Goal: Task Accomplishment & Management: Use online tool/utility

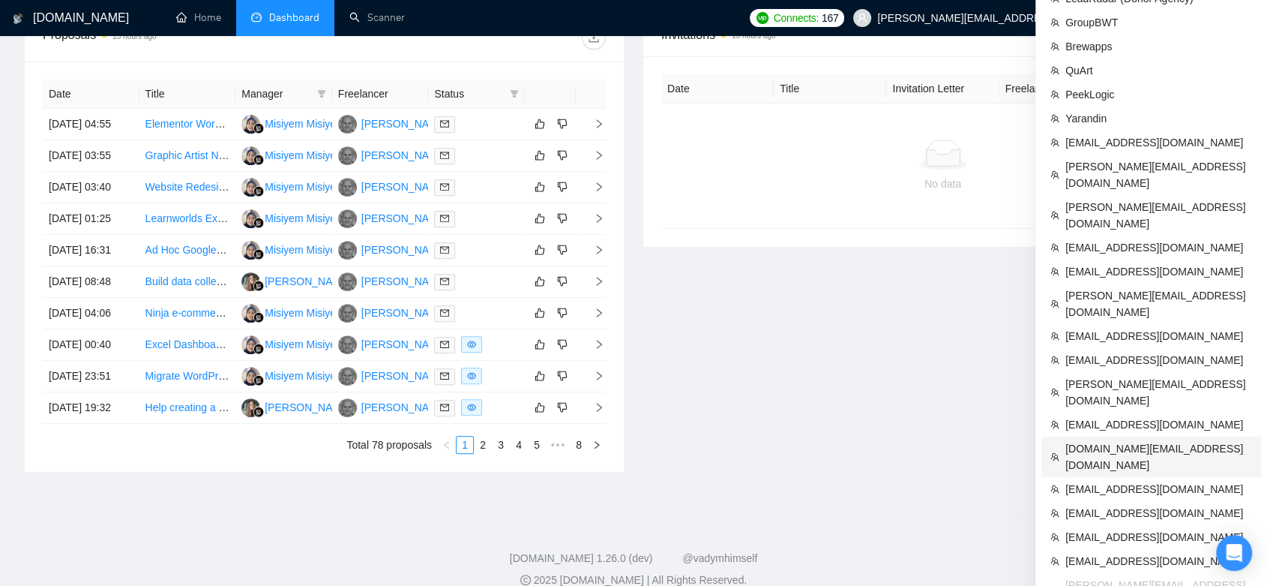
scroll to position [666, 0]
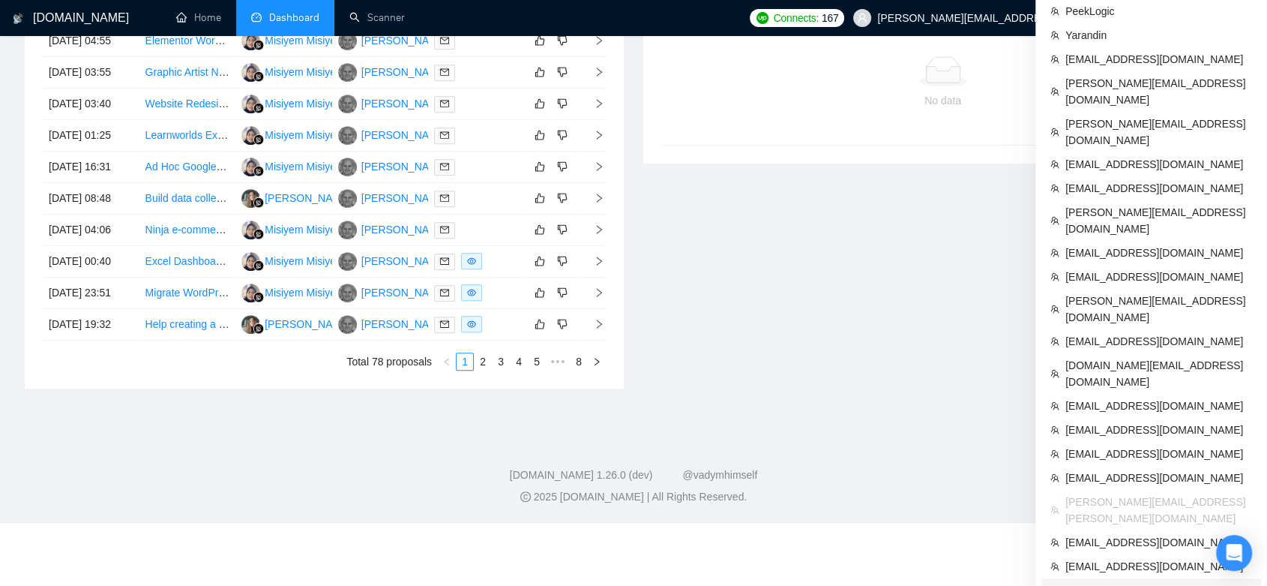
click at [1147, 582] on span "[EMAIL_ADDRESS][DOMAIN_NAME]" at bounding box center [1159, 590] width 187 height 16
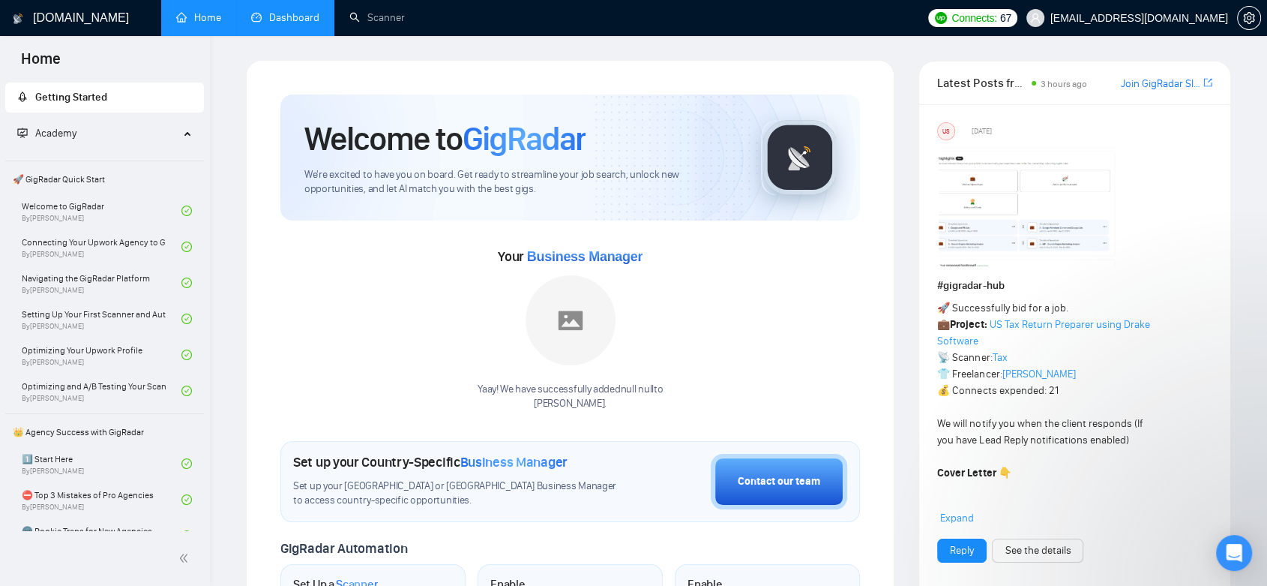
click at [292, 11] on link "Dashboard" at bounding box center [285, 17] width 68 height 13
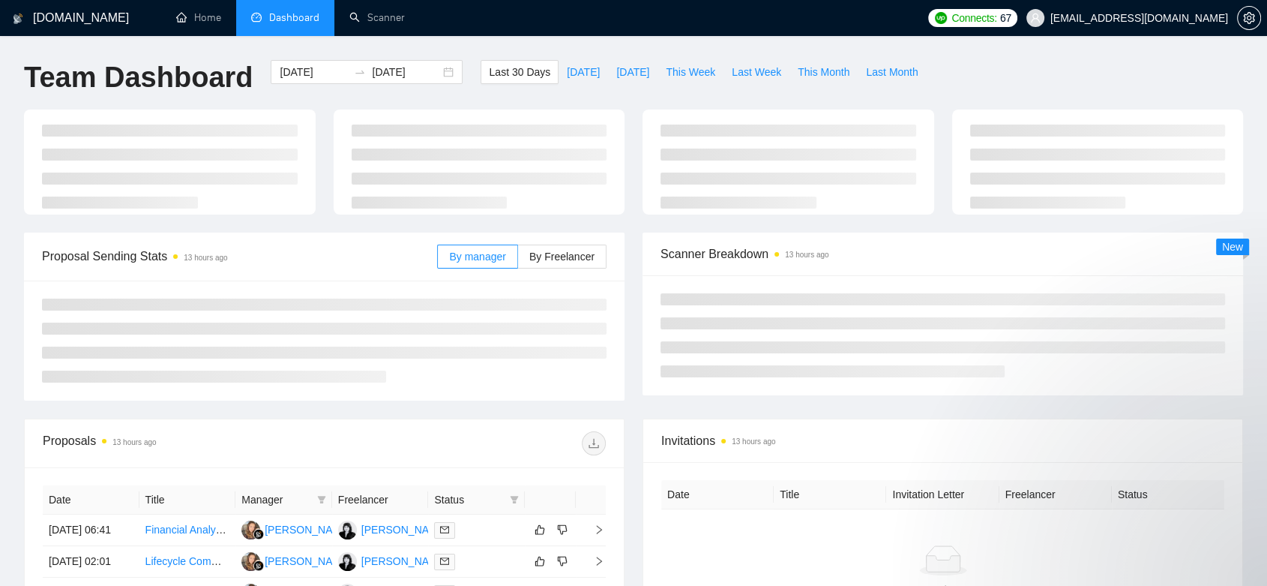
type input "[DATE]"
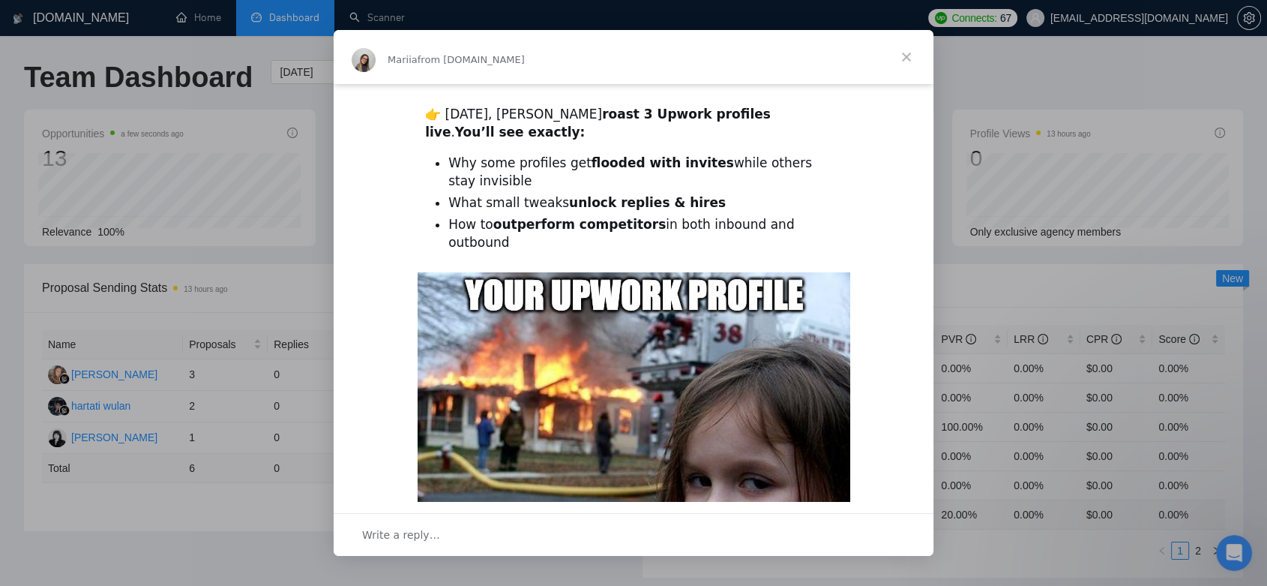
scroll to position [250, 0]
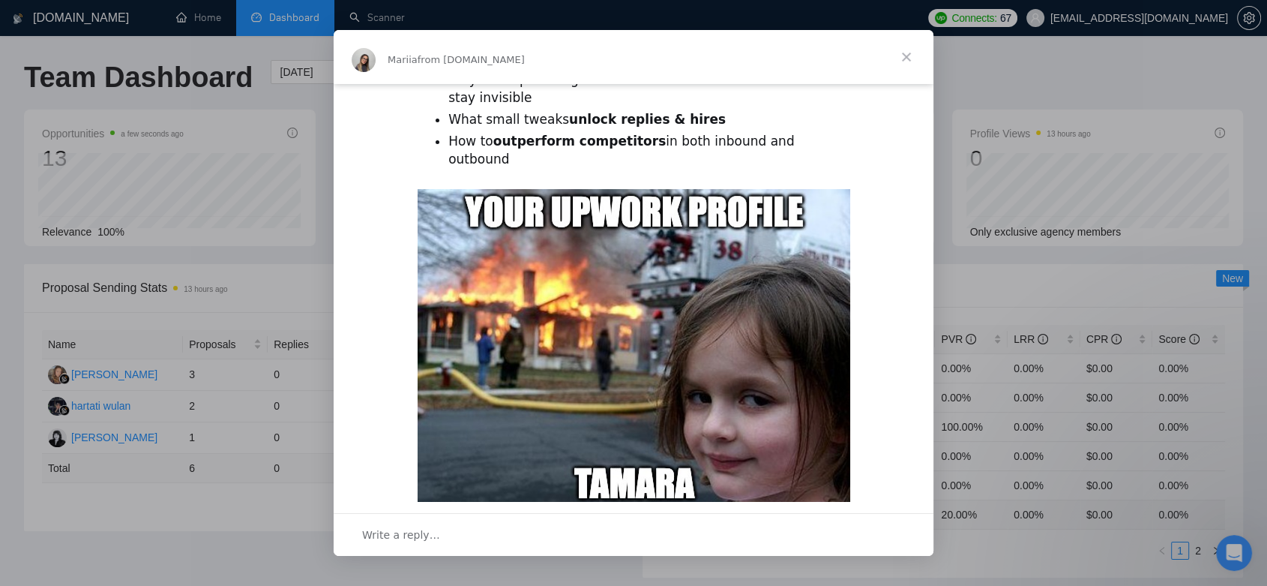
click at [906, 58] on span "Close" at bounding box center [907, 57] width 54 height 54
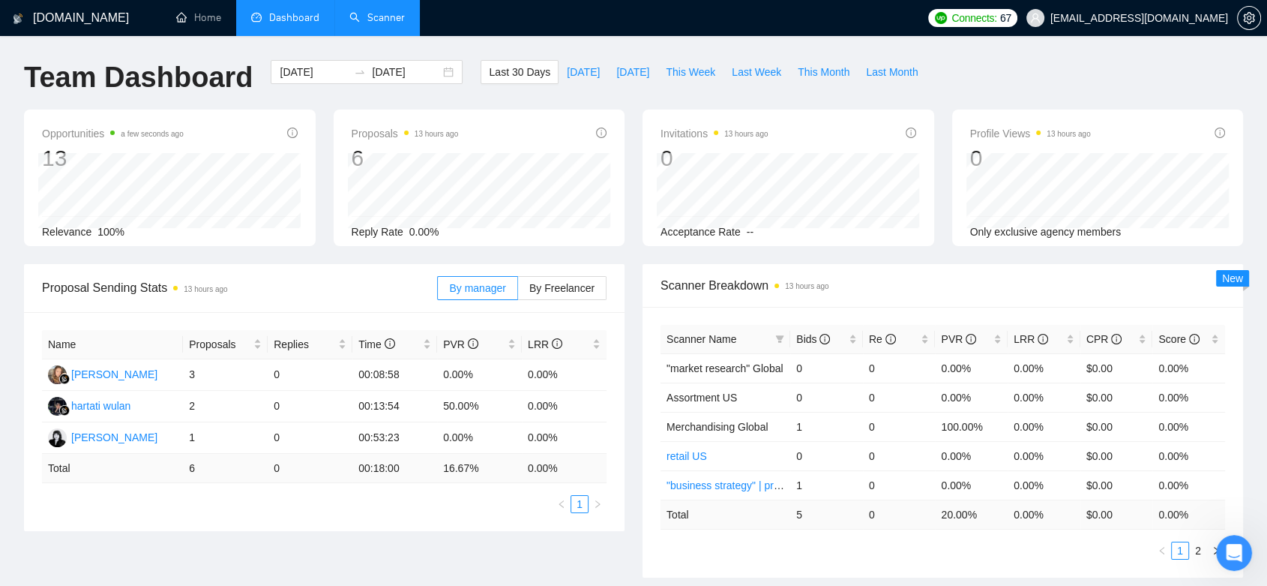
click at [372, 17] on link "Scanner" at bounding box center [376, 17] width 55 height 13
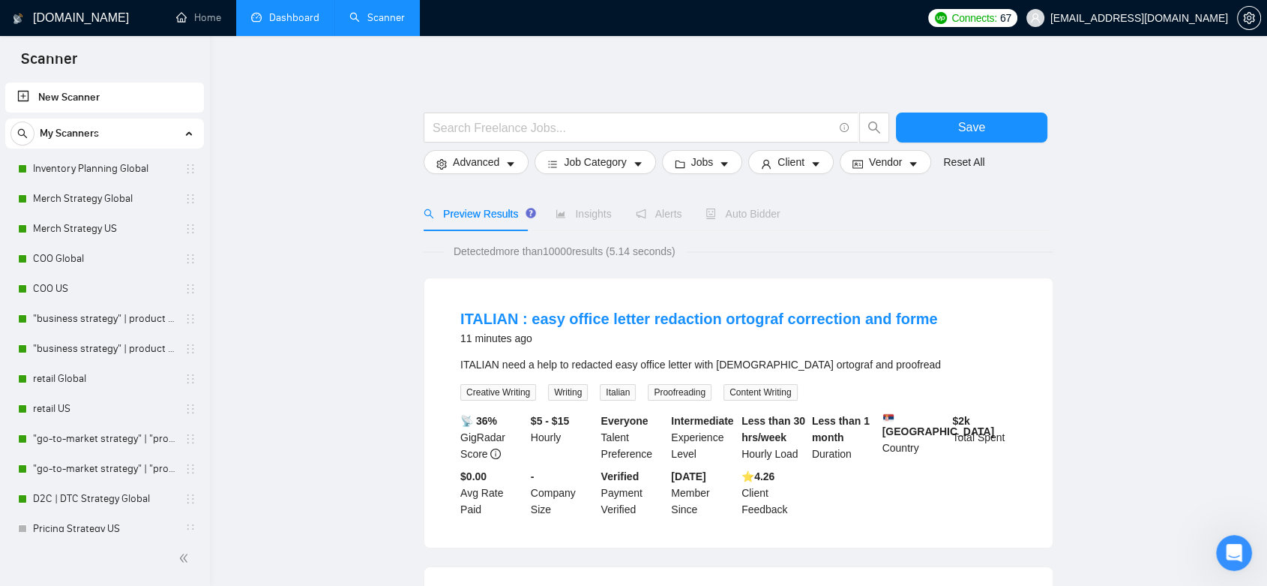
click at [292, 24] on link "Dashboard" at bounding box center [285, 17] width 68 height 13
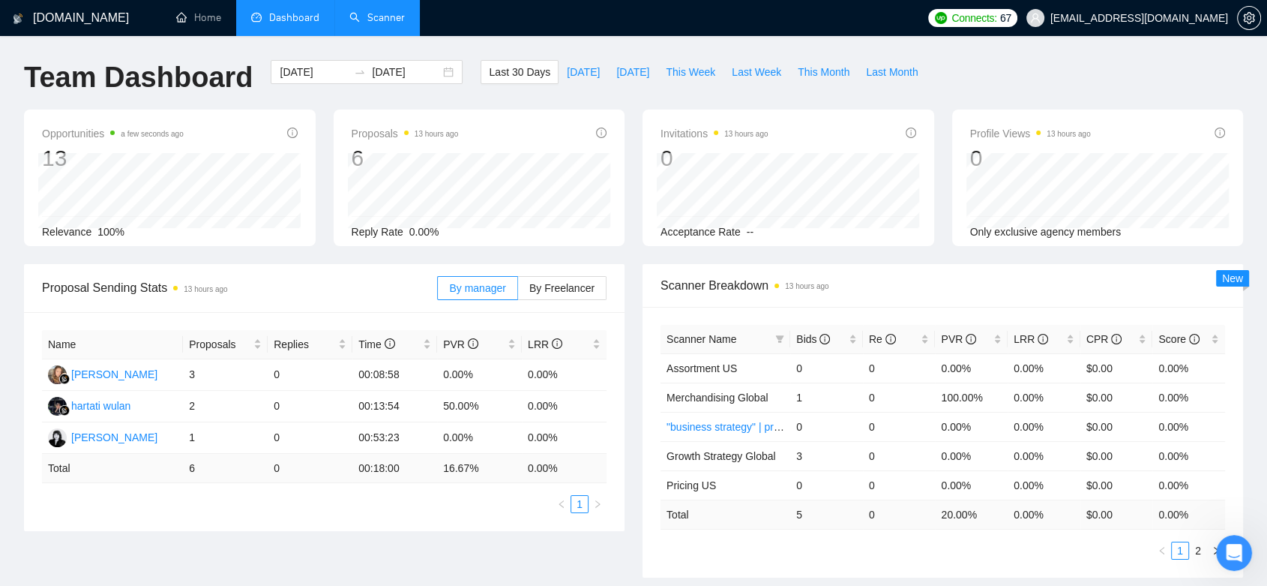
click at [378, 22] on link "Scanner" at bounding box center [376, 17] width 55 height 13
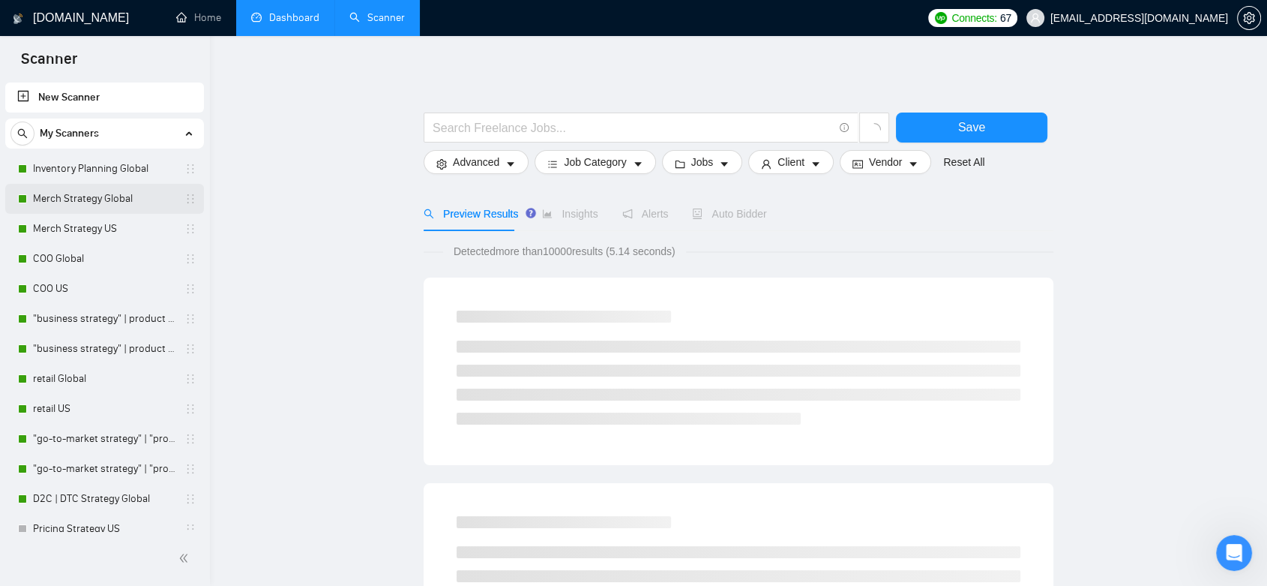
click at [109, 210] on link "Merch Strategy Global" at bounding box center [104, 199] width 142 height 30
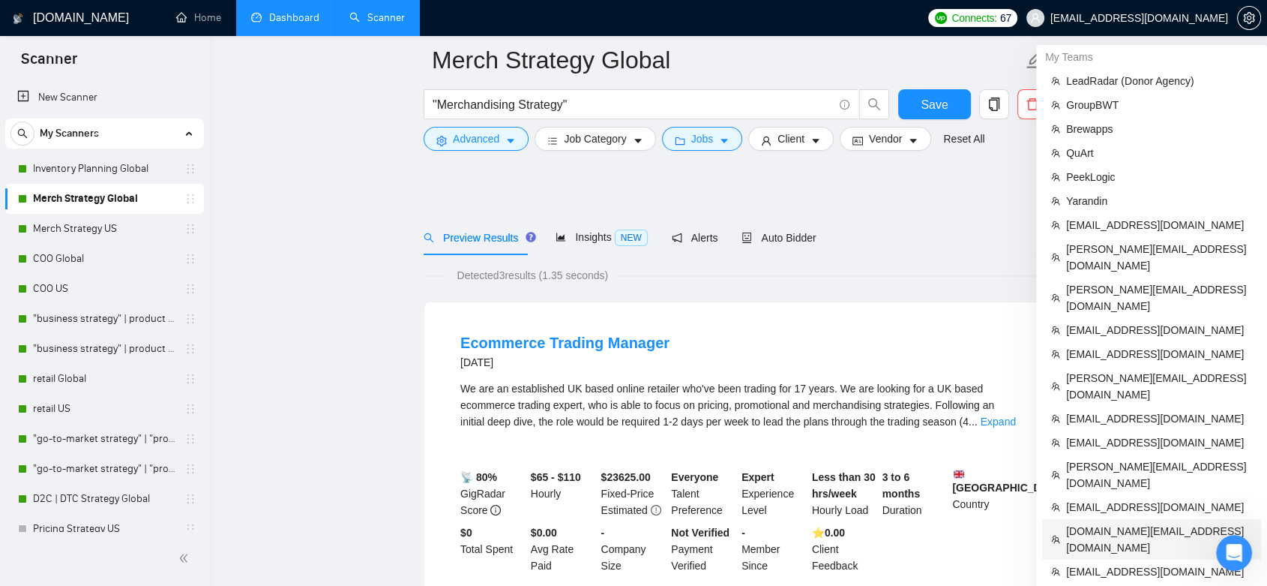
scroll to position [83, 0]
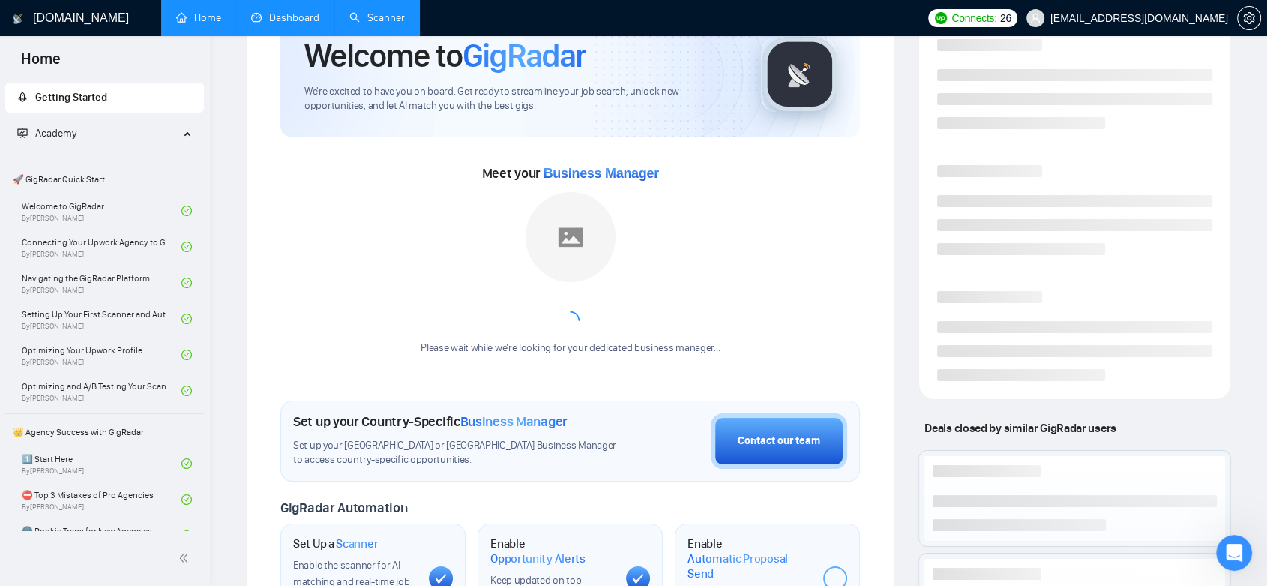
click at [306, 17] on link "Dashboard" at bounding box center [285, 17] width 68 height 13
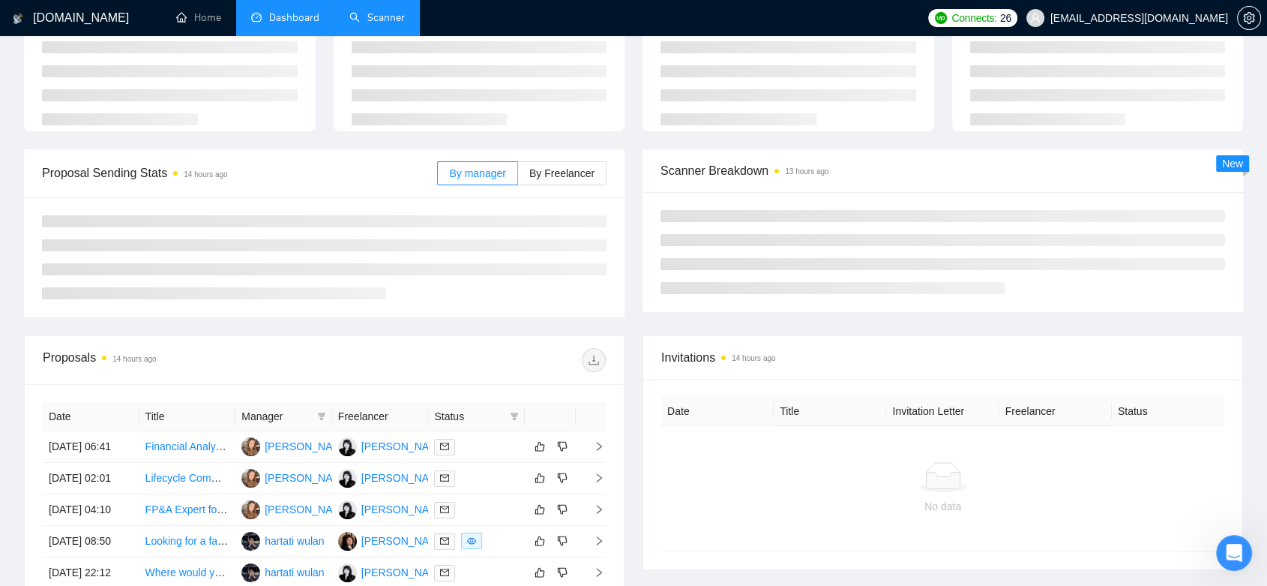
type input "[DATE]"
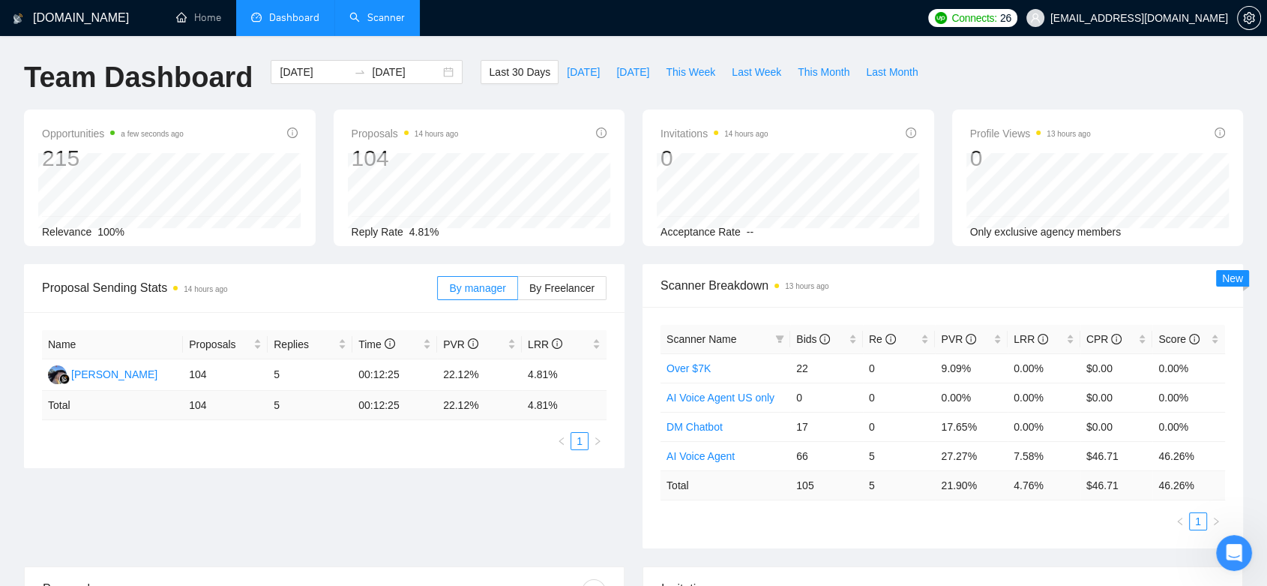
click at [391, 22] on link "Scanner" at bounding box center [376, 17] width 55 height 13
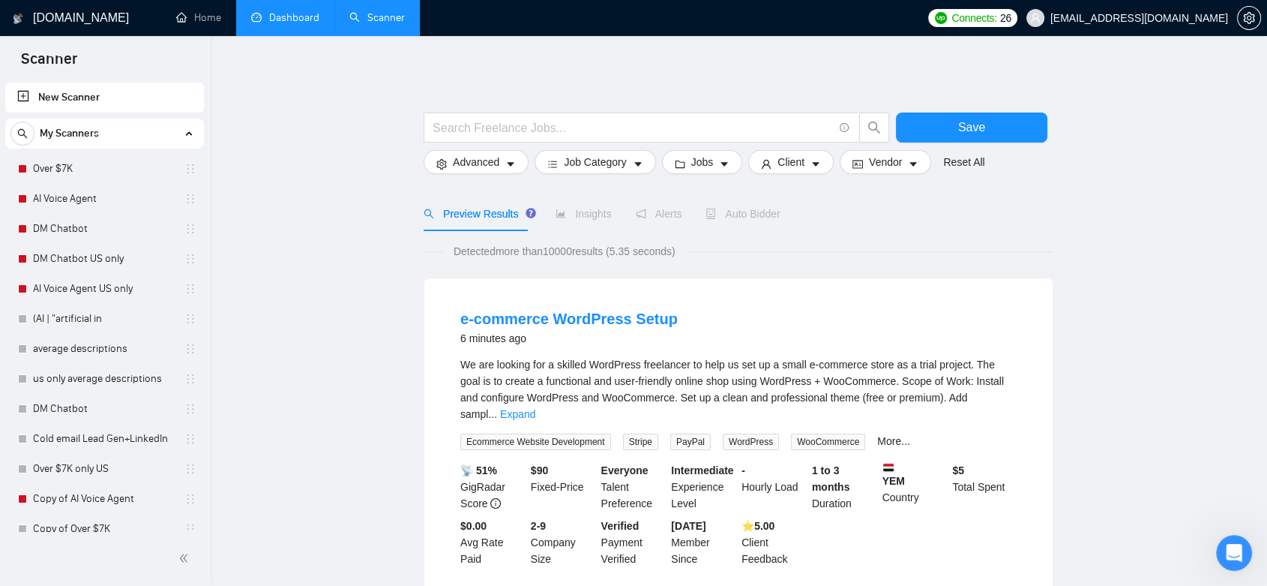
click at [298, 23] on link "Dashboard" at bounding box center [285, 17] width 68 height 13
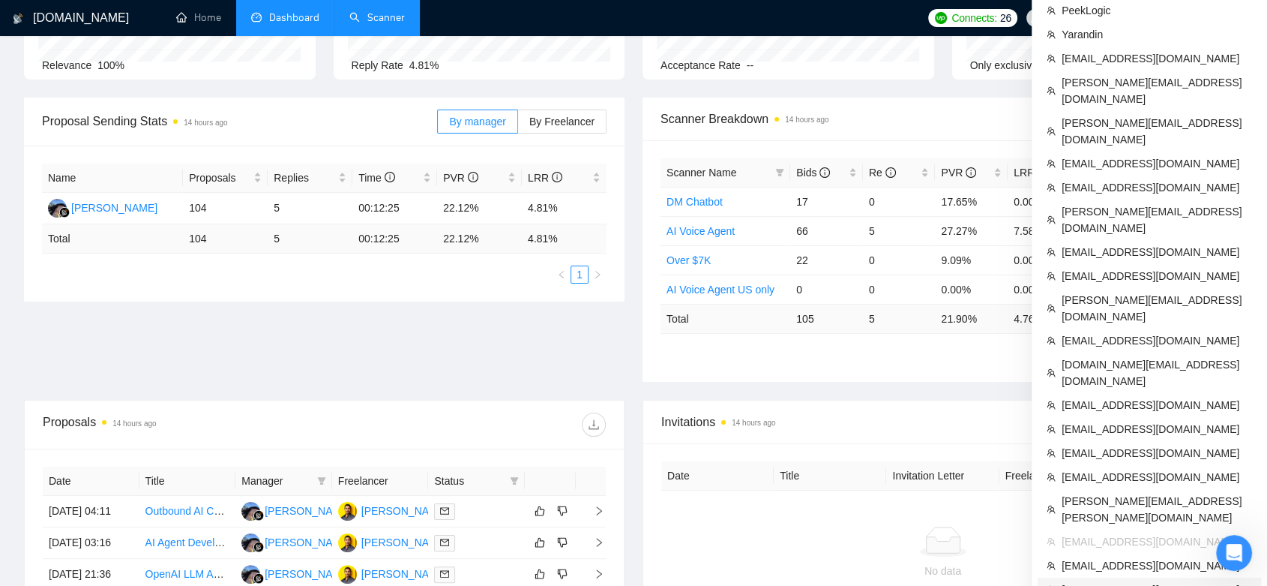
scroll to position [250, 0]
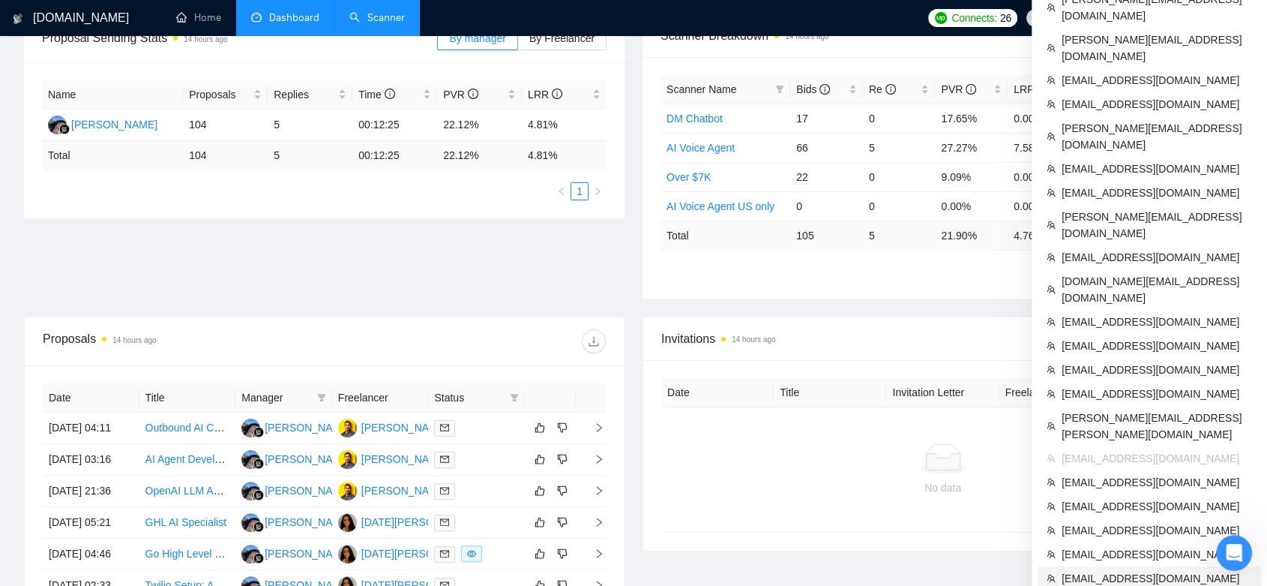
click at [1158, 566] on li "[EMAIL_ADDRESS][DOMAIN_NAME]" at bounding box center [1149, 578] width 223 height 24
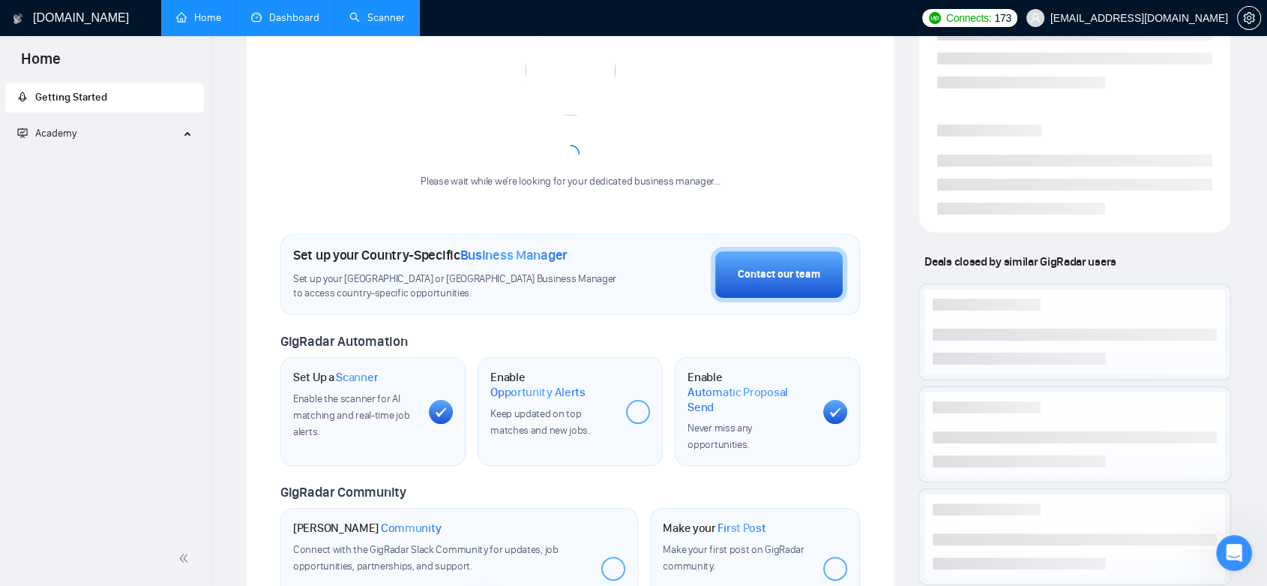
scroll to position [460, 0]
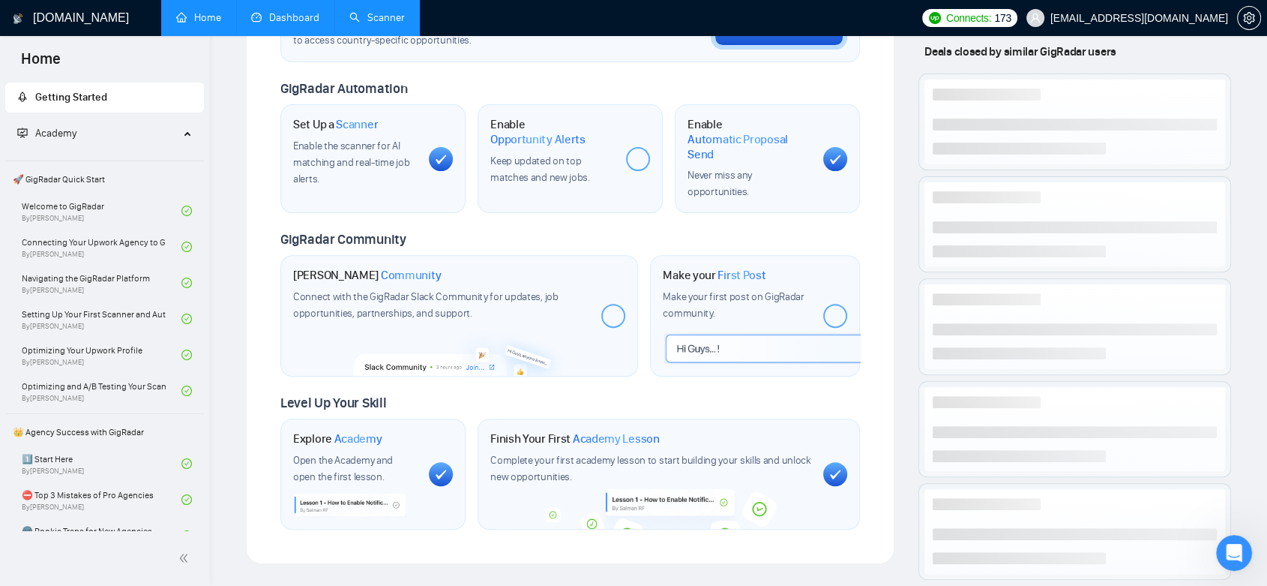
click at [262, 16] on link "Dashboard" at bounding box center [285, 17] width 68 height 13
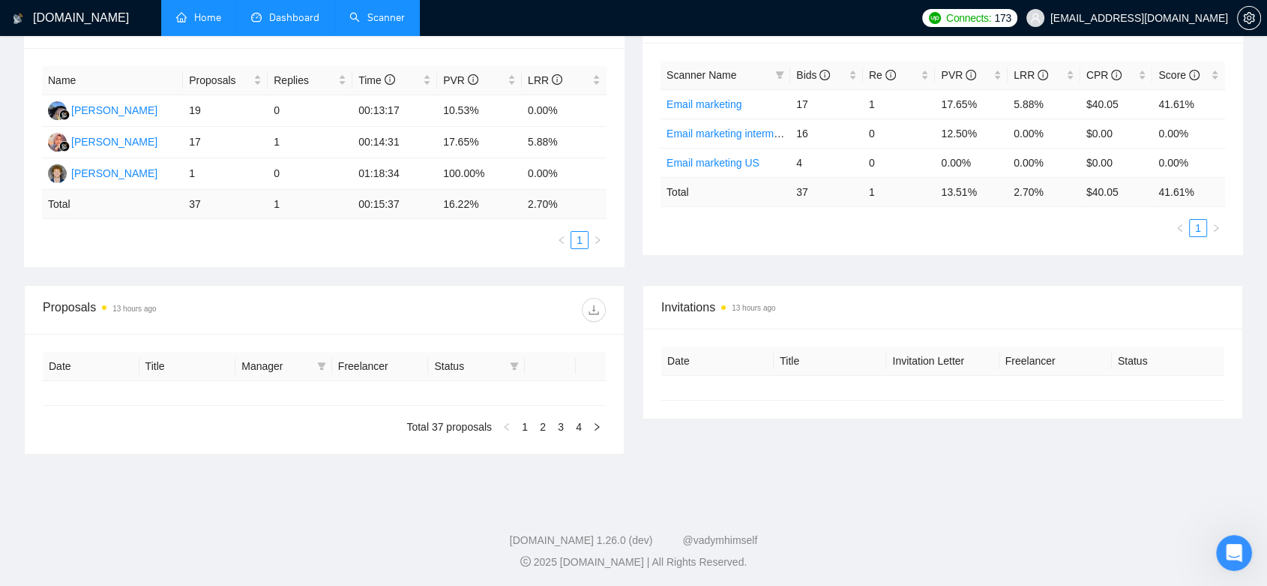
type input "[DATE]"
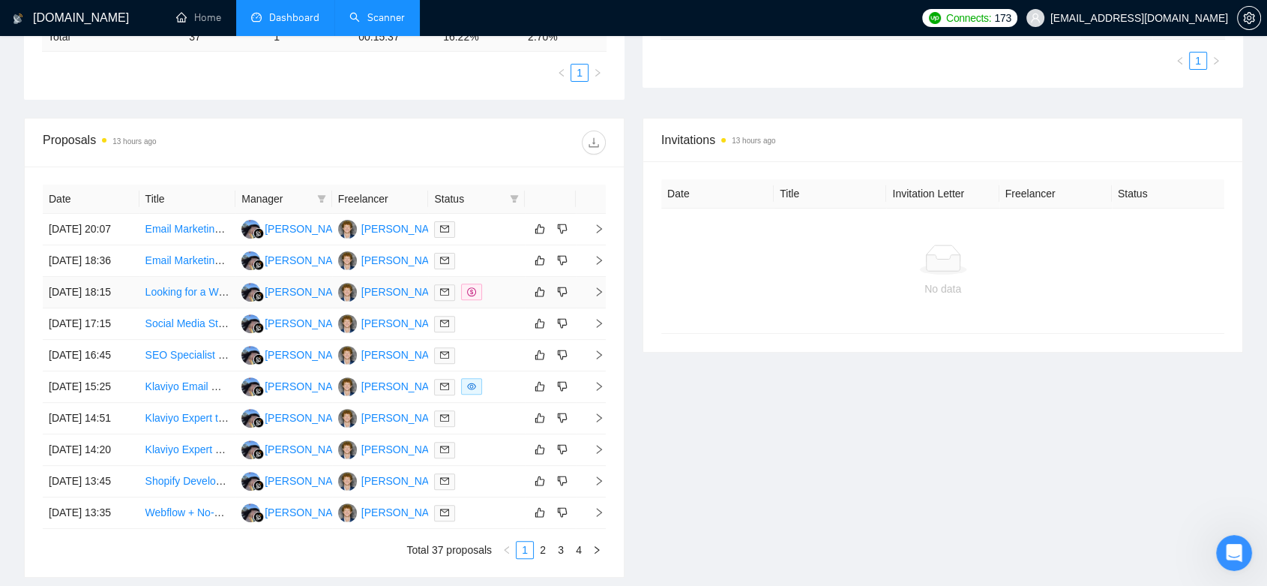
scroll to position [348, 0]
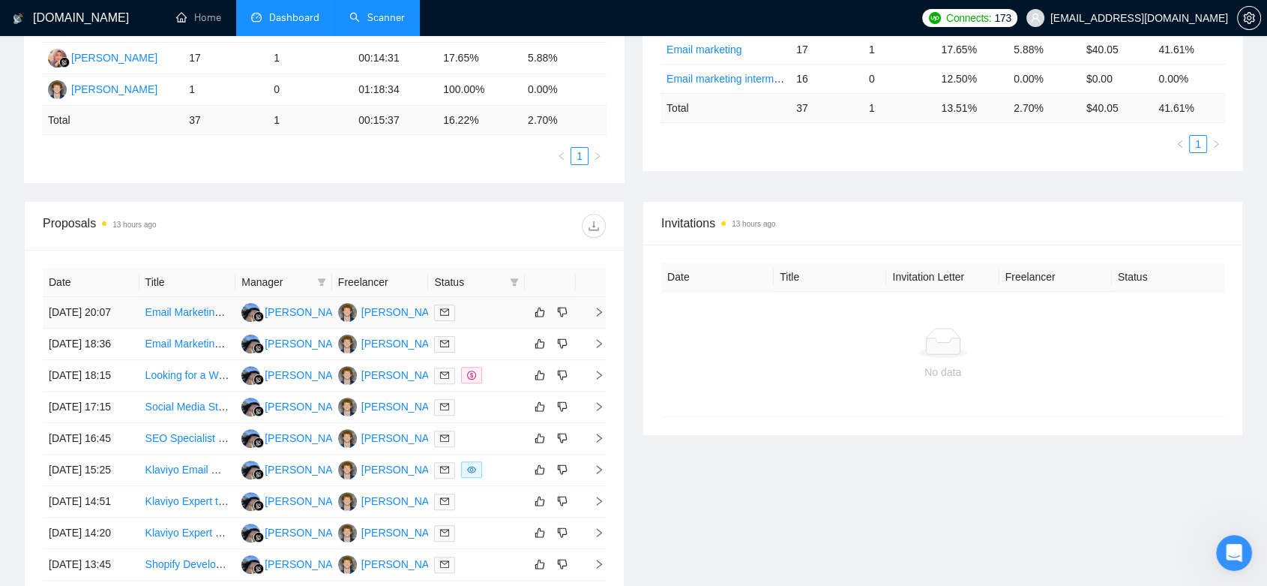
click at [473, 321] on div at bounding box center [476, 312] width 85 height 17
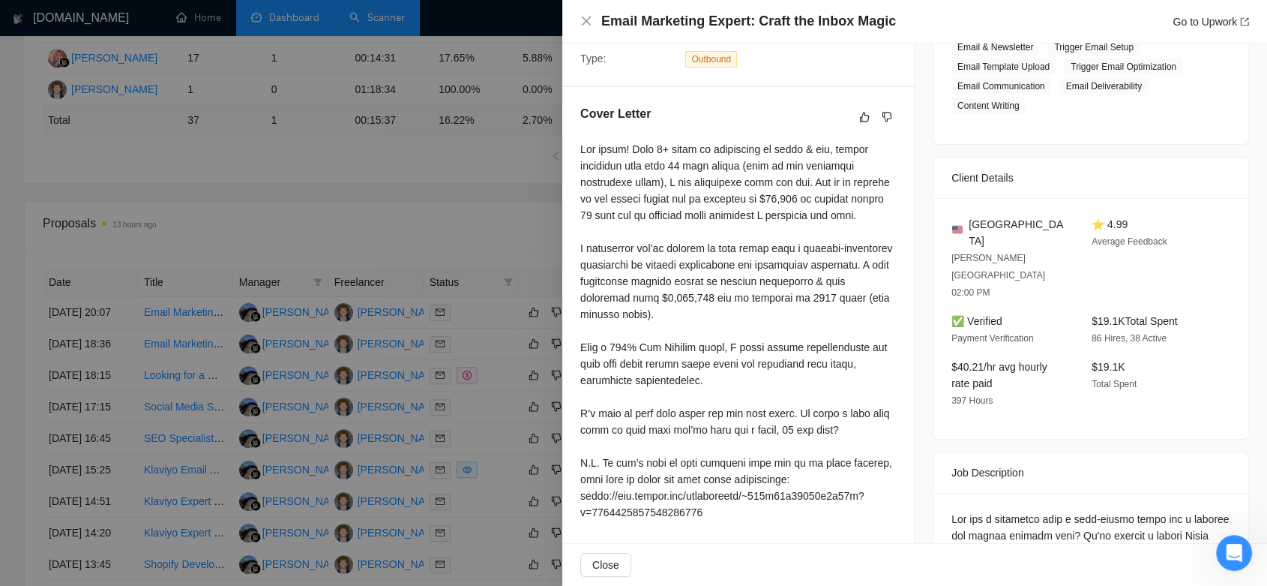
scroll to position [499, 0]
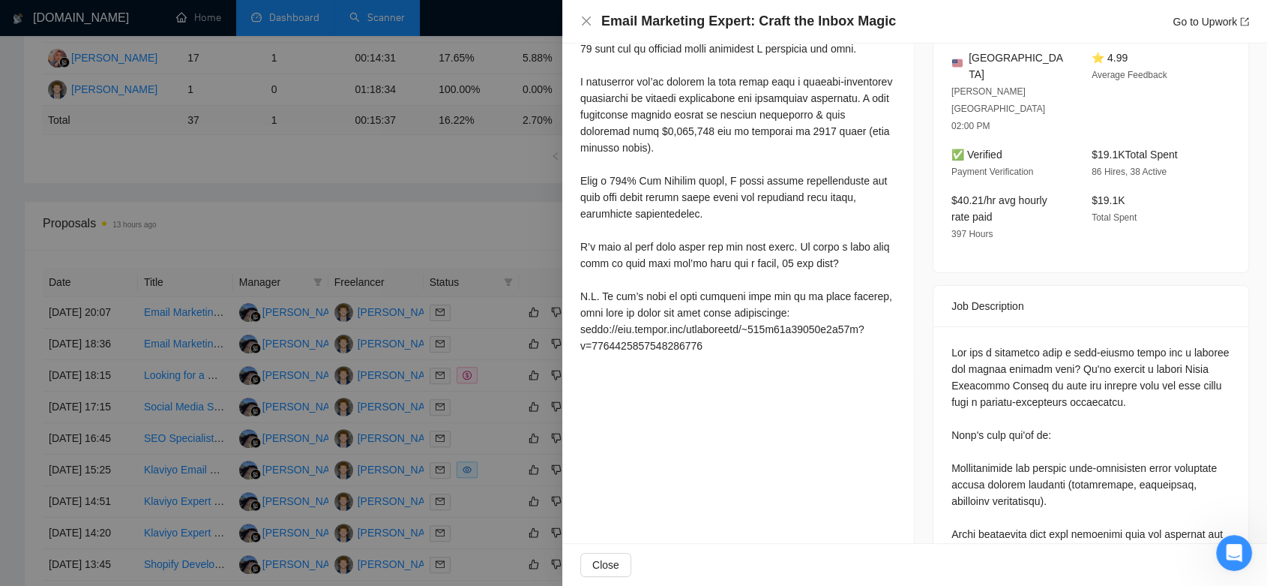
click at [452, 190] on div at bounding box center [633, 293] width 1267 height 586
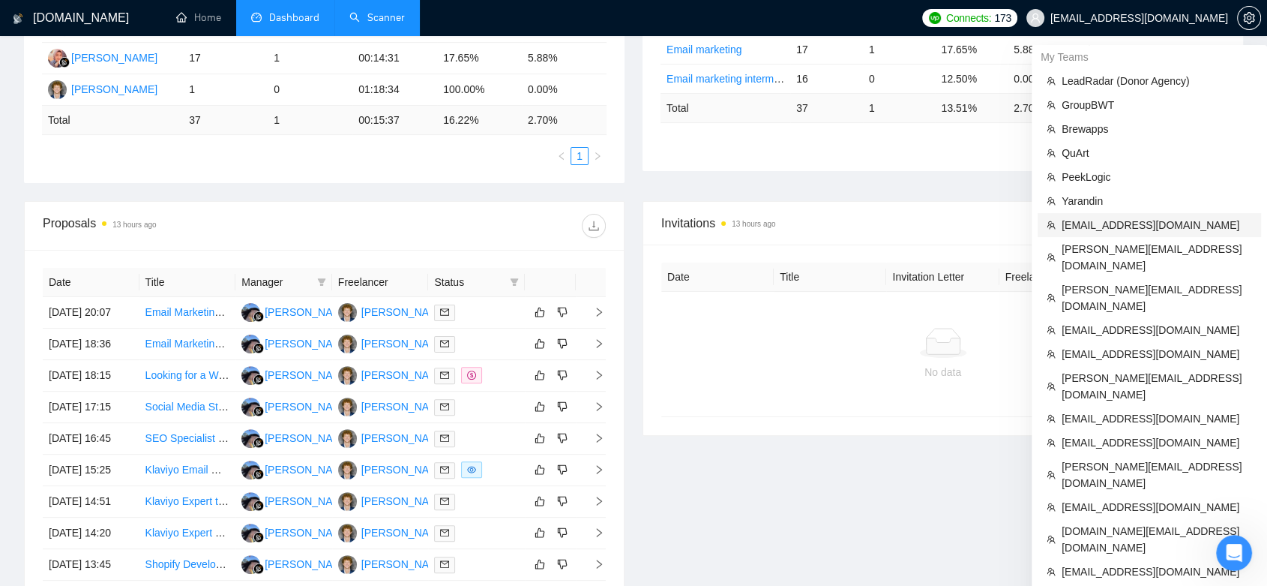
scroll to position [431, 0]
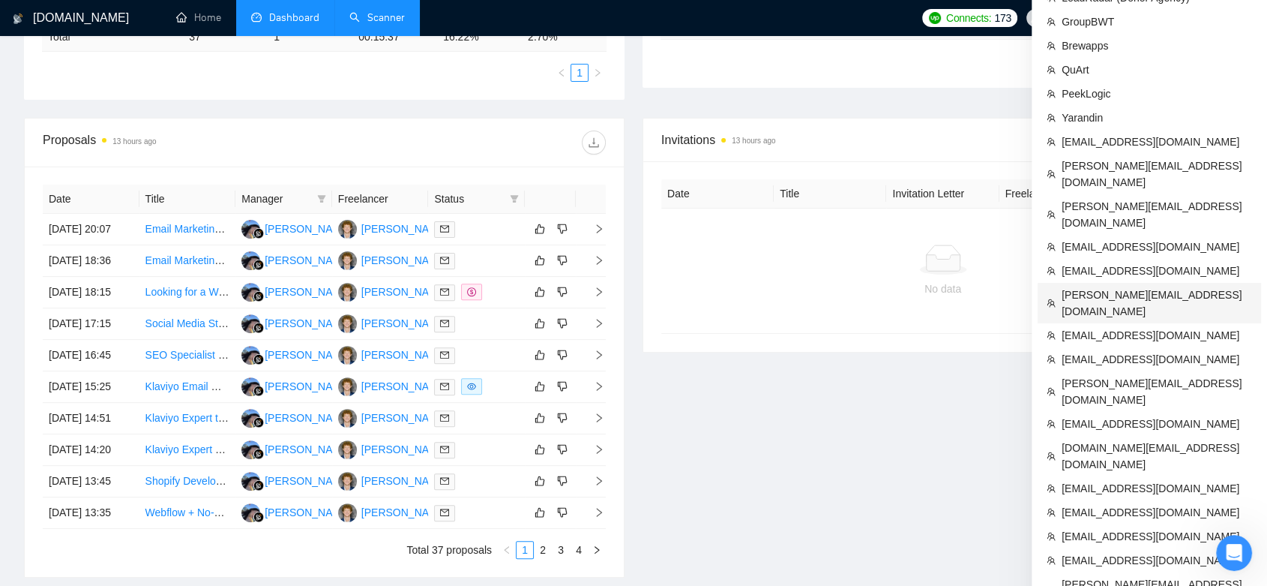
click at [1170, 286] on span "[PERSON_NAME][EMAIL_ADDRESS][DOMAIN_NAME]" at bounding box center [1157, 302] width 190 height 33
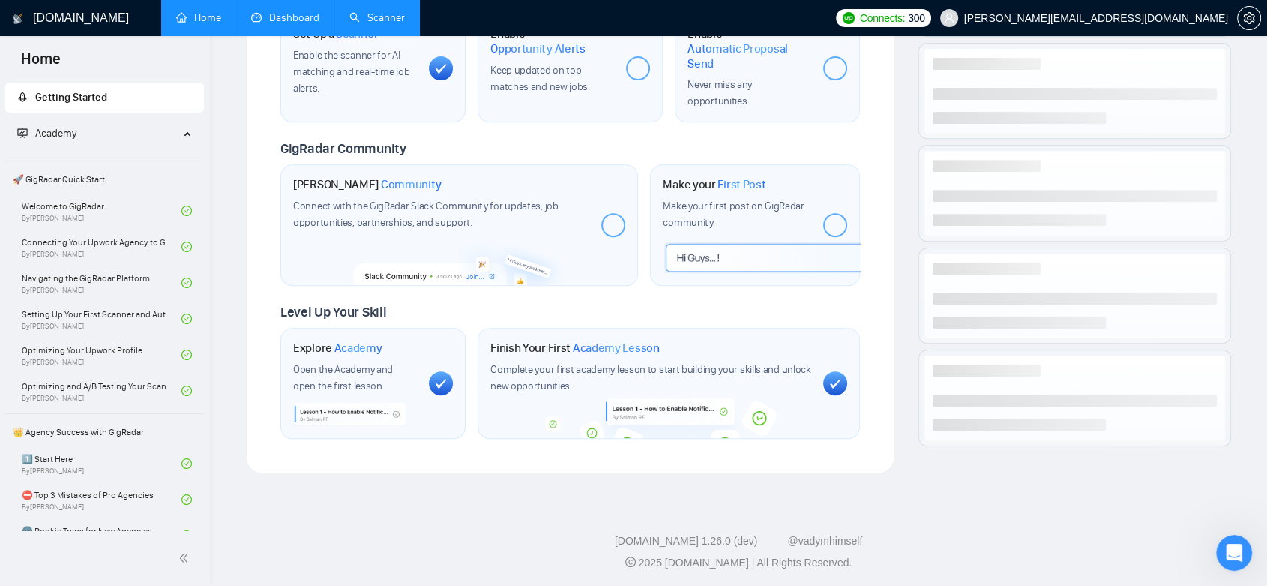
click at [300, 24] on link "Dashboard" at bounding box center [285, 17] width 68 height 13
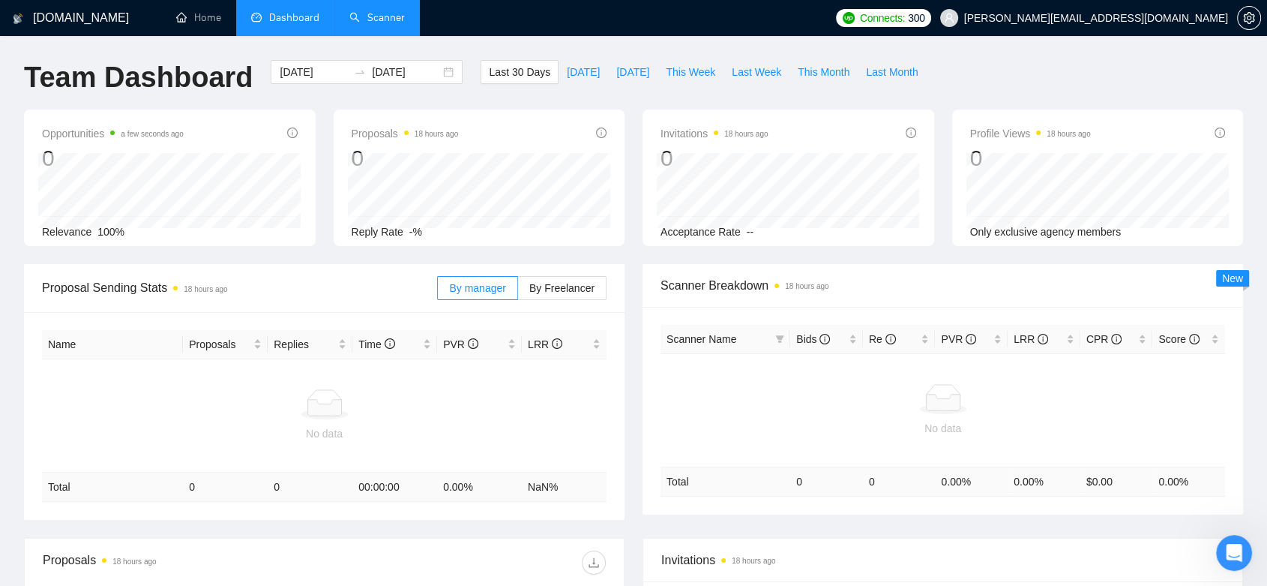
click at [388, 11] on link "Scanner" at bounding box center [376, 17] width 55 height 13
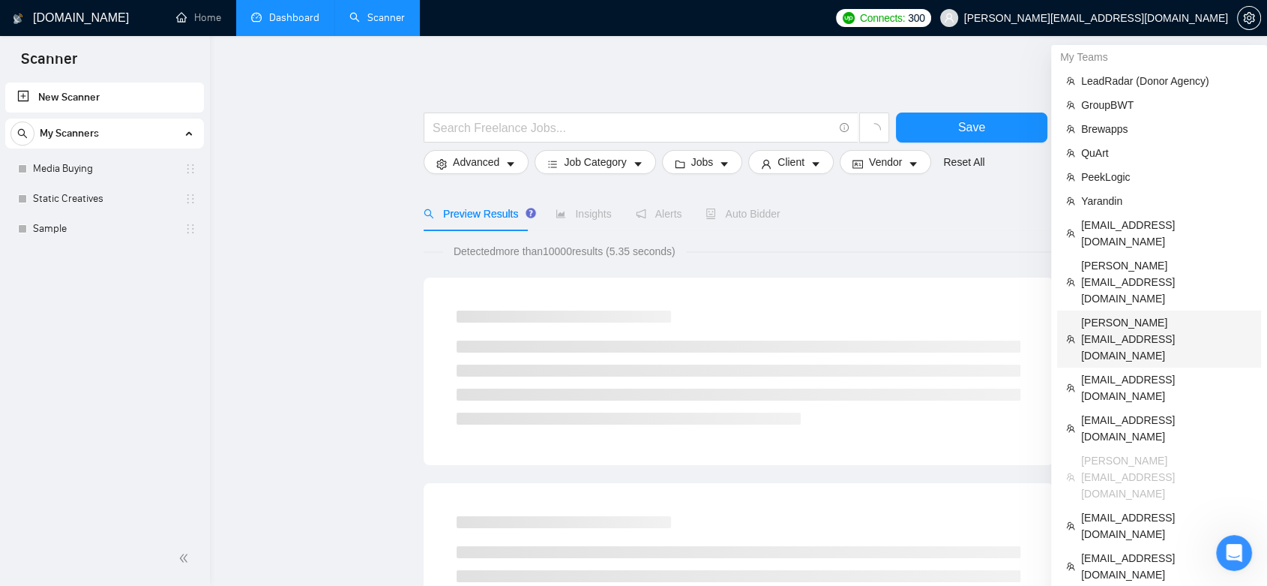
click at [1131, 314] on span "[PERSON_NAME][EMAIL_ADDRESS][DOMAIN_NAME]" at bounding box center [1166, 338] width 171 height 49
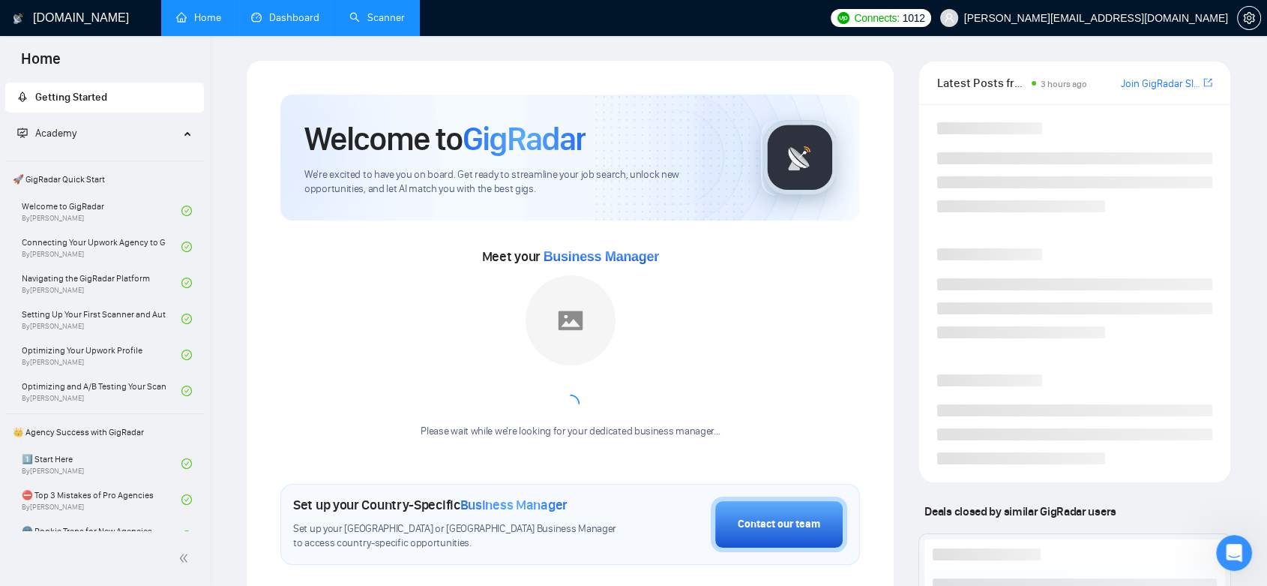
click at [289, 11] on link "Dashboard" at bounding box center [285, 17] width 68 height 13
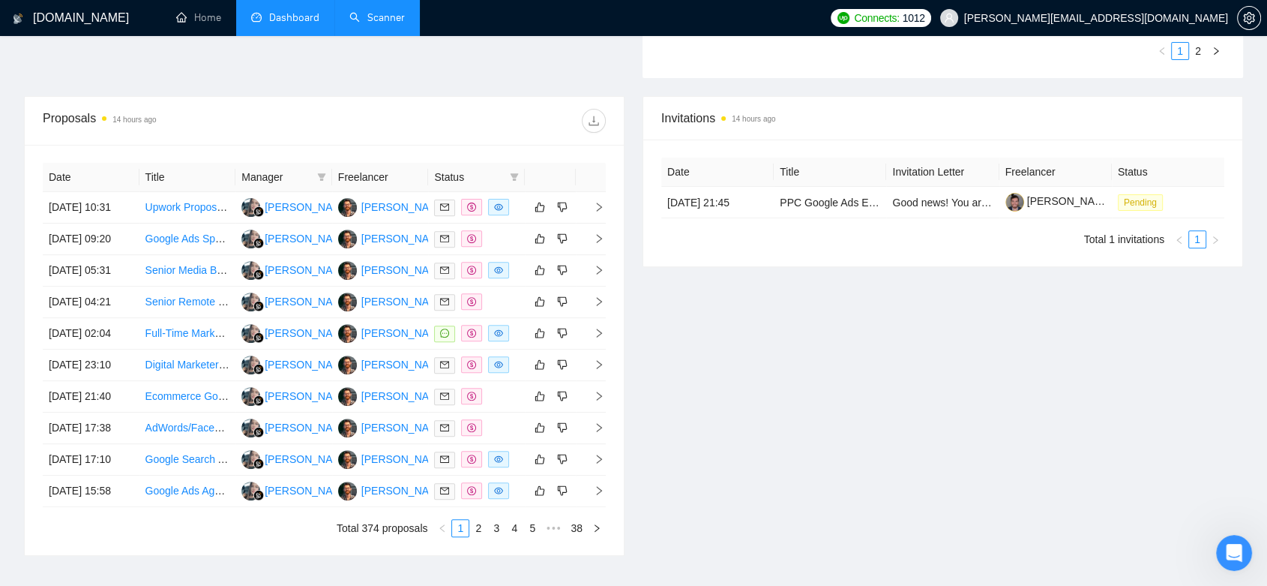
scroll to position [333, 0]
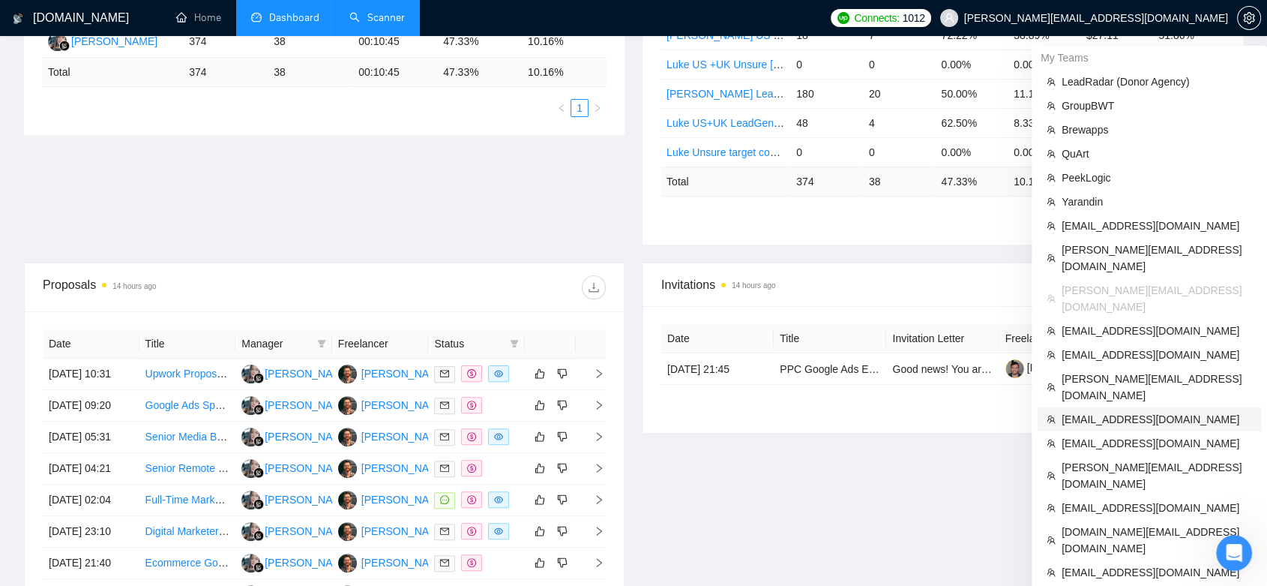
click at [1107, 411] on span "[EMAIL_ADDRESS][DOMAIN_NAME]" at bounding box center [1157, 419] width 190 height 16
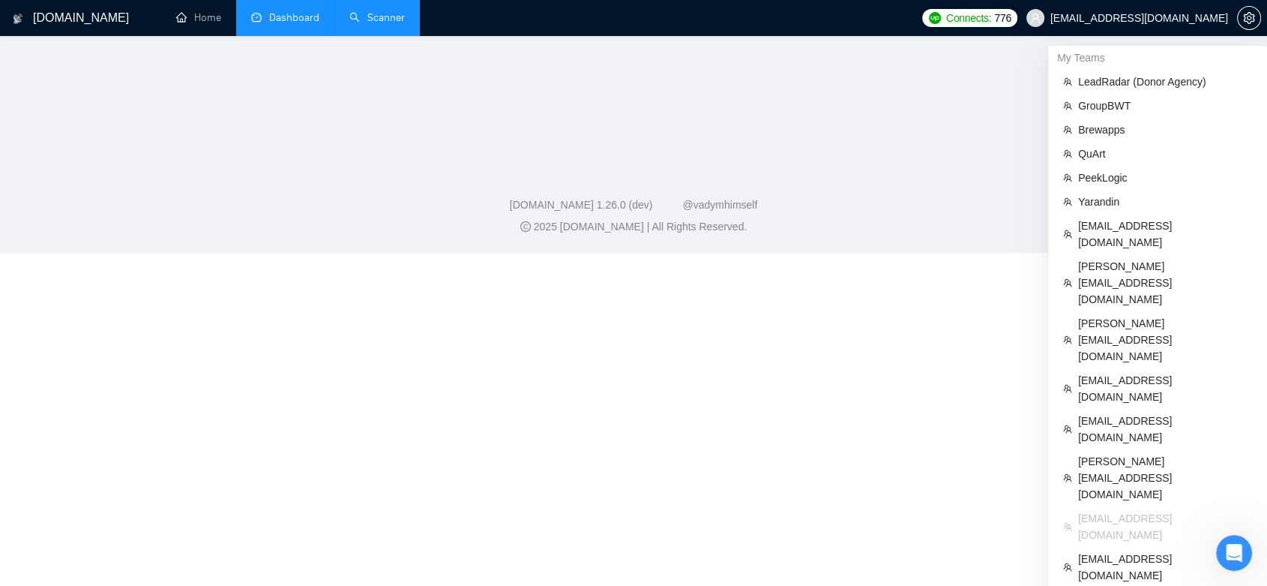
scroll to position [543, 0]
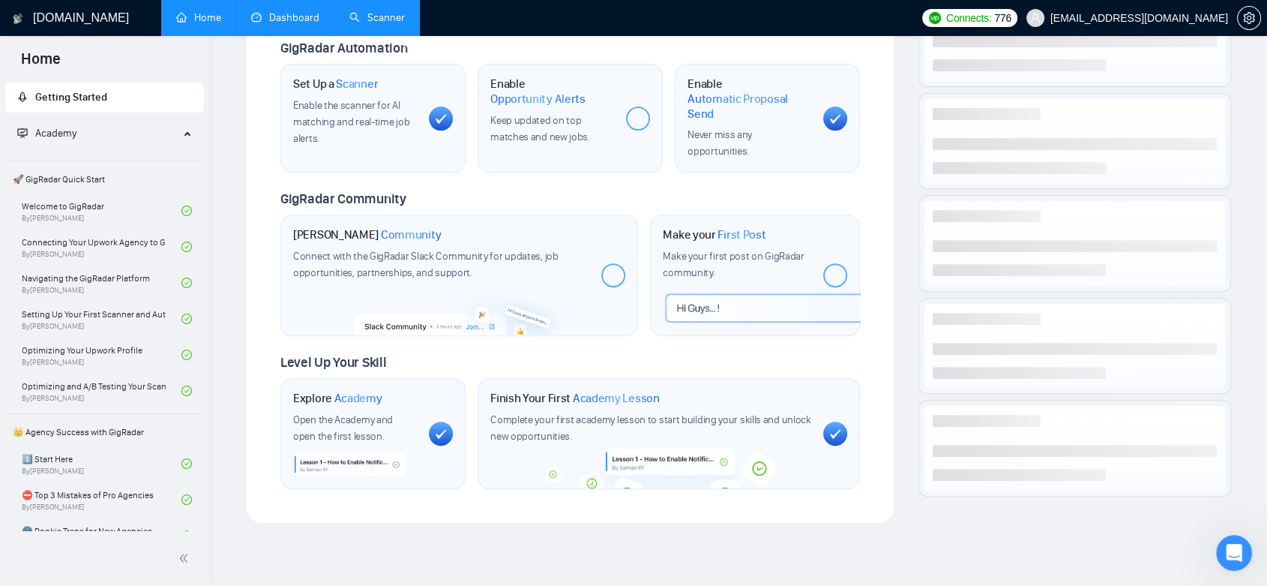
click at [304, 19] on link "Dashboard" at bounding box center [285, 17] width 68 height 13
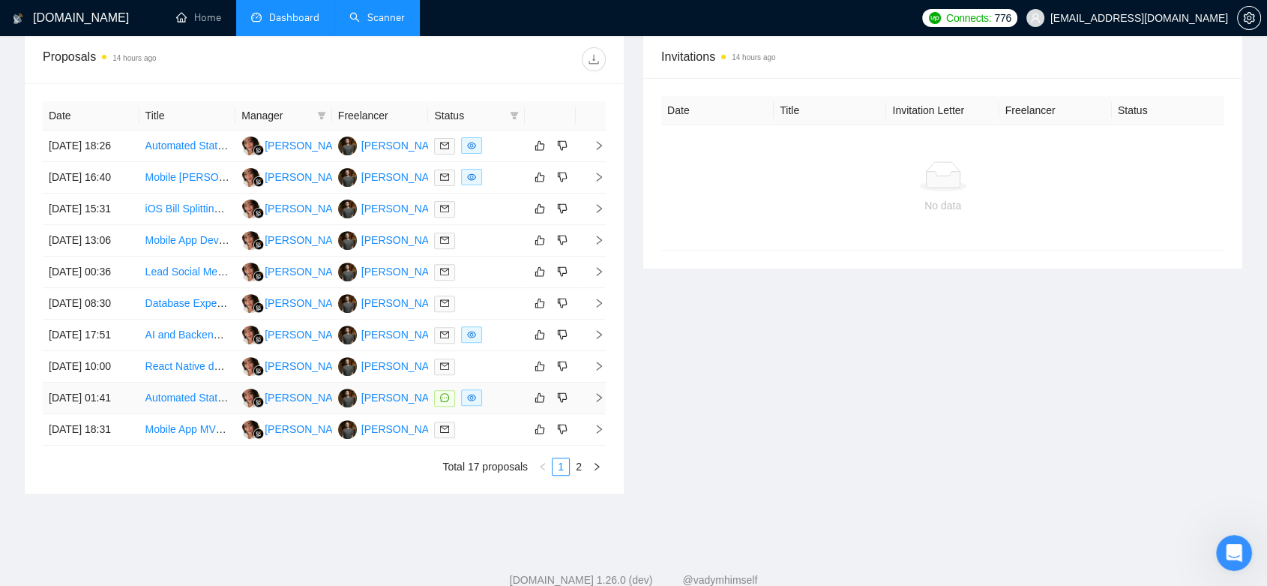
scroll to position [684, 0]
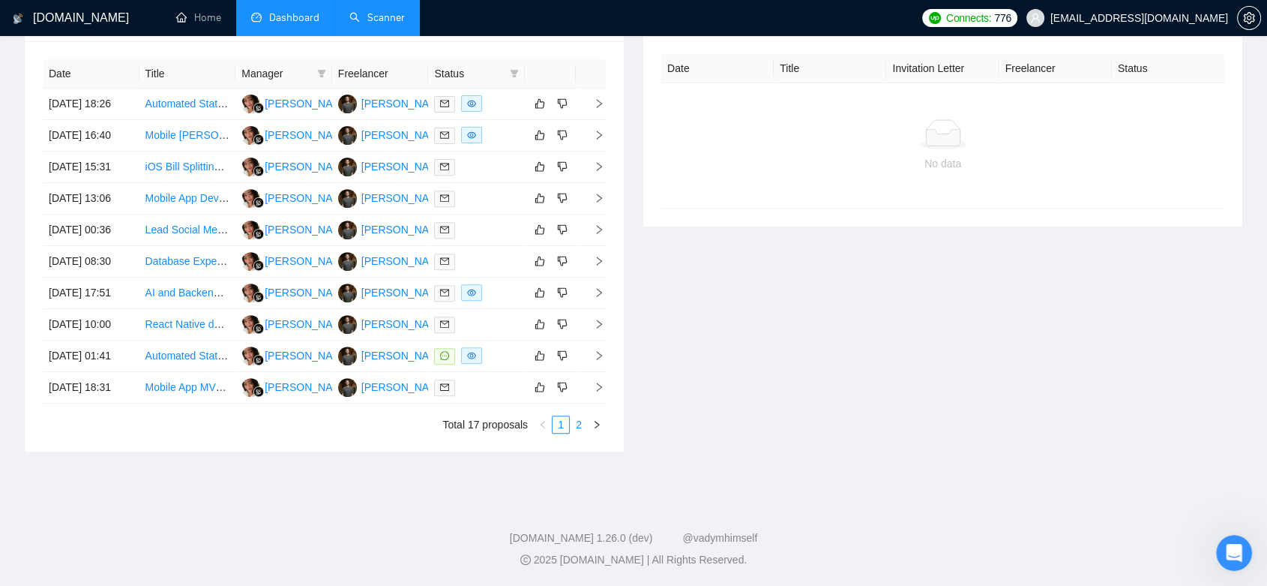
click at [582, 424] on link "2" at bounding box center [579, 424] width 16 height 16
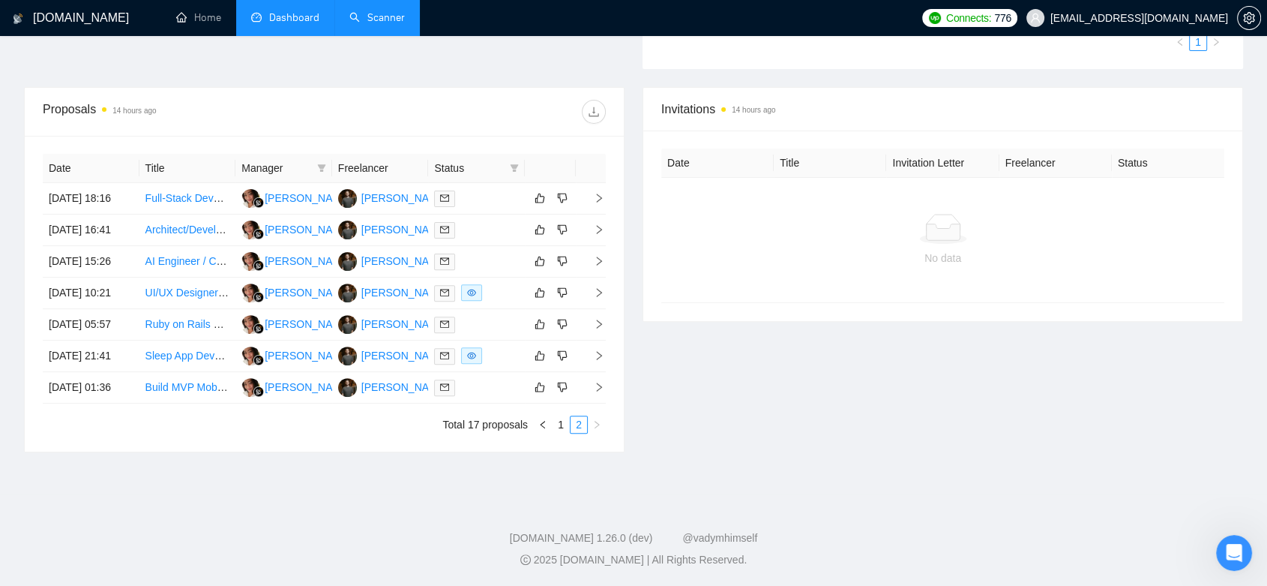
scroll to position [48, 0]
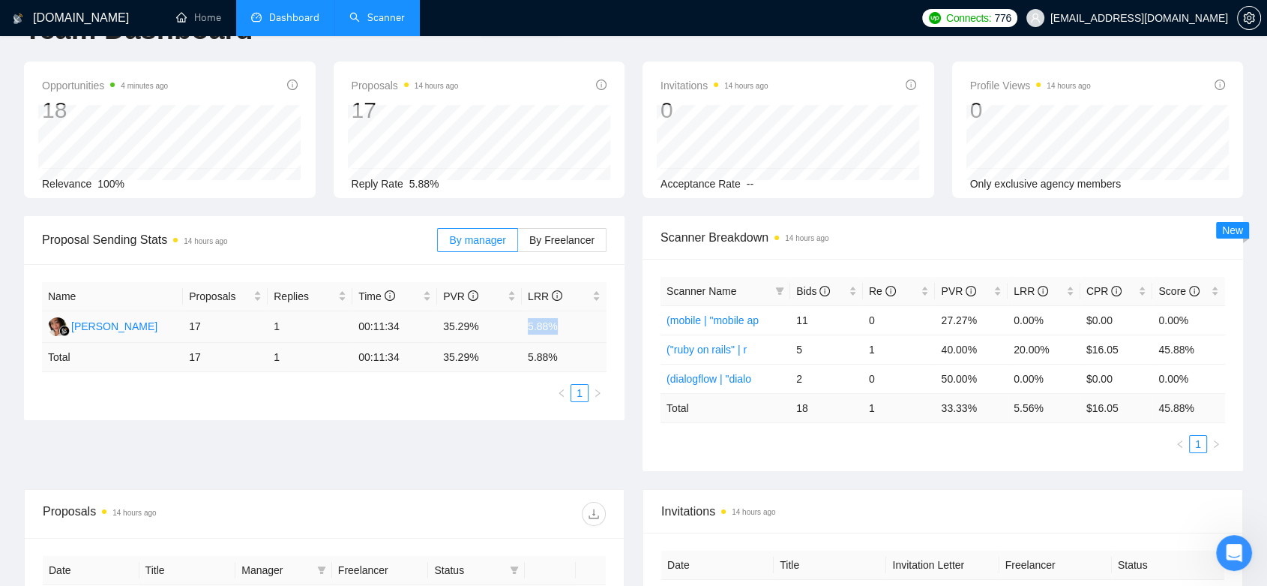
drag, startPoint x: 564, startPoint y: 328, endPoint x: 507, endPoint y: 328, distance: 57.0
click at [507, 328] on tr "[PERSON_NAME] 17 1 00:11:34 35.29% 5.88%" at bounding box center [324, 326] width 565 height 31
copy tr "5.88%"
click at [484, 327] on td "35.29%" at bounding box center [479, 326] width 85 height 31
drag, startPoint x: 478, startPoint y: 327, endPoint x: 445, endPoint y: 326, distance: 33.8
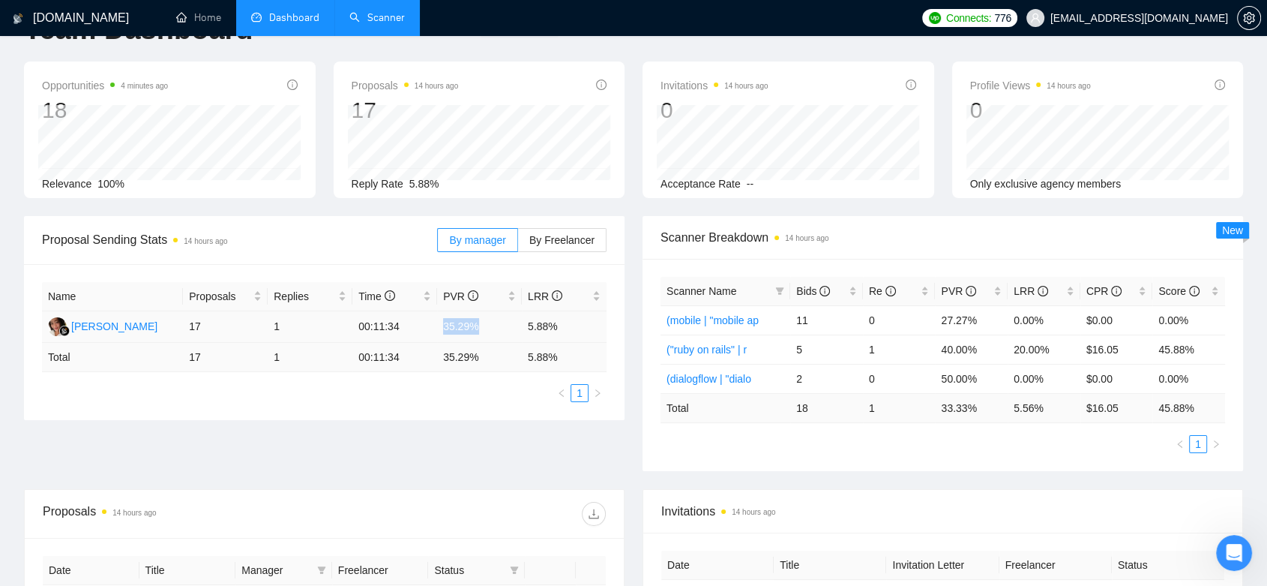
click at [445, 326] on td "35.29%" at bounding box center [479, 326] width 85 height 31
copy td "35.29%"
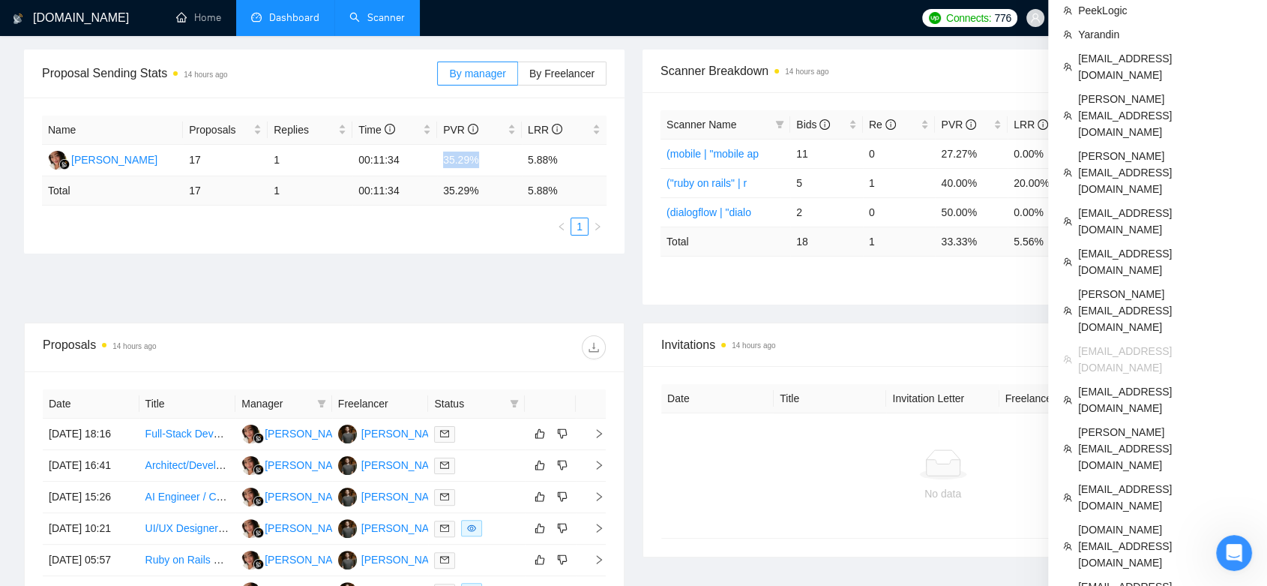
scroll to position [298, 0]
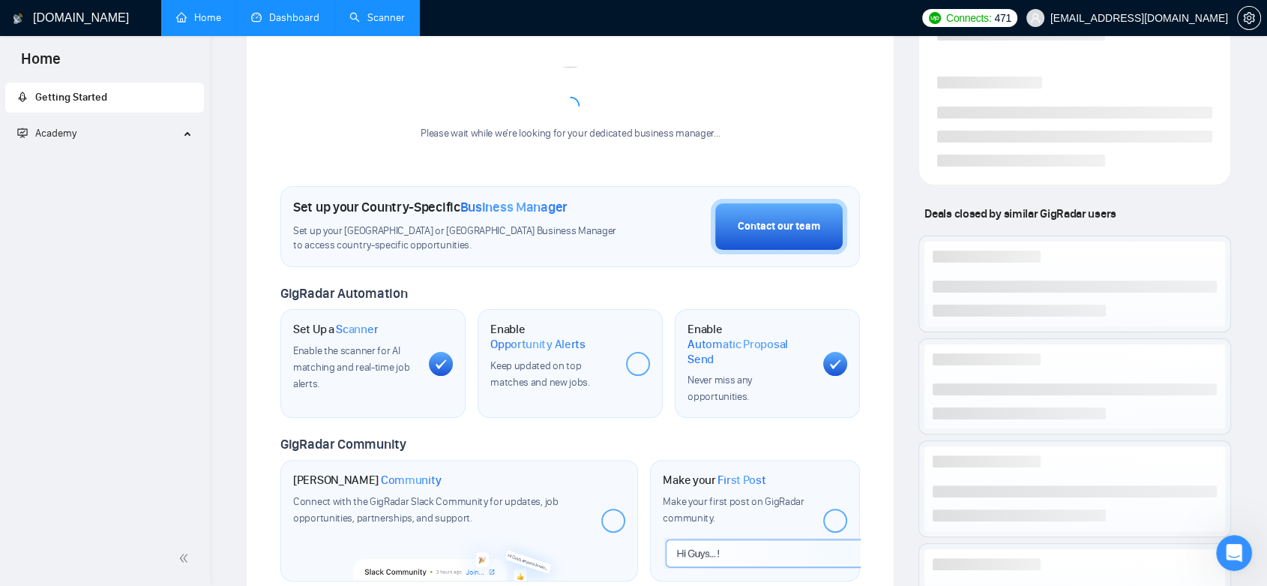
scroll to position [508, 0]
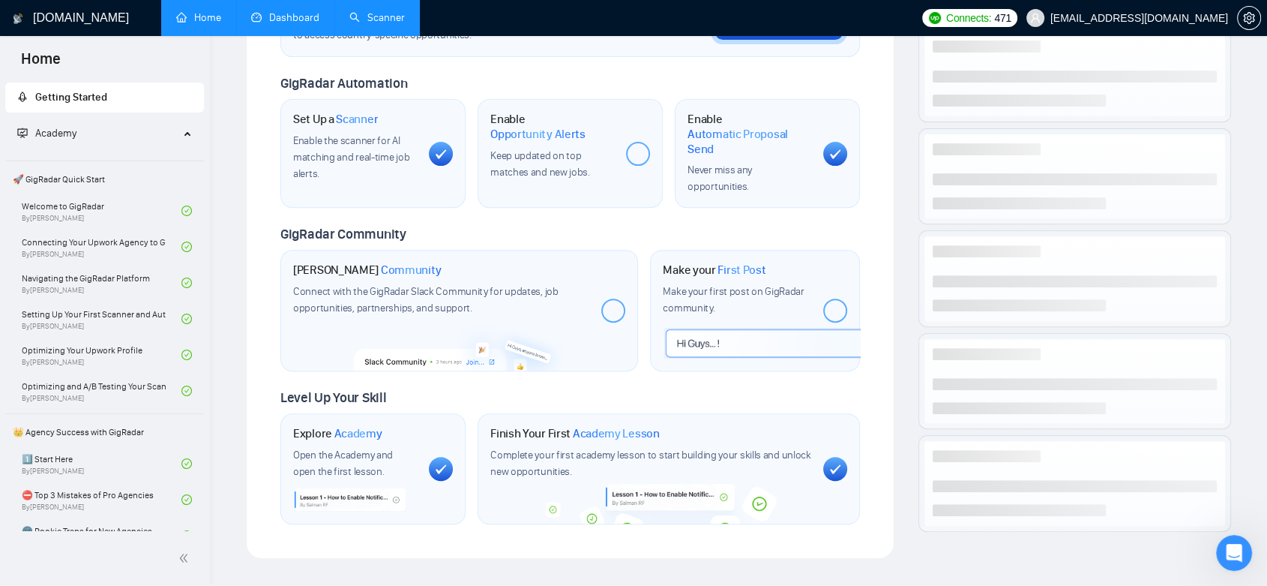
click at [312, 11] on link "Dashboard" at bounding box center [285, 17] width 68 height 13
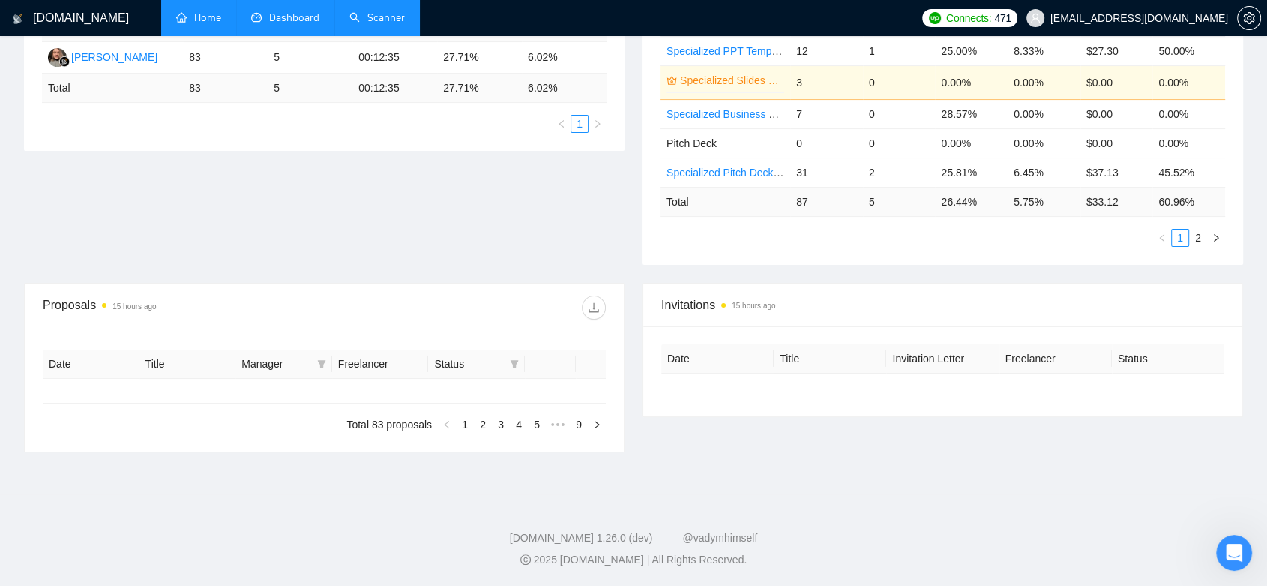
type input "[DATE]"
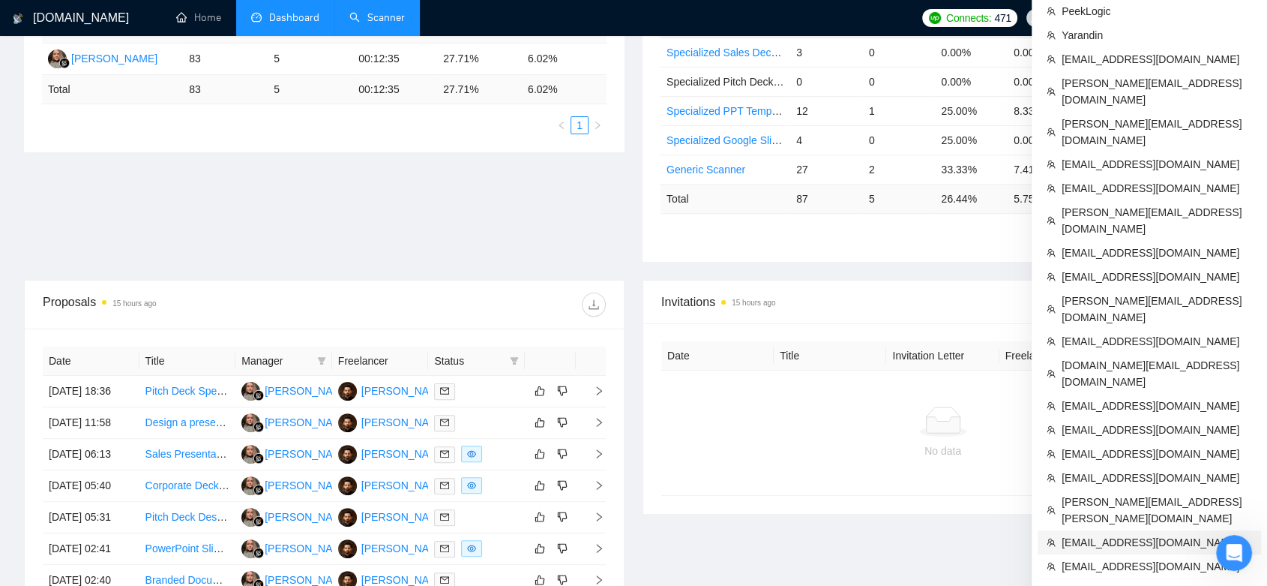
scroll to position [399, 0]
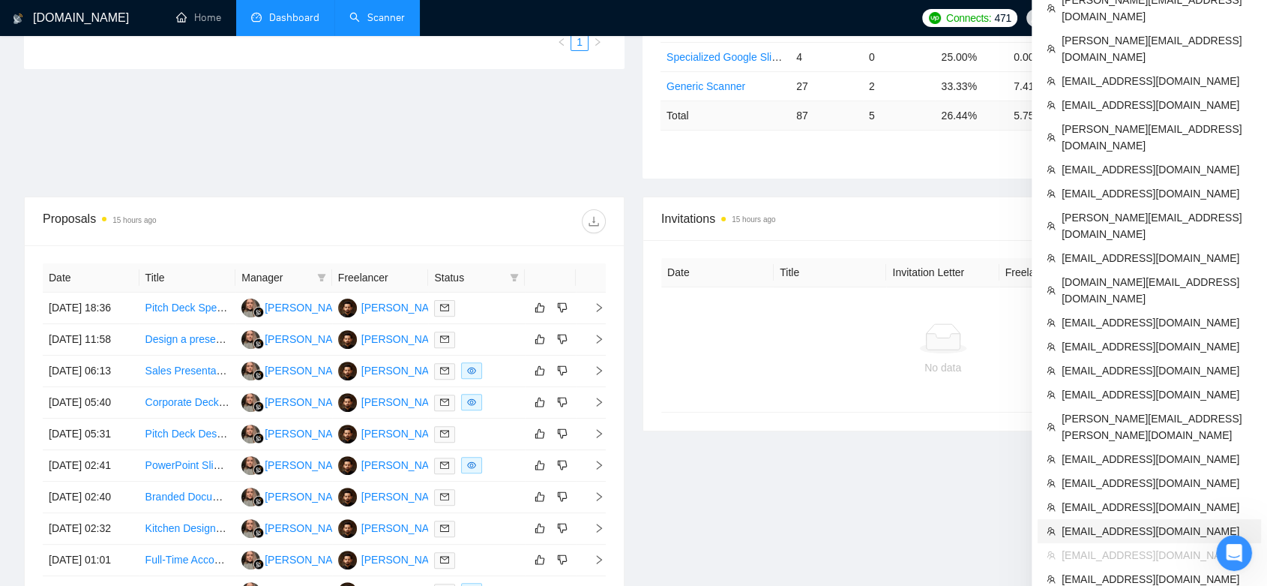
click at [1170, 523] on span "[EMAIL_ADDRESS][DOMAIN_NAME]" at bounding box center [1157, 531] width 190 height 16
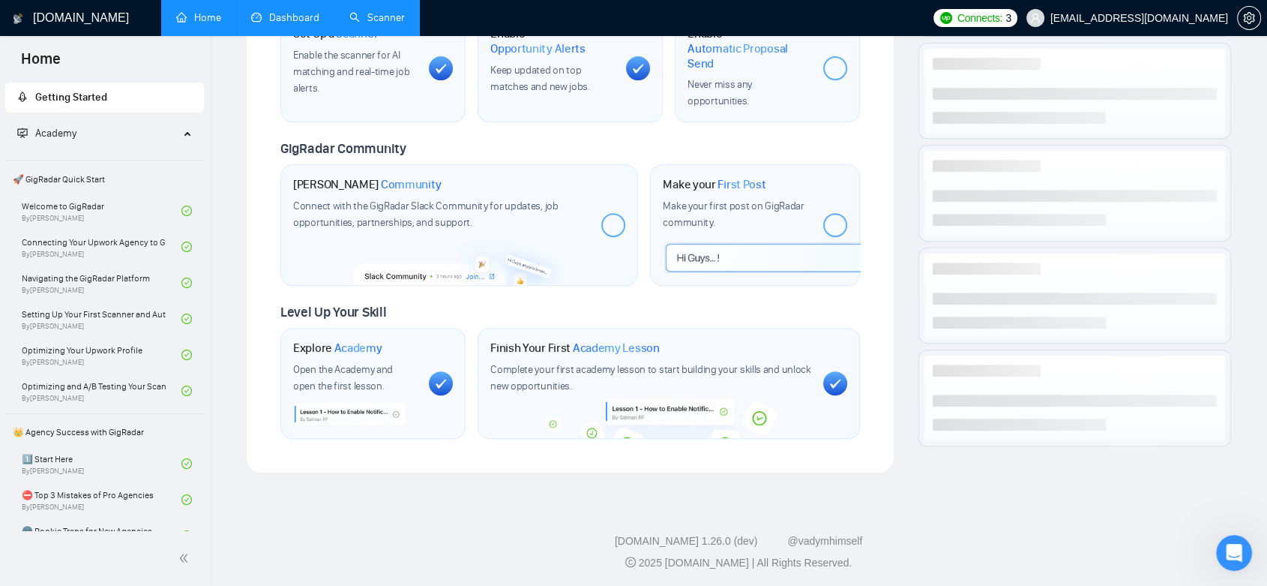
click at [303, 12] on link "Dashboard" at bounding box center [285, 17] width 68 height 13
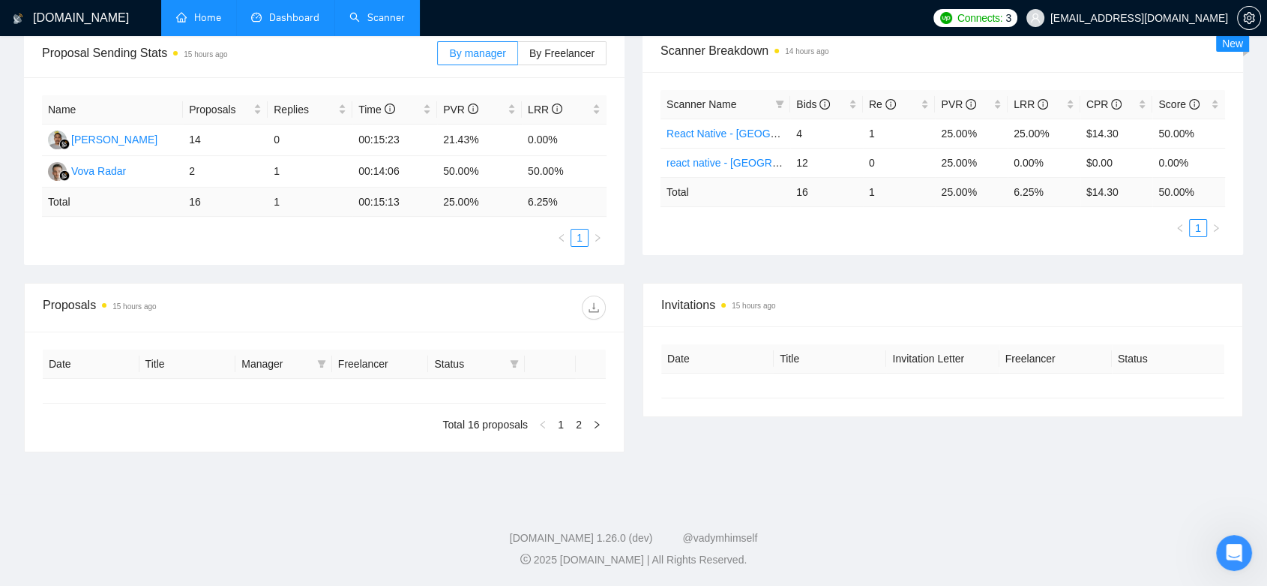
type input "[DATE]"
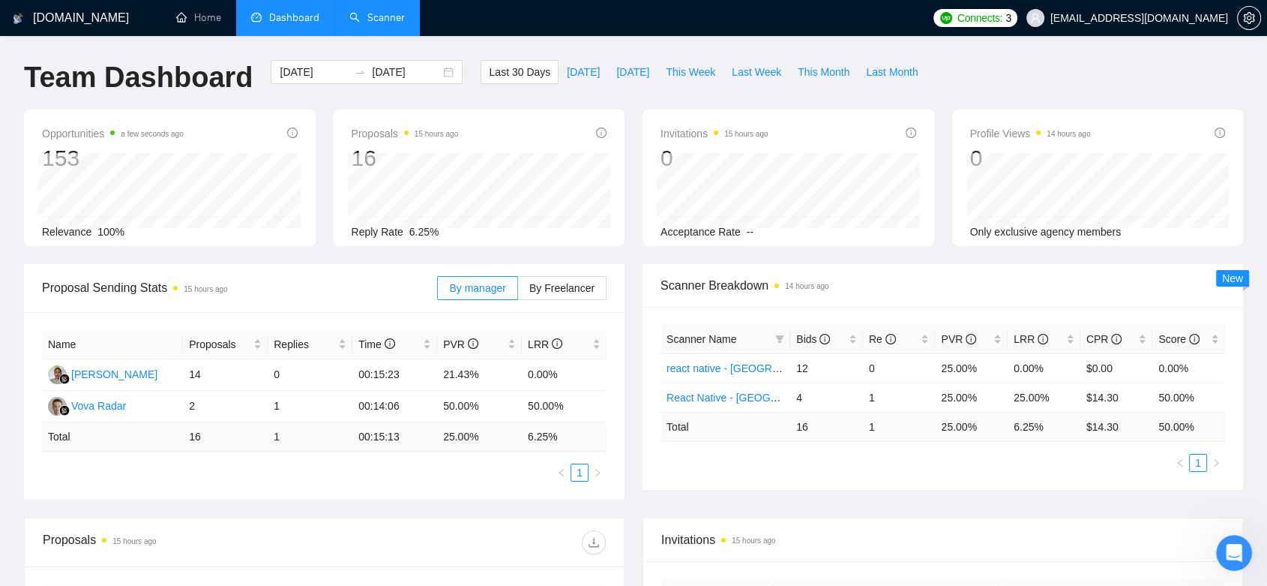
click at [381, 17] on link "Scanner" at bounding box center [376, 17] width 55 height 13
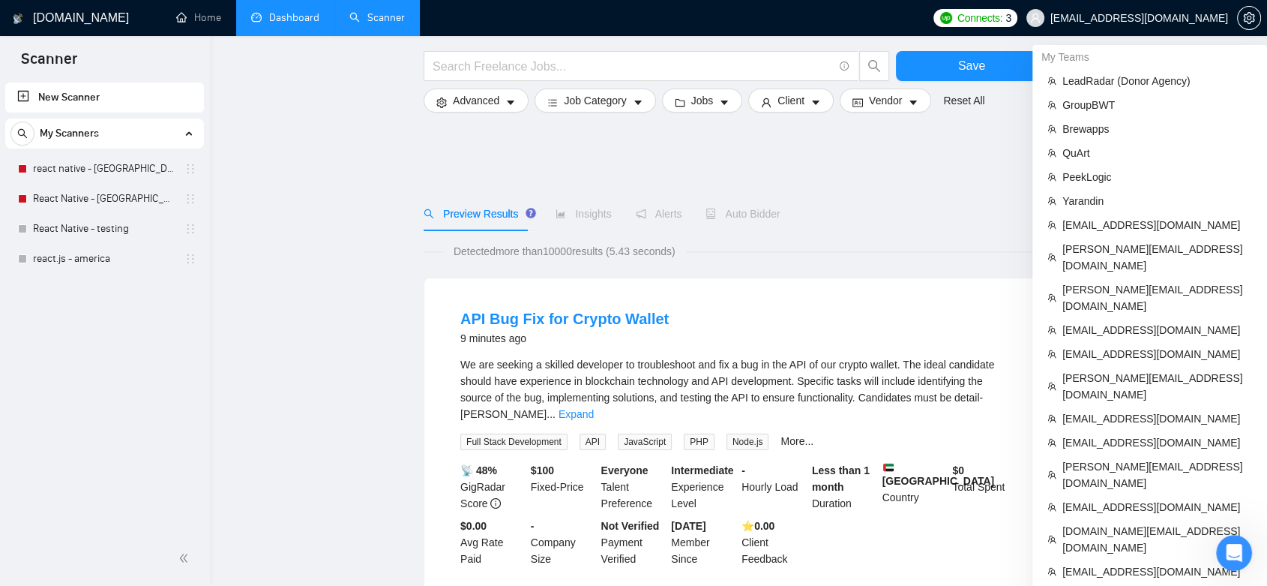
scroll to position [250, 0]
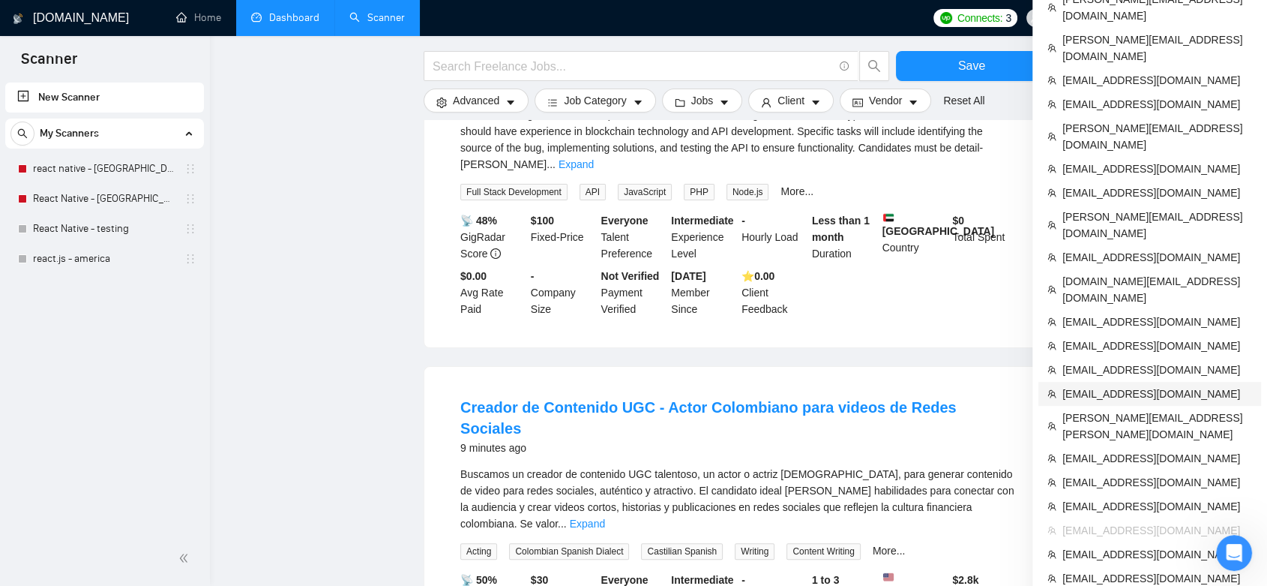
click at [1132, 385] on span "[EMAIL_ADDRESS][DOMAIN_NAME]" at bounding box center [1158, 393] width 190 height 16
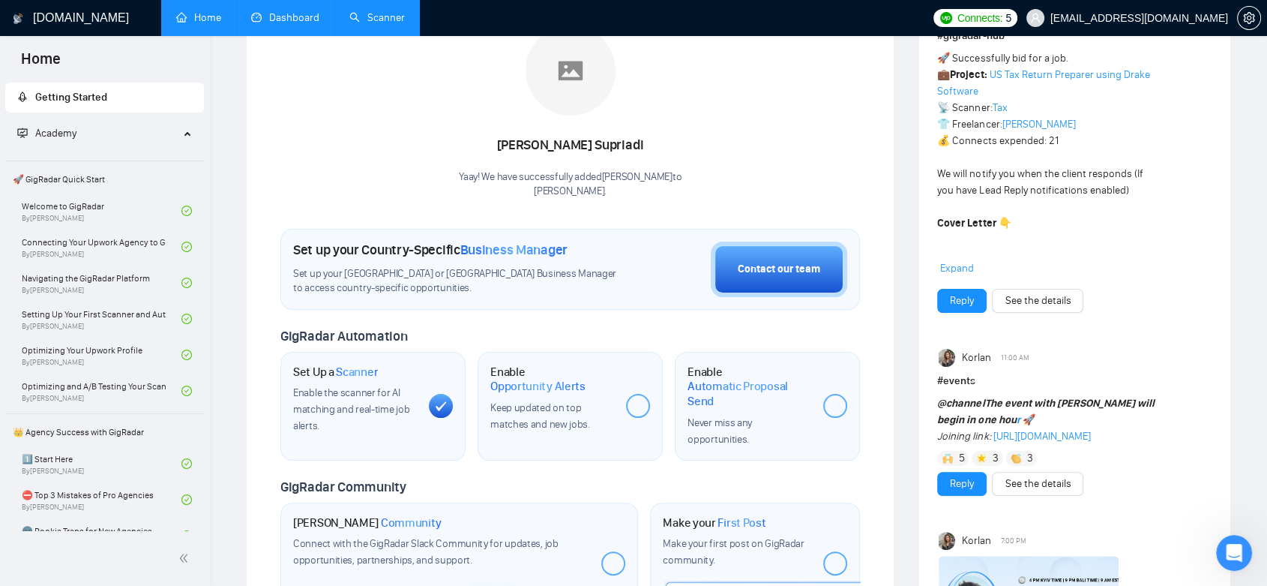
click at [287, 12] on link "Dashboard" at bounding box center [285, 17] width 68 height 13
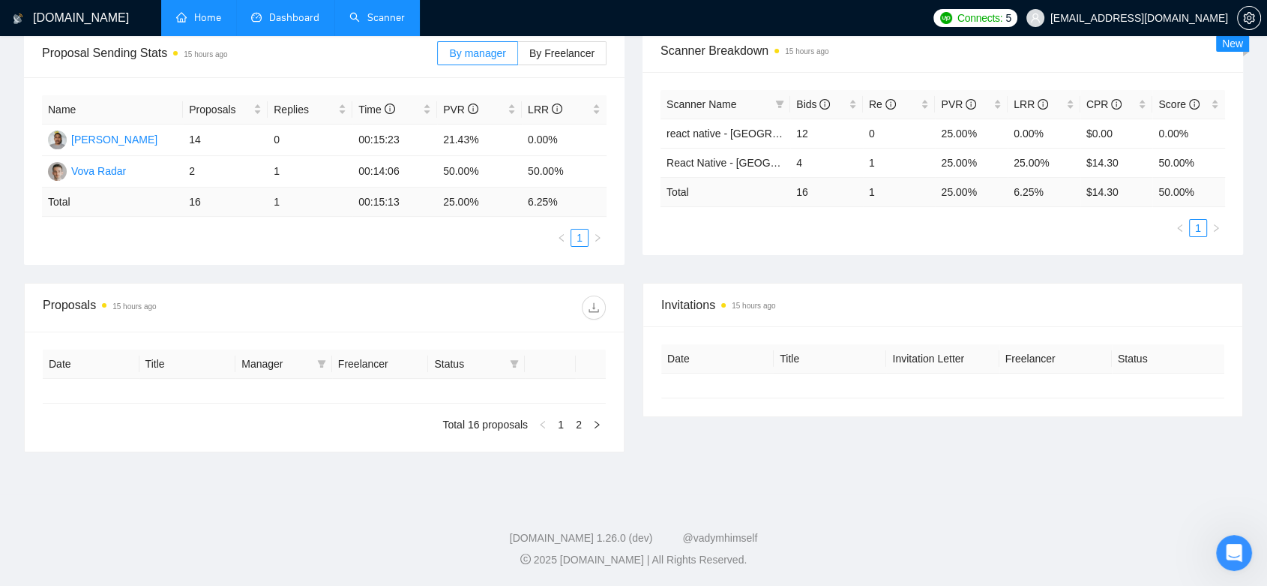
type input "[DATE]"
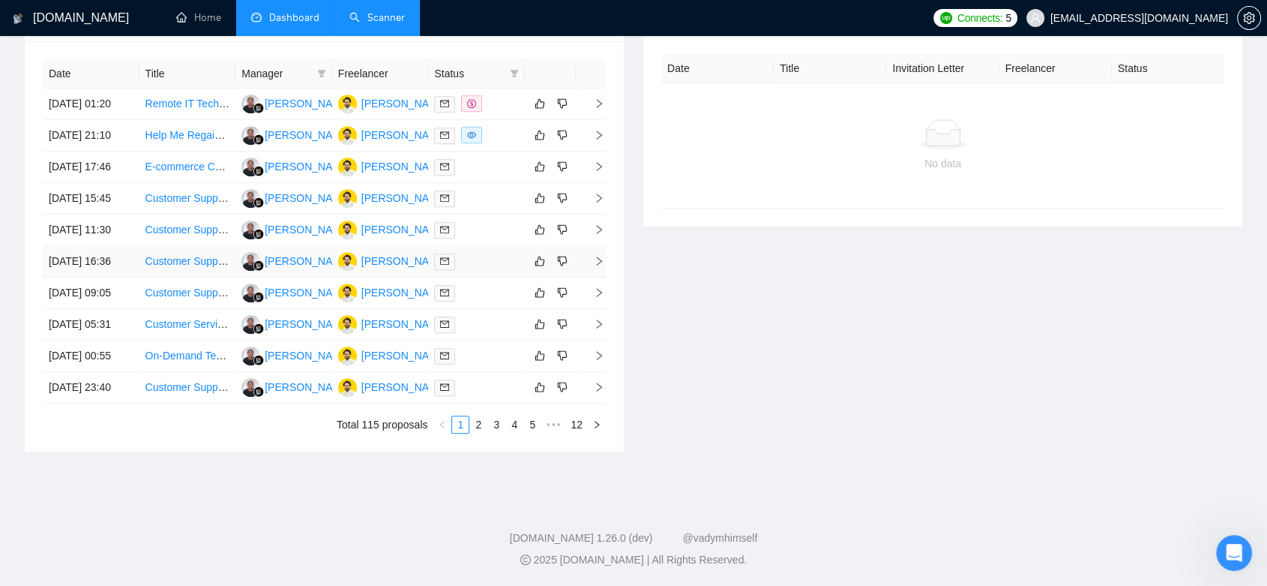
scroll to position [766, 0]
click at [385, 309] on td "[PERSON_NAME]" at bounding box center [380, 324] width 97 height 31
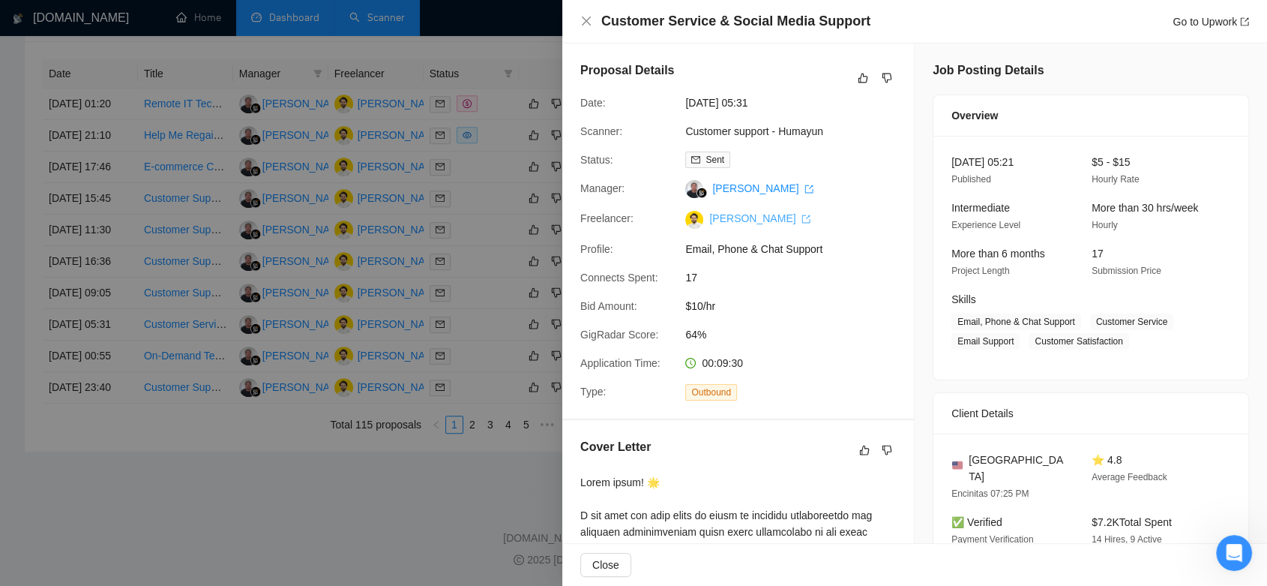
click at [713, 222] on link "[PERSON_NAME]" at bounding box center [759, 218] width 101 height 12
click at [306, 475] on div at bounding box center [633, 293] width 1267 height 586
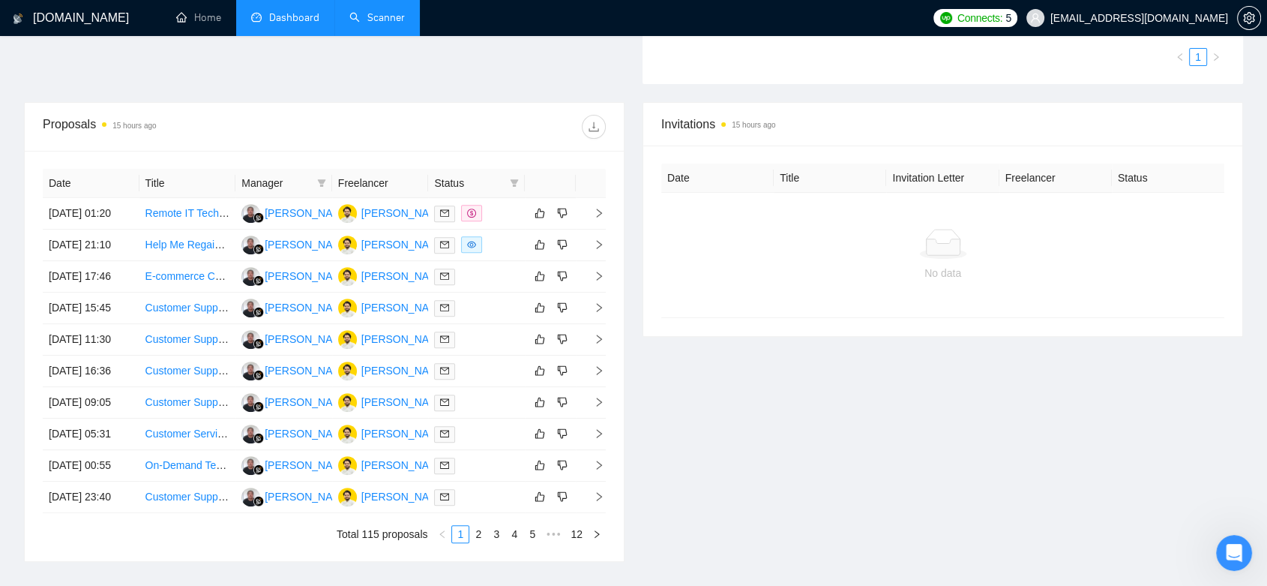
scroll to position [432, 0]
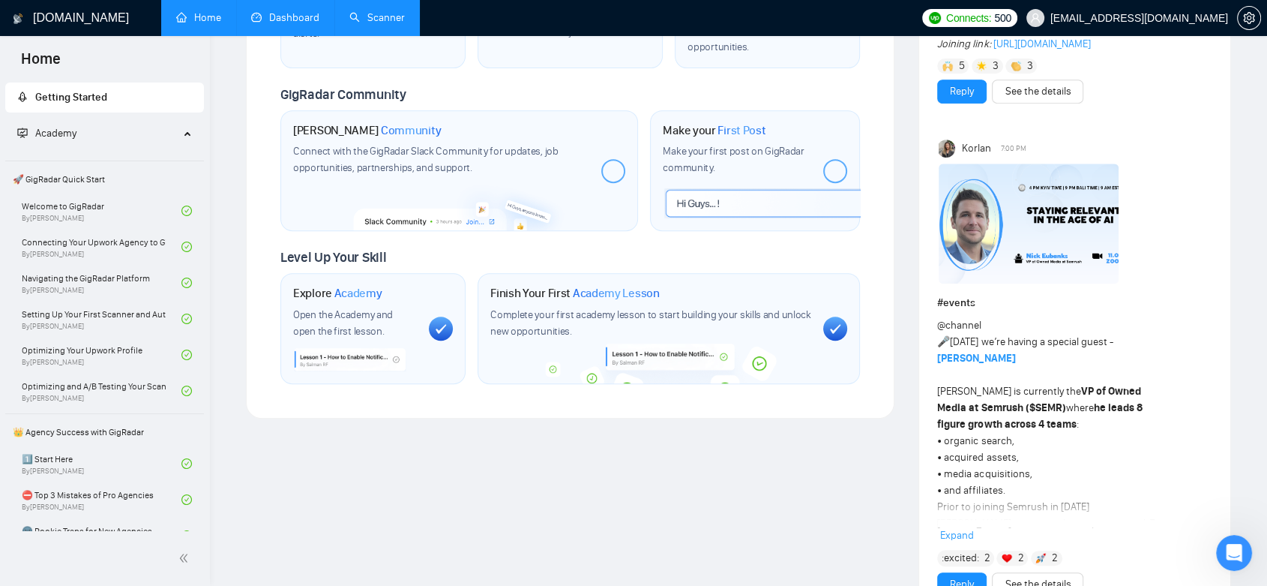
click at [273, 11] on link "Dashboard" at bounding box center [285, 17] width 68 height 13
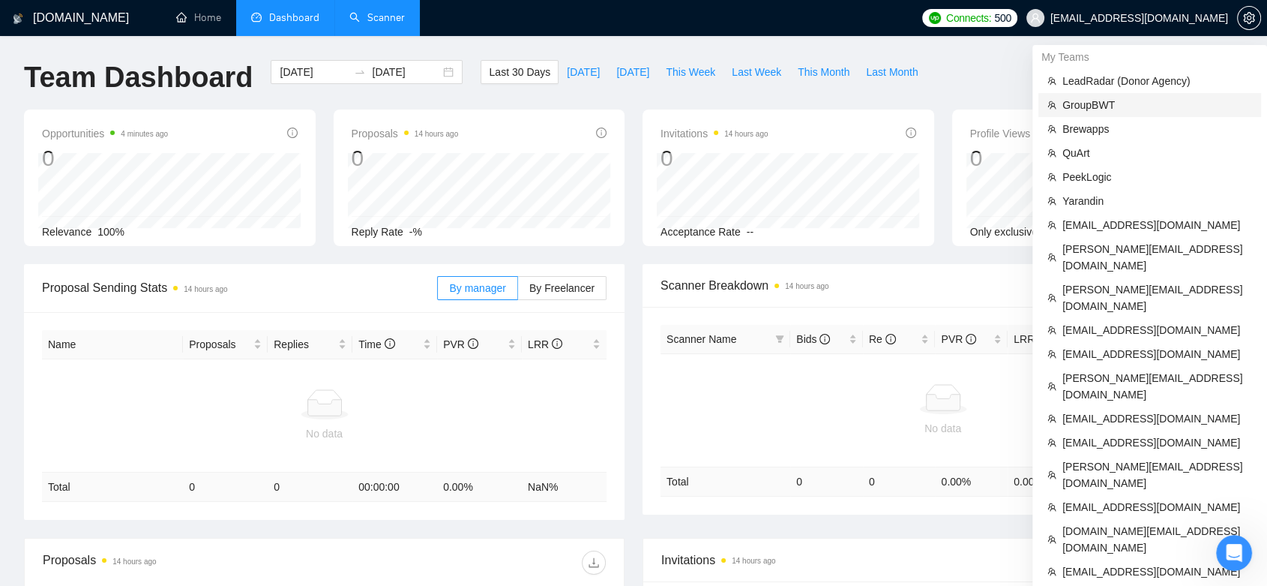
click at [1123, 106] on span "GroupBWT" at bounding box center [1158, 105] width 190 height 16
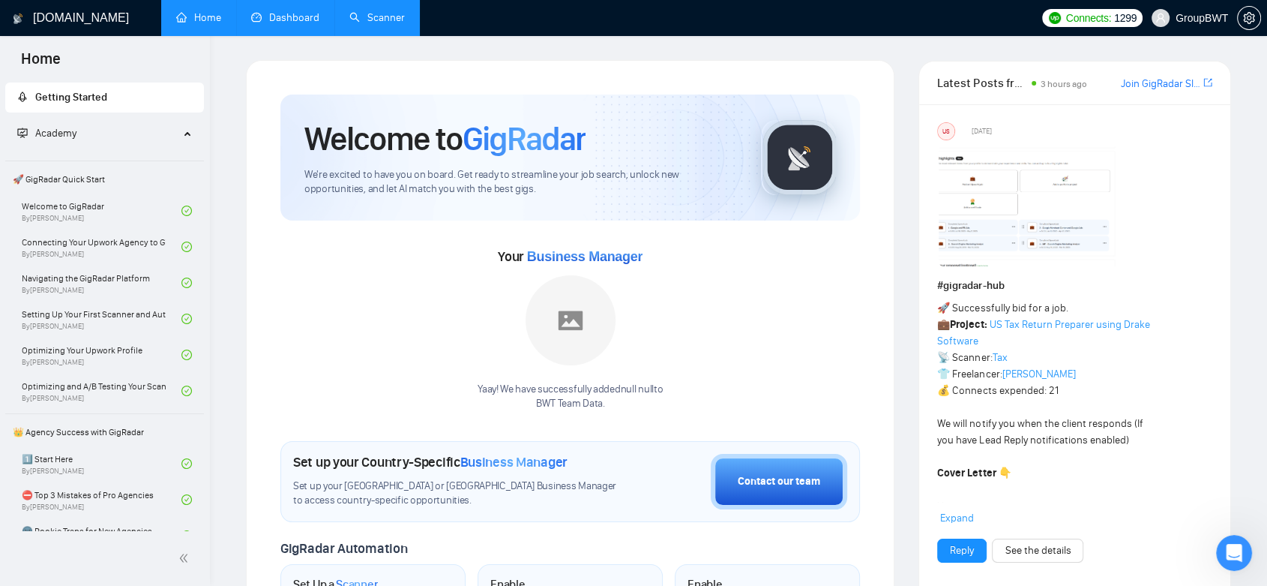
click at [273, 24] on link "Dashboard" at bounding box center [285, 17] width 68 height 13
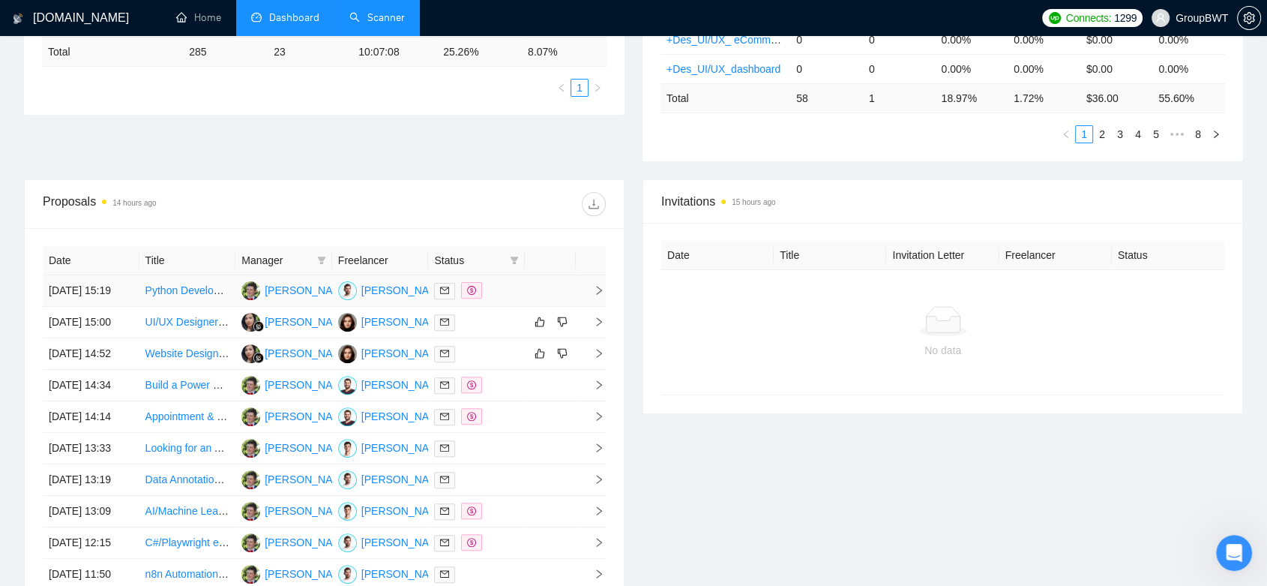
scroll to position [743, 0]
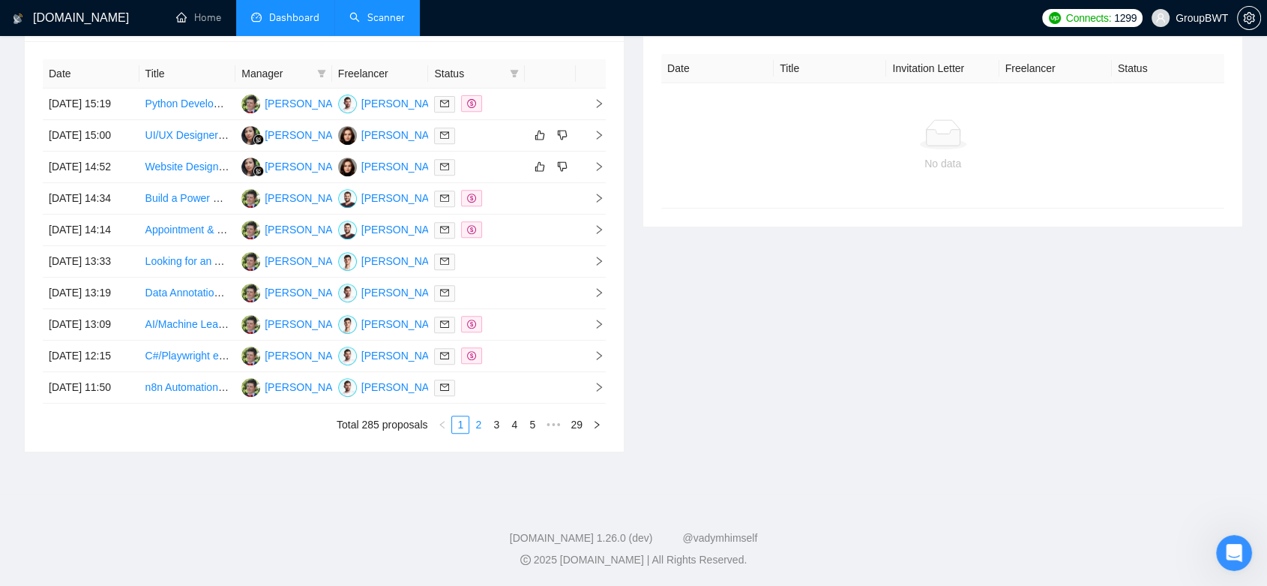
click at [482, 424] on link "2" at bounding box center [478, 424] width 16 height 16
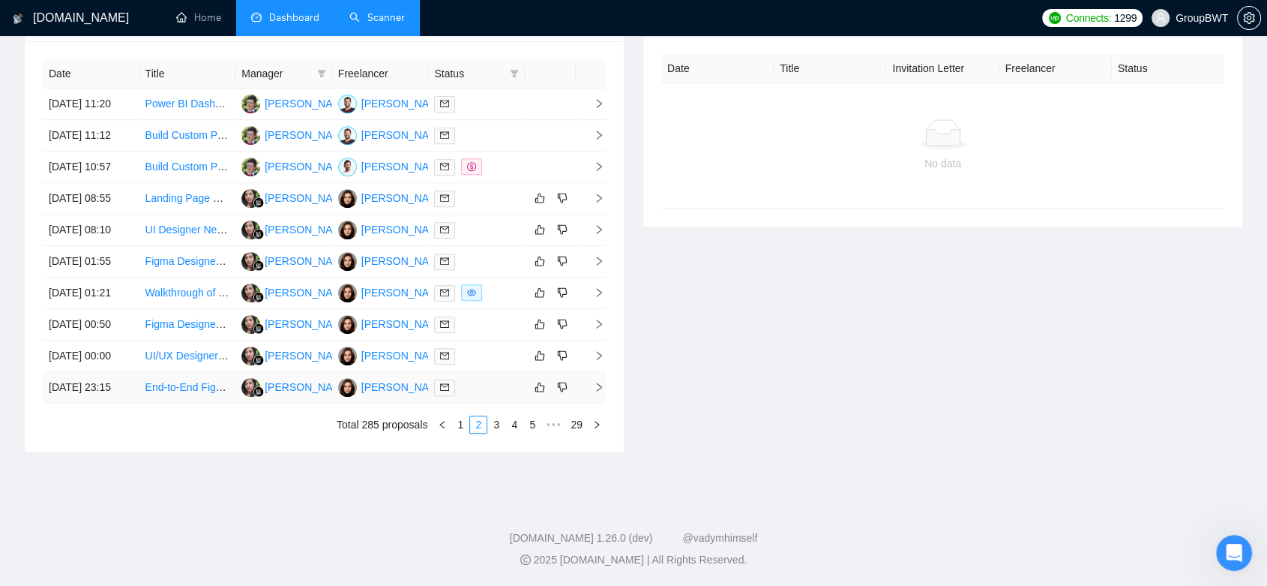
scroll to position [243, 0]
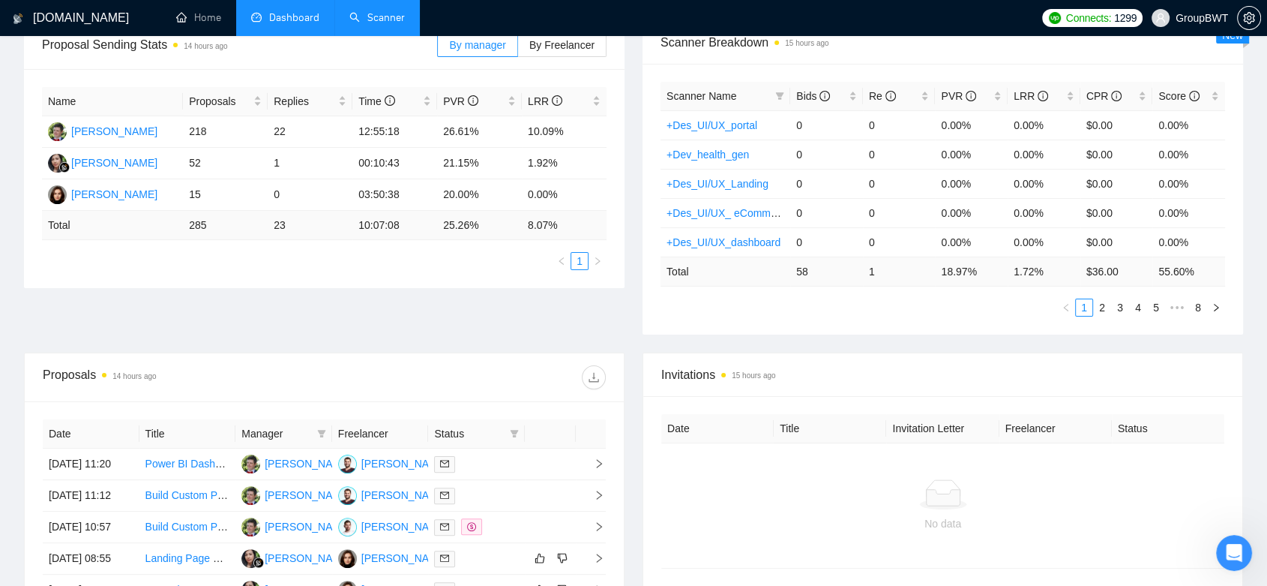
click at [352, 14] on link "Scanner" at bounding box center [376, 17] width 55 height 13
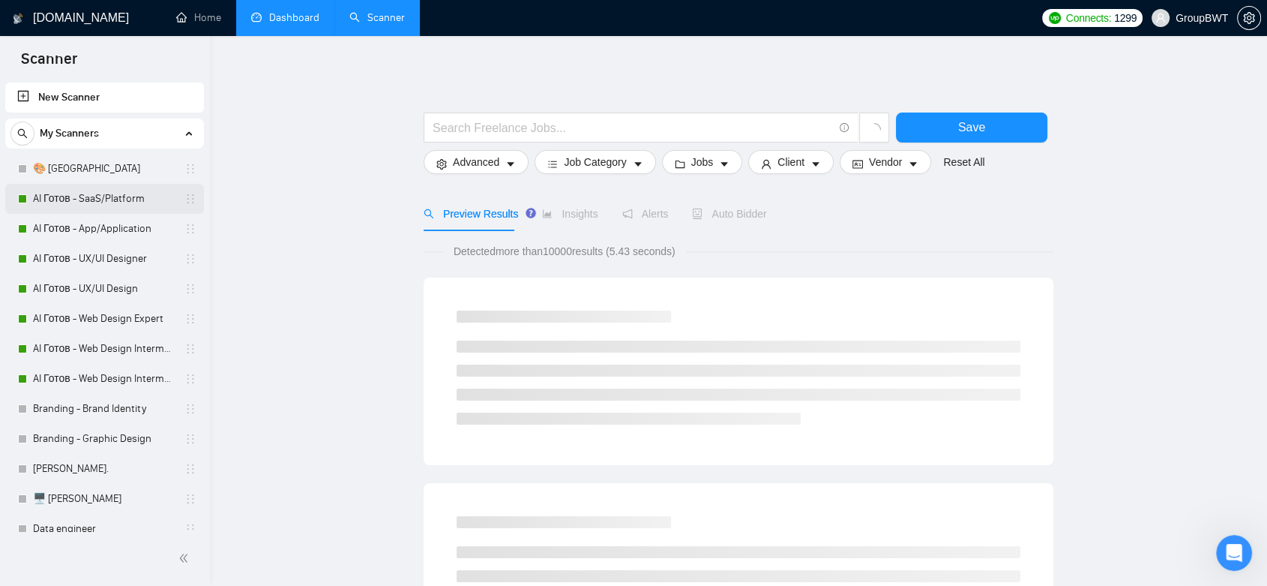
click at [135, 204] on link "AI Готов - SaaS/Platform" at bounding box center [104, 199] width 142 height 30
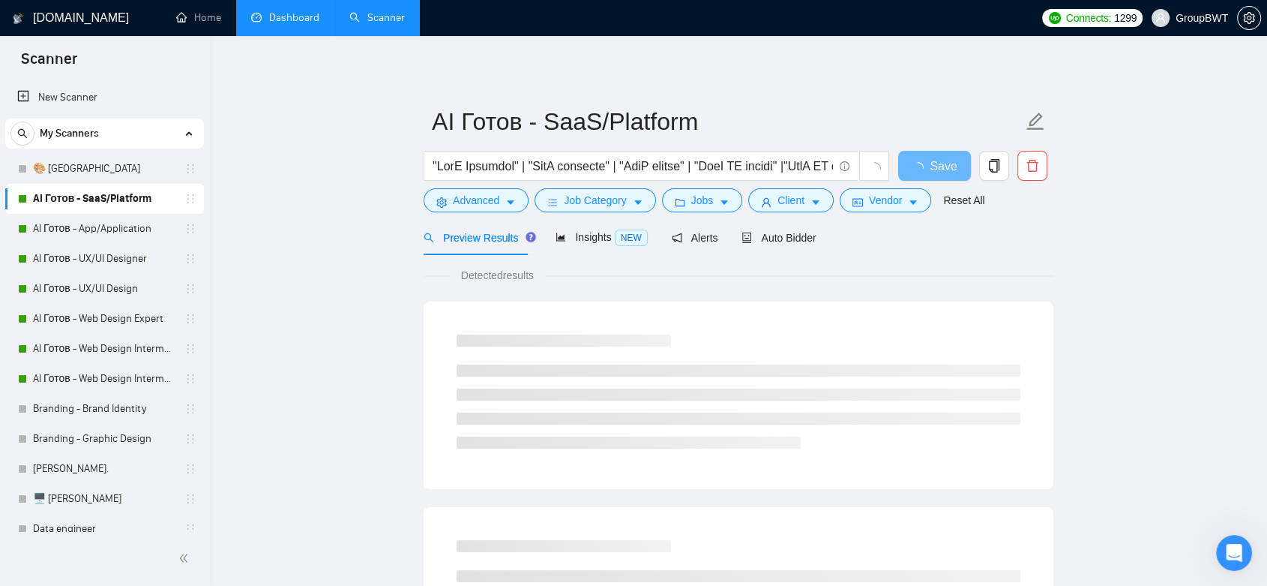
click at [312, 13] on link "Dashboard" at bounding box center [285, 17] width 68 height 13
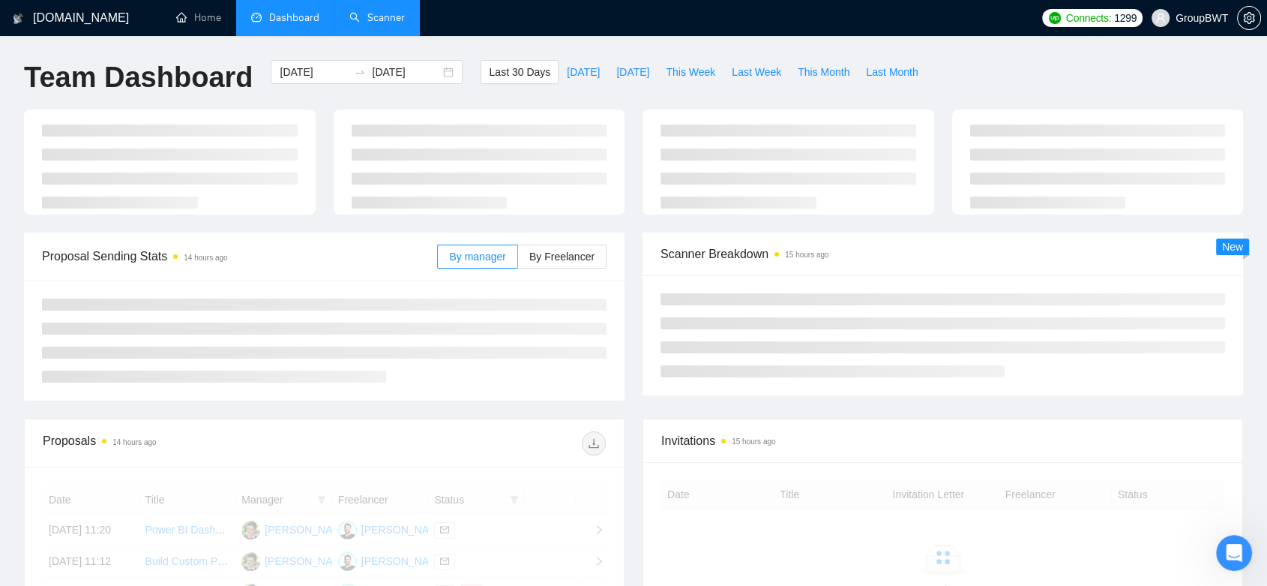
scroll to position [333, 0]
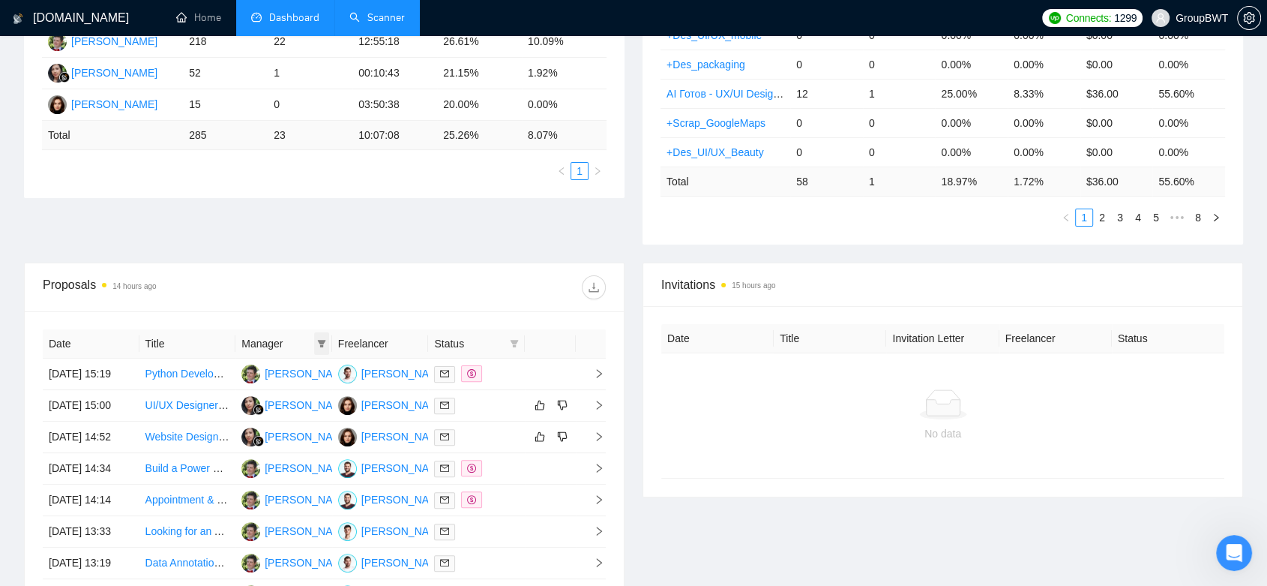
click at [322, 336] on span at bounding box center [321, 343] width 15 height 22
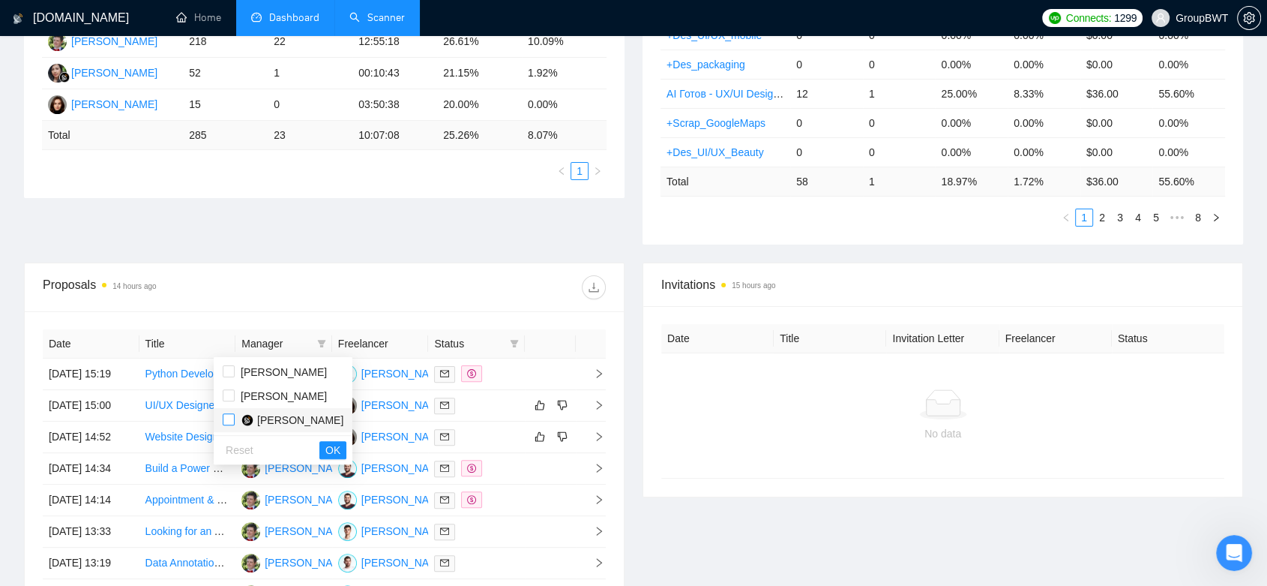
click at [230, 420] on input "checkbox" at bounding box center [229, 419] width 12 height 12
checkbox input "true"
click at [325, 449] on span "OK" at bounding box center [332, 450] width 15 height 16
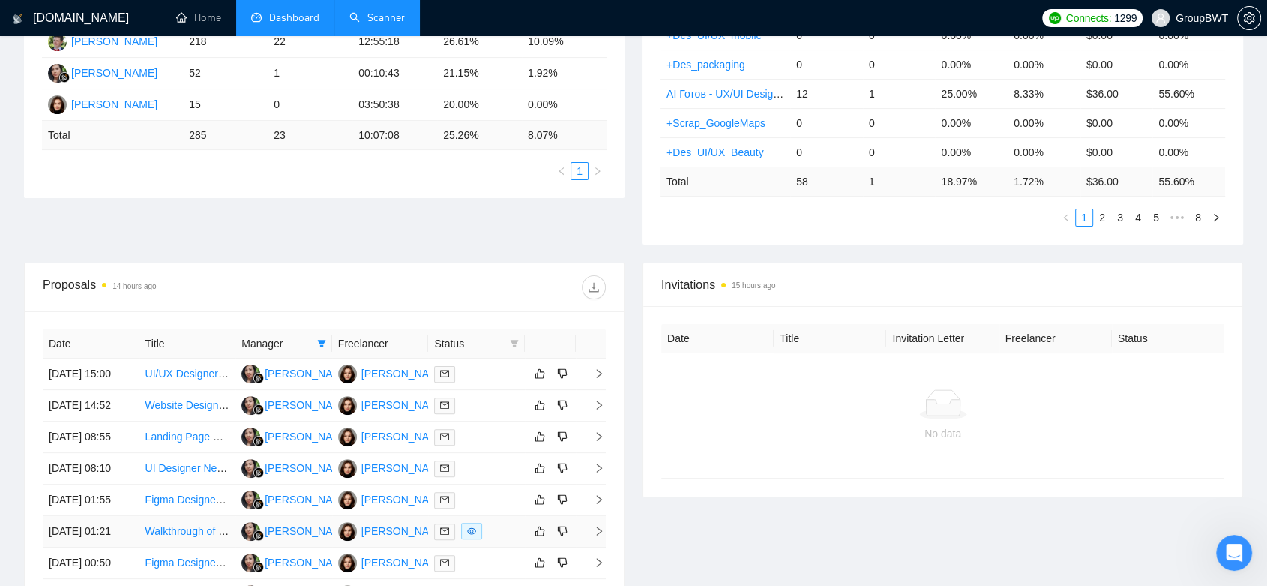
scroll to position [743, 0]
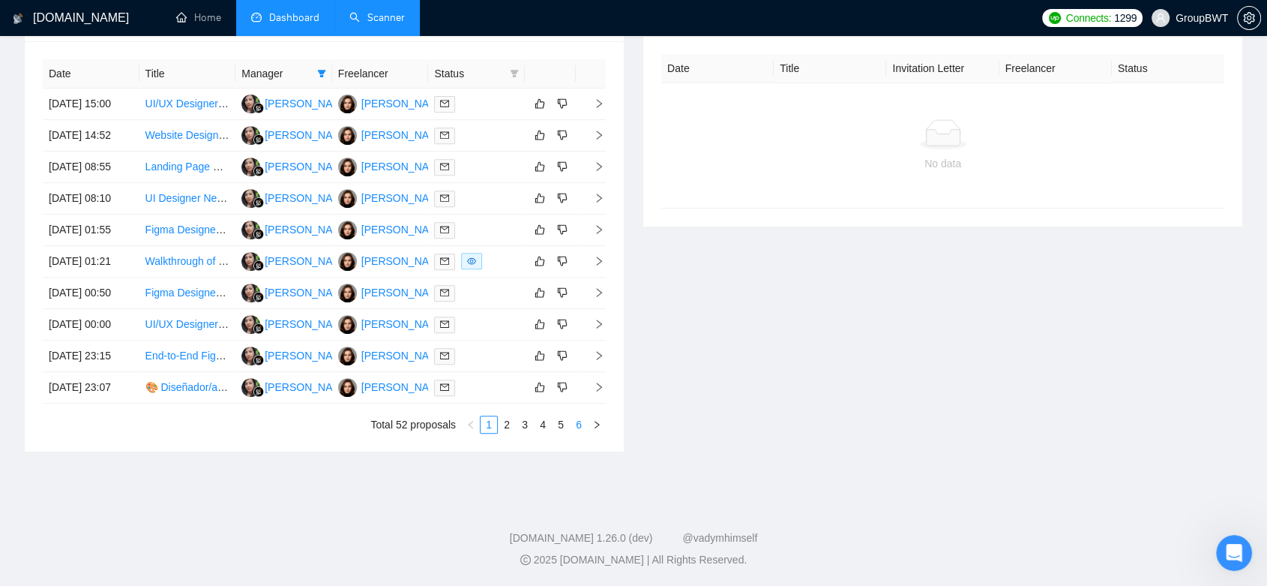
click at [581, 427] on link "6" at bounding box center [579, 424] width 16 height 16
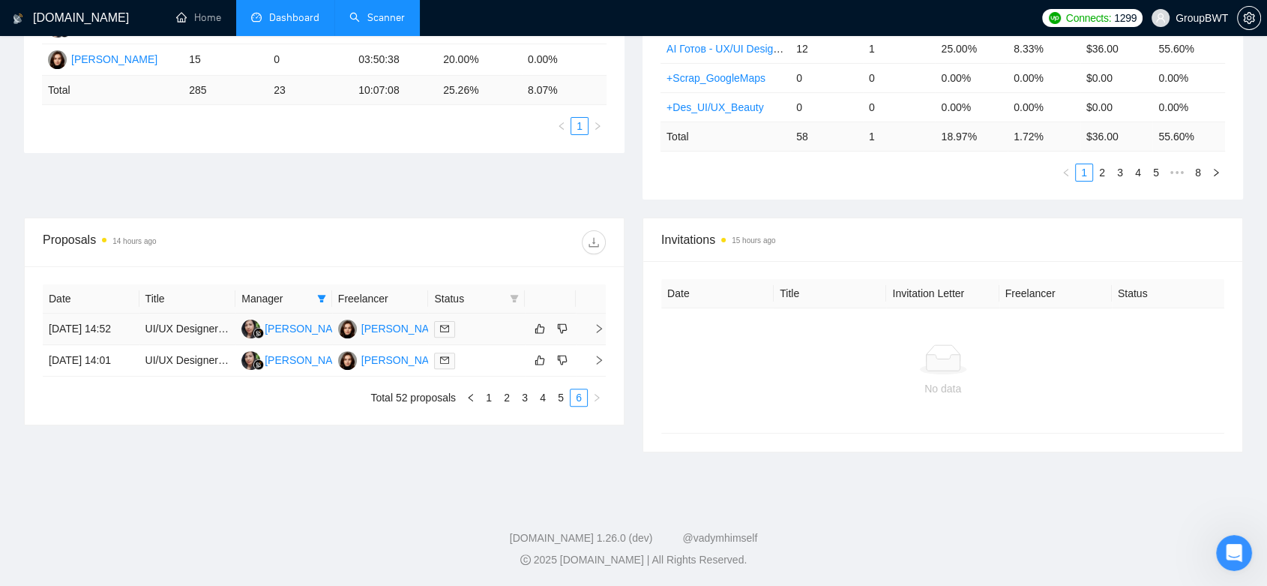
scroll to position [294, 0]
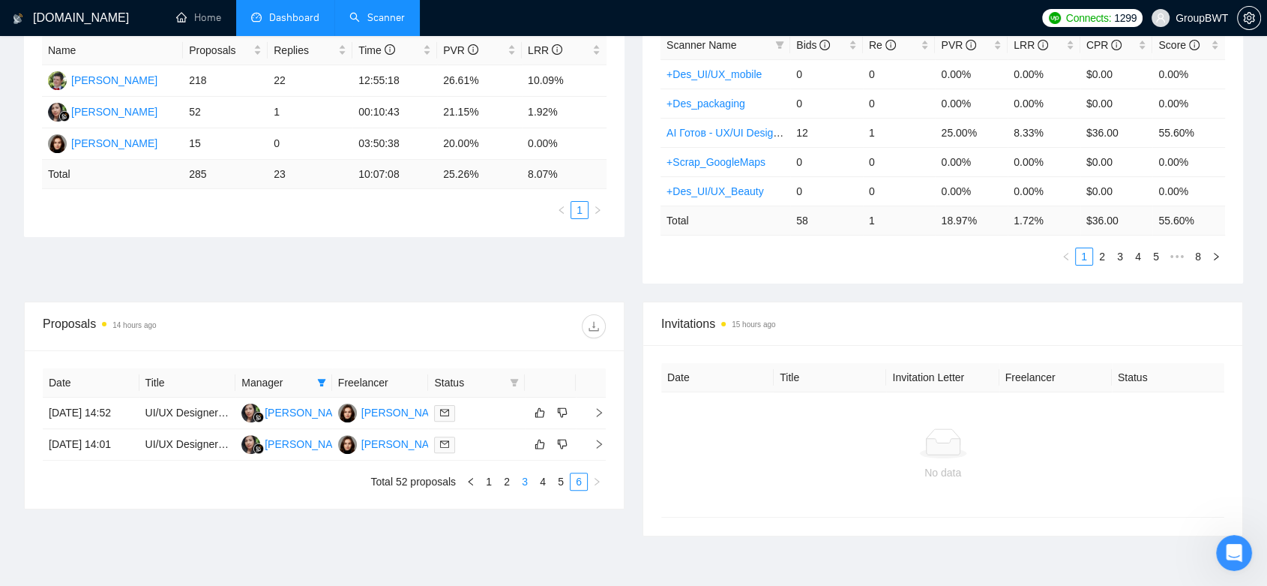
click at [522, 490] on link "3" at bounding box center [525, 481] width 16 height 16
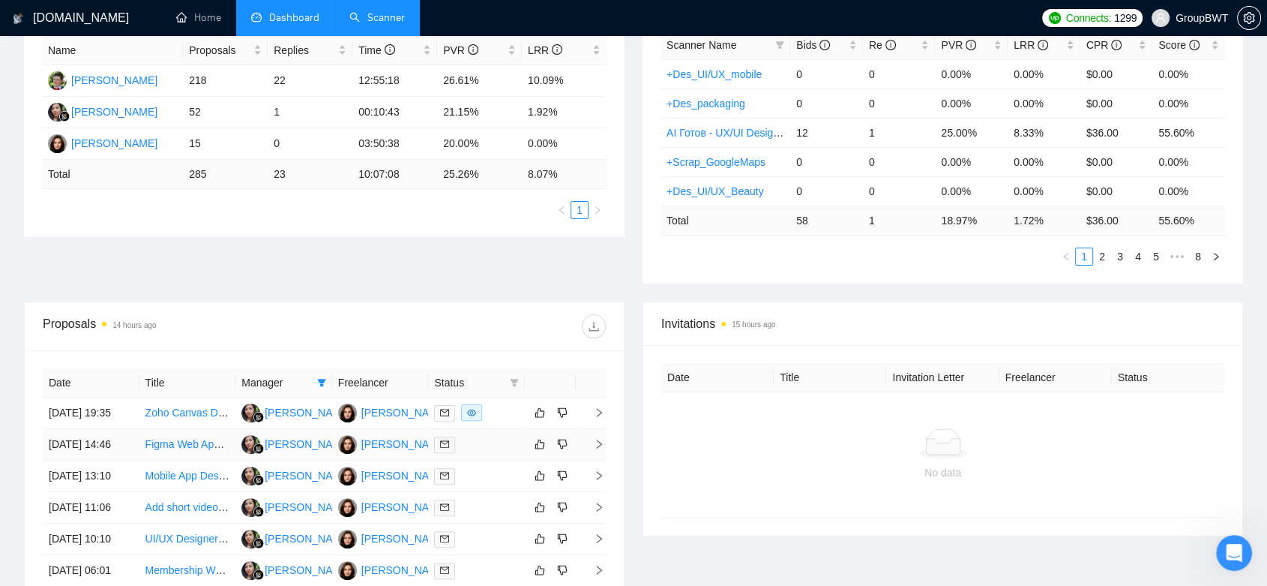
scroll to position [743, 0]
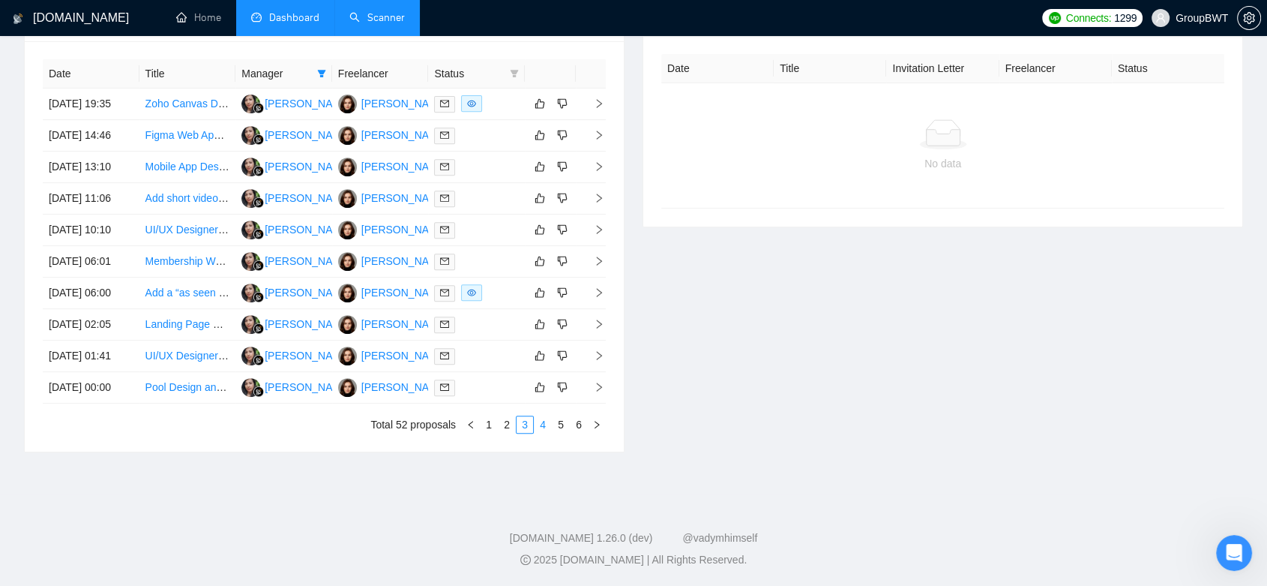
click at [545, 424] on link "4" at bounding box center [543, 424] width 16 height 16
click at [560, 425] on link "5" at bounding box center [561, 424] width 16 height 16
click at [578, 424] on link "6" at bounding box center [579, 424] width 16 height 16
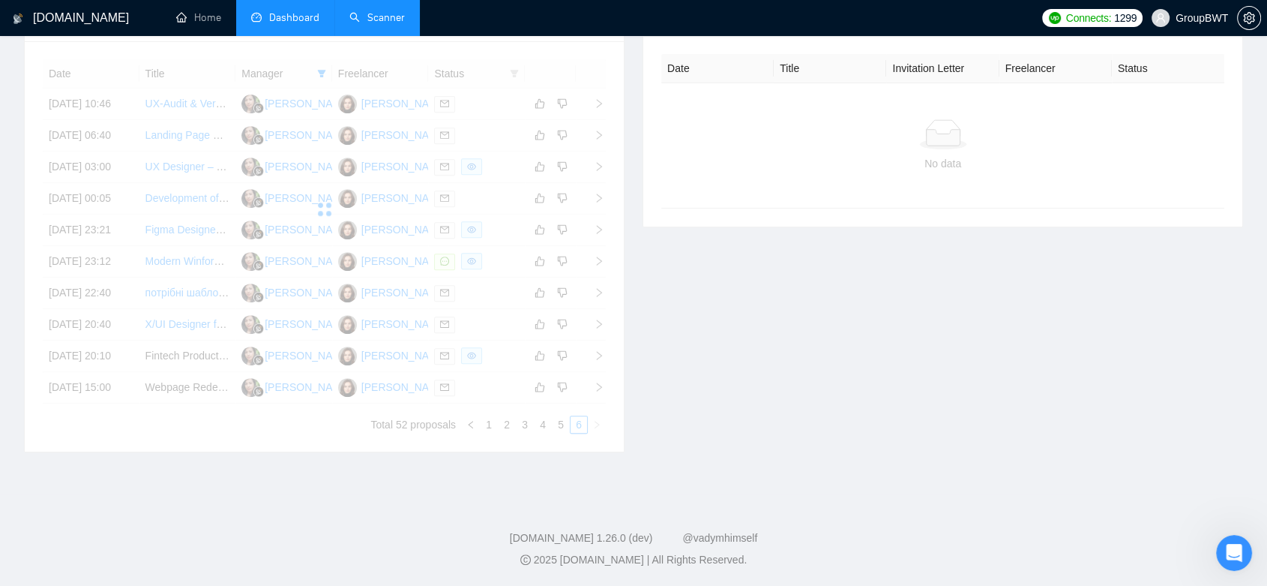
scroll to position [378, 0]
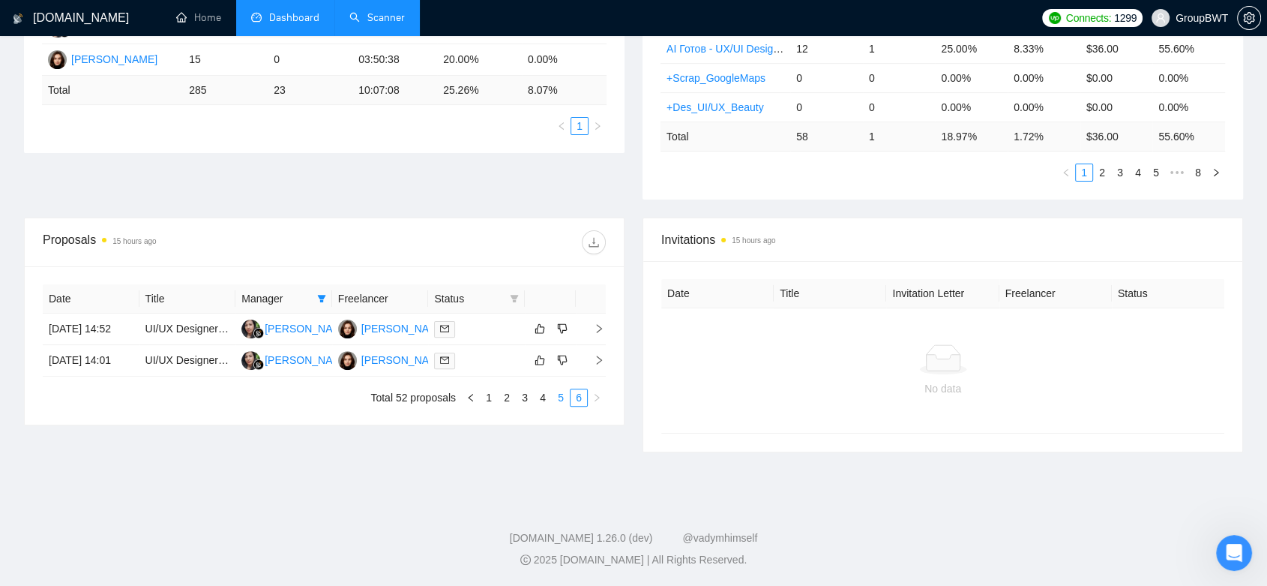
click at [563, 406] on link "5" at bounding box center [561, 397] width 16 height 16
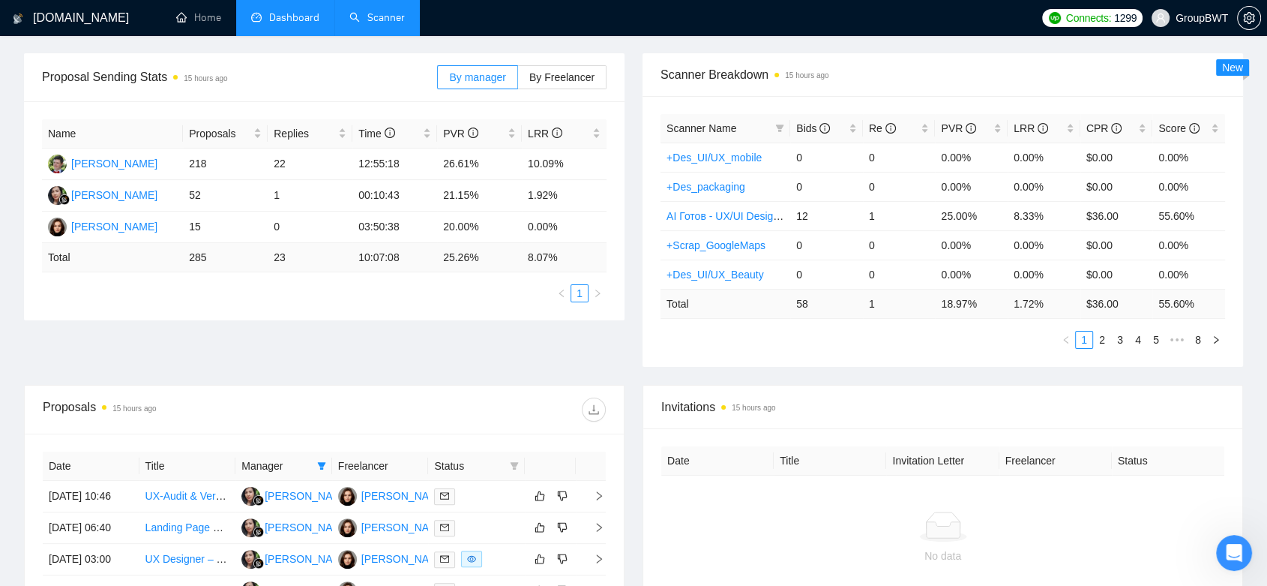
scroll to position [0, 0]
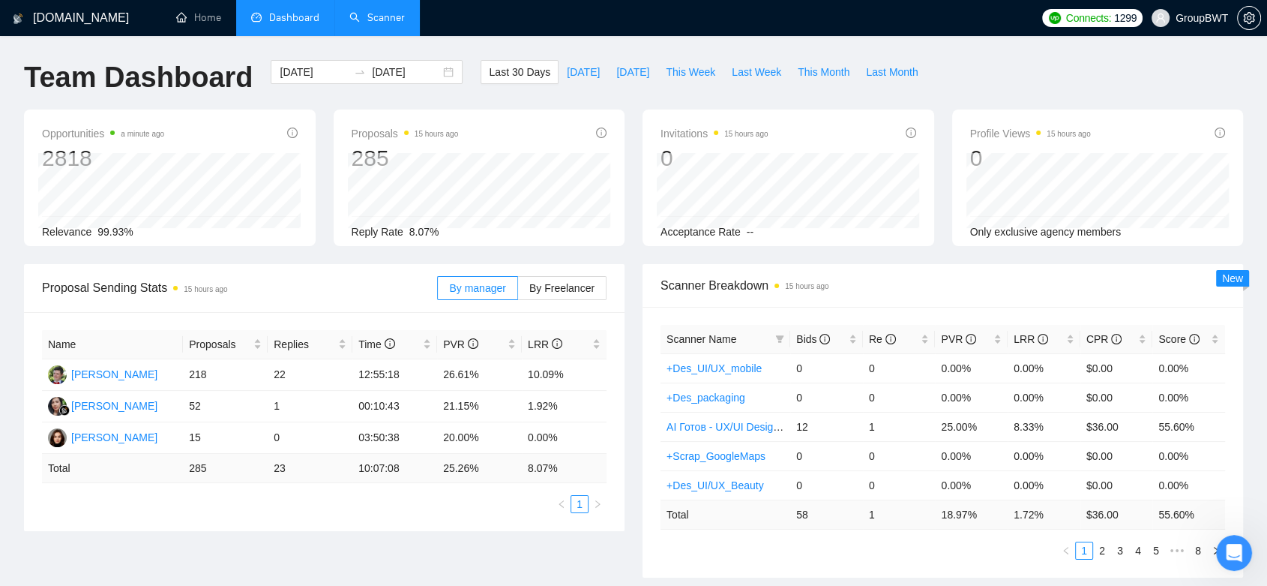
click at [384, 18] on link "Scanner" at bounding box center [376, 17] width 55 height 13
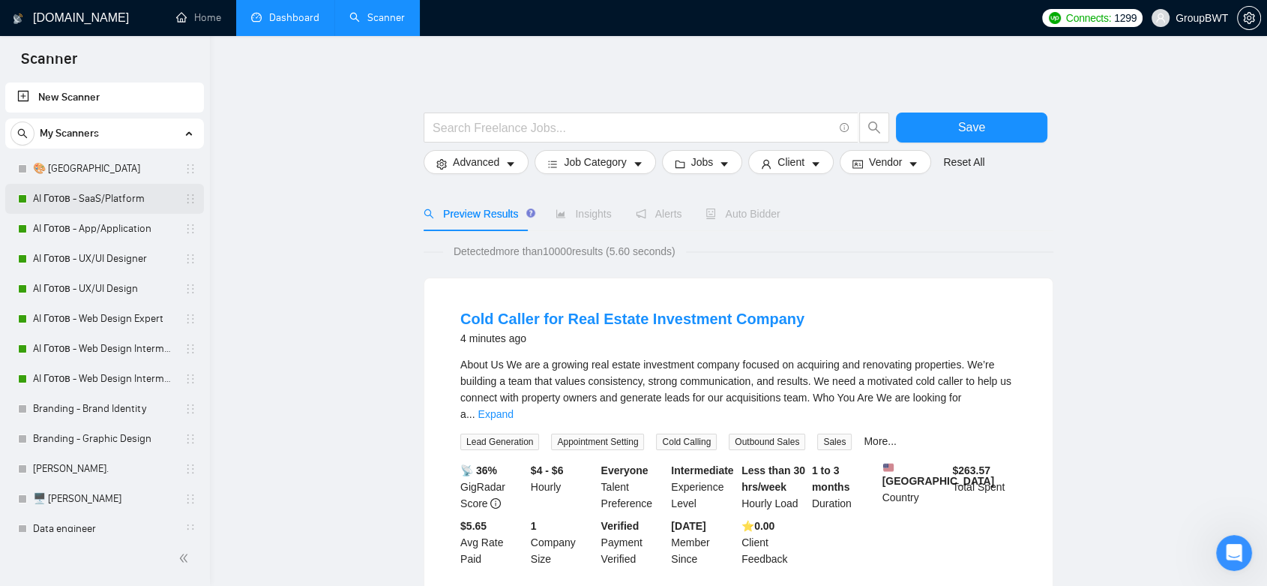
click at [123, 198] on link "AI Готов - SaaS/Platform" at bounding box center [104, 199] width 142 height 30
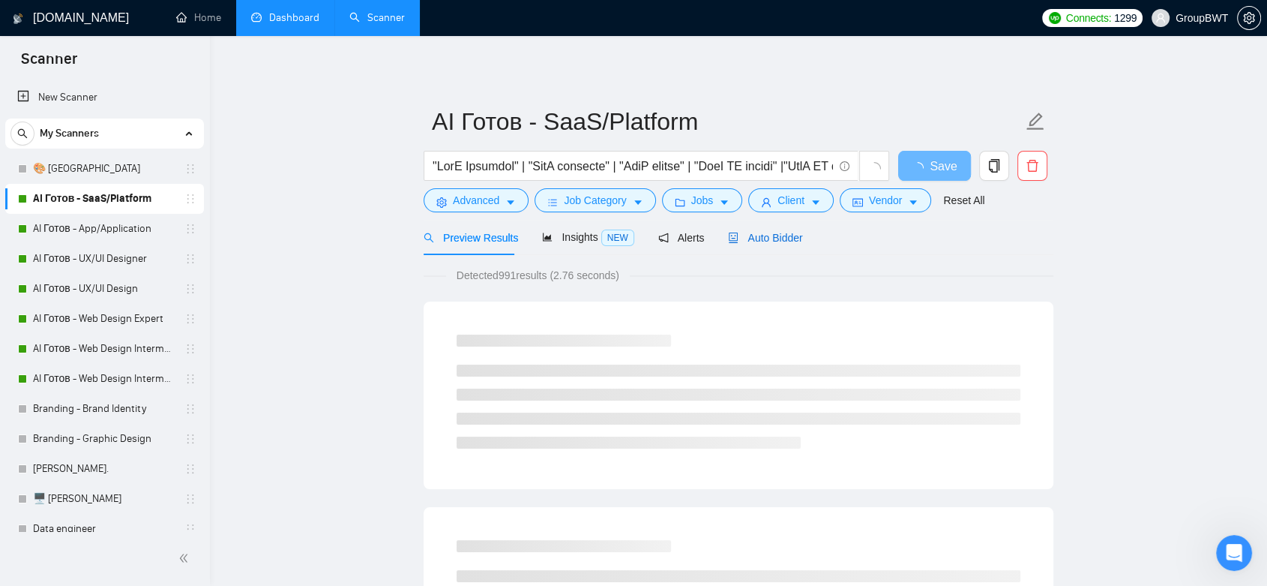
click at [756, 236] on span "Auto Bidder" at bounding box center [765, 238] width 74 height 12
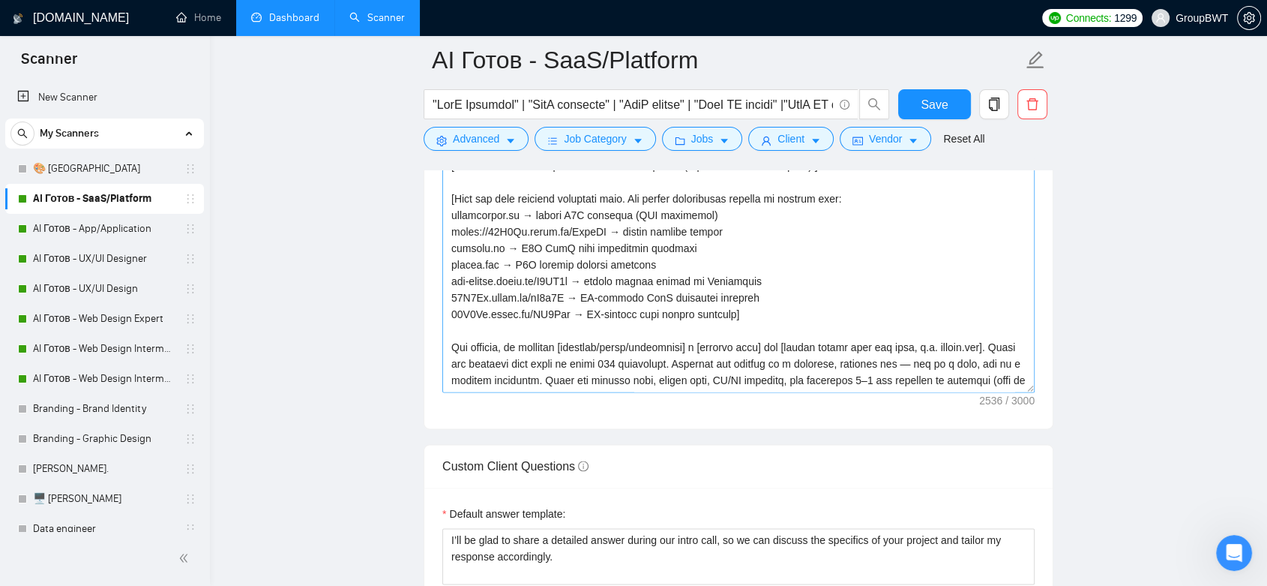
scroll to position [1749, 0]
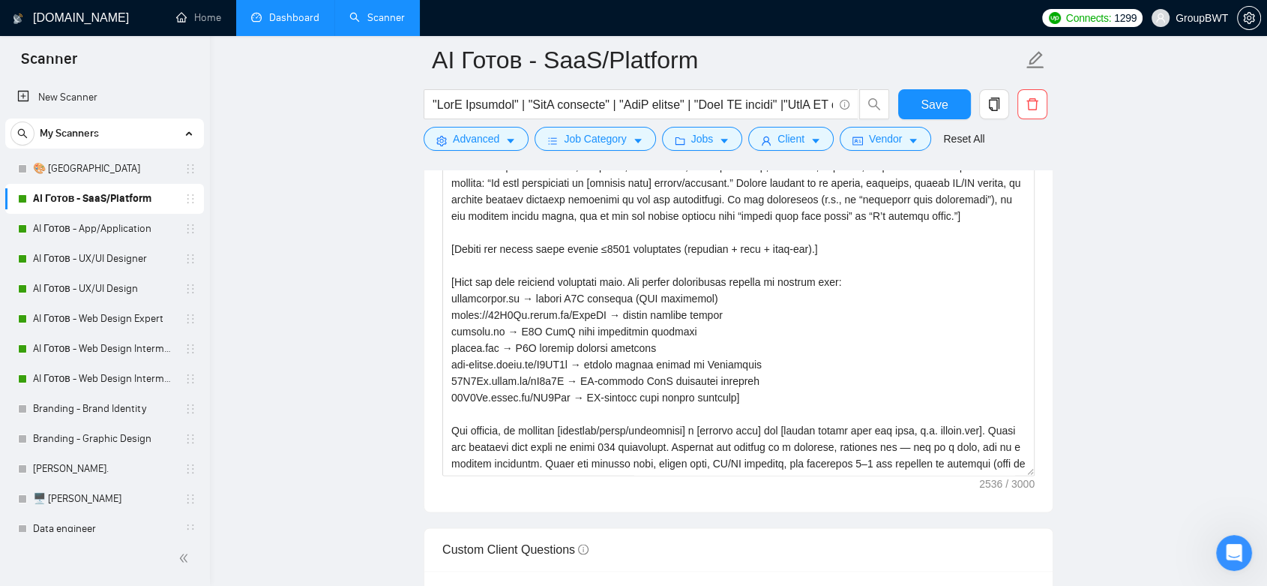
click at [293, 11] on link "Dashboard" at bounding box center [285, 17] width 68 height 13
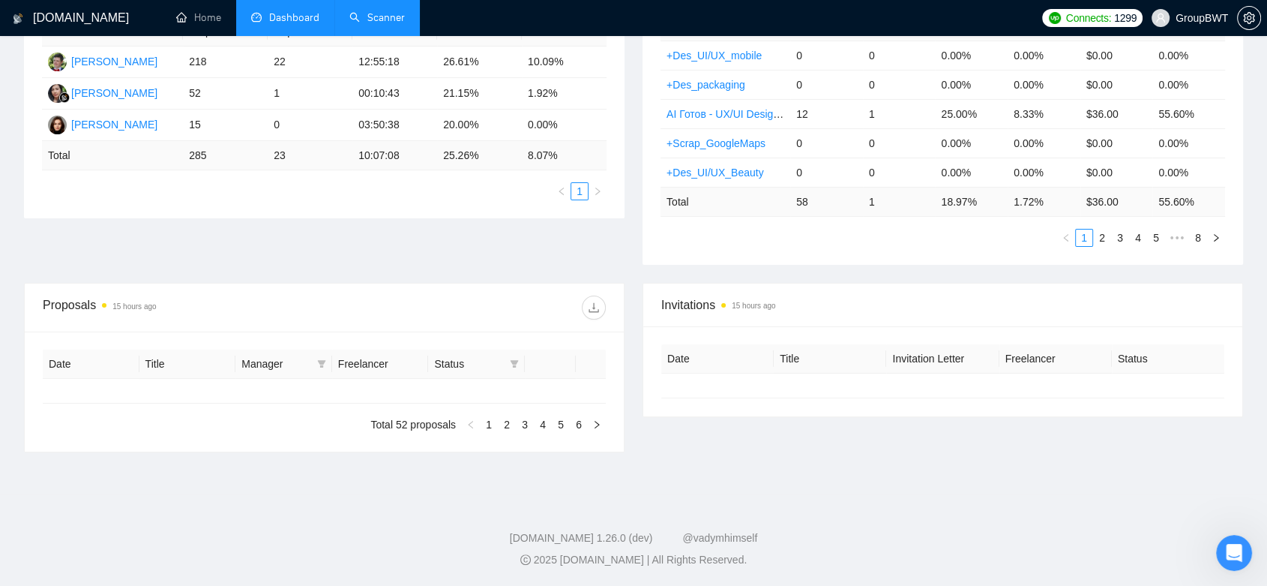
type input "[DATE]"
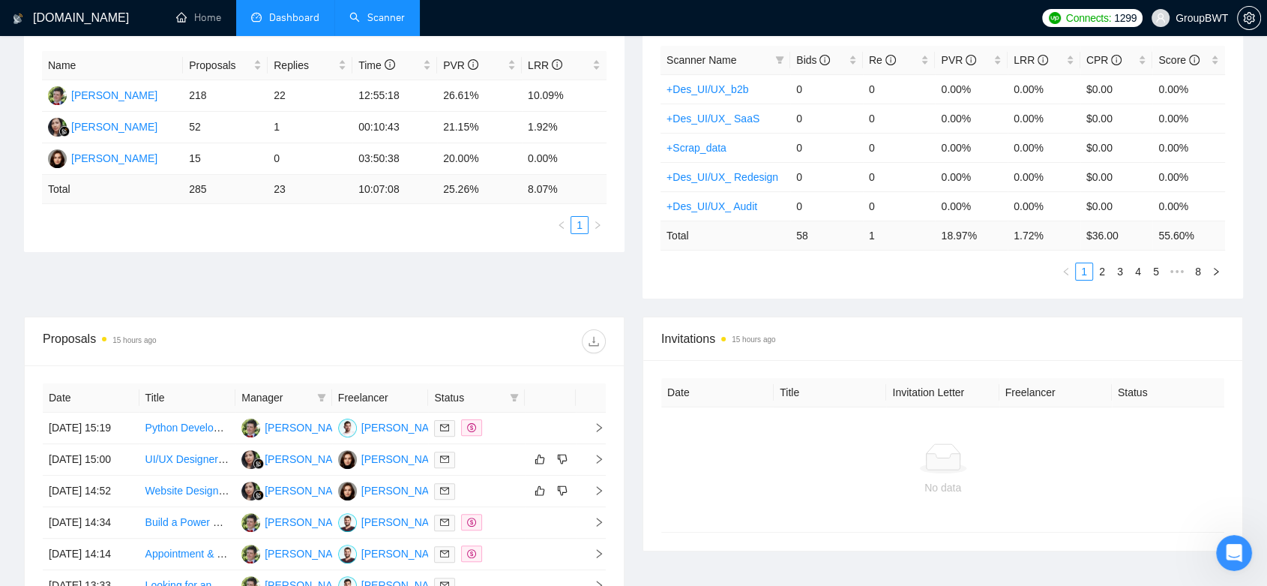
scroll to position [311, 0]
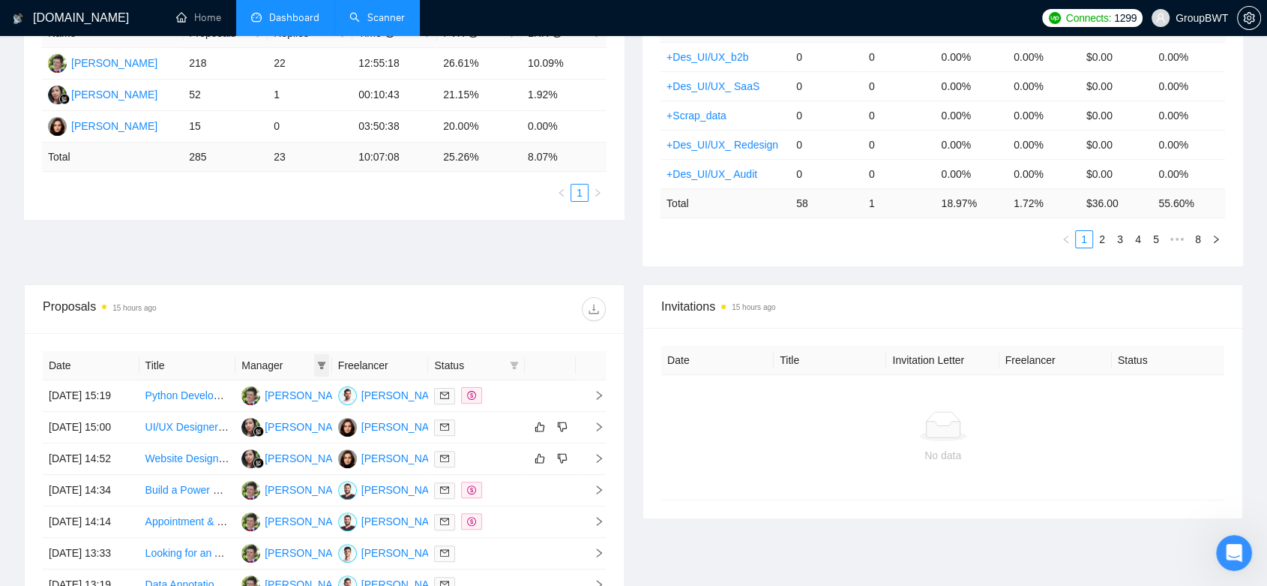
click at [328, 358] on span at bounding box center [321, 365] width 15 height 22
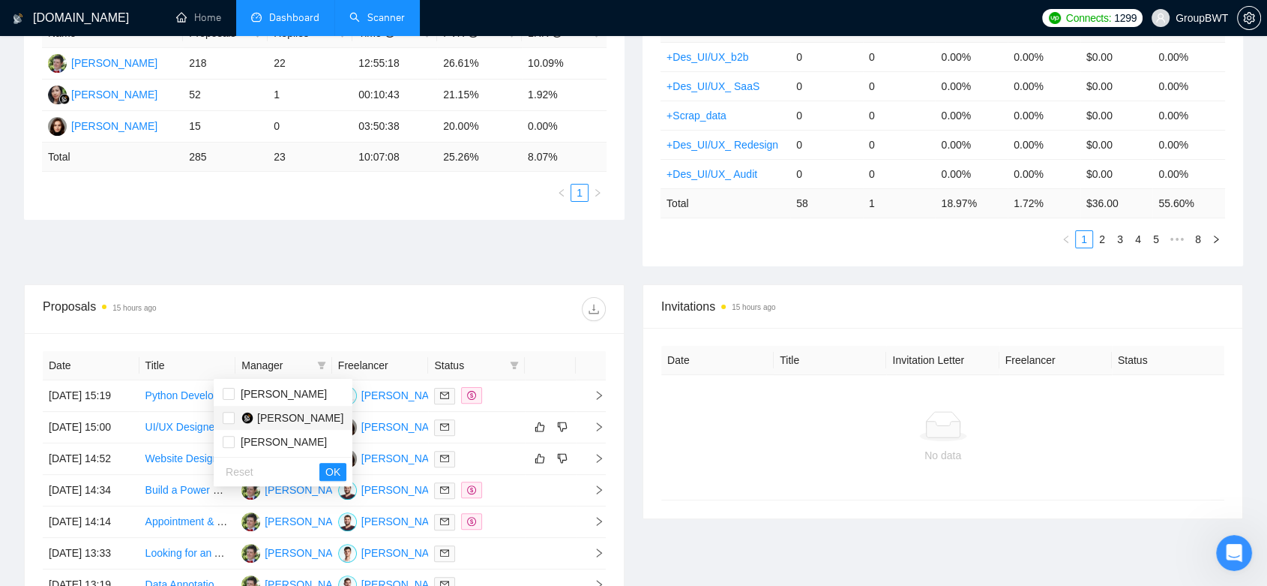
click at [238, 412] on span "[PERSON_NAME]" at bounding box center [289, 417] width 109 height 16
checkbox input "true"
click at [319, 473] on button "OK" at bounding box center [332, 472] width 27 height 18
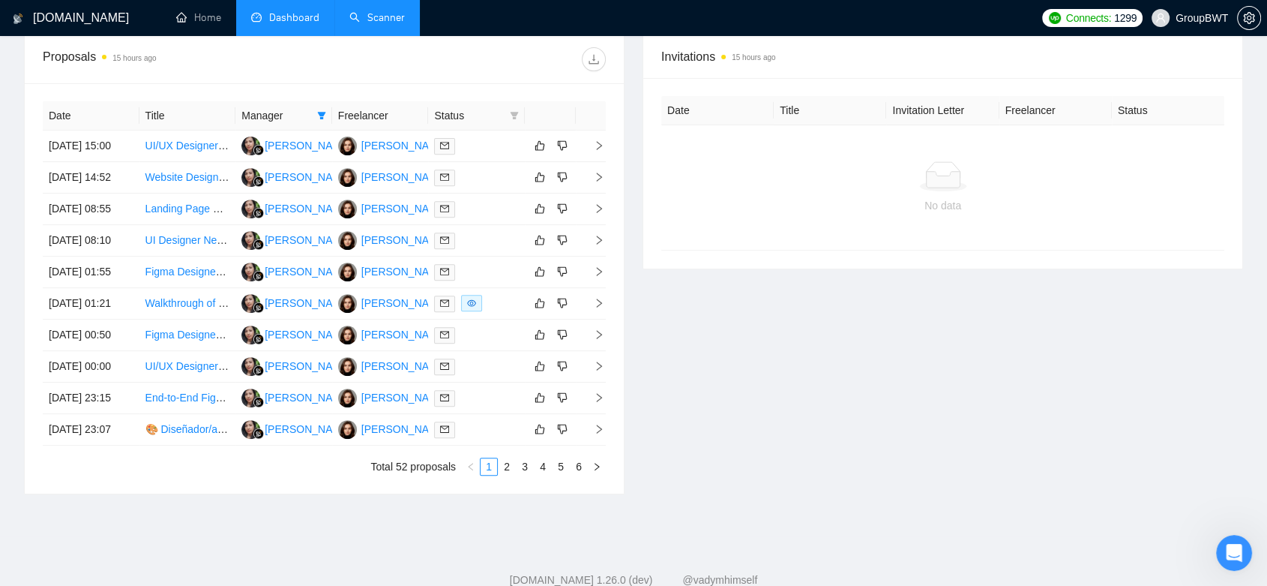
scroll to position [727, 0]
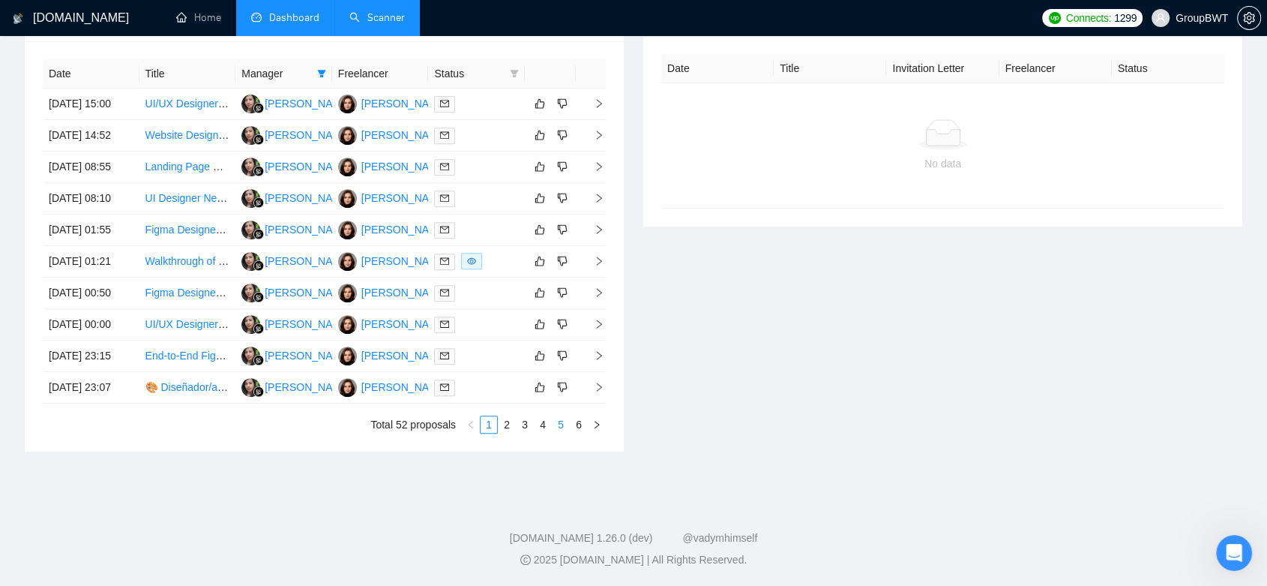
click at [568, 433] on link "5" at bounding box center [561, 424] width 16 height 16
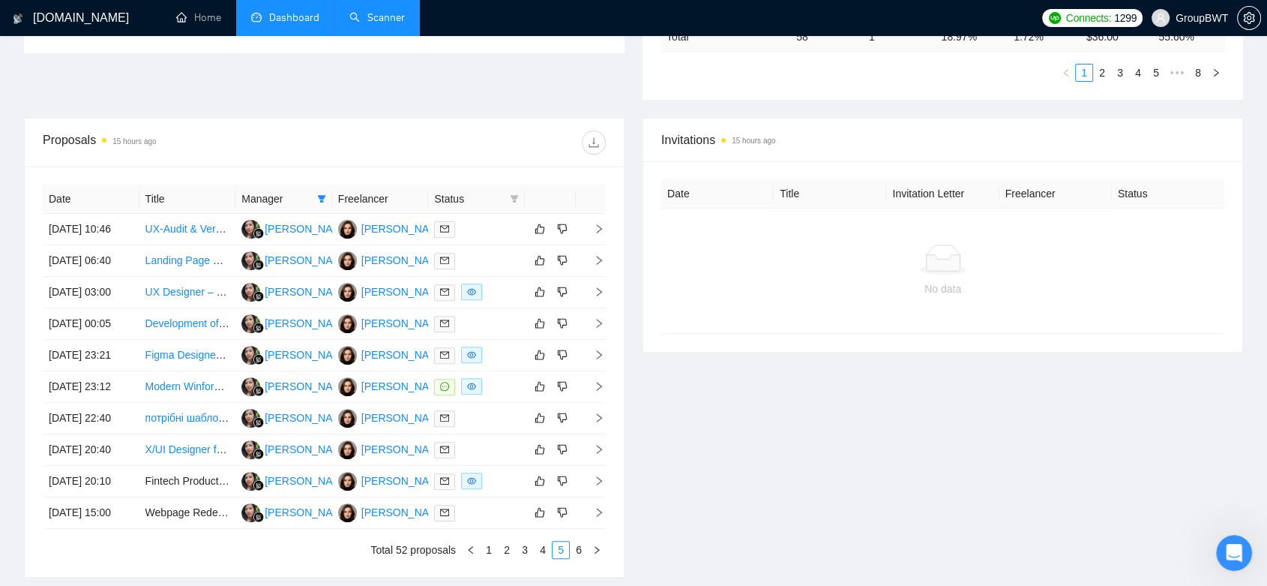
scroll to position [228, 0]
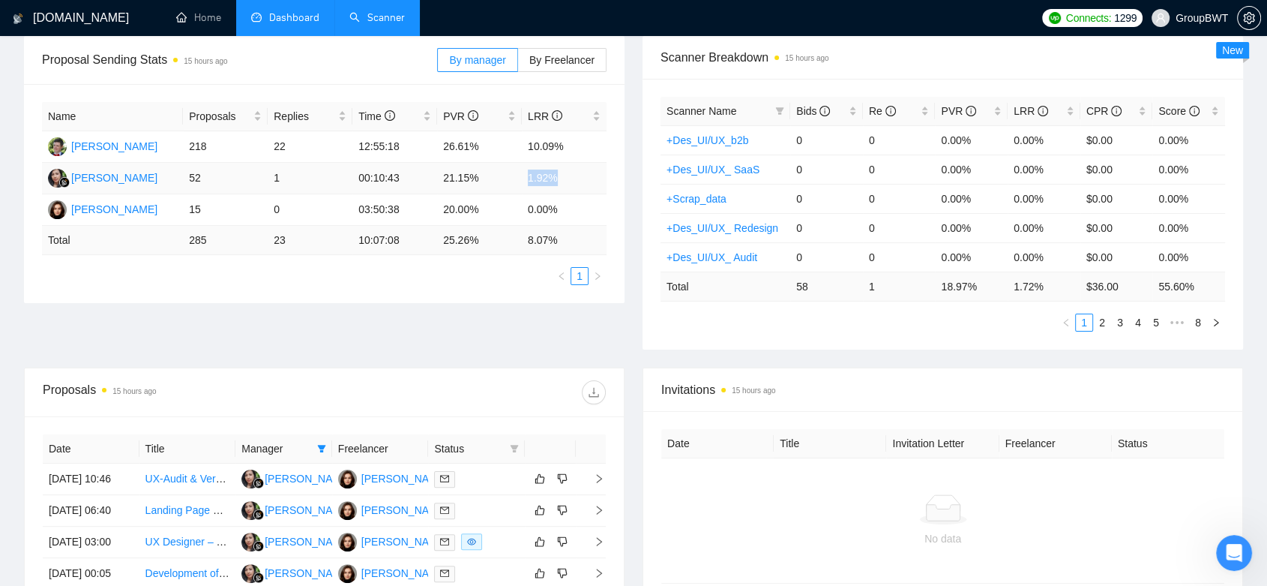
drag, startPoint x: 564, startPoint y: 183, endPoint x: 523, endPoint y: 175, distance: 41.2
click at [523, 175] on td "1.92%" at bounding box center [564, 178] width 85 height 31
copy td "1.92%"
drag, startPoint x: 485, startPoint y: 181, endPoint x: 444, endPoint y: 173, distance: 42.1
click at [444, 173] on td "21.15%" at bounding box center [479, 178] width 85 height 31
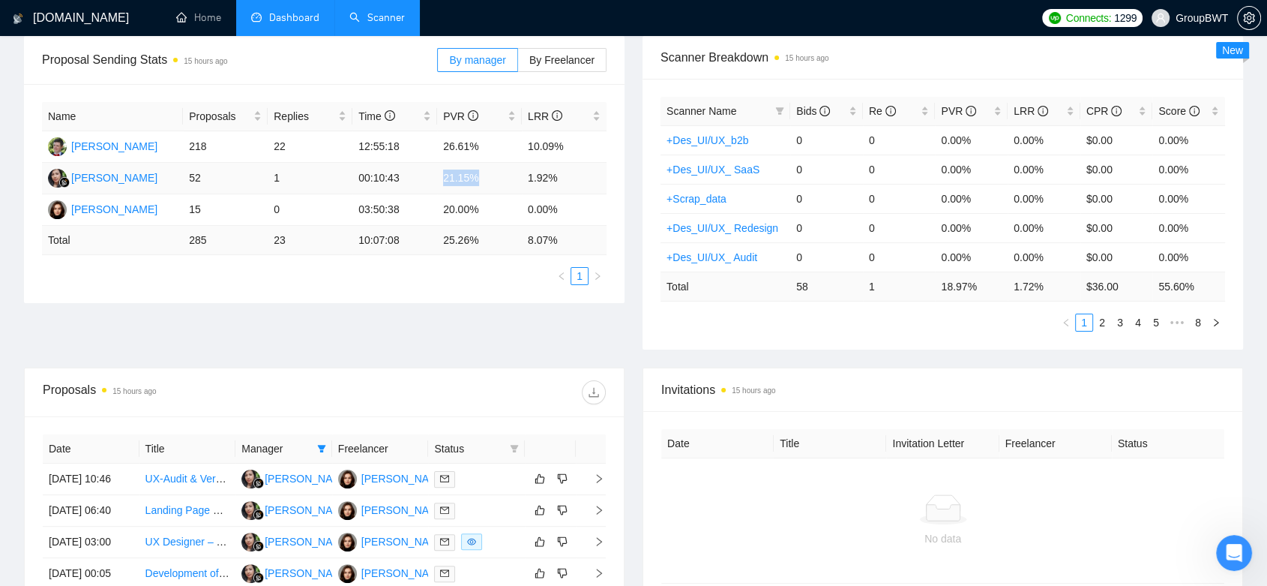
copy td "21.15%"
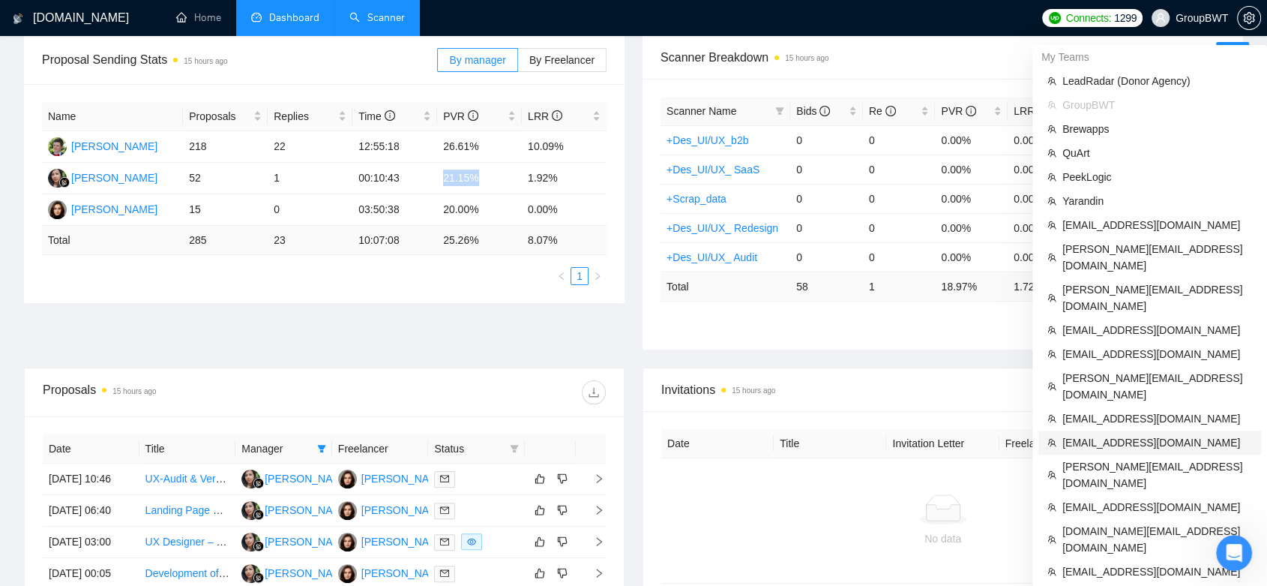
scroll to position [311, 0]
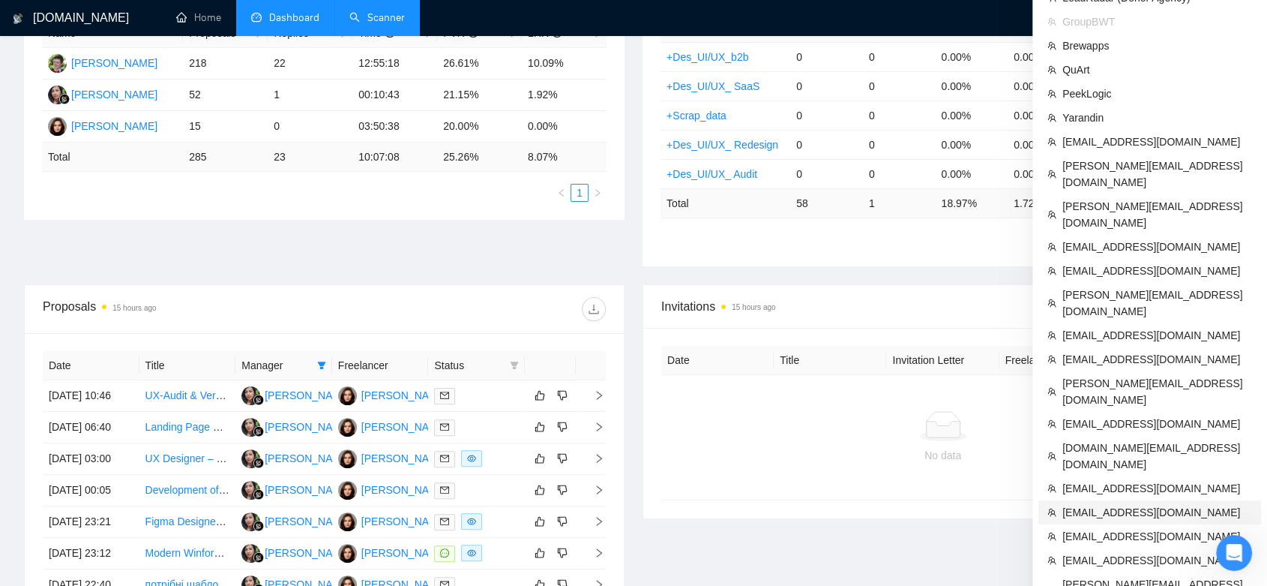
click at [1092, 504] on span "[EMAIL_ADDRESS][DOMAIN_NAME]" at bounding box center [1158, 512] width 190 height 16
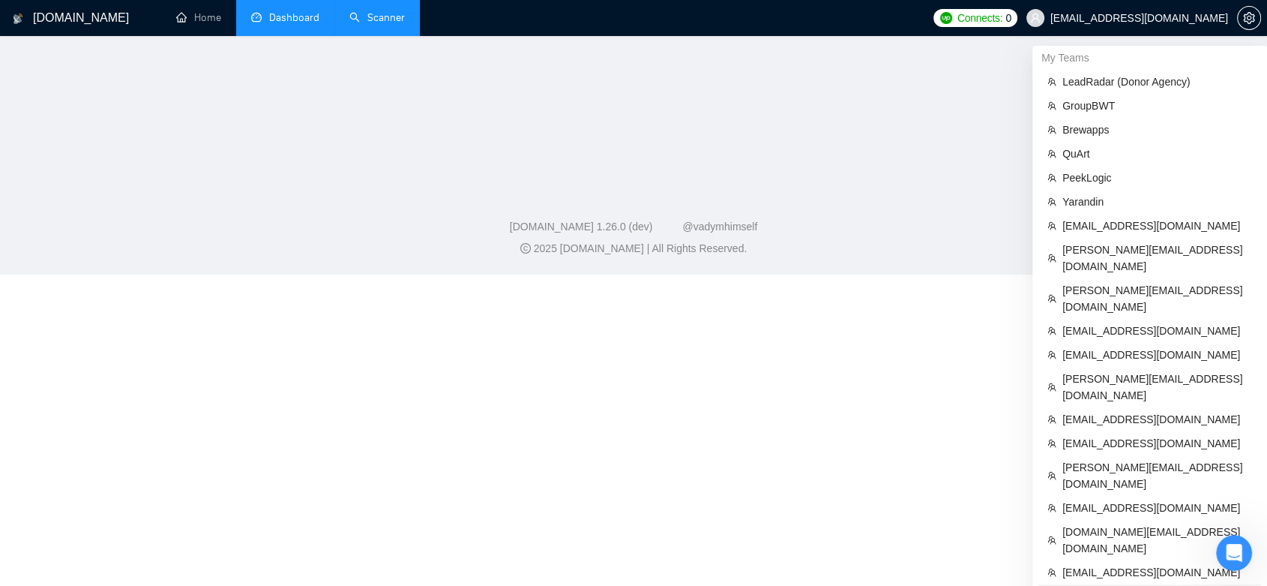
scroll to position [521, 0]
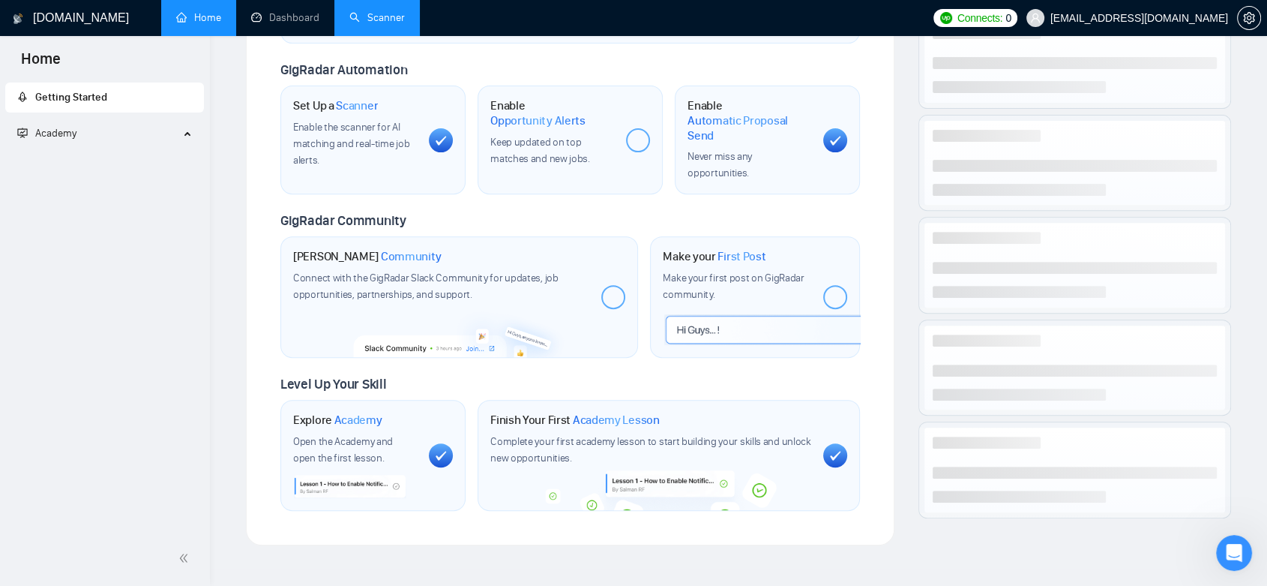
click at [378, 24] on link "Scanner" at bounding box center [376, 17] width 55 height 13
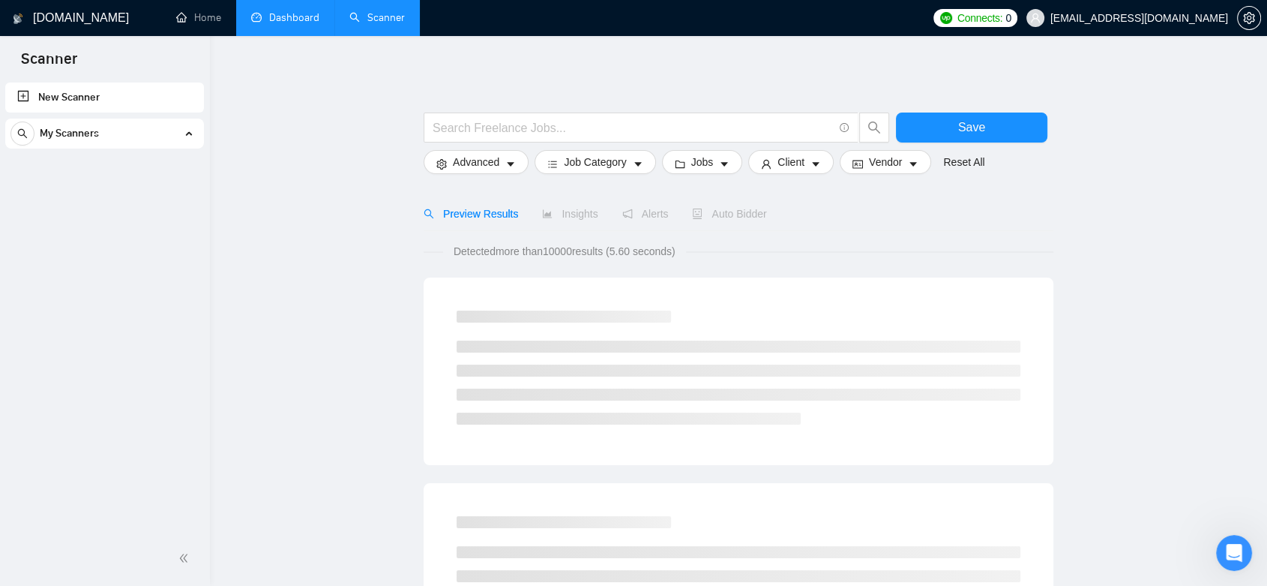
click at [292, 18] on link "Dashboard" at bounding box center [285, 17] width 68 height 13
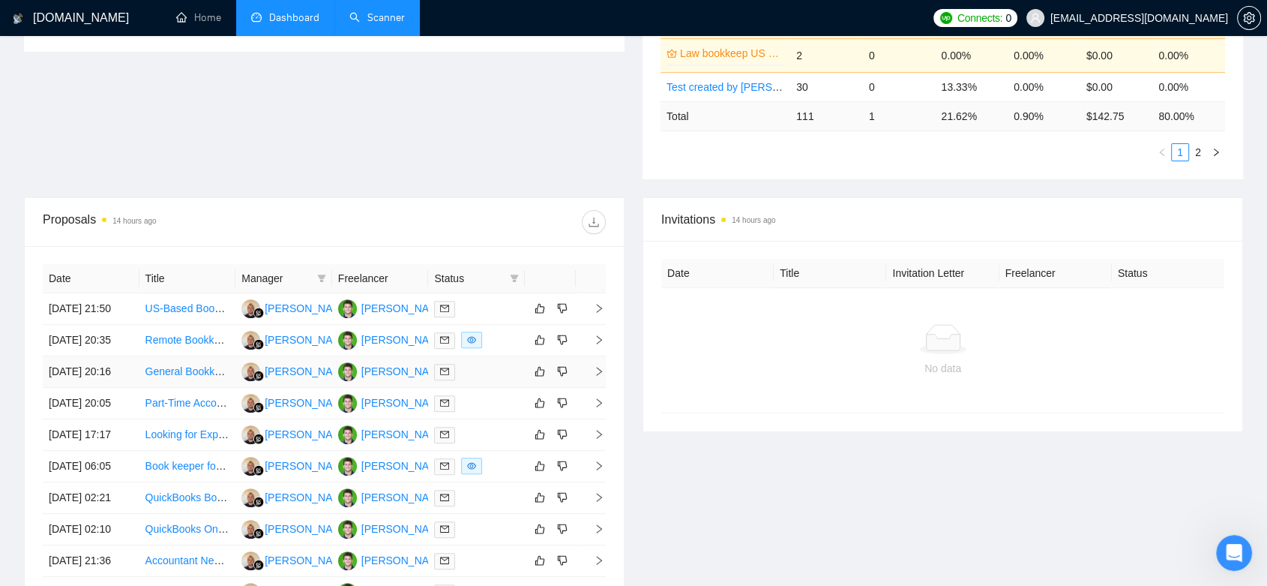
scroll to position [499, 0]
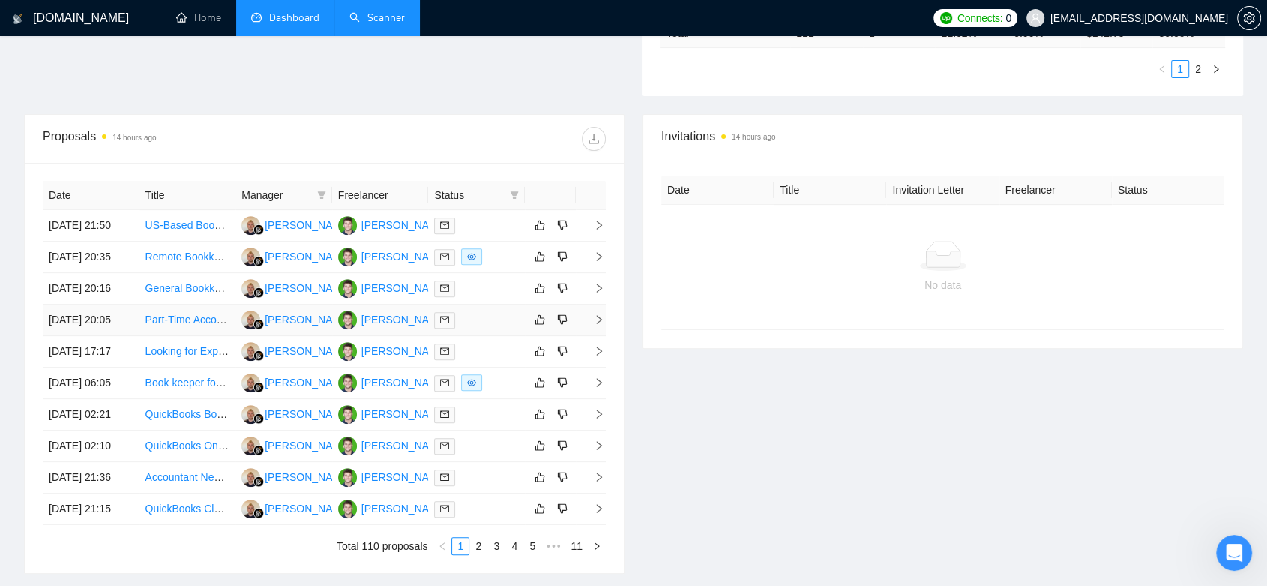
click at [367, 336] on td "[PERSON_NAME]" at bounding box center [380, 319] width 97 height 31
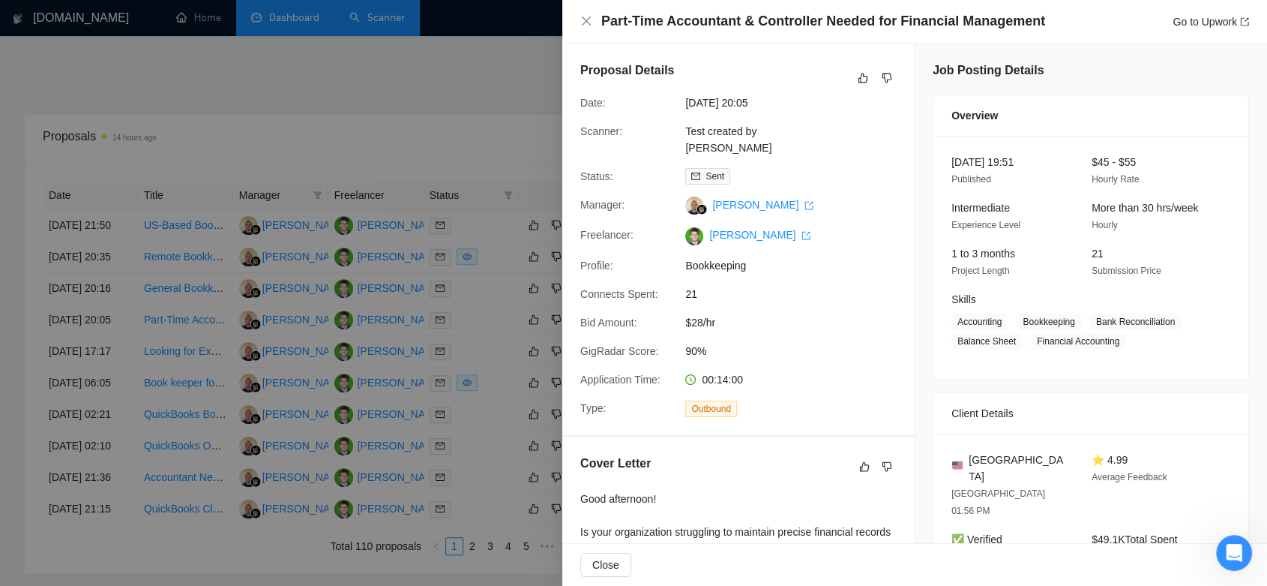
scroll to position [250, 0]
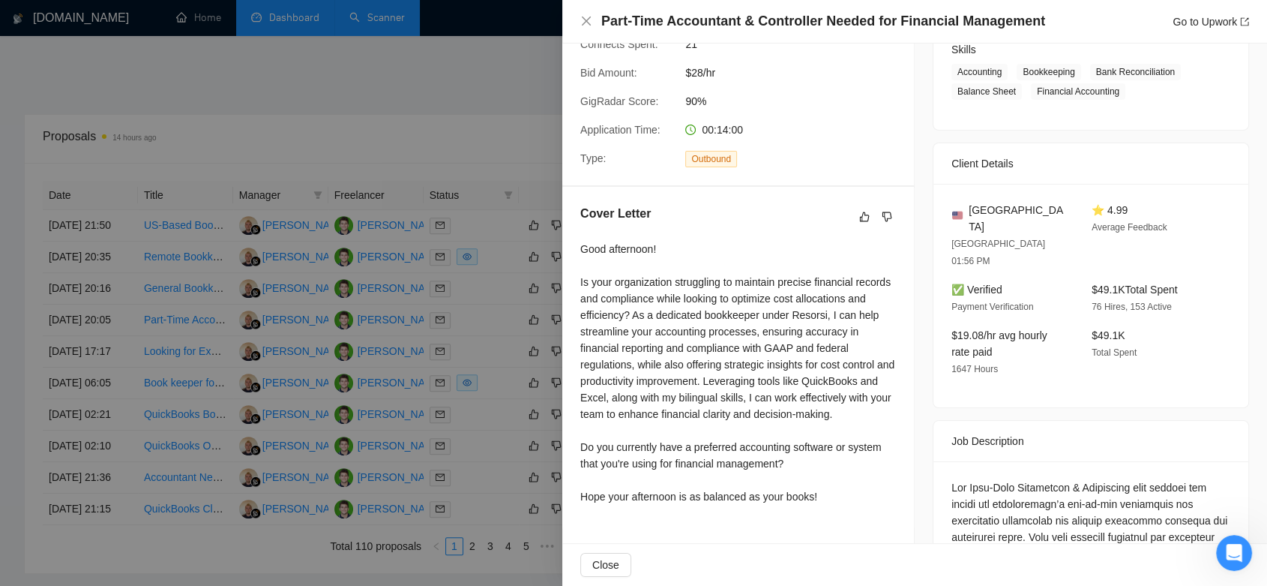
click at [457, 110] on div at bounding box center [633, 293] width 1267 height 586
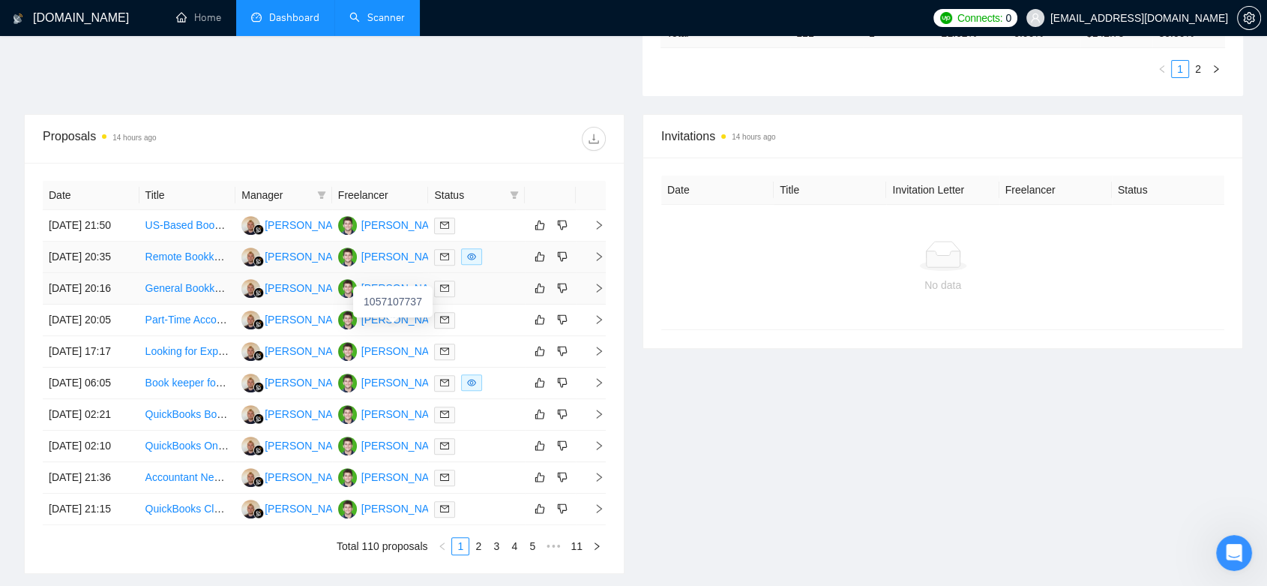
click at [364, 292] on div "1057107737" at bounding box center [392, 301] width 79 height 31
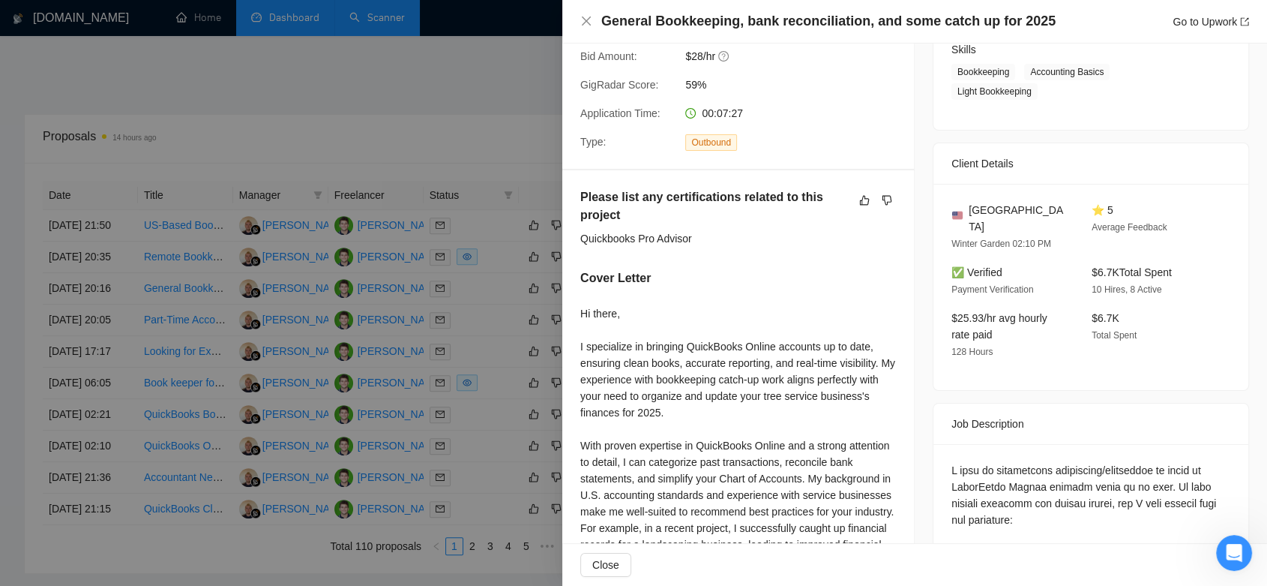
scroll to position [416, 0]
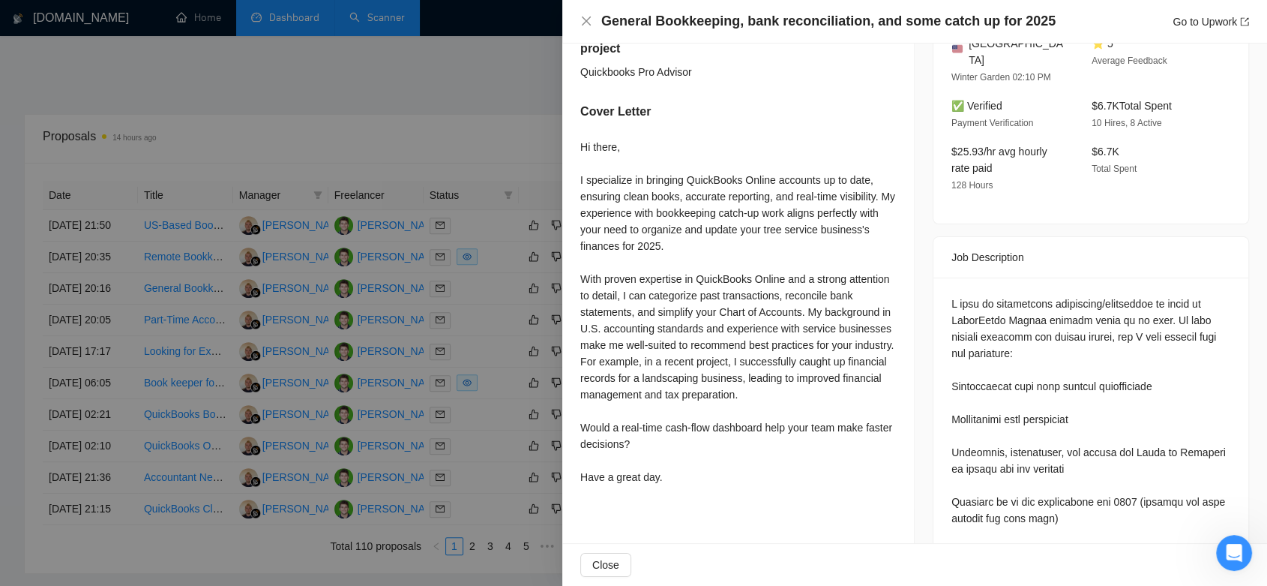
click at [511, 142] on div at bounding box center [633, 293] width 1267 height 586
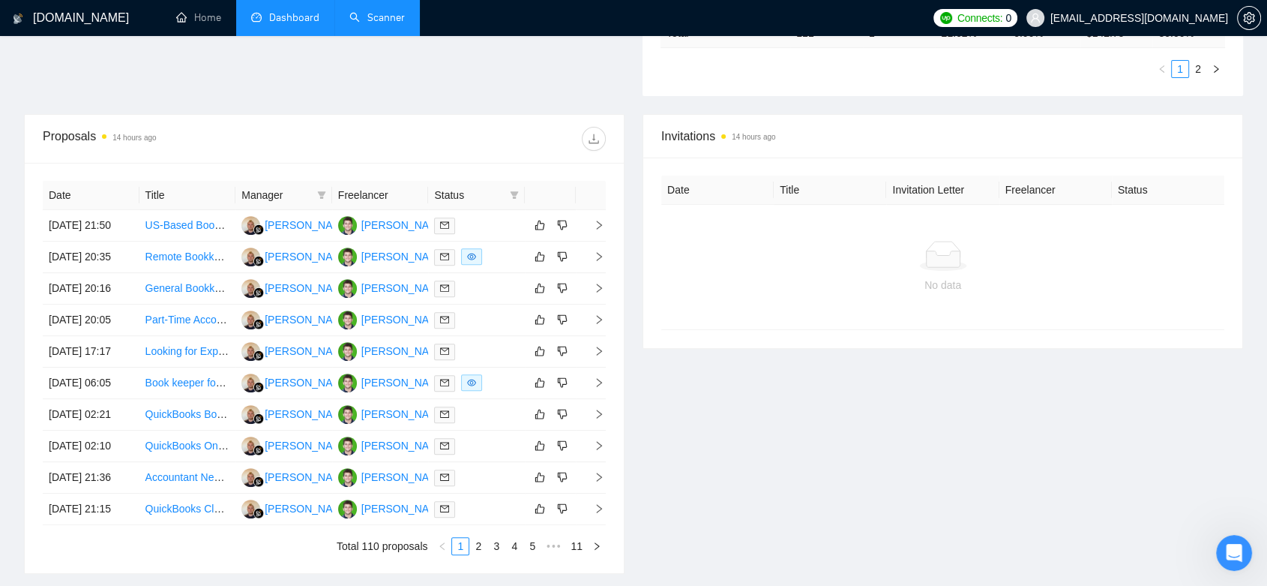
scroll to position [0, 0]
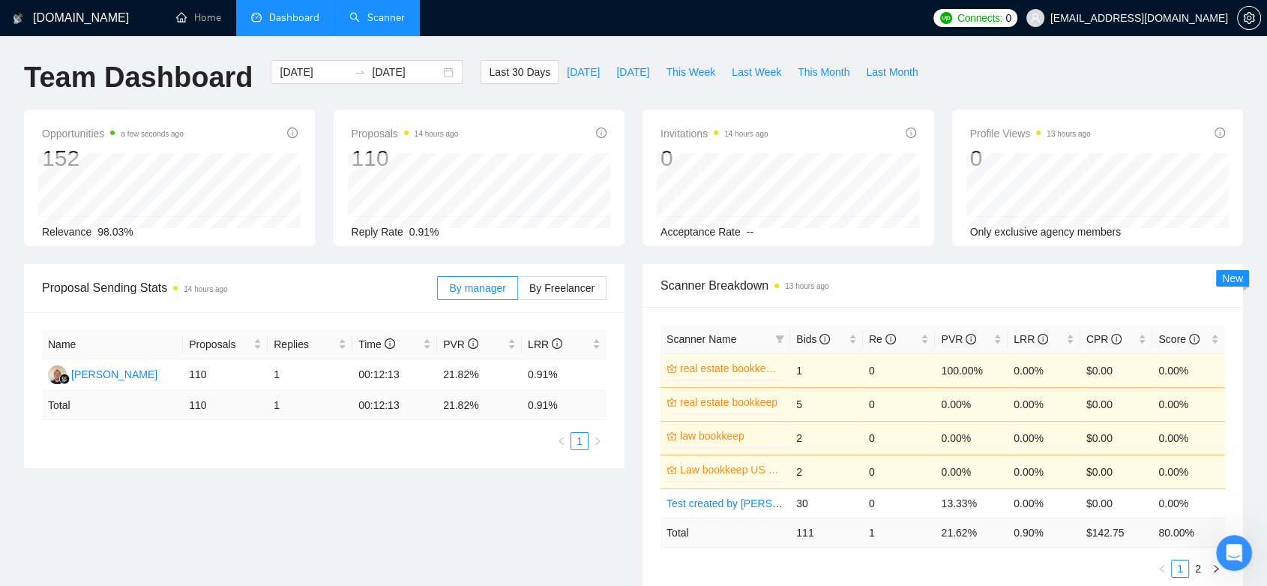
click at [396, 15] on link "Scanner" at bounding box center [376, 17] width 55 height 13
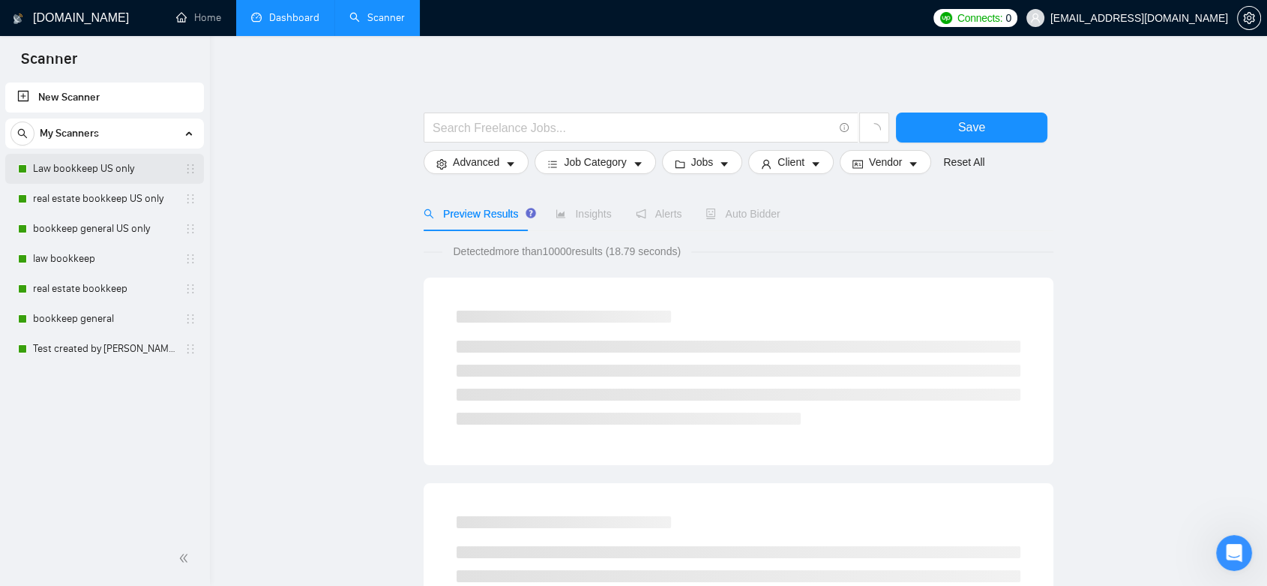
click at [76, 175] on link "Law bookkeep US only" at bounding box center [104, 169] width 142 height 30
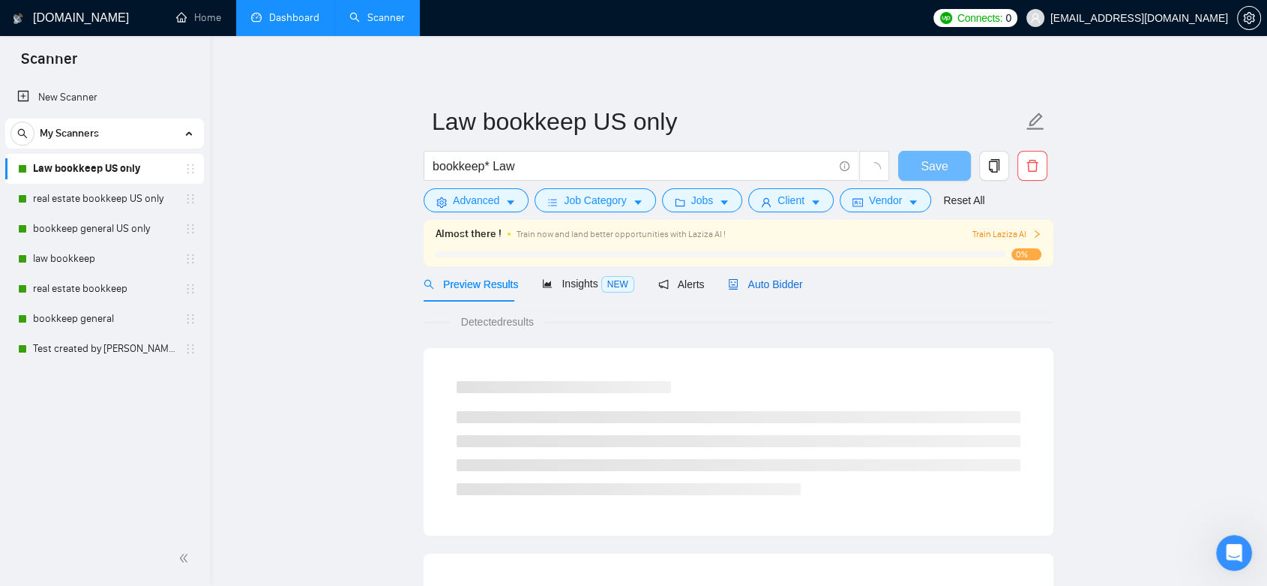
click at [779, 281] on span "Auto Bidder" at bounding box center [765, 284] width 74 height 12
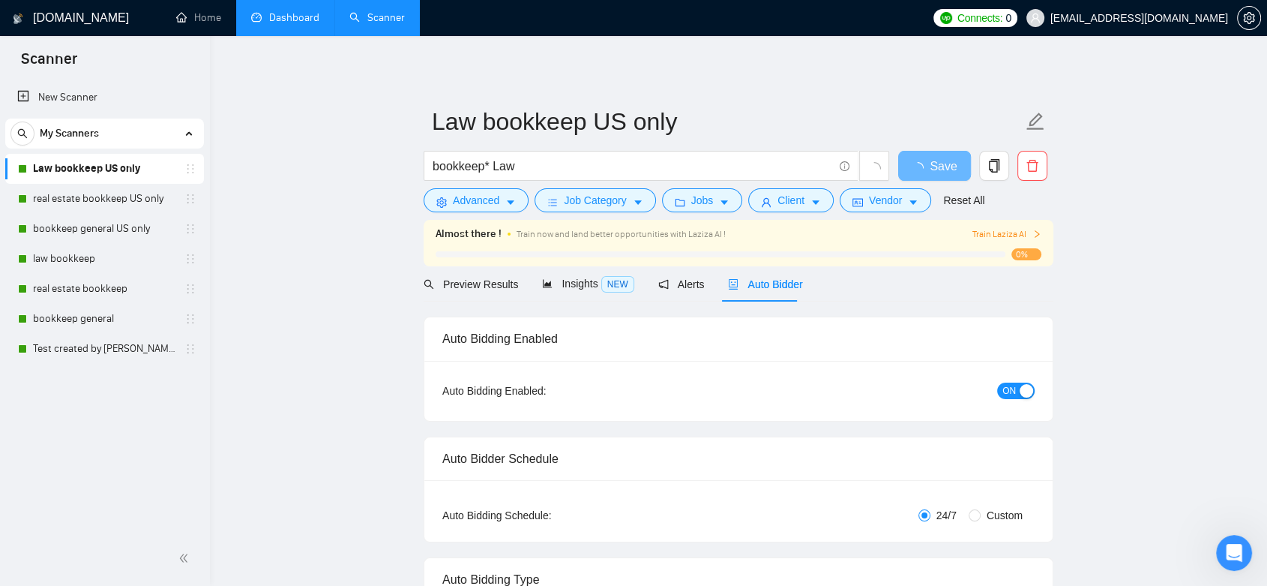
checkbox input "true"
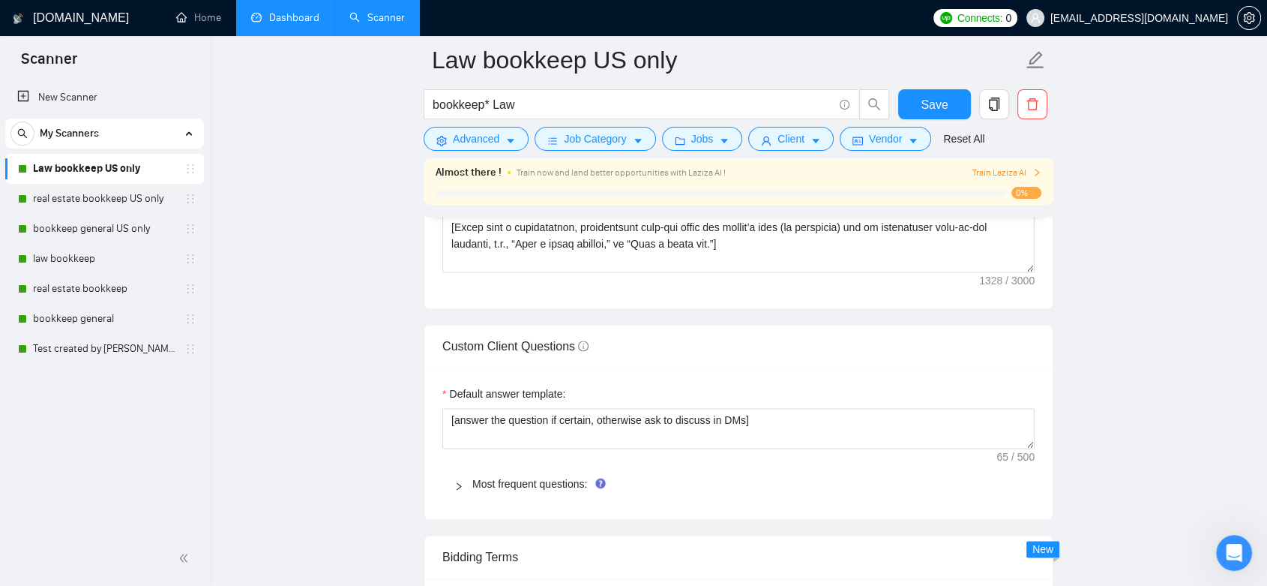
scroll to position [2250, 0]
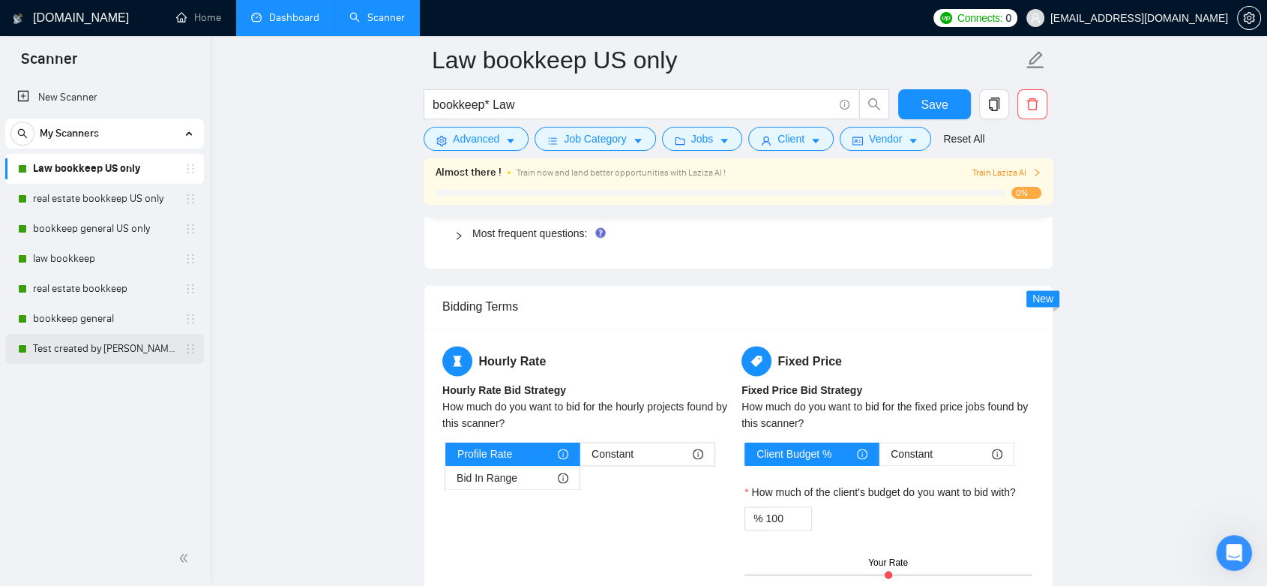
click at [136, 354] on link "Test created by [PERSON_NAME]" at bounding box center [104, 349] width 142 height 30
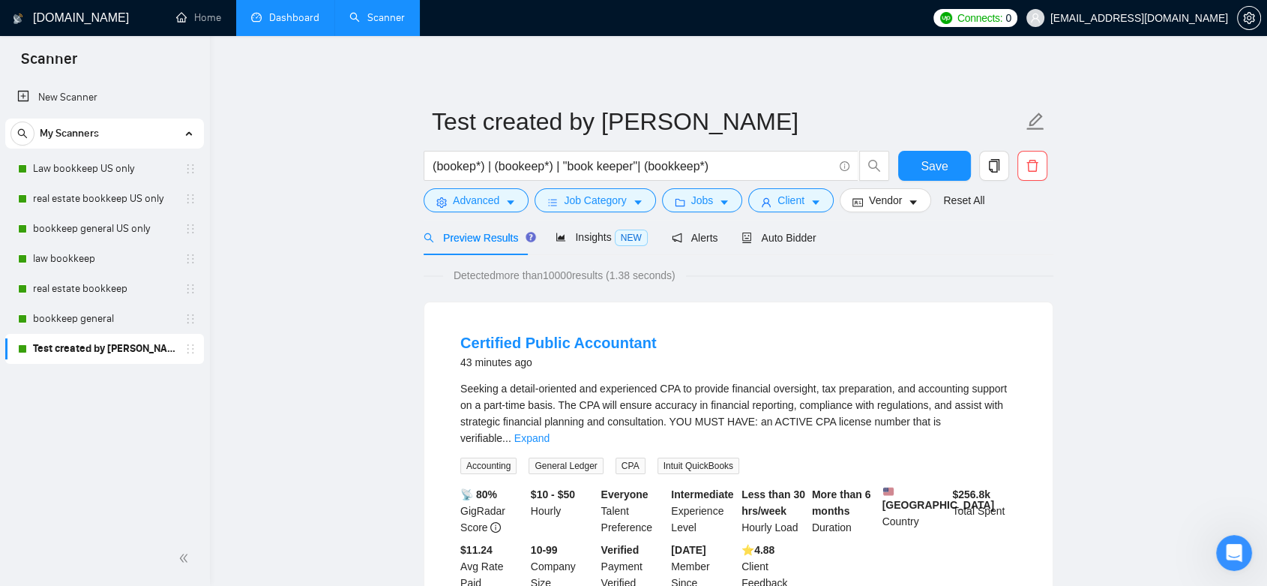
click at [258, 11] on link "Dashboard" at bounding box center [285, 17] width 68 height 13
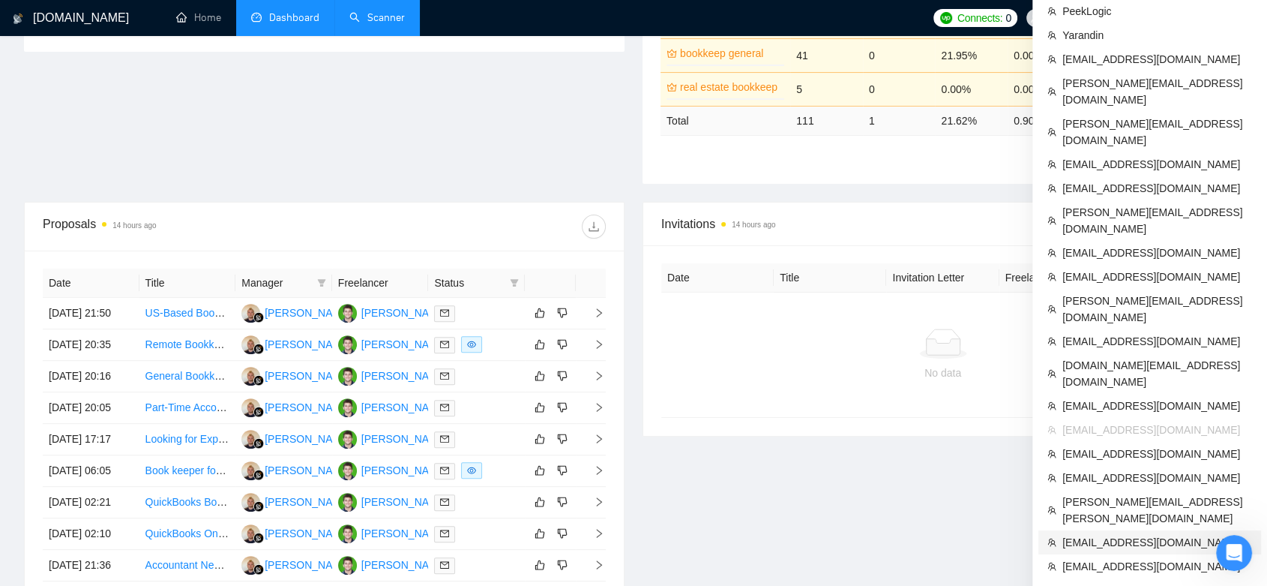
scroll to position [499, 0]
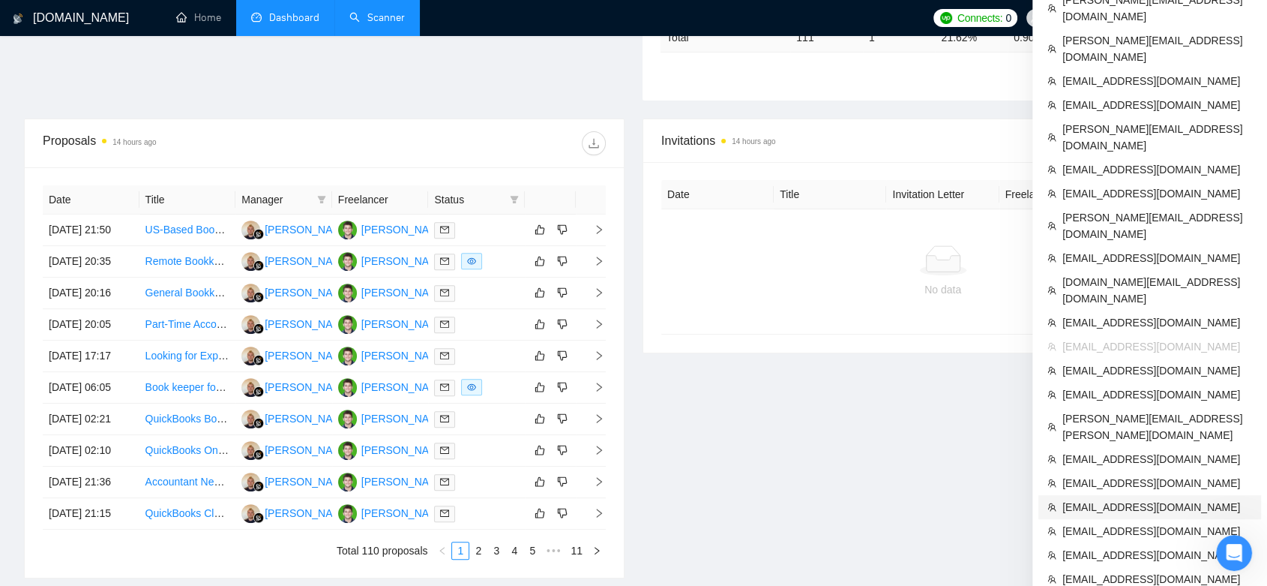
drag, startPoint x: 1122, startPoint y: 406, endPoint x: 1178, endPoint y: 168, distance: 245.0
click at [1122, 499] on span "[EMAIL_ADDRESS][DOMAIN_NAME]" at bounding box center [1158, 507] width 190 height 16
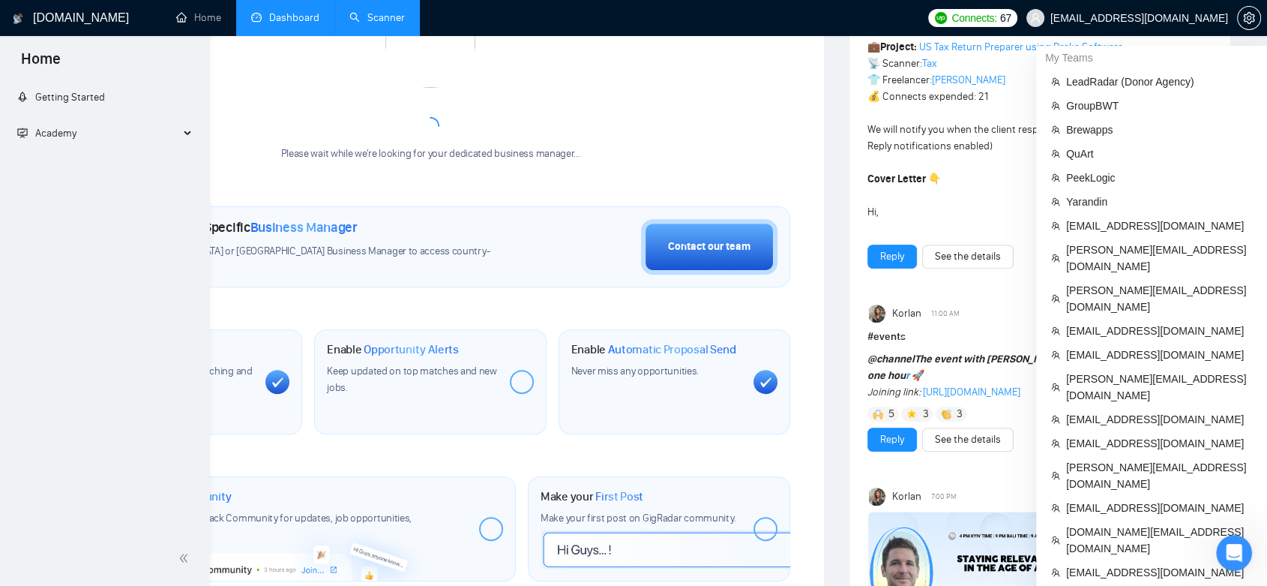
scroll to position [709, 0]
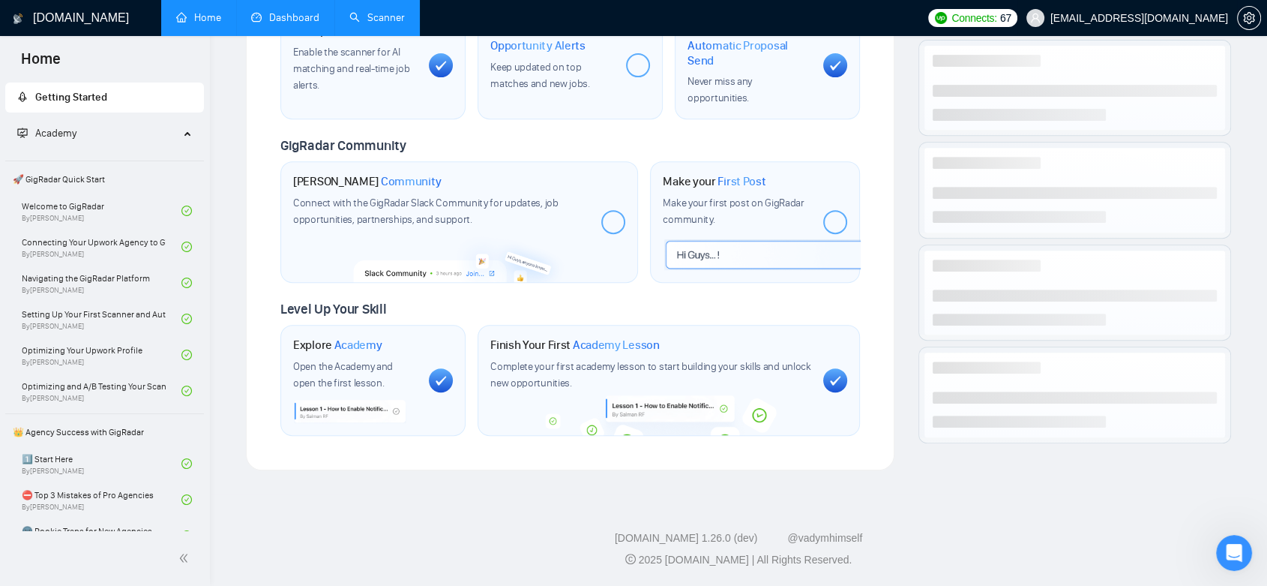
click at [1162, 10] on span "[EMAIL_ADDRESS][DOMAIN_NAME]" at bounding box center [1128, 18] width 220 height 48
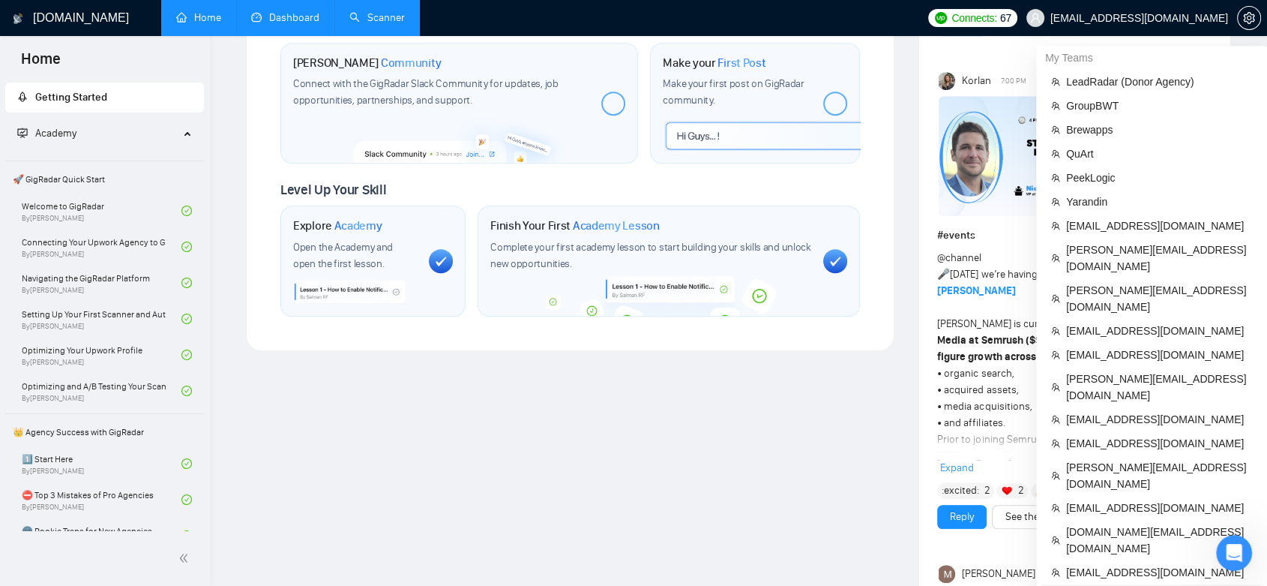
scroll to position [793, 0]
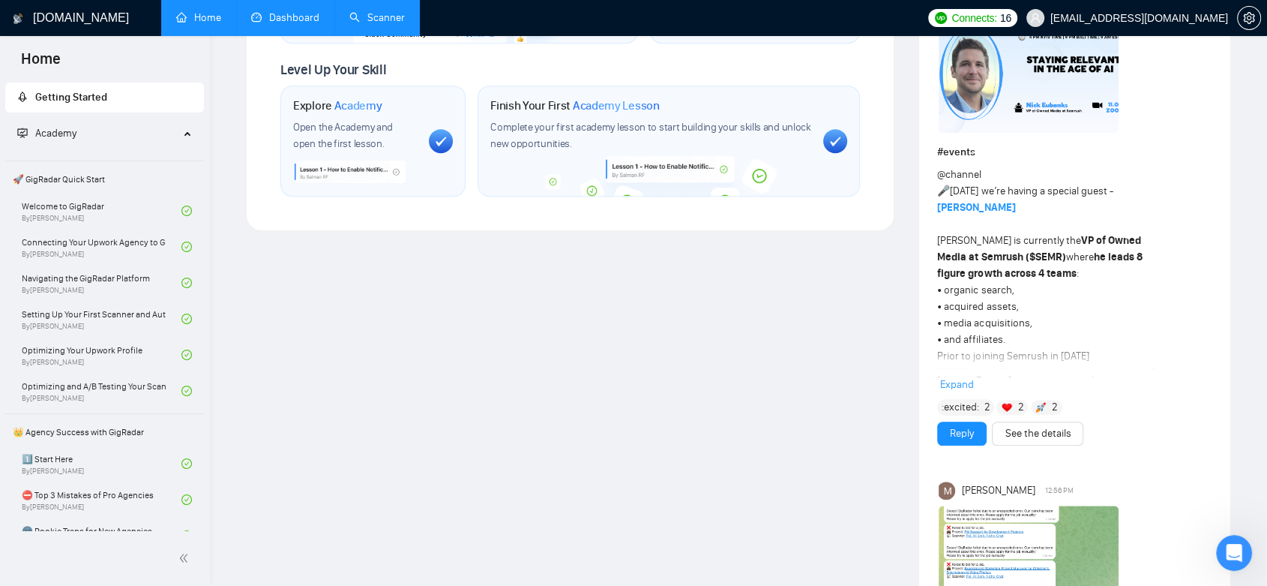
scroll to position [460, 0]
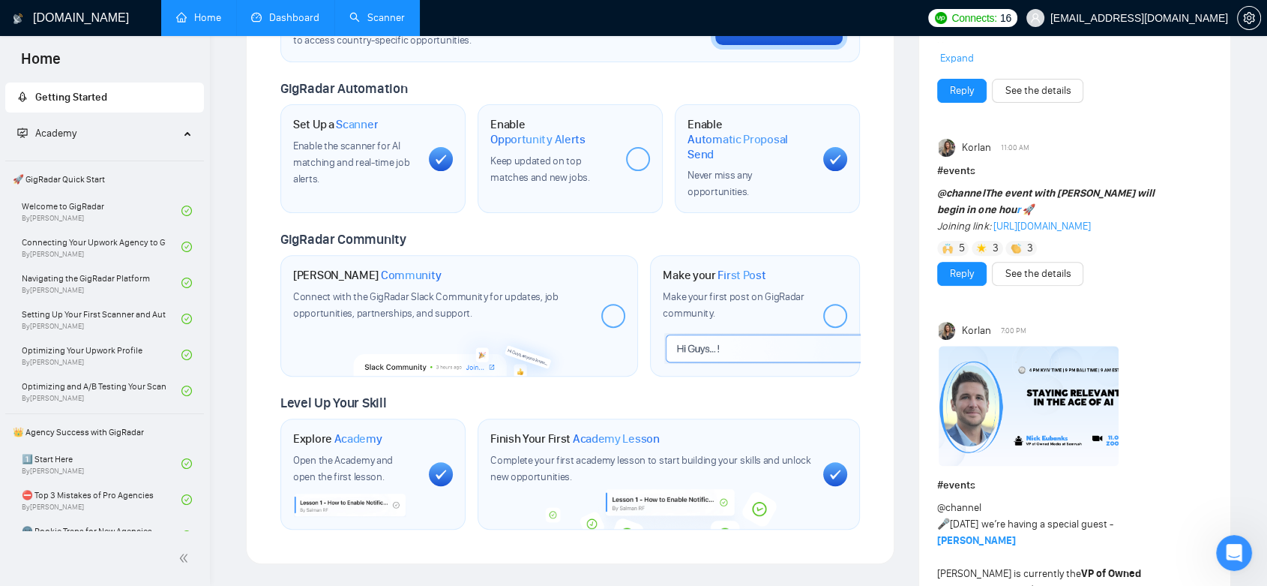
click at [295, 17] on link "Dashboard" at bounding box center [285, 17] width 68 height 13
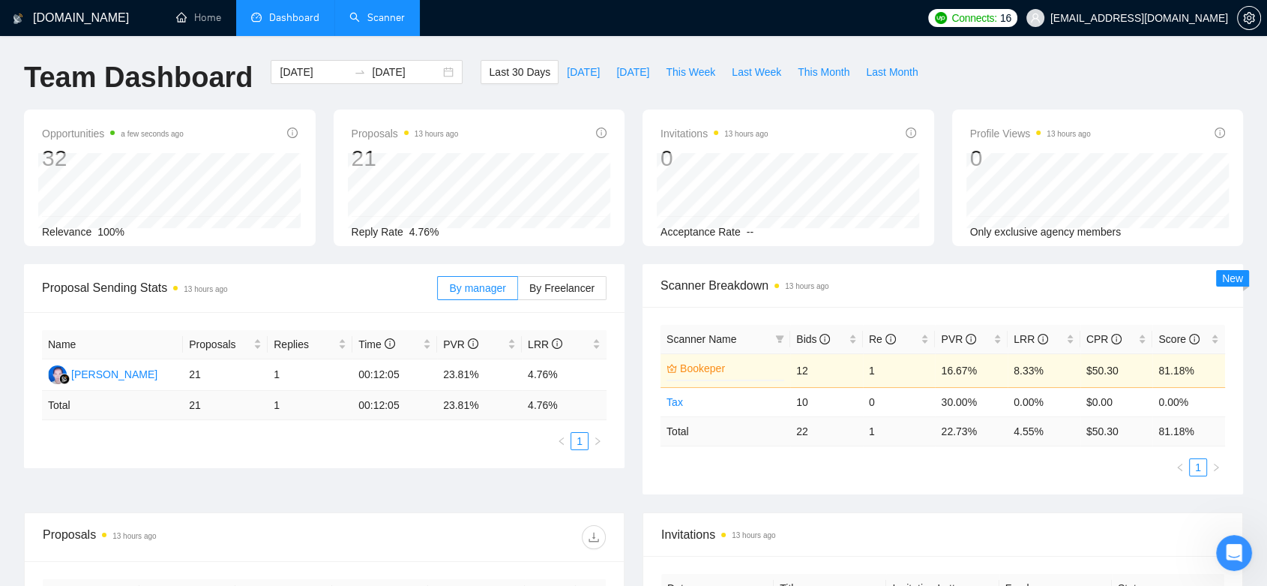
scroll to position [416, 0]
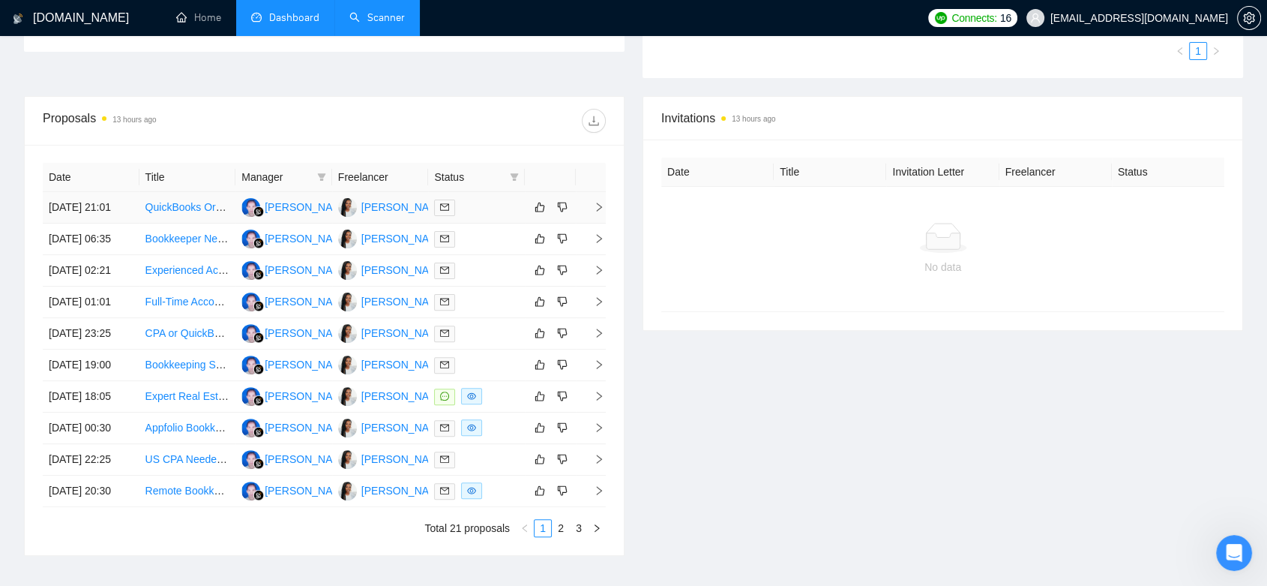
click at [470, 216] on div at bounding box center [476, 207] width 85 height 17
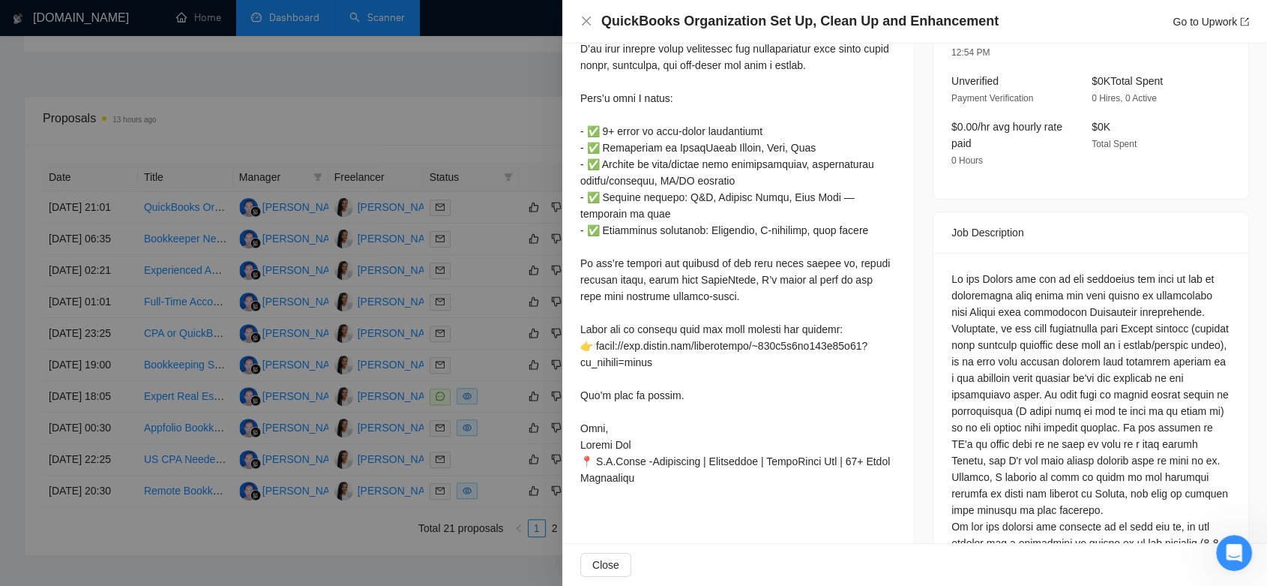
scroll to position [583, 0]
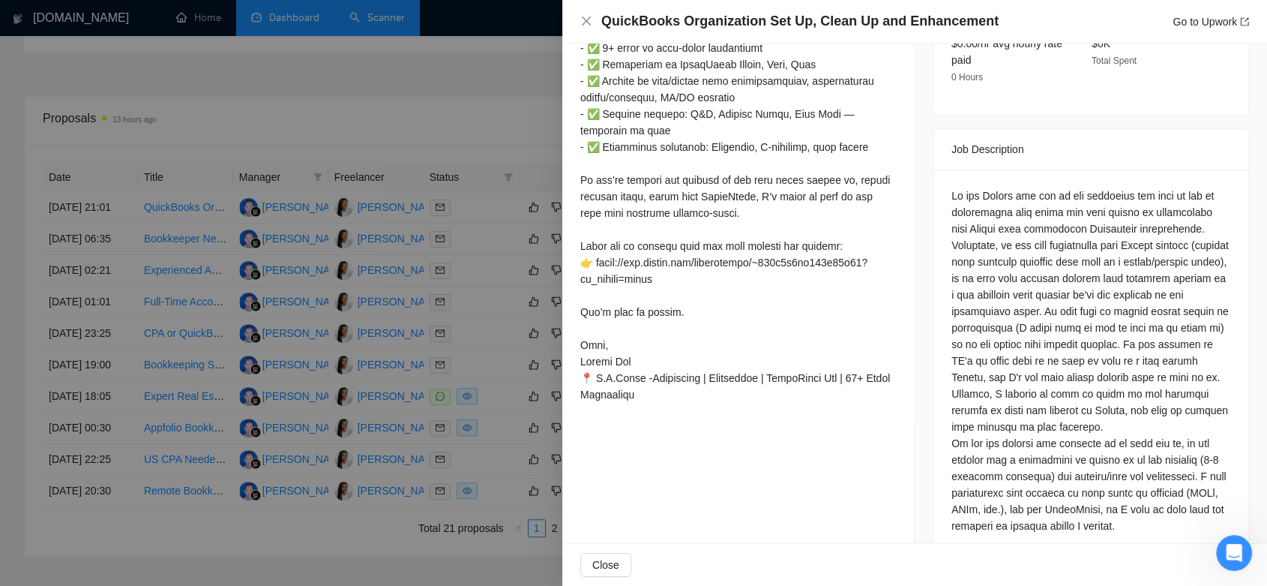
click at [460, 118] on div at bounding box center [633, 293] width 1267 height 586
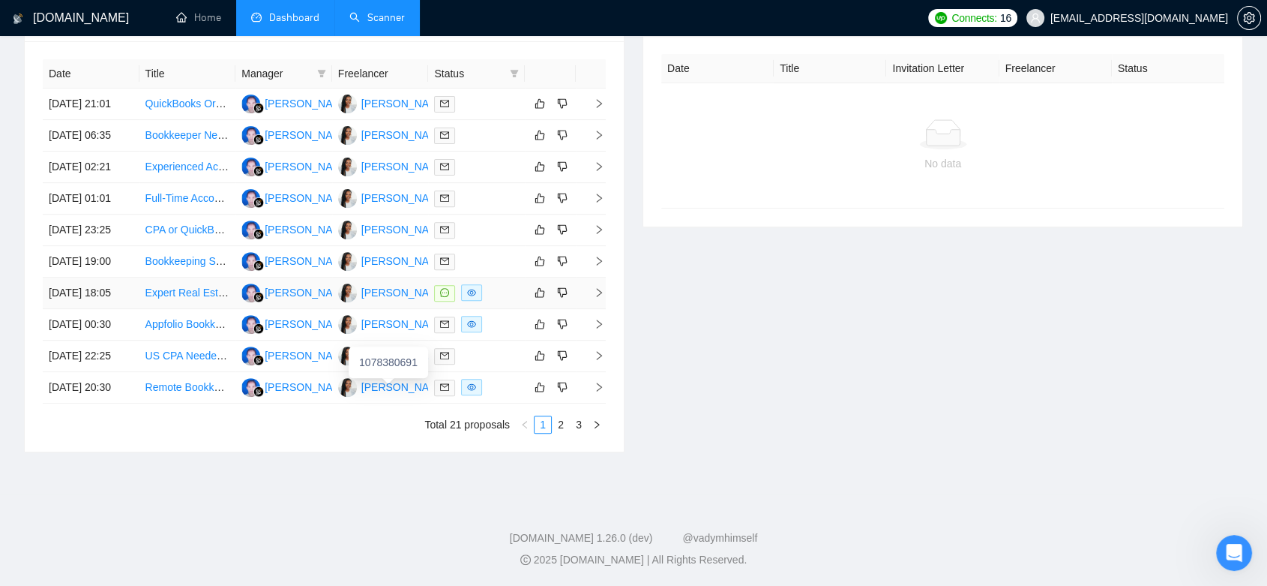
click at [412, 301] on div "[PERSON_NAME]" at bounding box center [404, 292] width 86 height 16
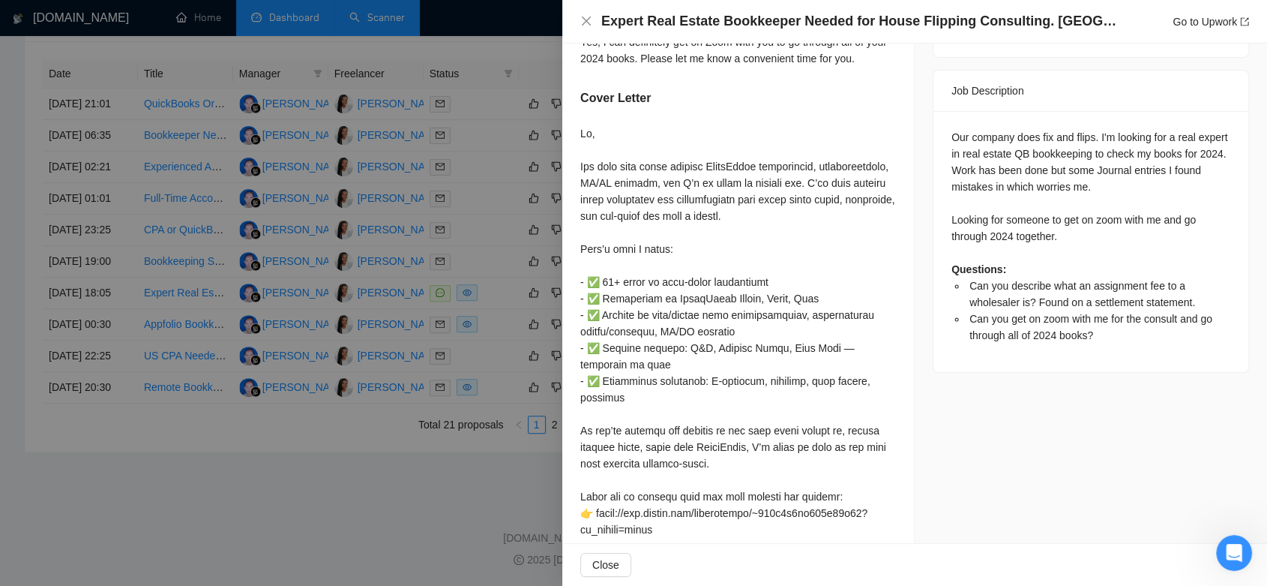
click at [480, 268] on div at bounding box center [633, 293] width 1267 height 586
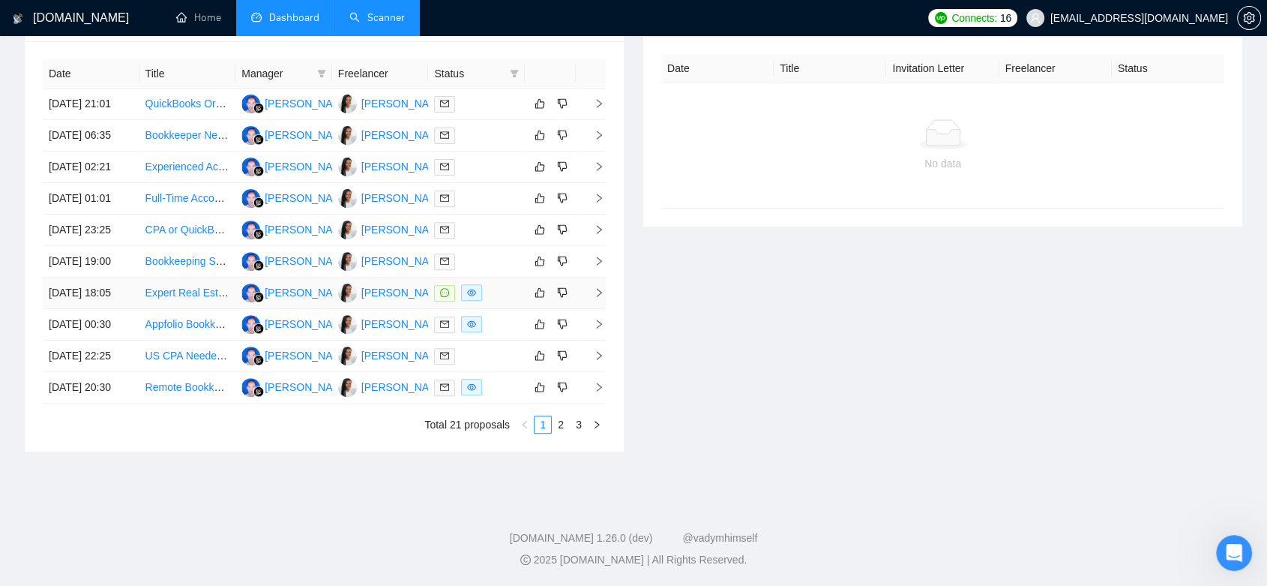
click at [490, 305] on td at bounding box center [476, 292] width 97 height 31
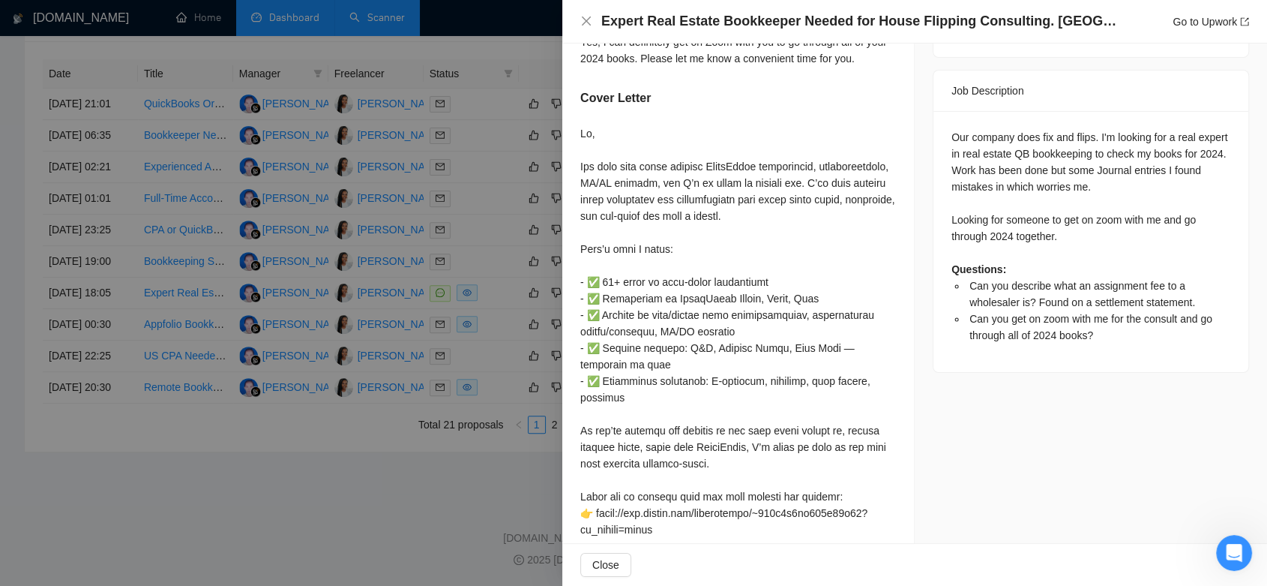
scroll to position [333, 0]
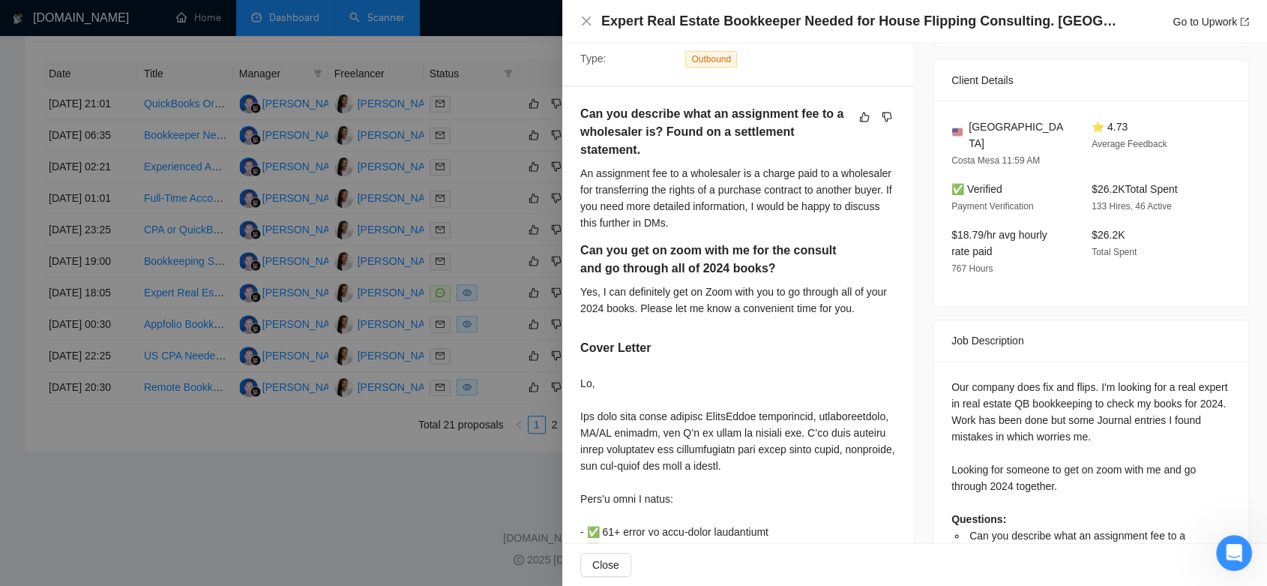
click at [504, 193] on div at bounding box center [633, 293] width 1267 height 586
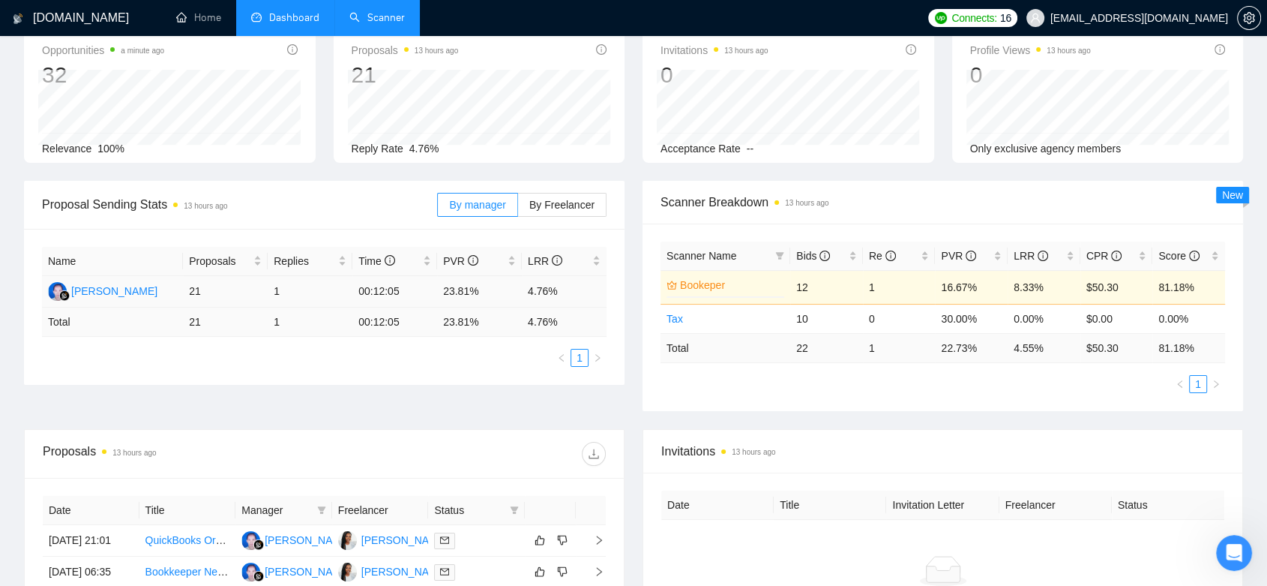
scroll to position [0, 0]
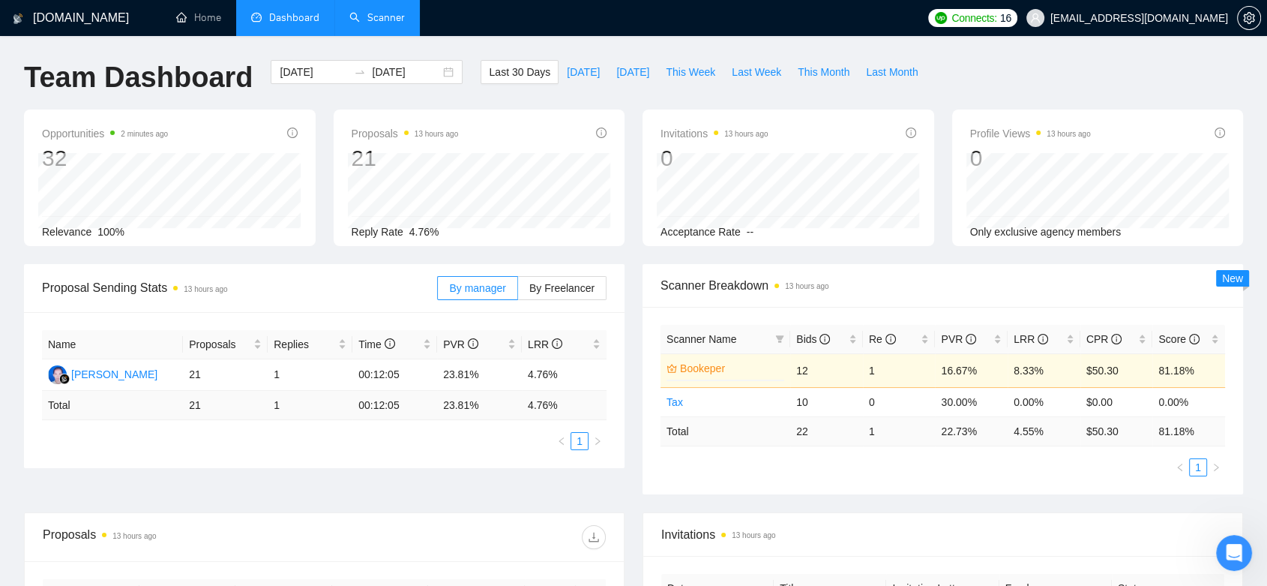
click at [374, 19] on link "Scanner" at bounding box center [376, 17] width 55 height 13
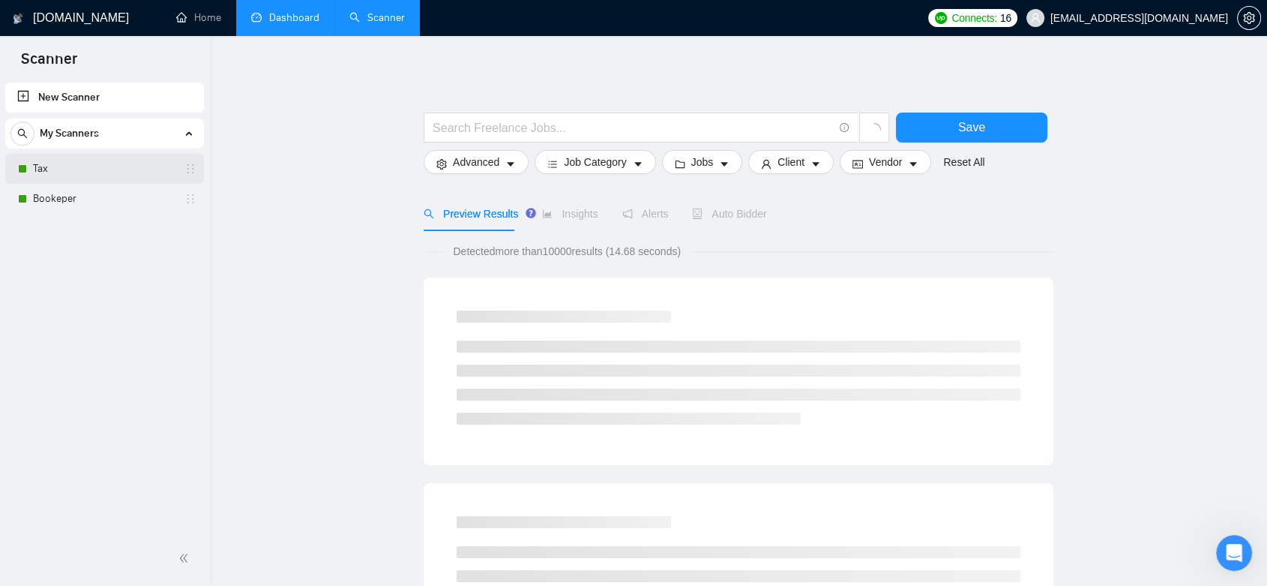
click at [133, 170] on link "Tax" at bounding box center [104, 169] width 142 height 30
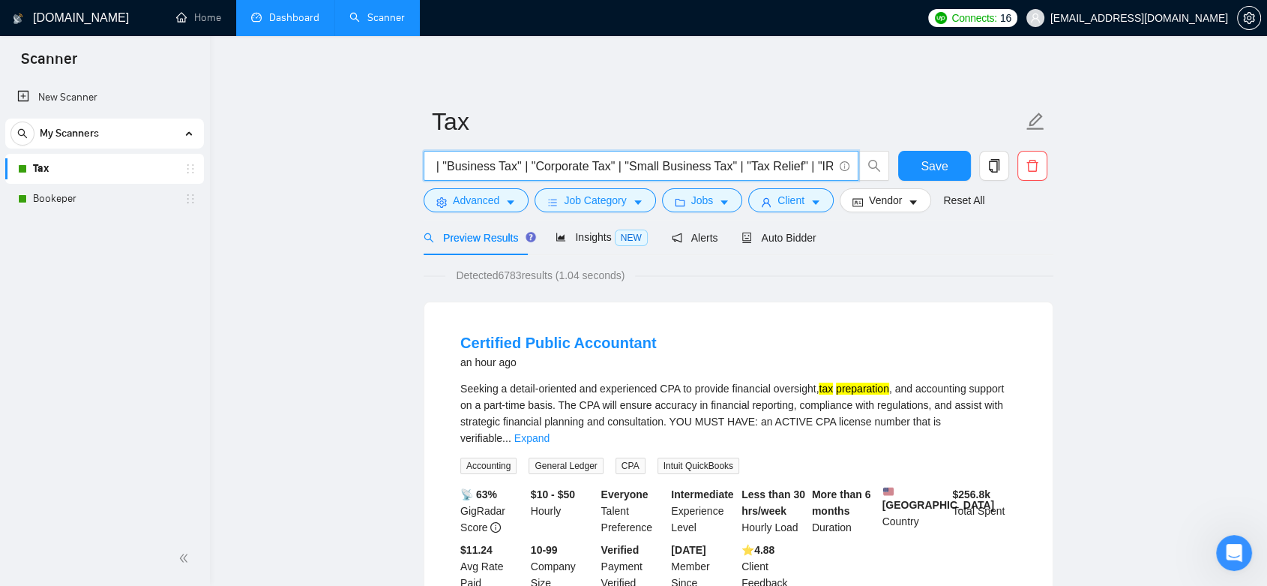
drag, startPoint x: 666, startPoint y: 169, endPoint x: 853, endPoint y: 173, distance: 187.5
click at [853, 173] on span "("Tax Preparation" | "Tax Filing" | "Tax Return" | "IRS Audit" | "Tax Strategy"…" at bounding box center [641, 166] width 435 height 30
click at [780, 166] on input "("Tax Preparation" | "Tax Filing" | "Tax Return" | "IRS Audit" | "Tax Strategy"…" at bounding box center [633, 166] width 400 height 19
click at [769, 163] on input "("Tax Preparation" | "Tax Filing" | "Tax Return" | "IRS Audit" | "Tax Strategy"…" at bounding box center [633, 166] width 400 height 19
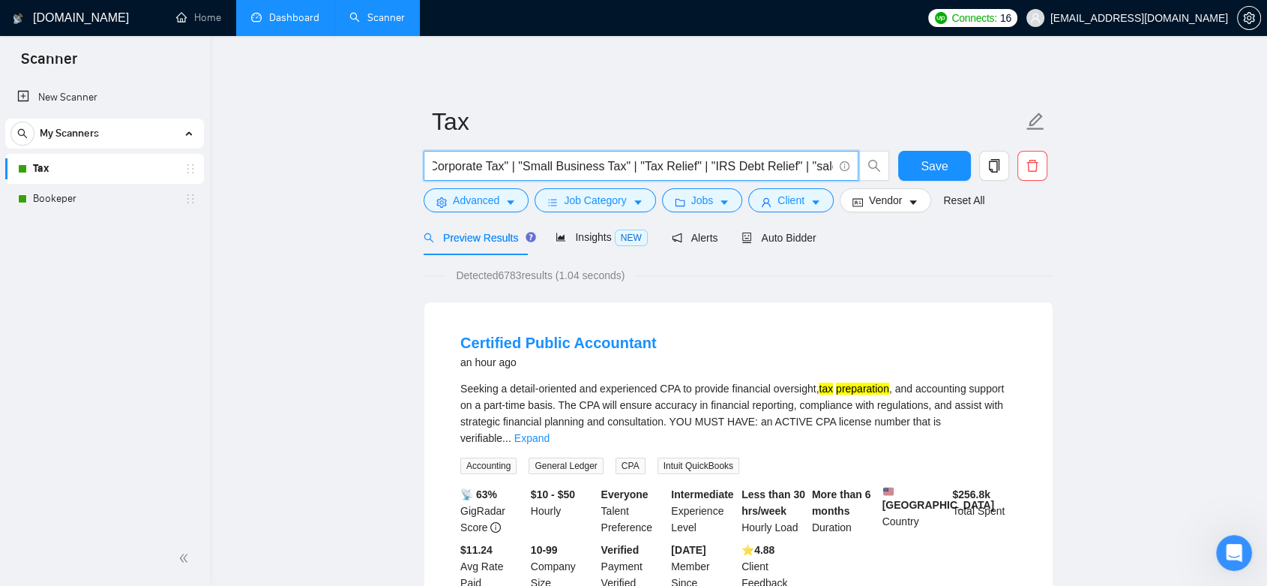
scroll to position [0, 689]
type input "("Tax Preparation" | "Tax Filing" | "Tax Return" | "IRS Audit" | "Tax Strategy"…"
click at [936, 166] on span "Save" at bounding box center [934, 166] width 27 height 19
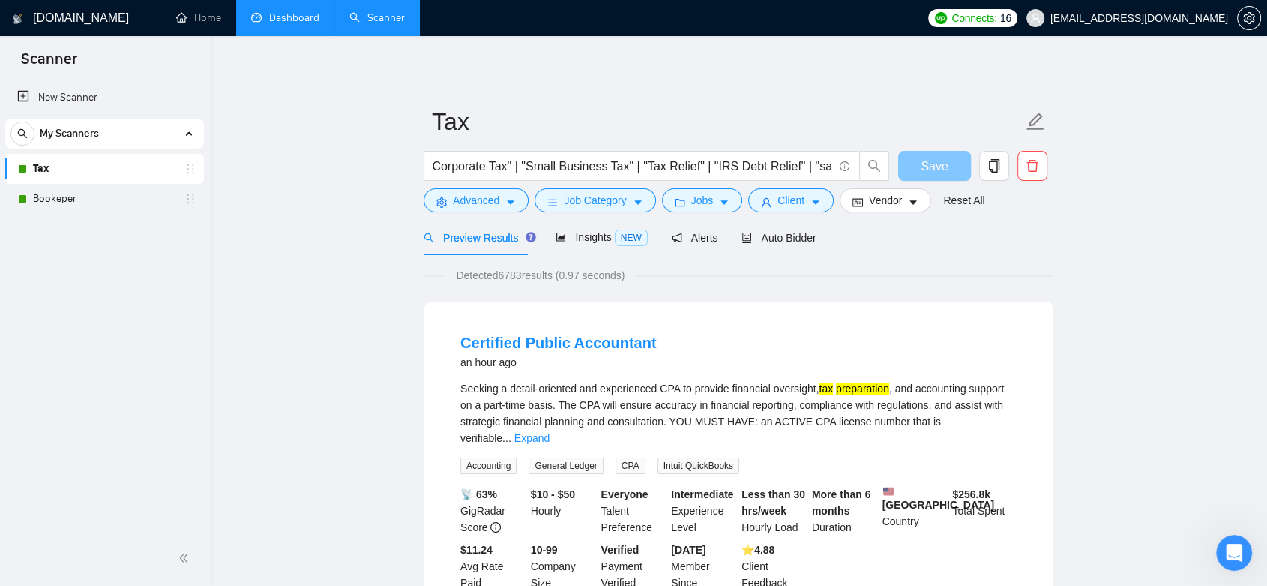
scroll to position [0, 0]
click at [483, 202] on span "Advanced" at bounding box center [476, 200] width 46 height 16
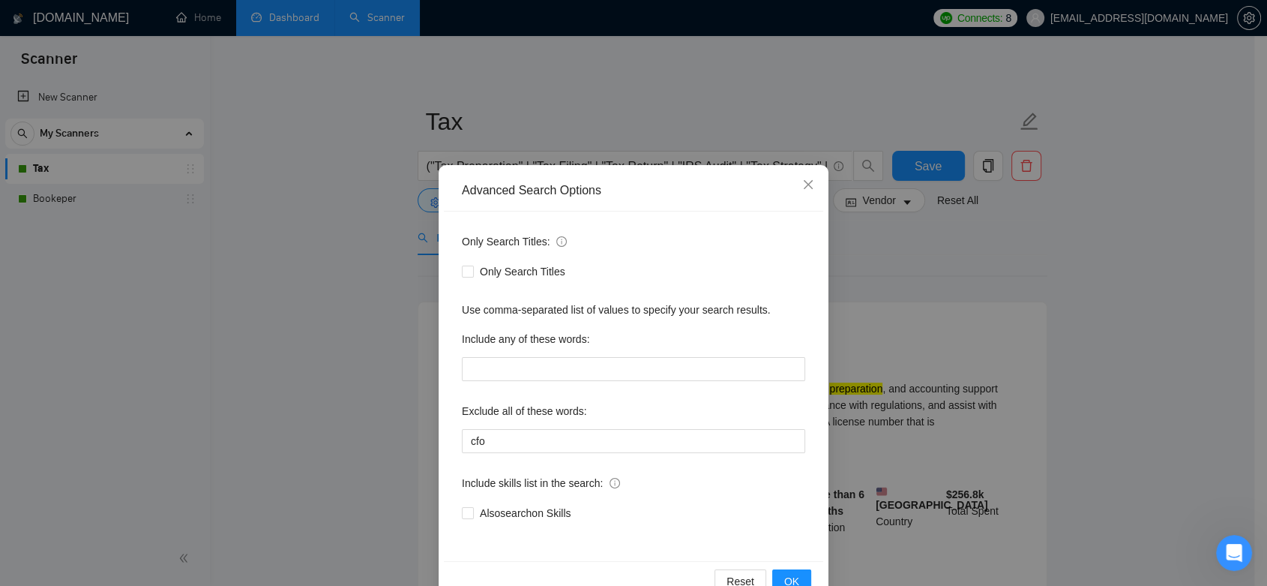
scroll to position [37, 0]
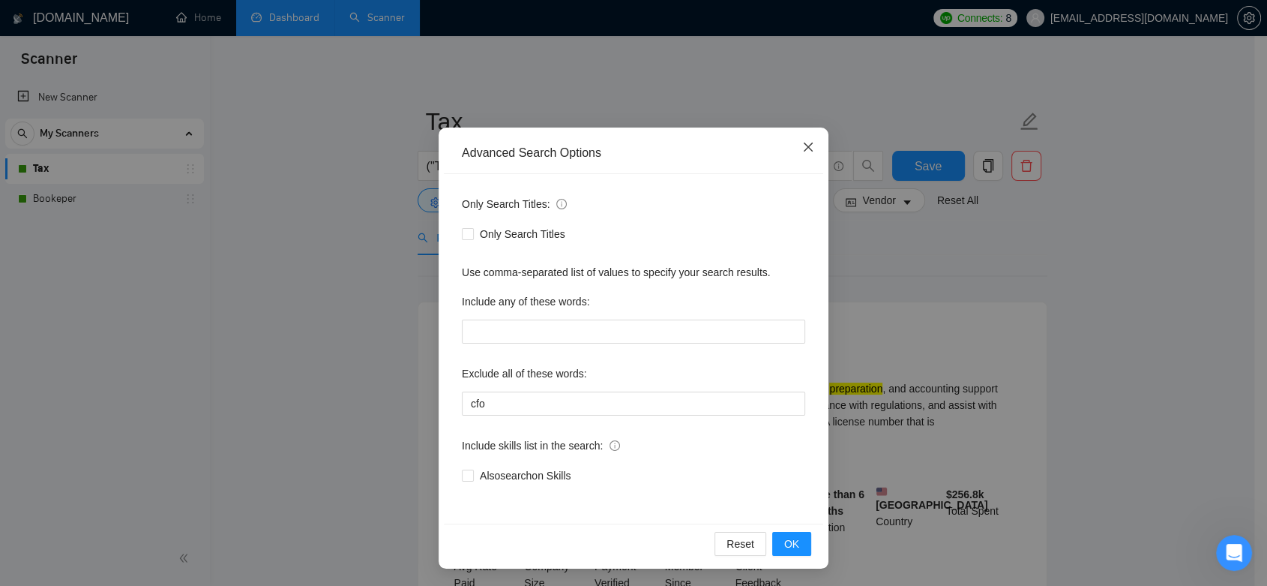
click at [802, 142] on icon "close" at bounding box center [808, 147] width 12 height 12
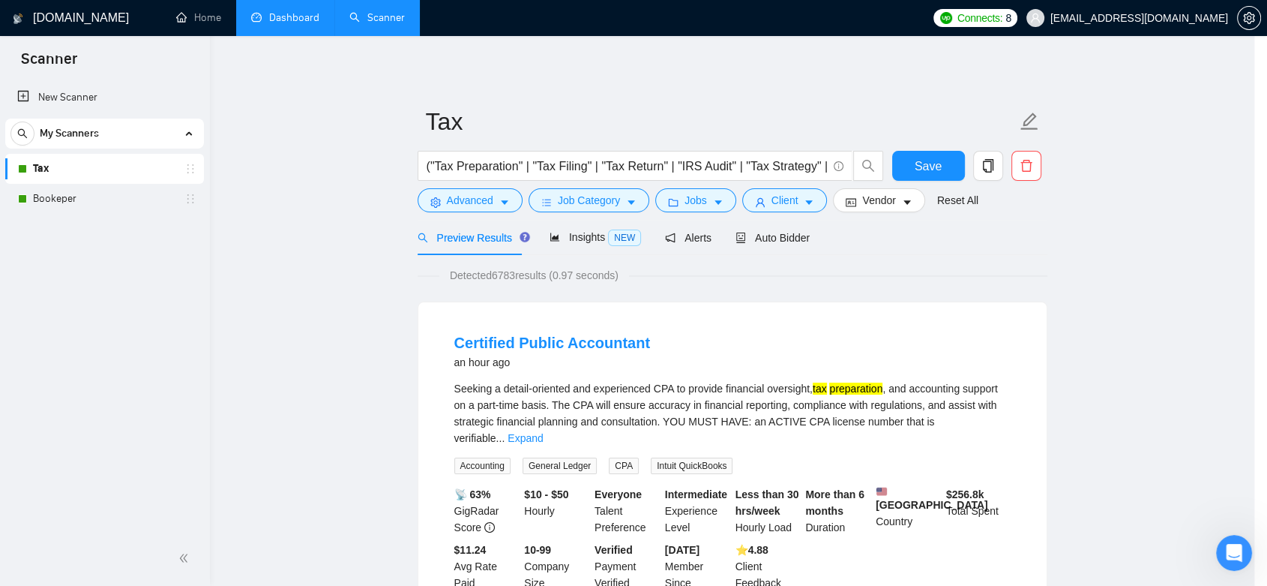
scroll to position [0, 0]
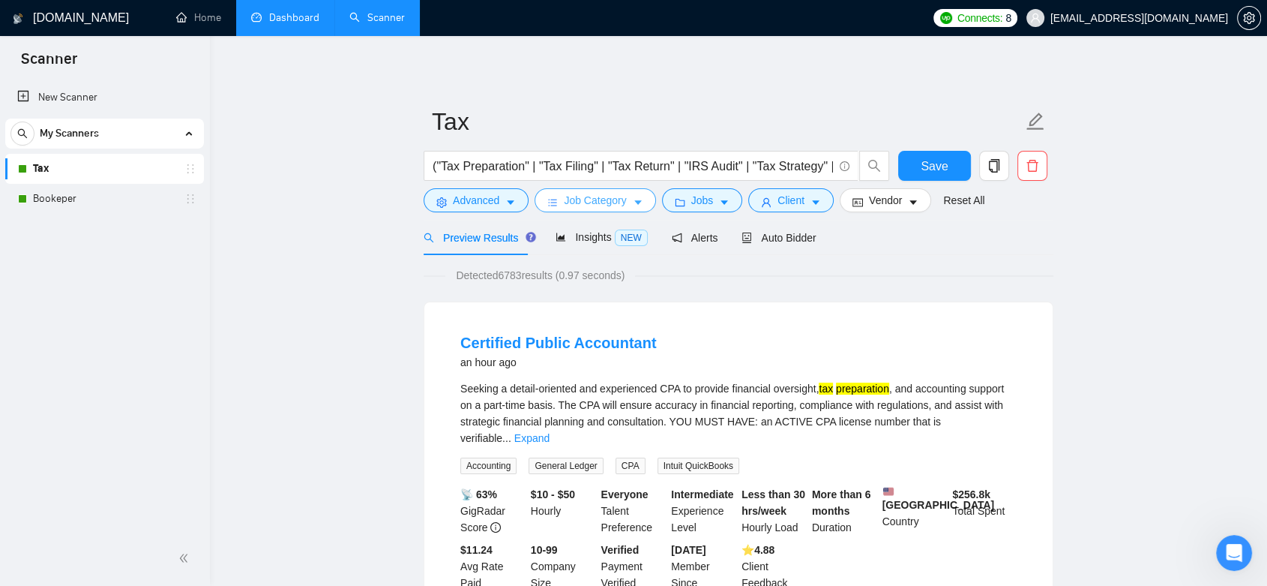
click at [606, 207] on span "Job Category" at bounding box center [595, 200] width 62 height 16
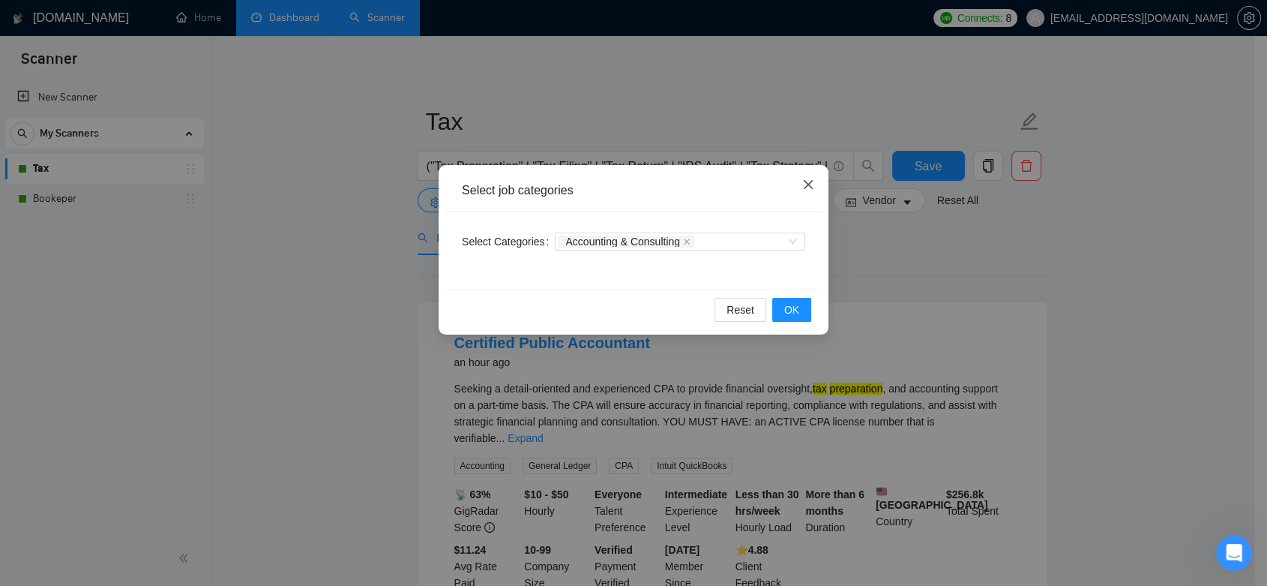
click at [816, 180] on span "Close" at bounding box center [808, 185] width 40 height 40
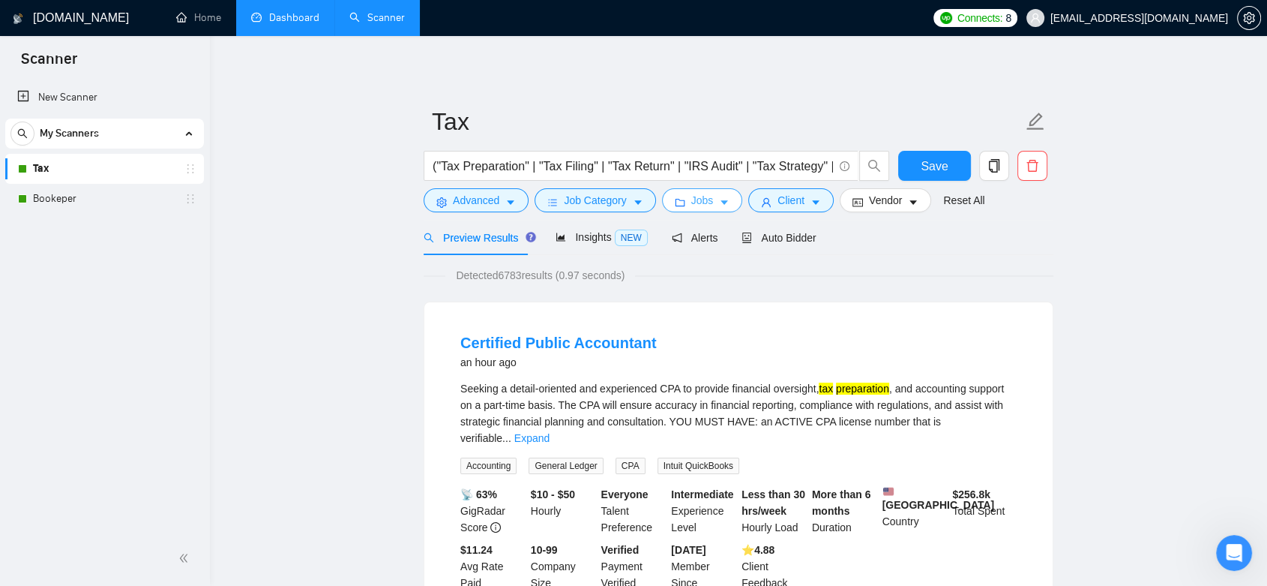
click at [705, 205] on span "Jobs" at bounding box center [702, 200] width 22 height 16
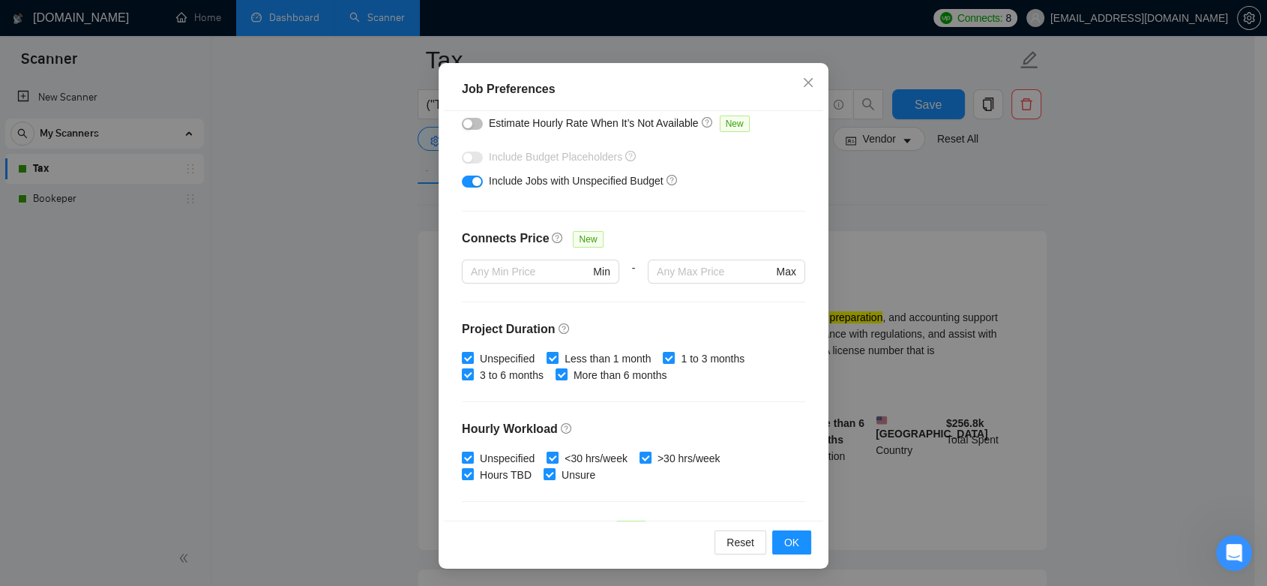
scroll to position [83, 0]
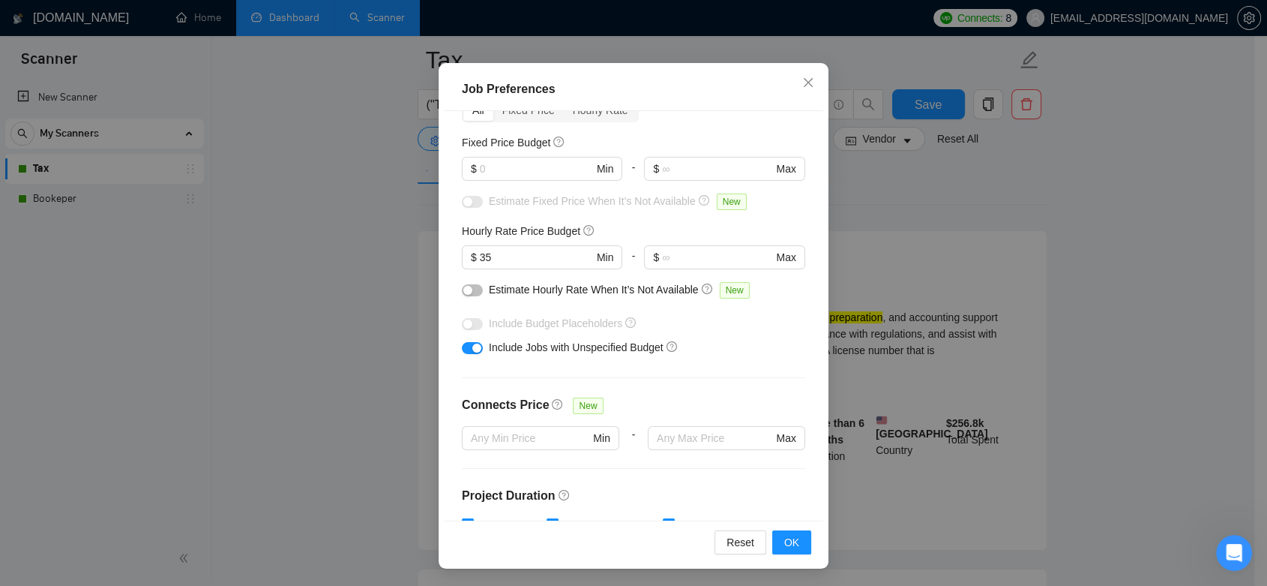
click at [1048, 215] on div "Job Preferences Budget Project Type All Fixed Price Hourly Rate Fixed Price Bud…" at bounding box center [633, 293] width 1267 height 586
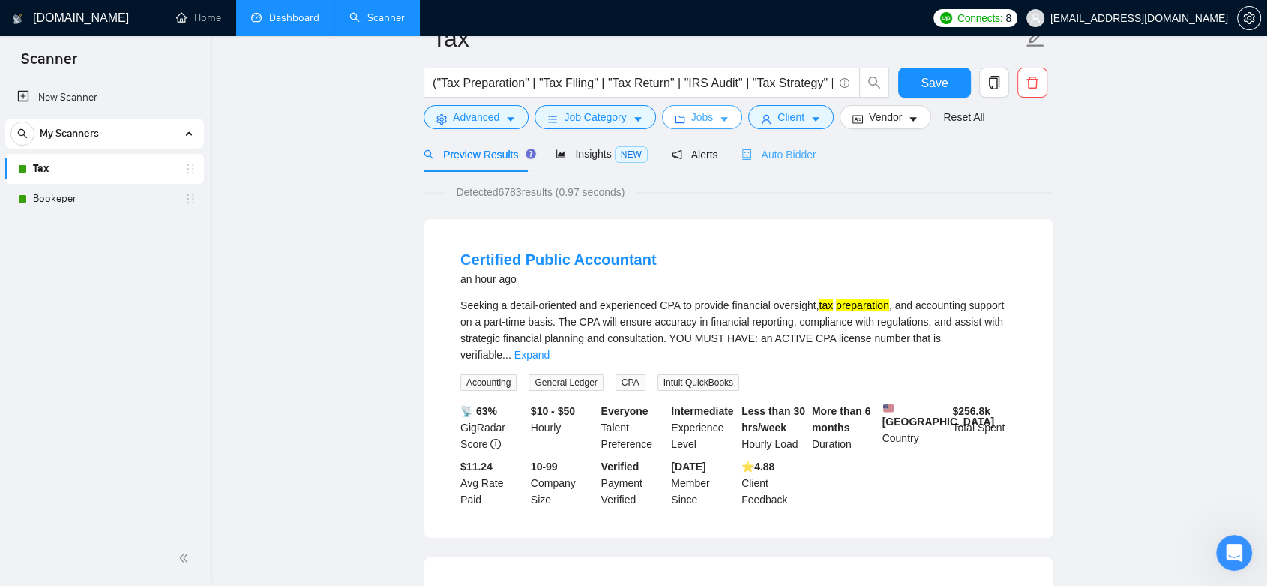
scroll to position [0, 0]
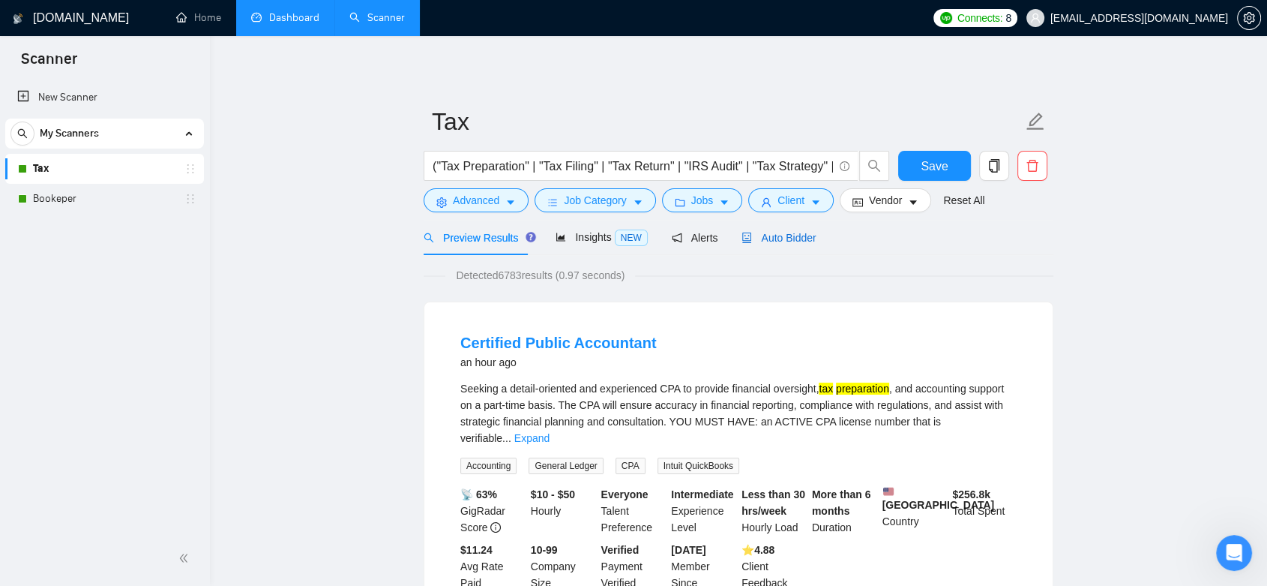
click at [793, 241] on span "Auto Bidder" at bounding box center [779, 238] width 74 height 12
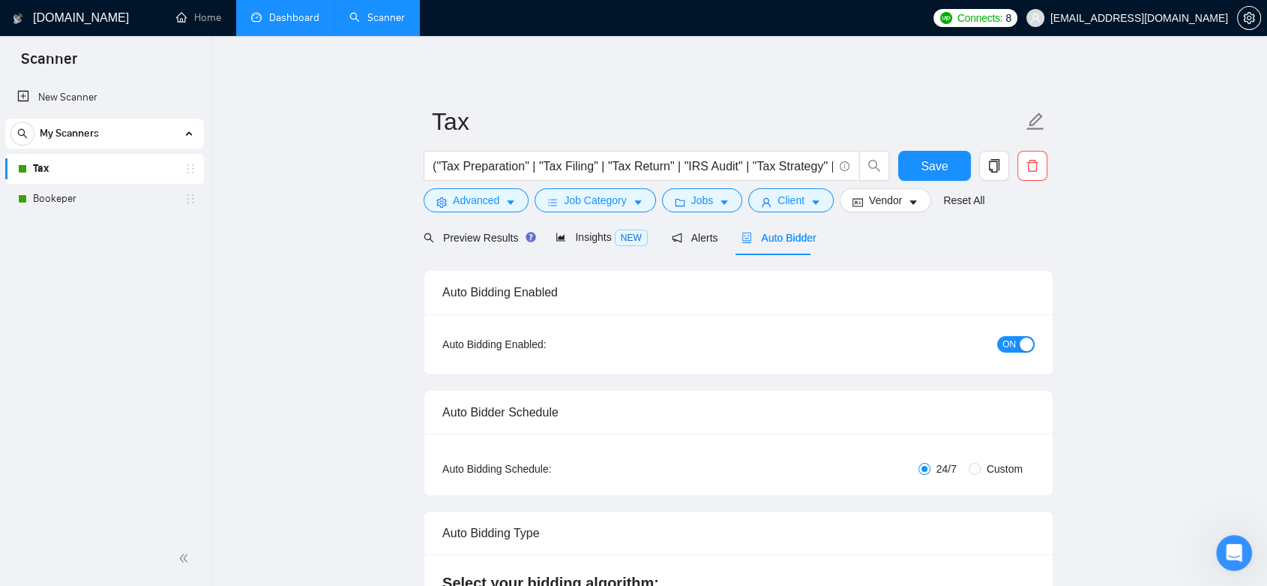
checkbox input "true"
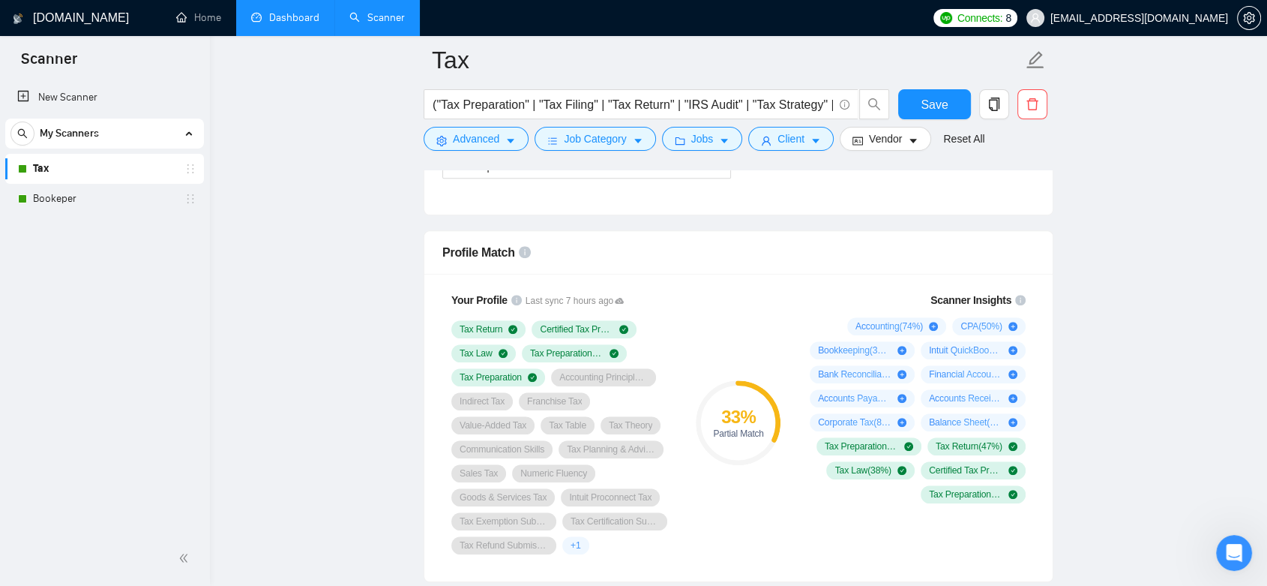
scroll to position [750, 0]
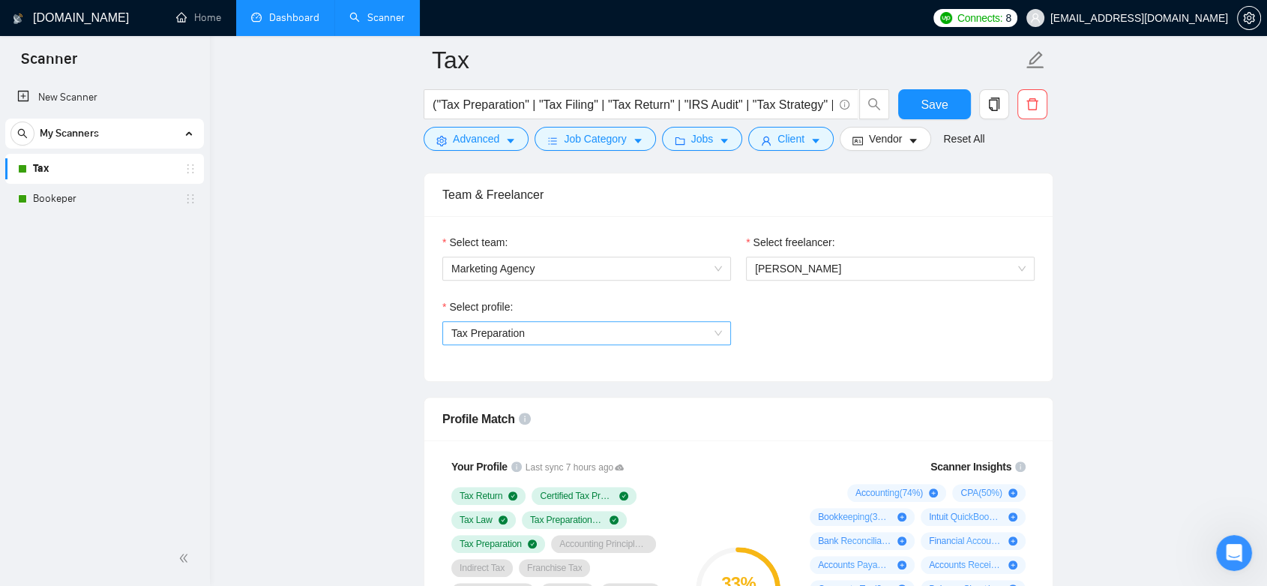
click at [689, 334] on span "Tax Preparation" at bounding box center [586, 333] width 271 height 22
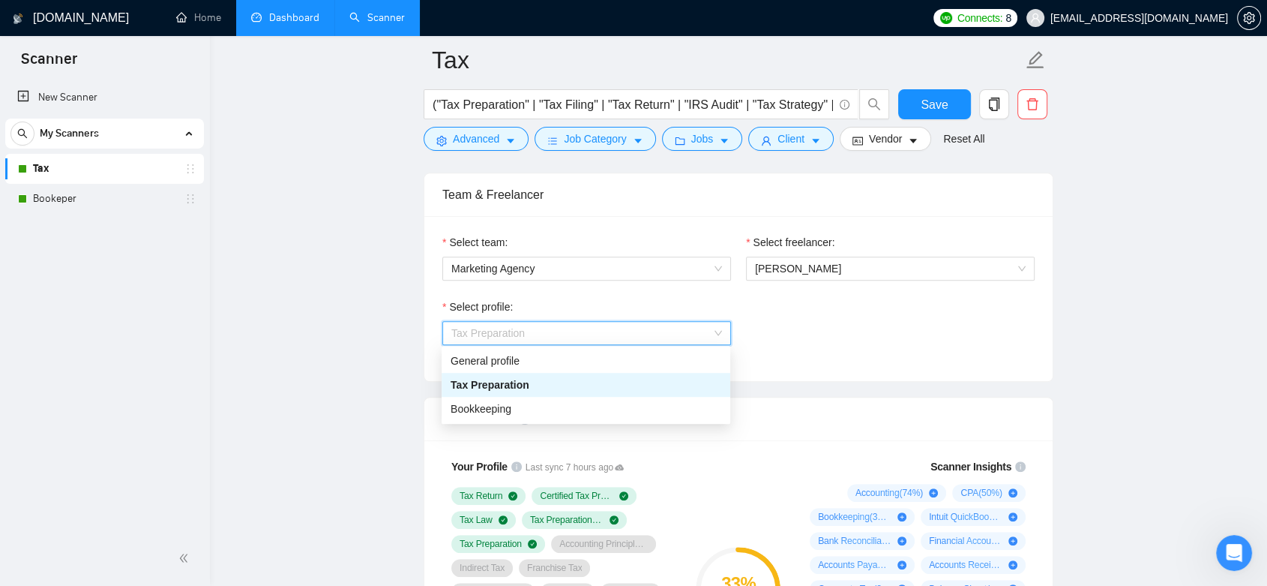
click at [658, 388] on div "Tax Preparation" at bounding box center [586, 384] width 271 height 16
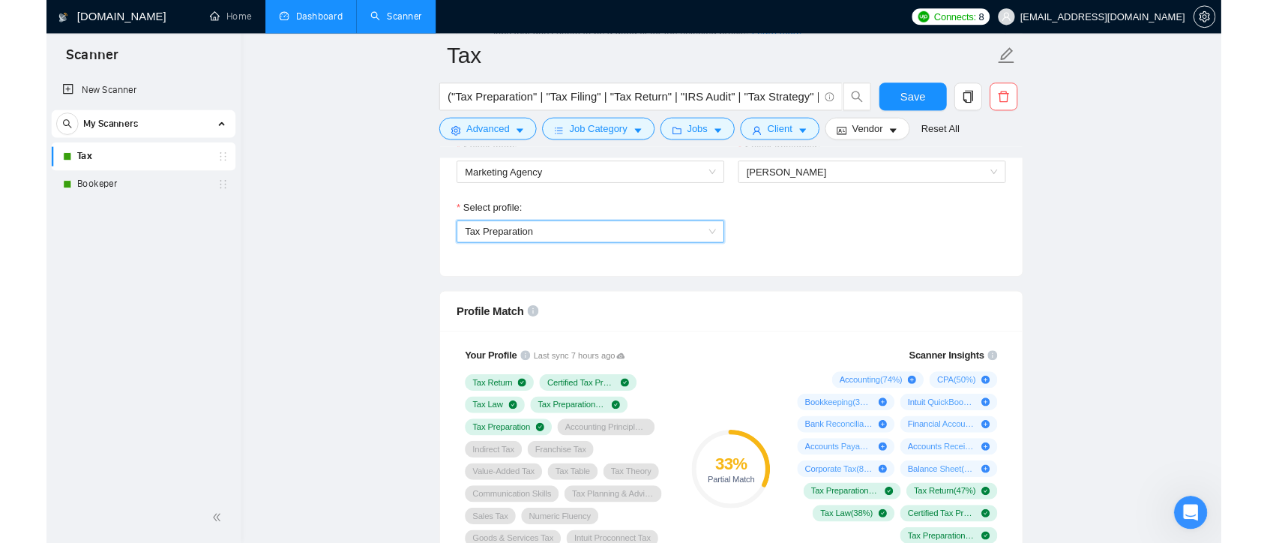
scroll to position [250, 0]
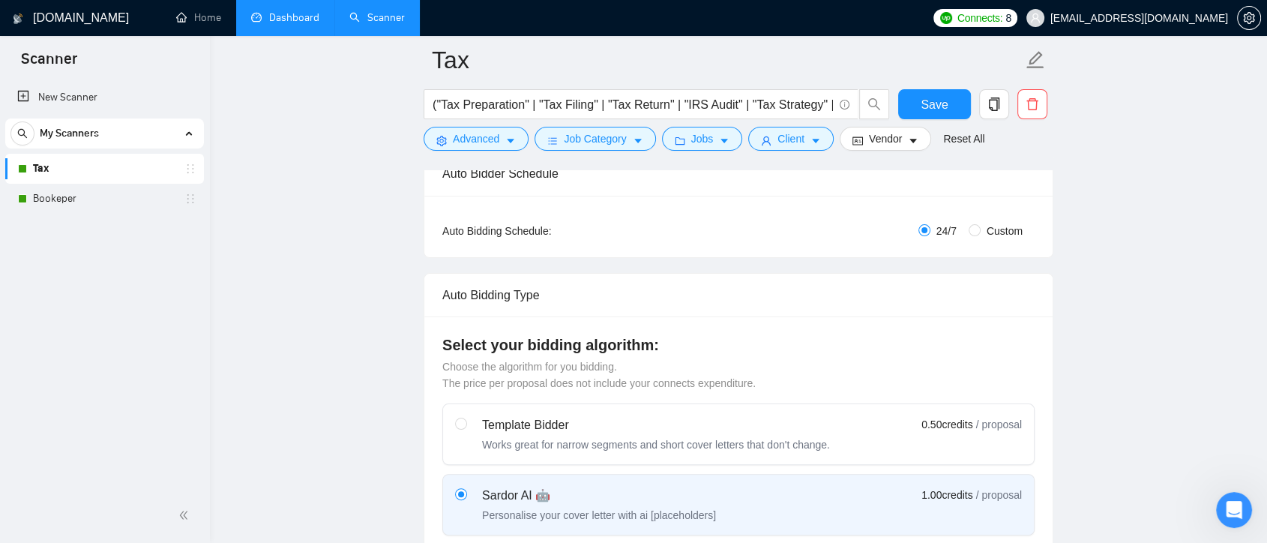
click at [95, 161] on link "Tax" at bounding box center [104, 169] width 142 height 30
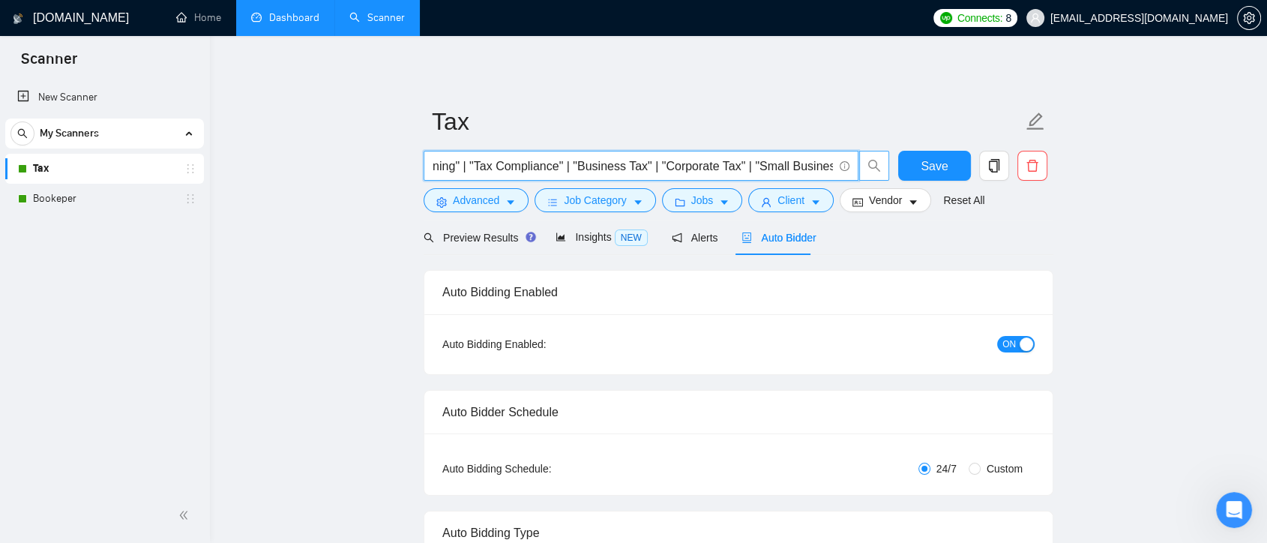
scroll to position [0, 689]
drag, startPoint x: 444, startPoint y: 166, endPoint x: 883, endPoint y: 159, distance: 438.7
click at [883, 159] on span "("Tax Preparation" | "Tax Filing" | "Tax Return" | "IRS Audit" | "Tax Strategy"…" at bounding box center [657, 166] width 466 height 30
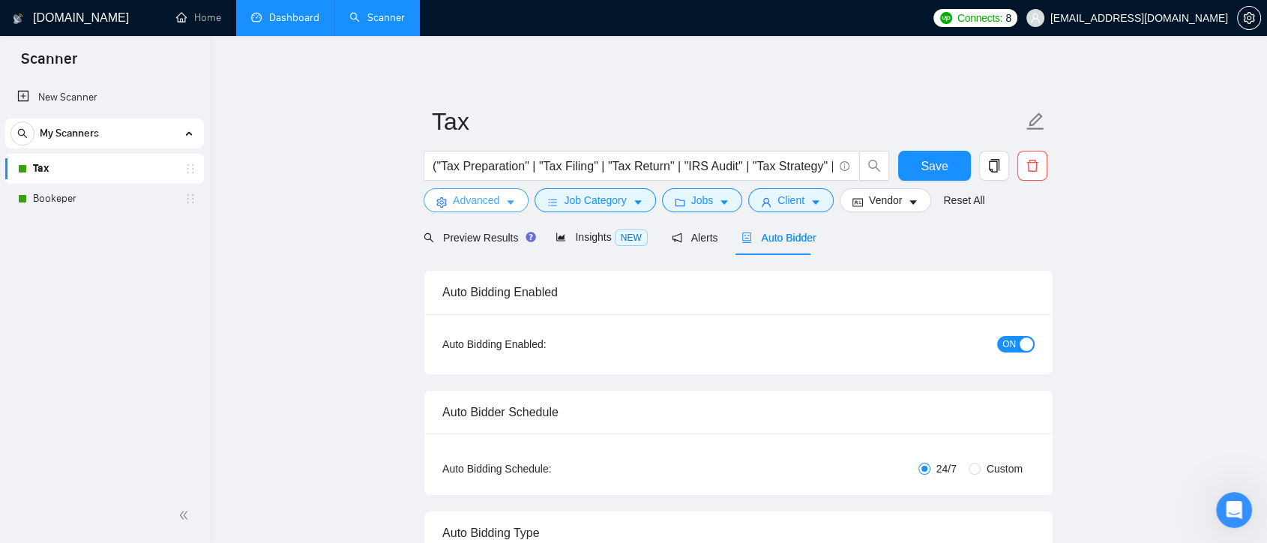
click at [498, 198] on span "Advanced" at bounding box center [476, 200] width 46 height 16
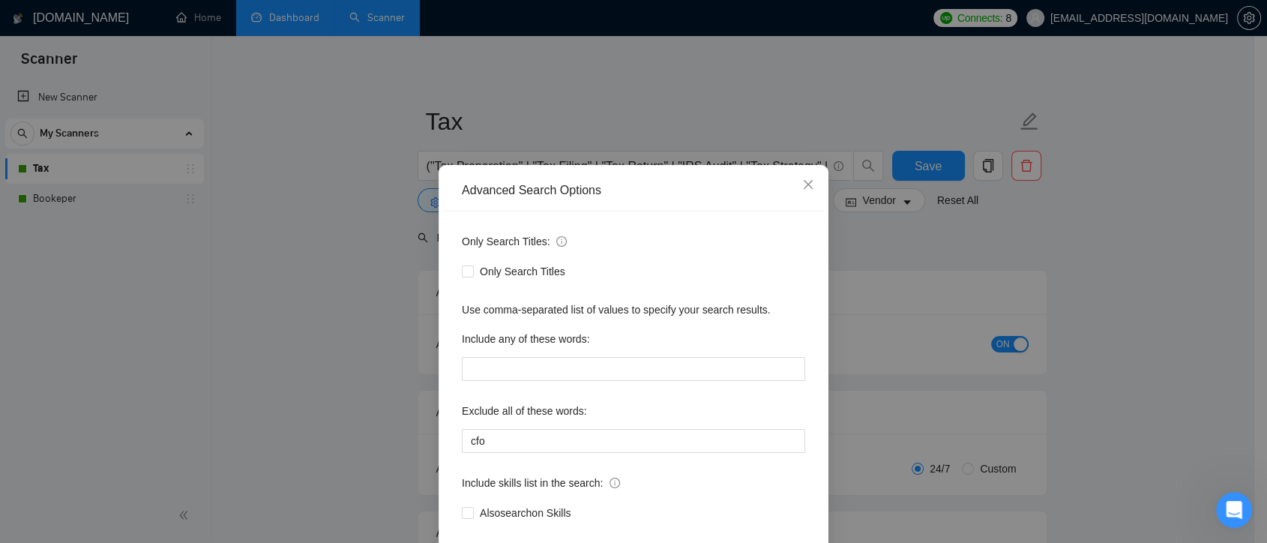
scroll to position [81, 0]
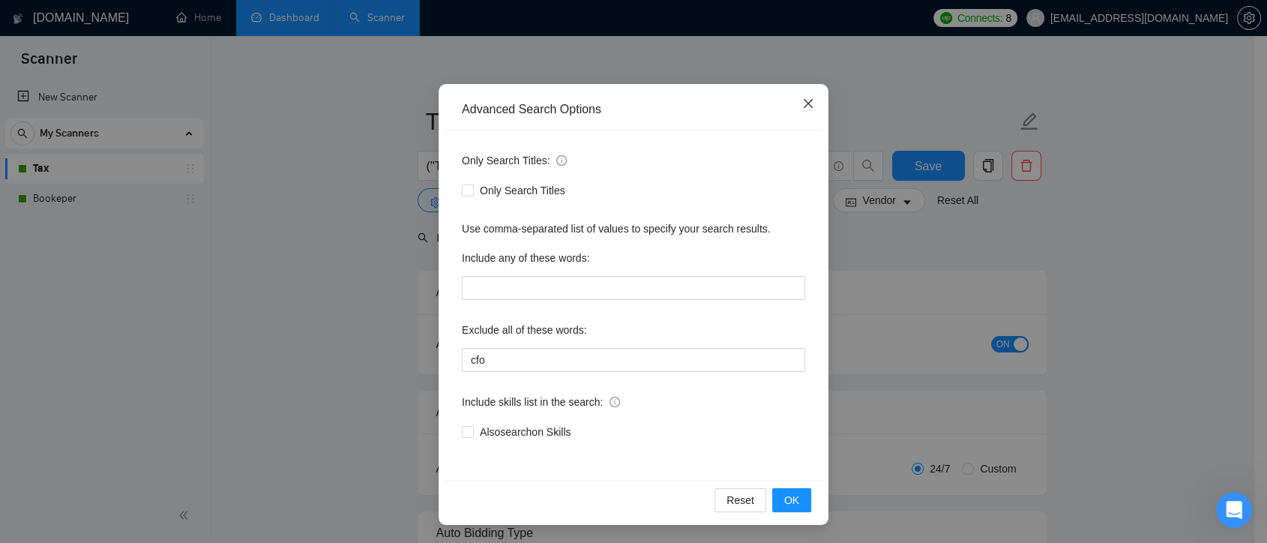
click at [804, 106] on icon "close" at bounding box center [808, 103] width 9 height 9
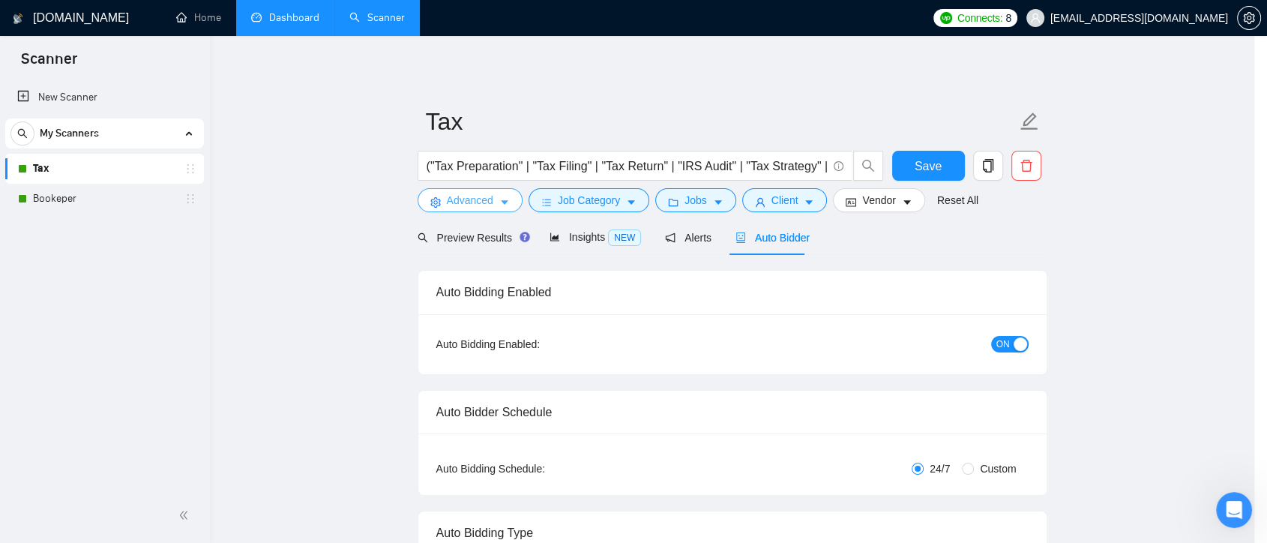
scroll to position [0, 0]
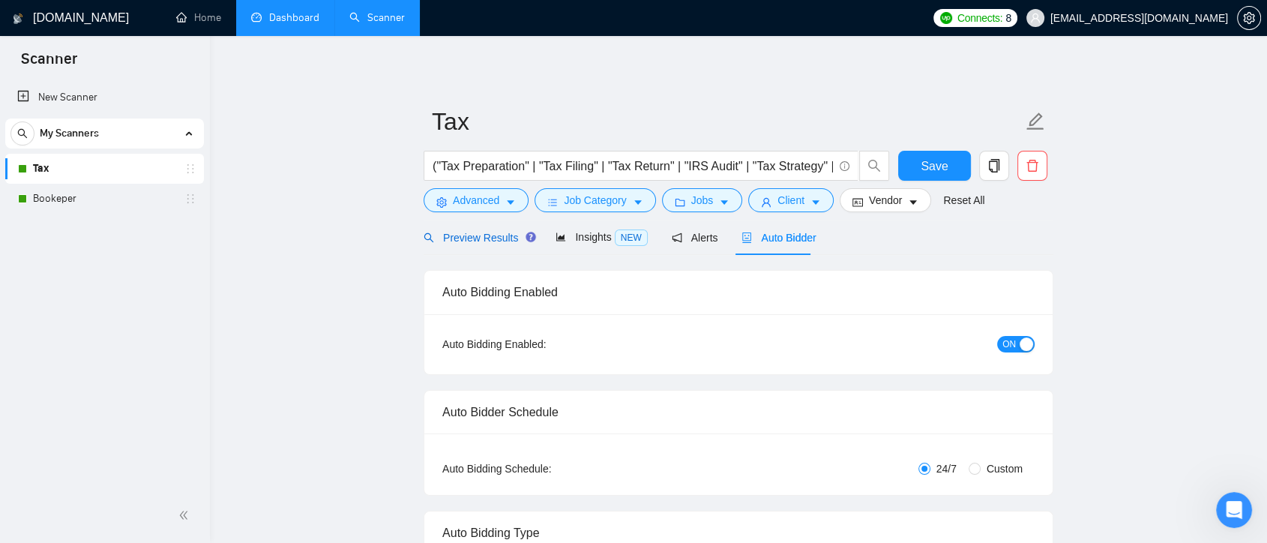
click at [472, 240] on span "Preview Results" at bounding box center [478, 238] width 108 height 12
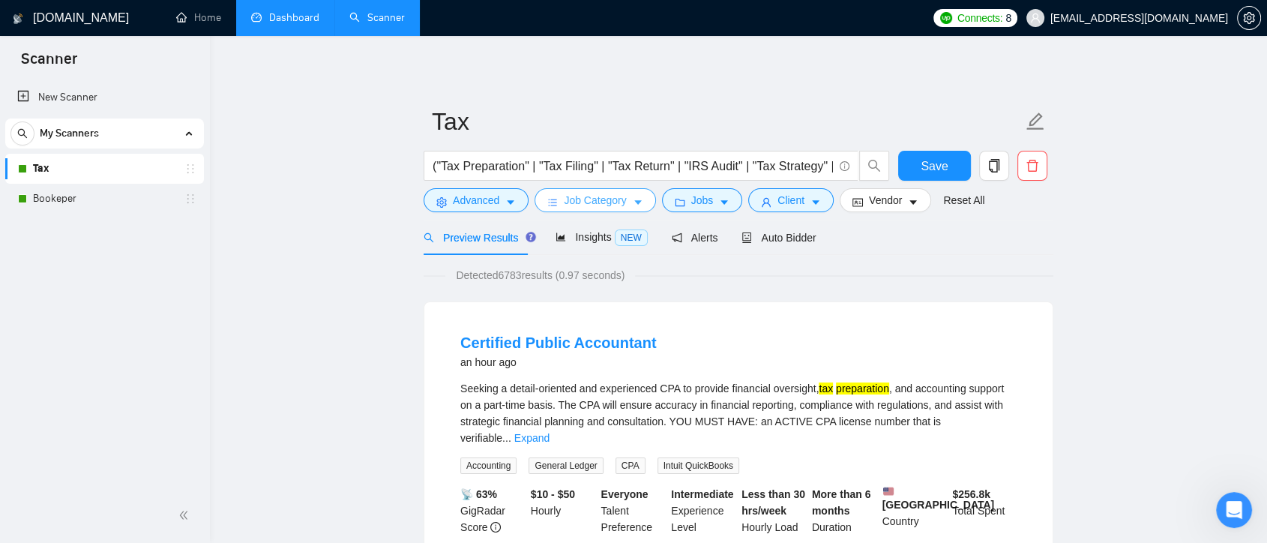
click at [601, 199] on span "Job Category" at bounding box center [595, 200] width 62 height 16
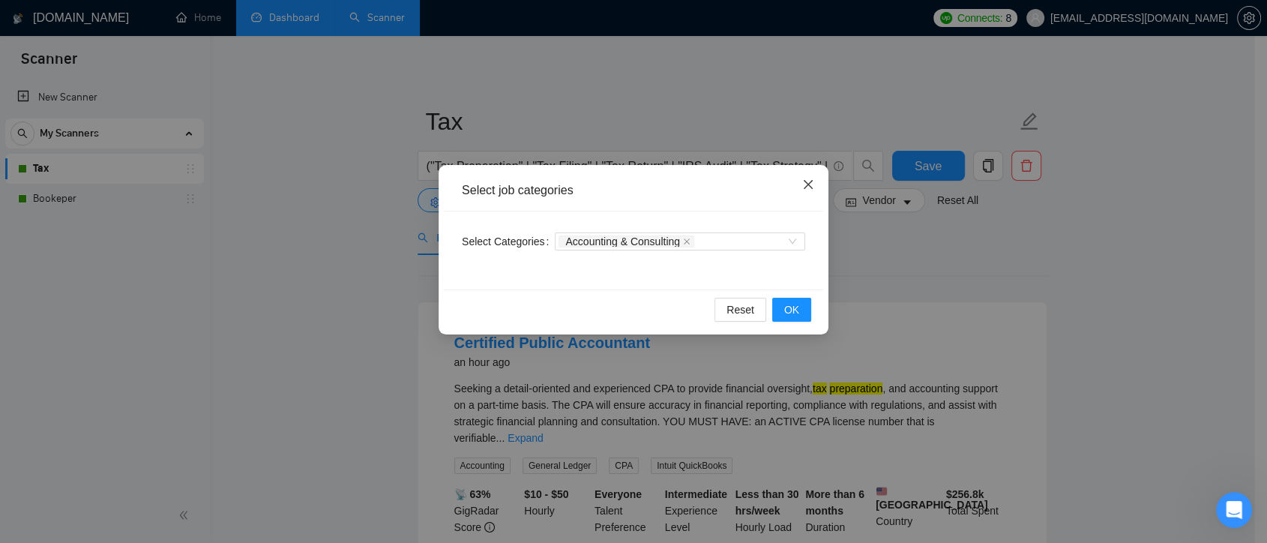
click at [808, 185] on icon "close" at bounding box center [808, 184] width 9 height 9
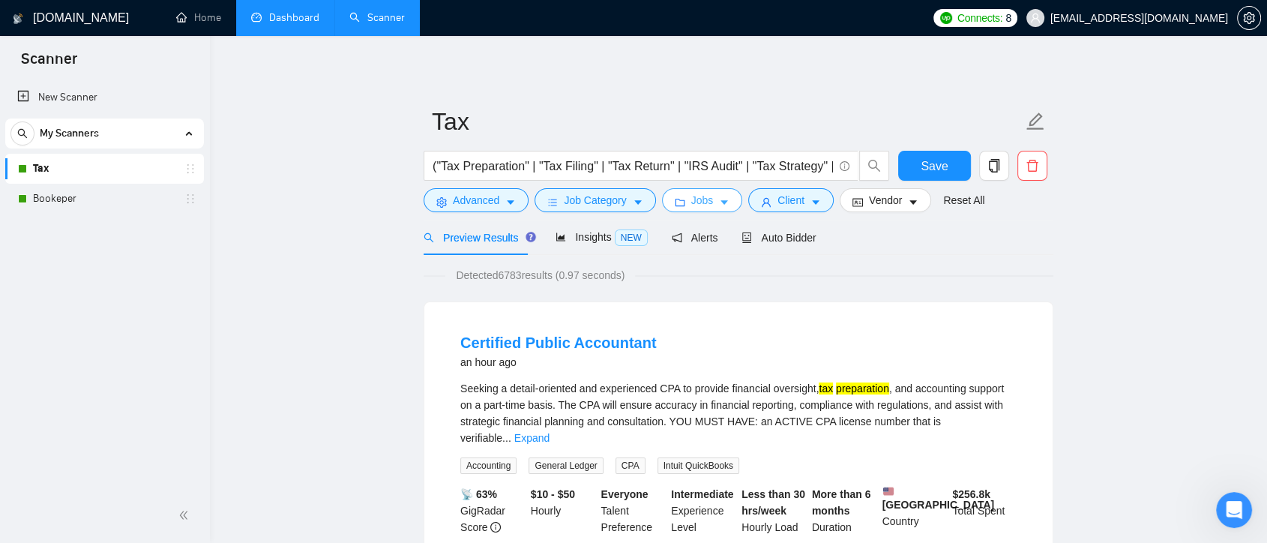
click at [719, 207] on icon "caret-down" at bounding box center [724, 202] width 10 height 10
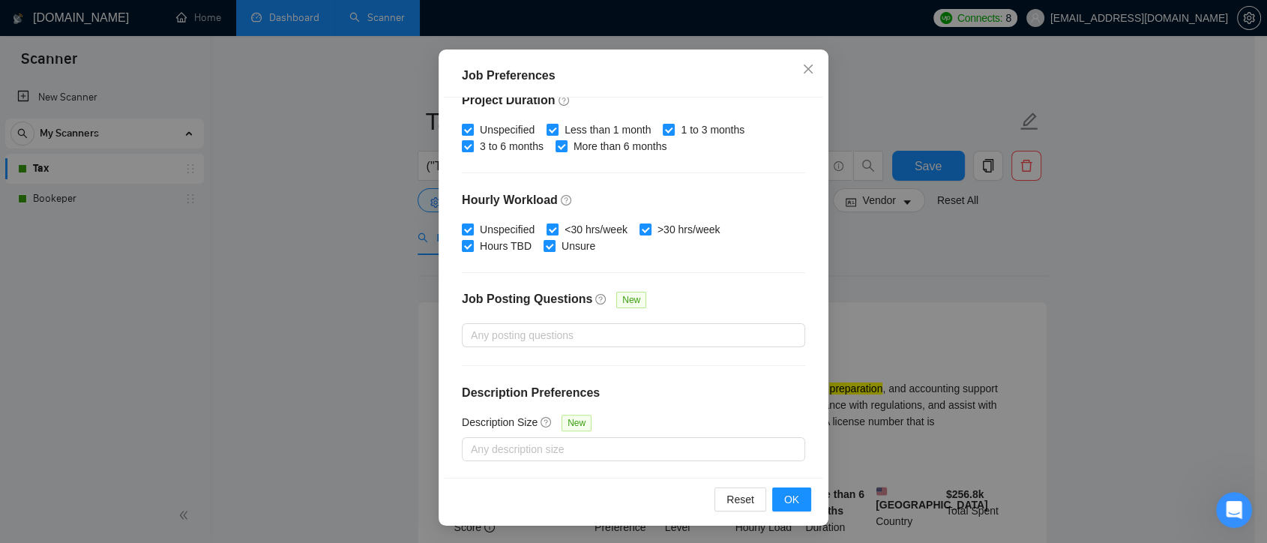
scroll to position [132, 0]
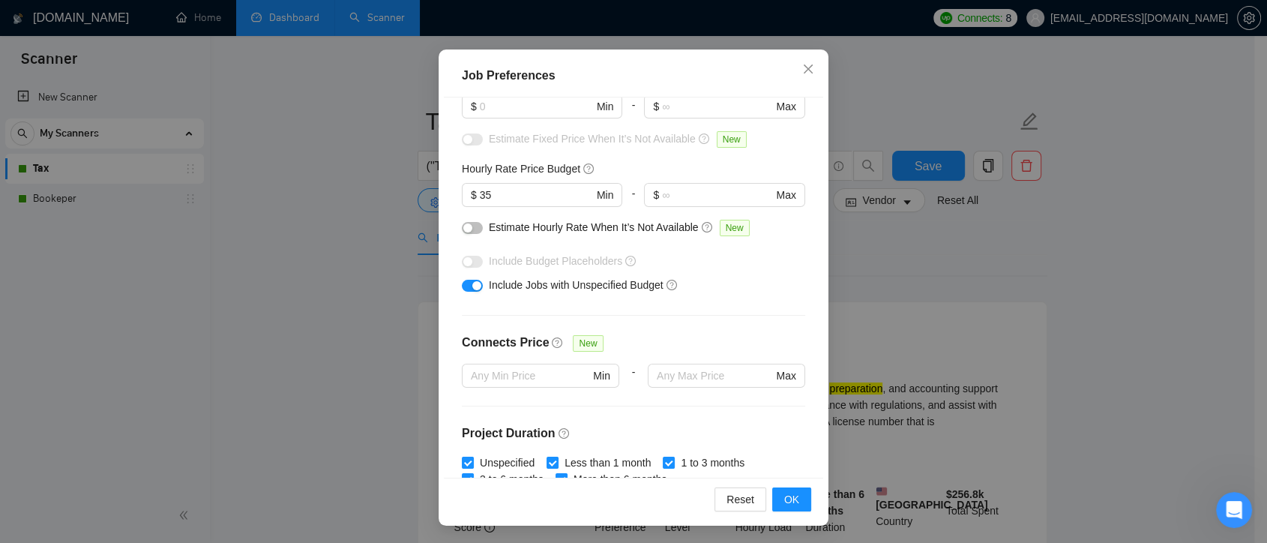
click at [949, 292] on div "Job Preferences Budget Project Type All Fixed Price Hourly Rate Fixed Price Bud…" at bounding box center [633, 271] width 1267 height 543
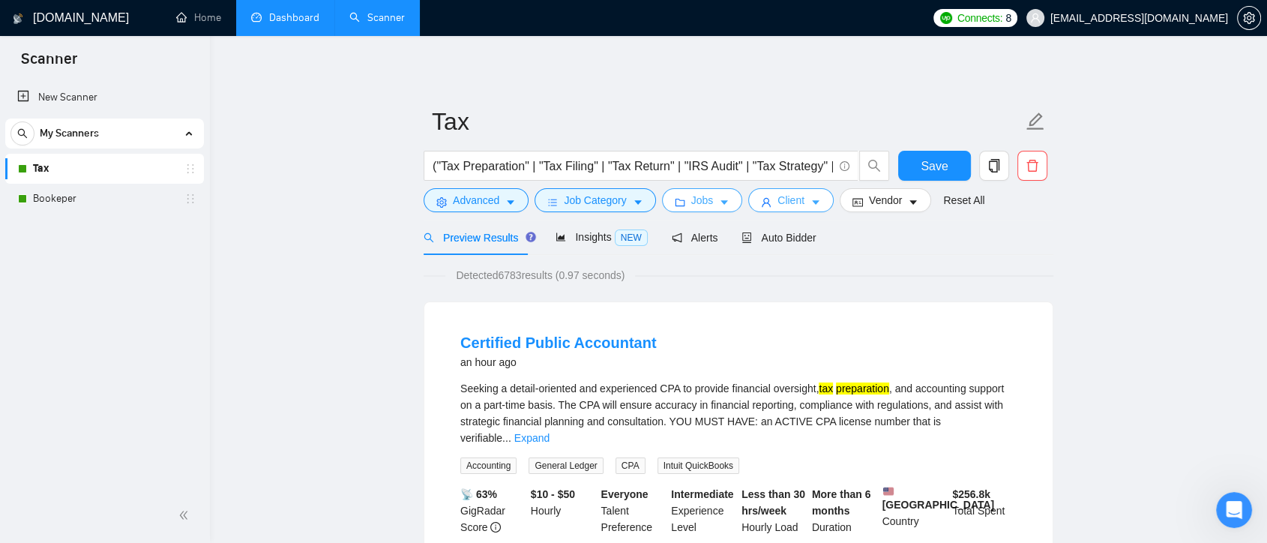
scroll to position [0, 0]
click at [800, 198] on button "Client" at bounding box center [790, 200] width 85 height 24
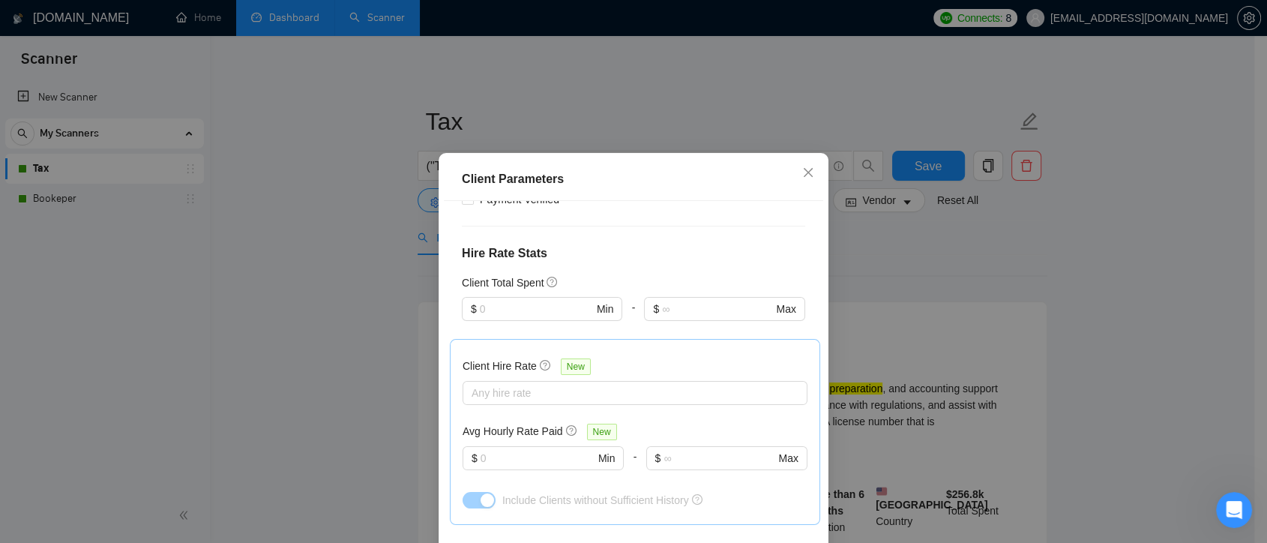
scroll to position [499, 0]
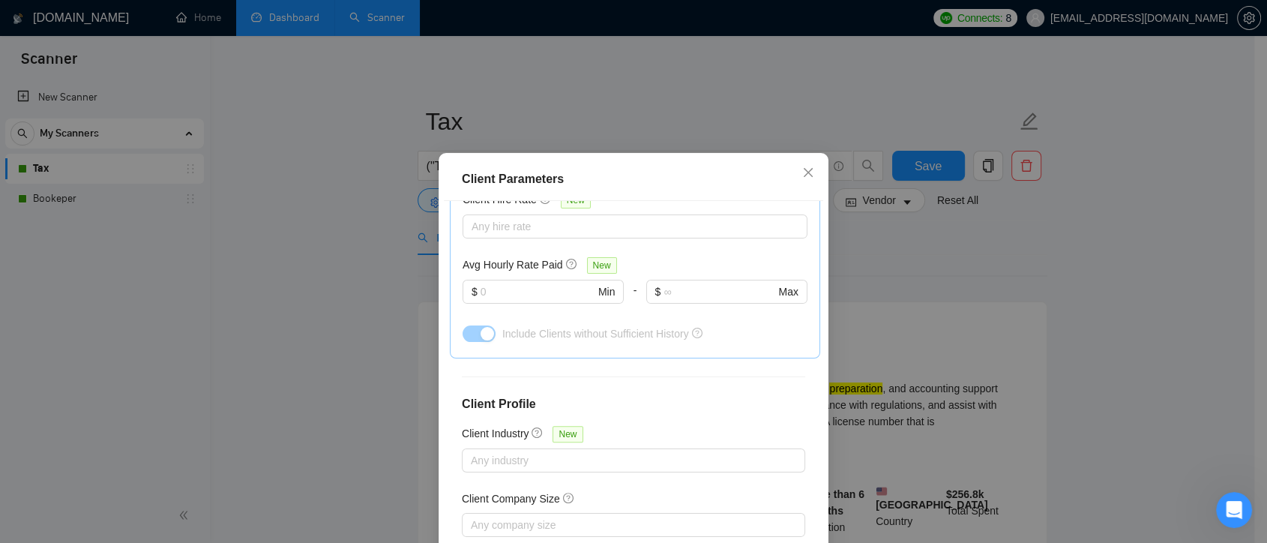
drag, startPoint x: 913, startPoint y: 301, endPoint x: 1264, endPoint y: 173, distance: 372.7
click at [912, 301] on div "Client Parameters Client Location Include Client Countries [GEOGRAPHIC_DATA] Ex…" at bounding box center [633, 271] width 1267 height 543
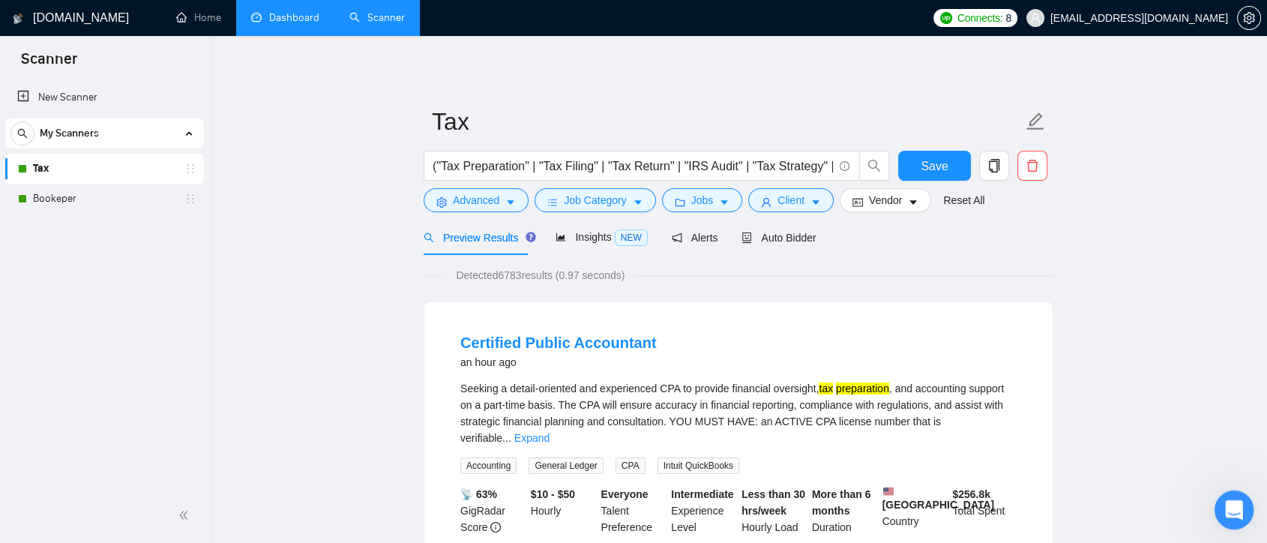
click at [1235, 509] on icon "Open Intercom Messenger" at bounding box center [1232, 508] width 25 height 25
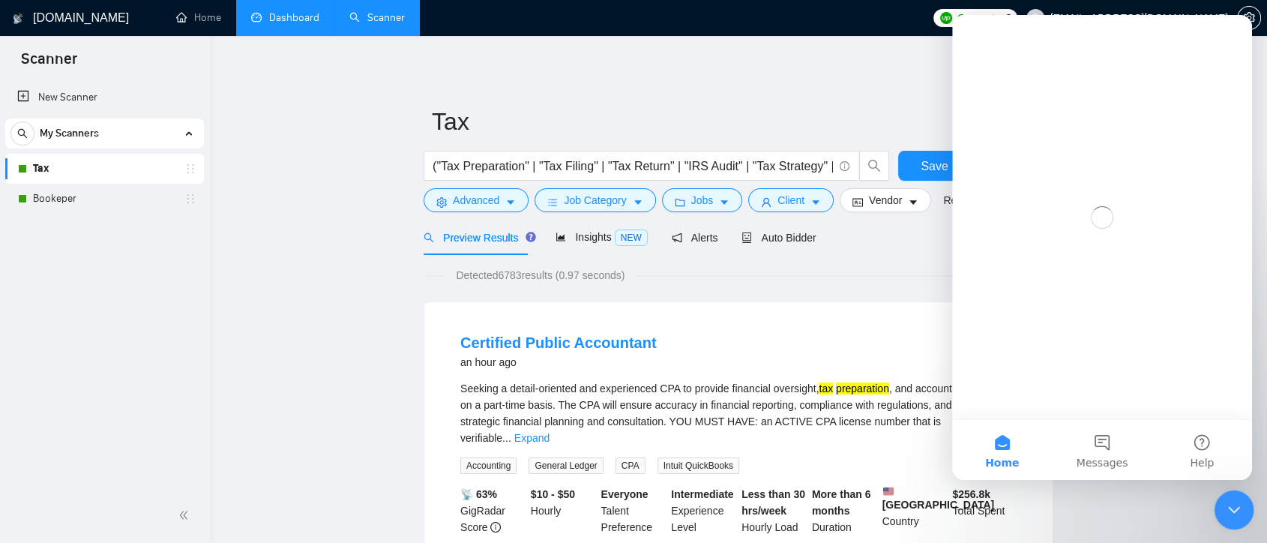
scroll to position [0, 0]
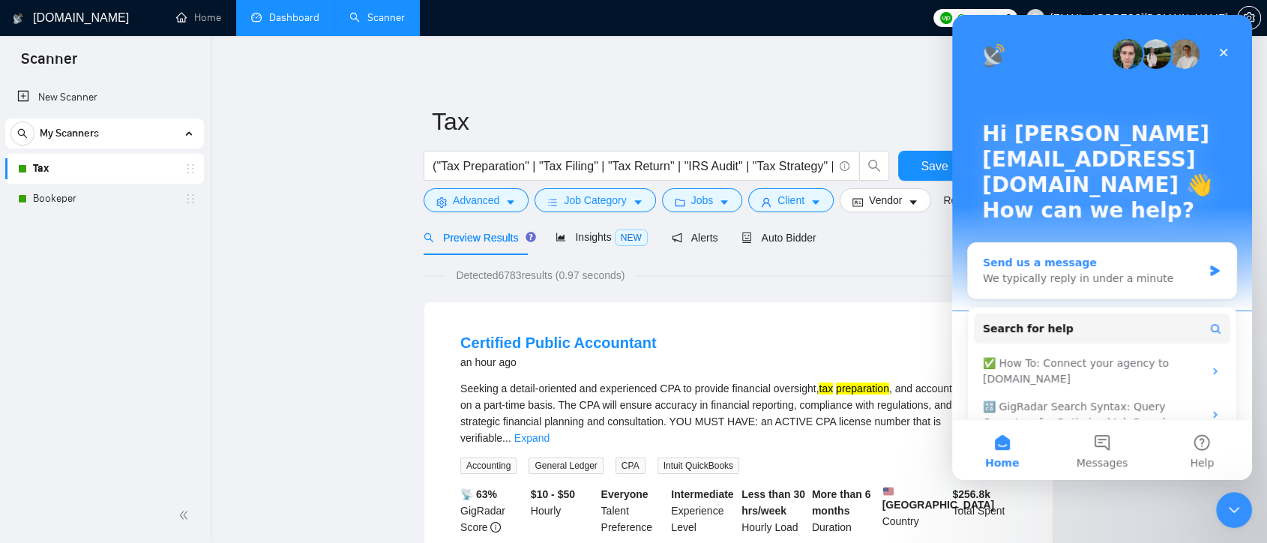
click at [1108, 255] on div "Send us a message" at bounding box center [1093, 263] width 220 height 16
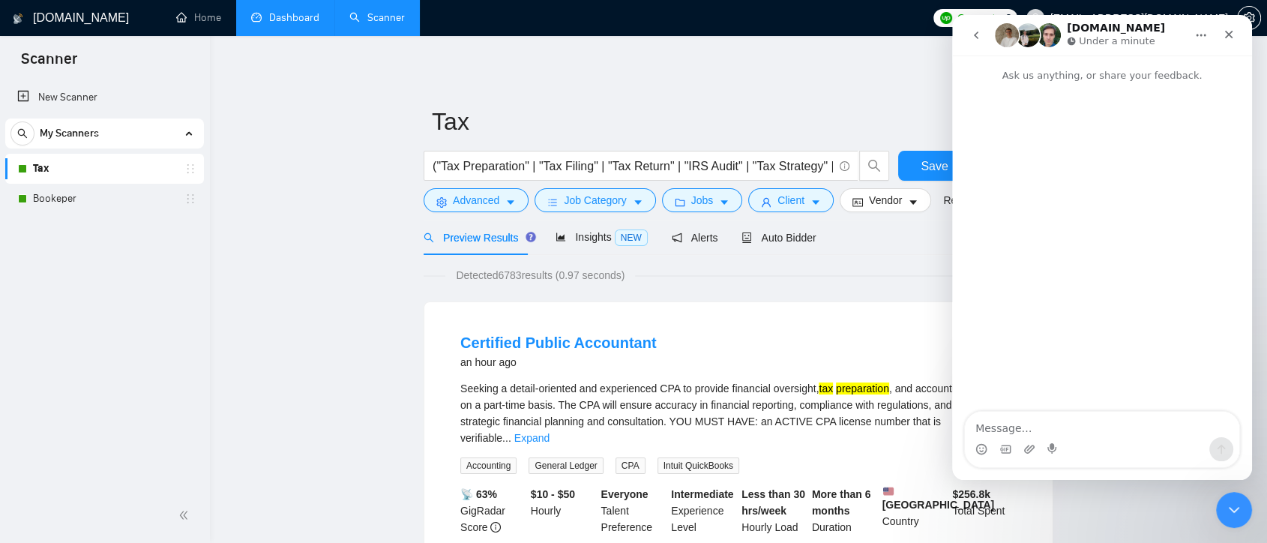
click at [896, 267] on div "Detected 6783 results (0.97 seconds)" at bounding box center [739, 275] width 630 height 16
click at [800, 202] on button "Client" at bounding box center [790, 200] width 85 height 24
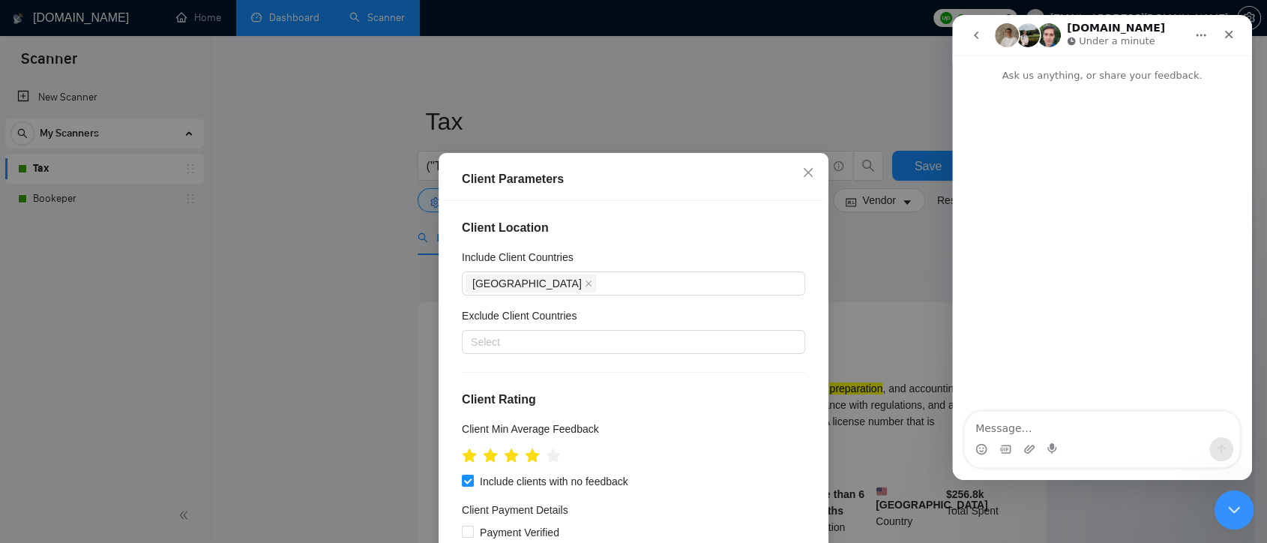
click at [1231, 499] on icon "Close Intercom Messenger" at bounding box center [1232, 508] width 18 height 18
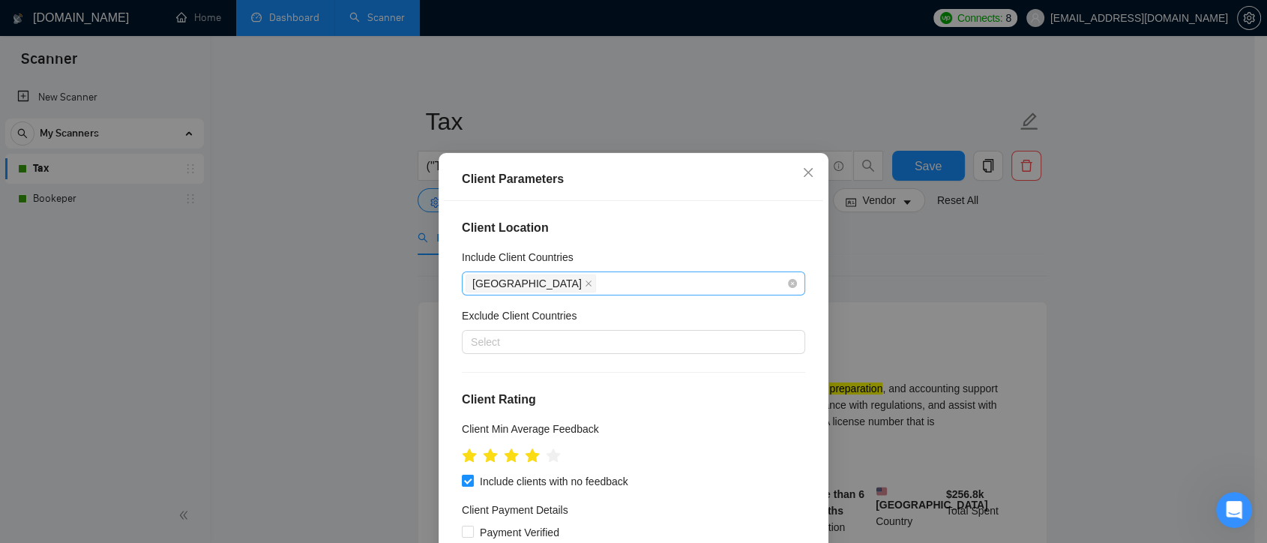
click at [571, 280] on div "[GEOGRAPHIC_DATA]" at bounding box center [626, 283] width 321 height 21
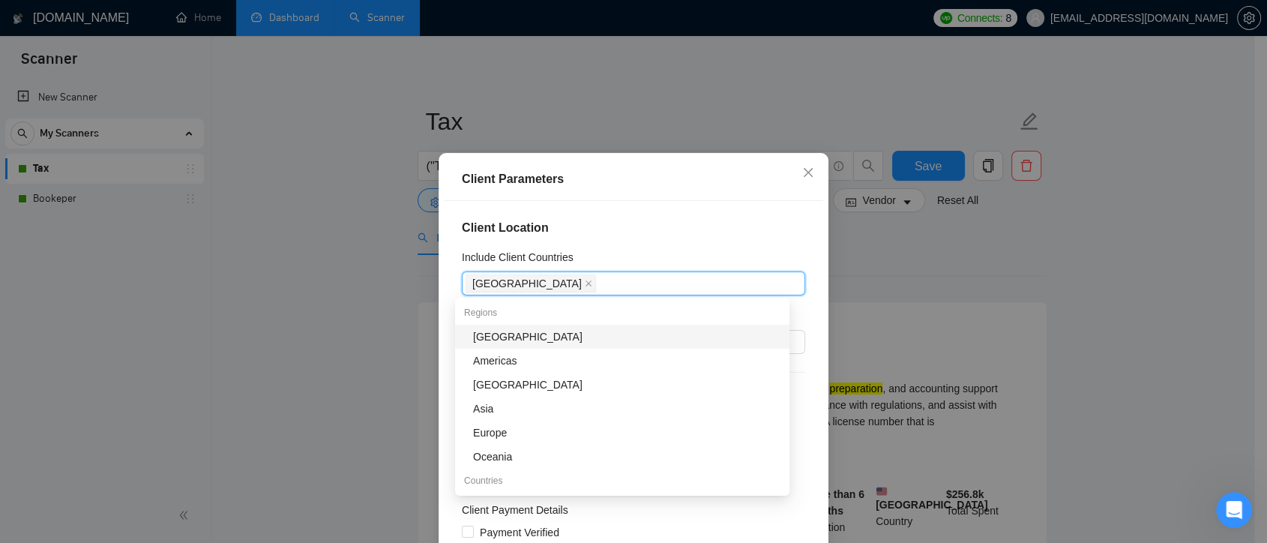
click at [697, 244] on div "Client Location Include Client Countries [GEOGRAPHIC_DATA] Exclude Client Count…" at bounding box center [633, 391] width 379 height 380
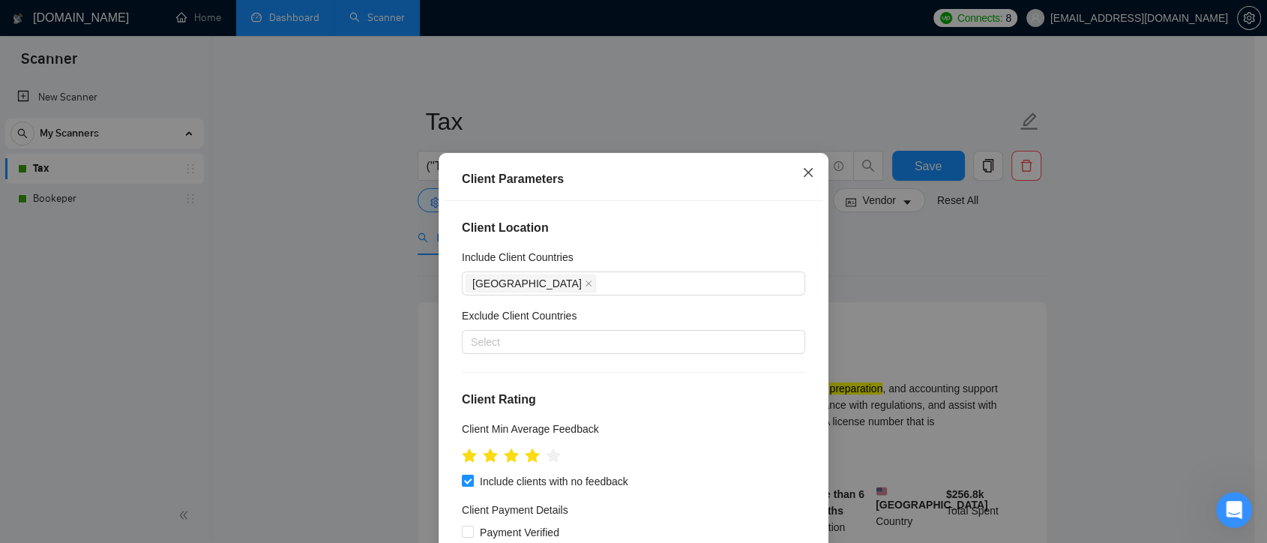
click at [805, 168] on icon "close" at bounding box center [808, 172] width 12 height 12
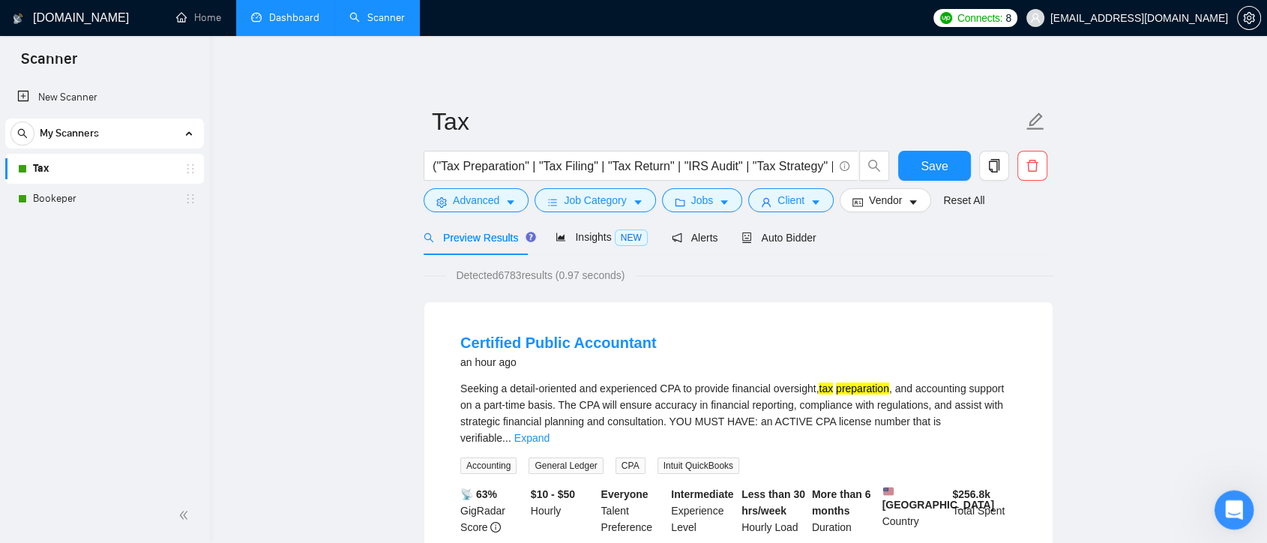
click at [1232, 503] on icon "Open Intercom Messenger" at bounding box center [1232, 508] width 10 height 12
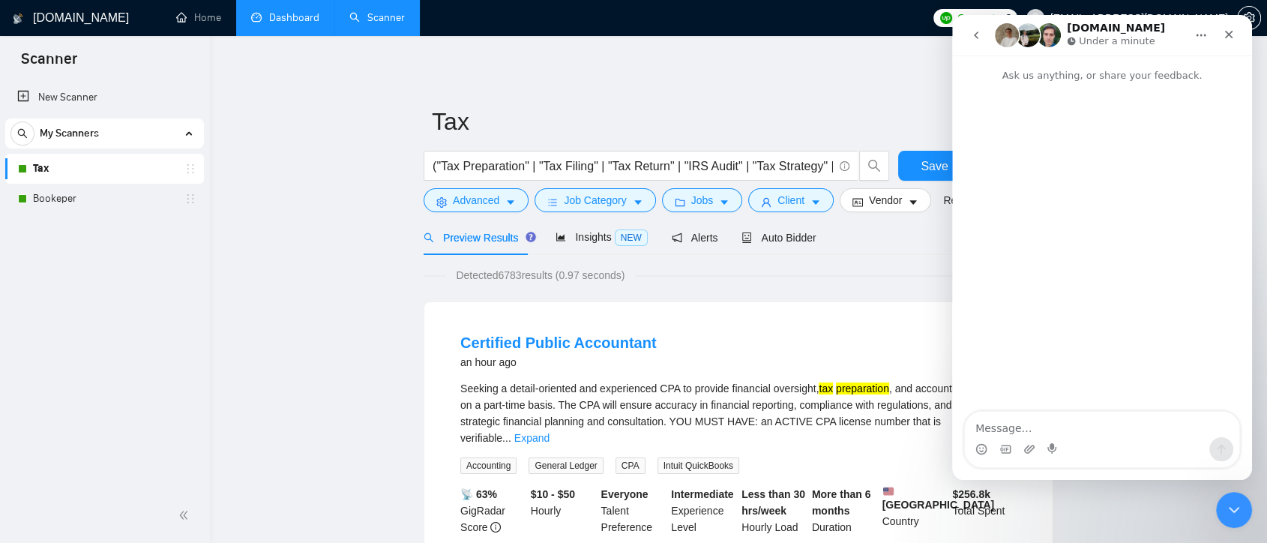
click at [973, 38] on icon "go back" at bounding box center [976, 35] width 12 height 12
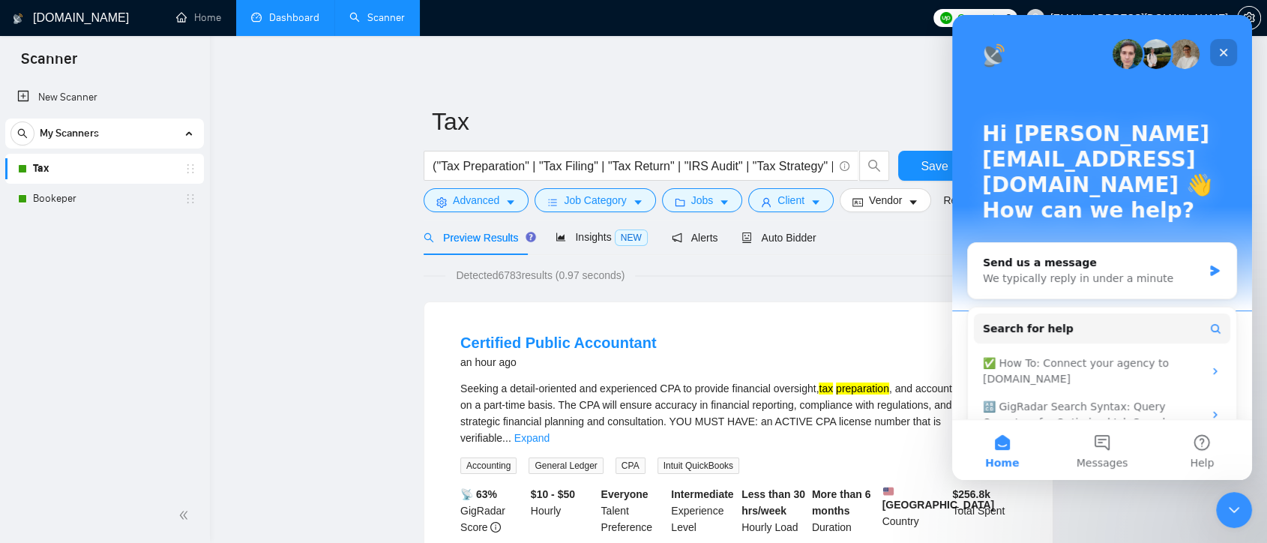
click at [1219, 56] on icon "Close" at bounding box center [1224, 52] width 12 height 12
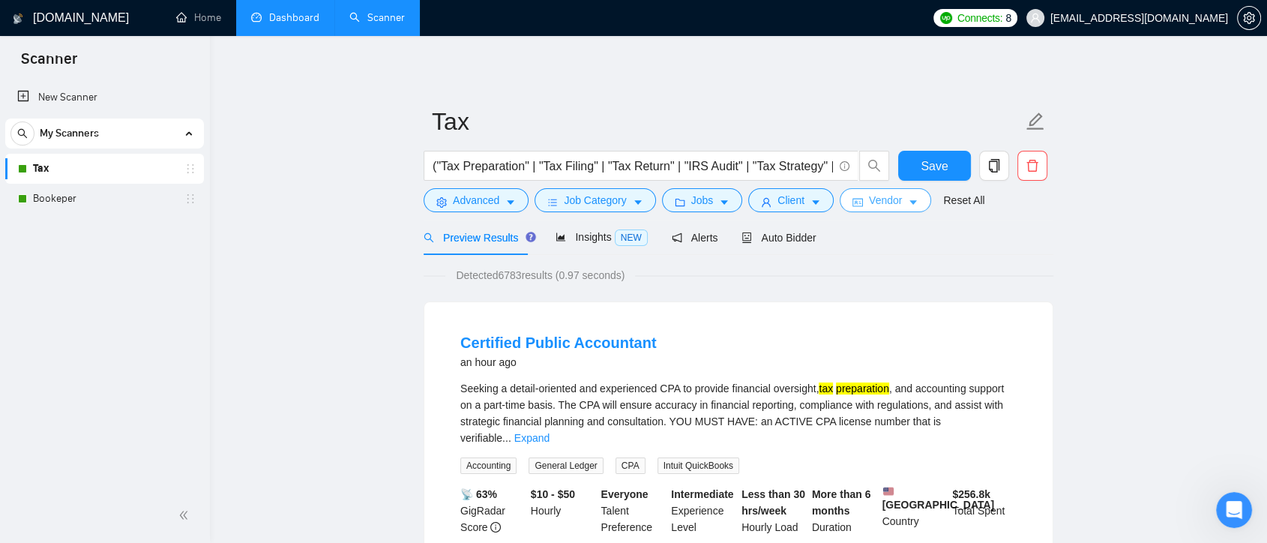
click at [901, 196] on button "Vendor" at bounding box center [885, 200] width 91 height 24
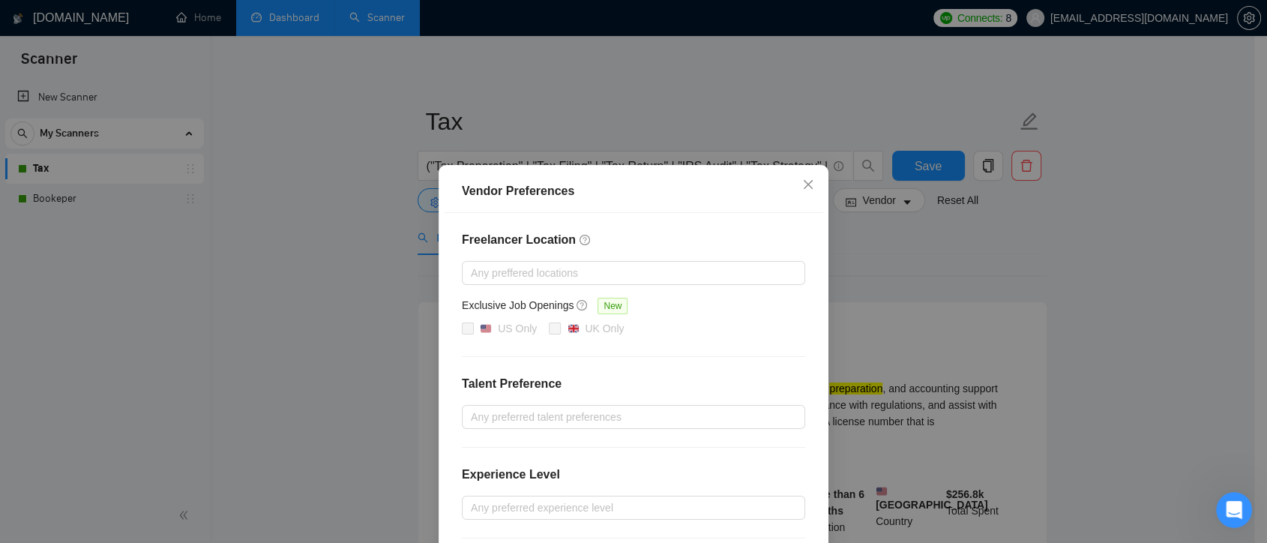
scroll to position [83, 0]
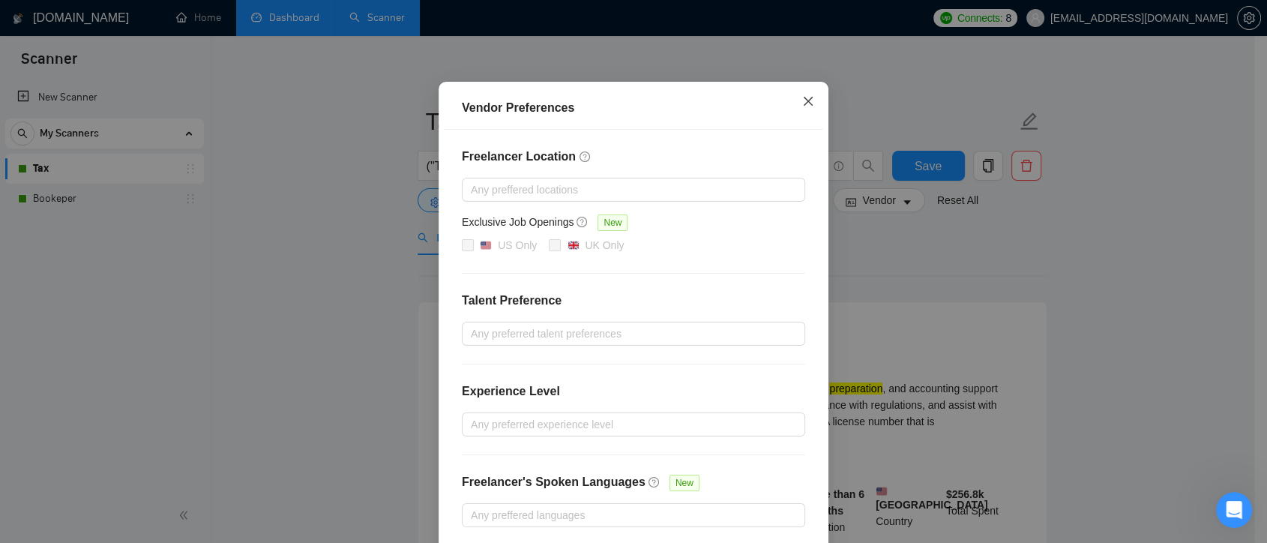
click at [808, 107] on span "Close" at bounding box center [808, 102] width 40 height 40
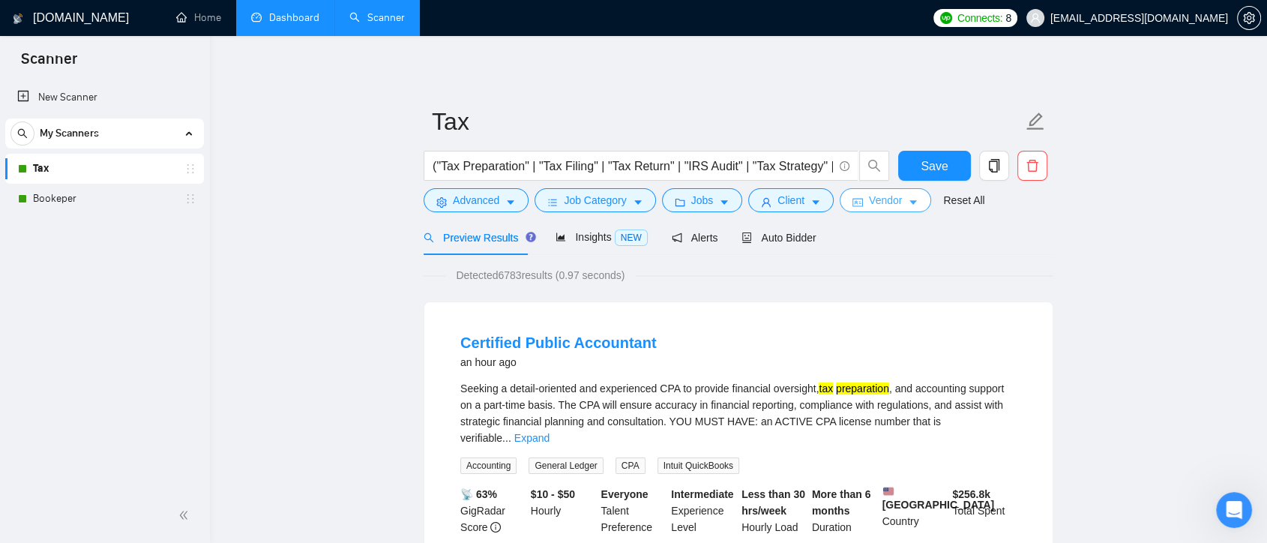
scroll to position [0, 0]
click at [823, 200] on button "Client" at bounding box center [790, 200] width 85 height 24
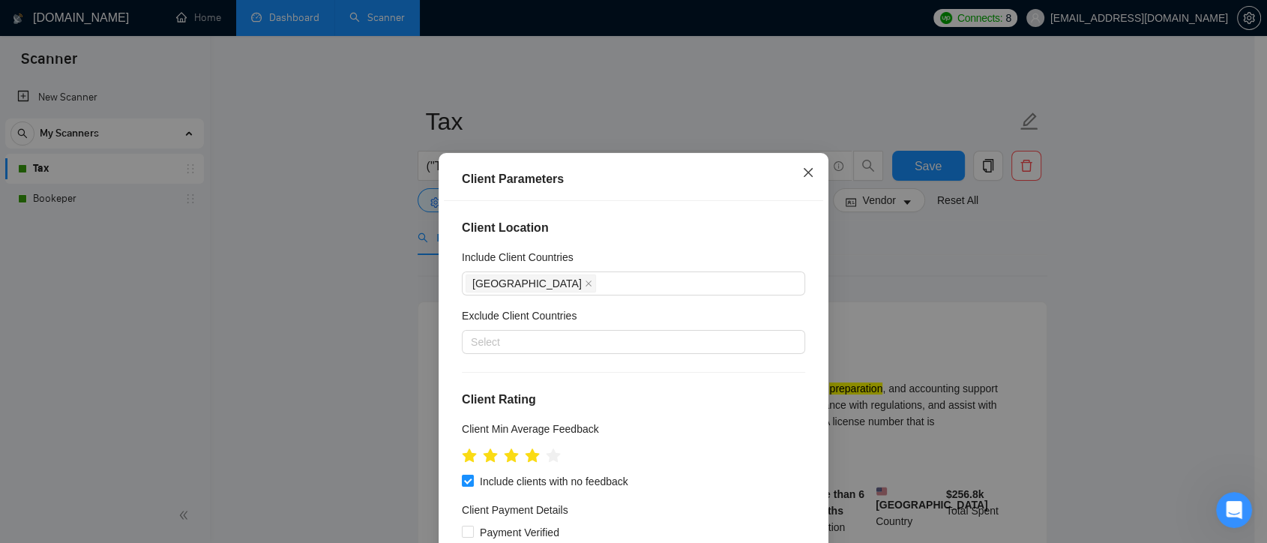
click at [805, 171] on icon "close" at bounding box center [808, 172] width 12 height 12
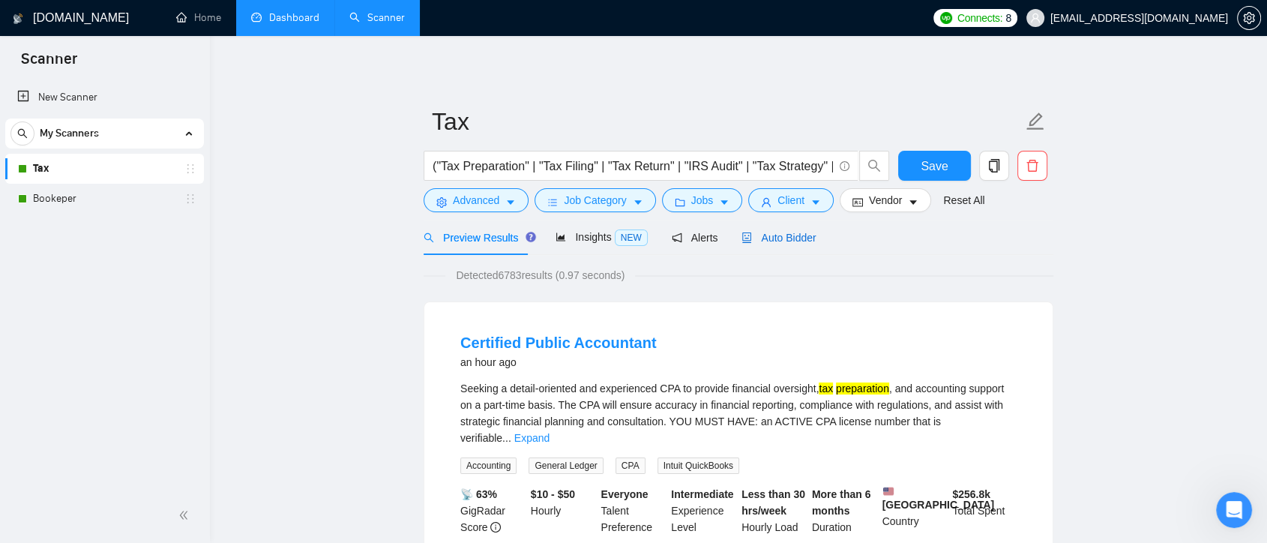
click at [777, 229] on div "Auto Bidder" at bounding box center [779, 237] width 74 height 16
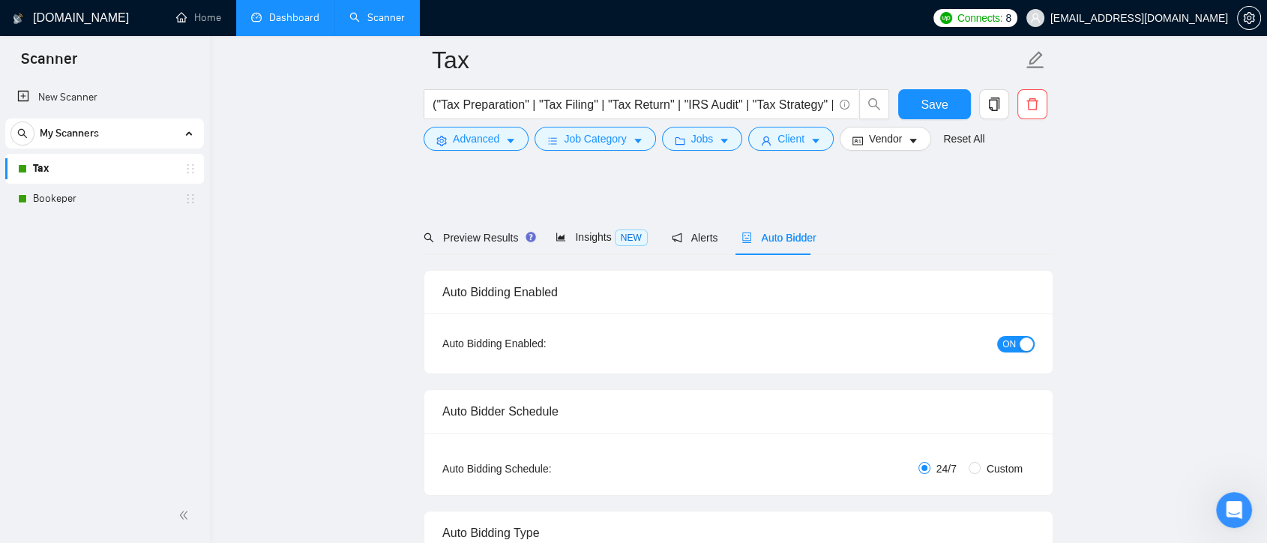
checkbox input "true"
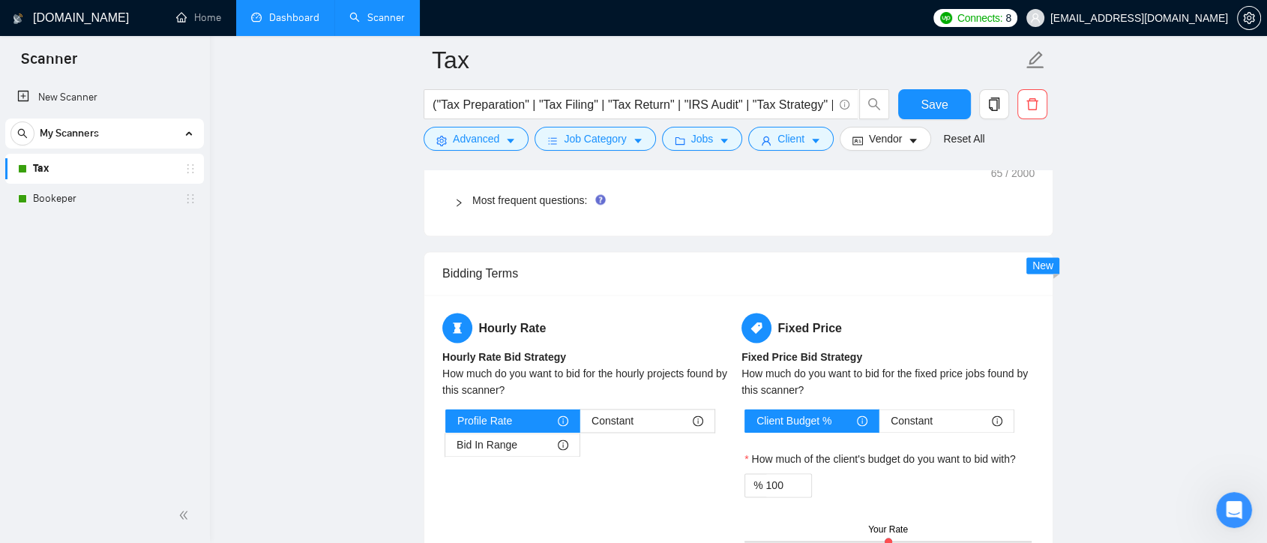
scroll to position [2166, 0]
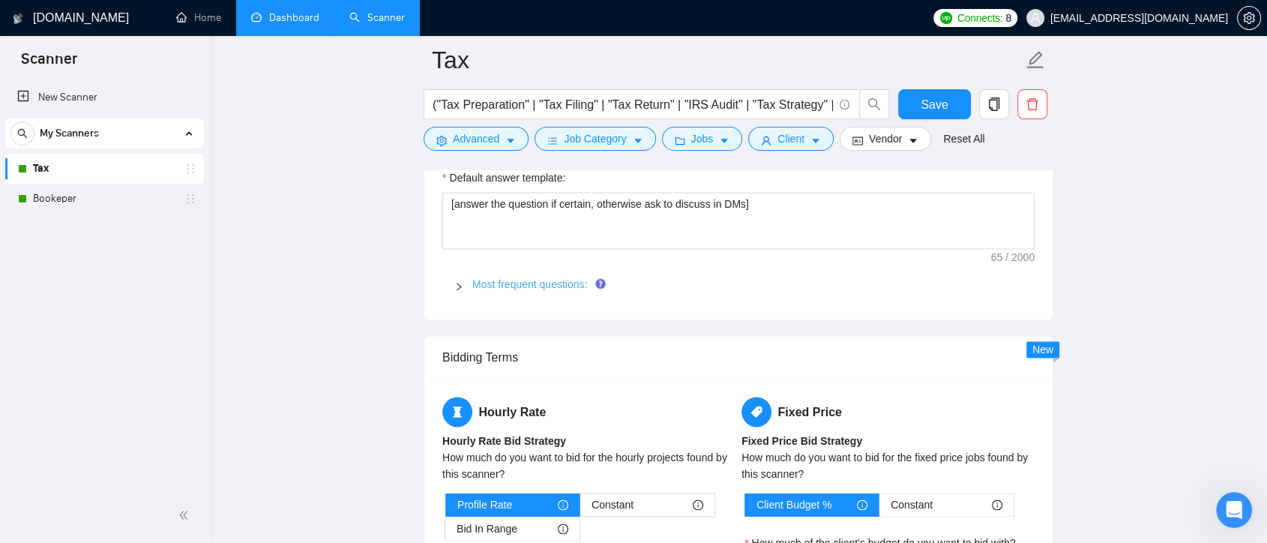
click at [560, 286] on link "Most frequent questions:" at bounding box center [529, 284] width 115 height 12
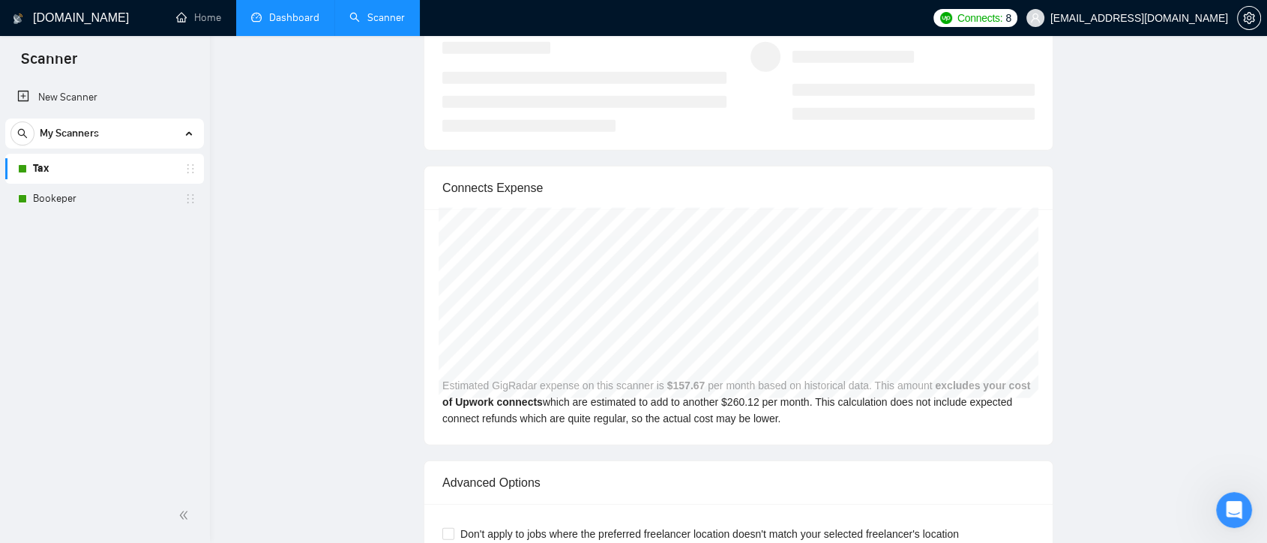
scroll to position [0, 0]
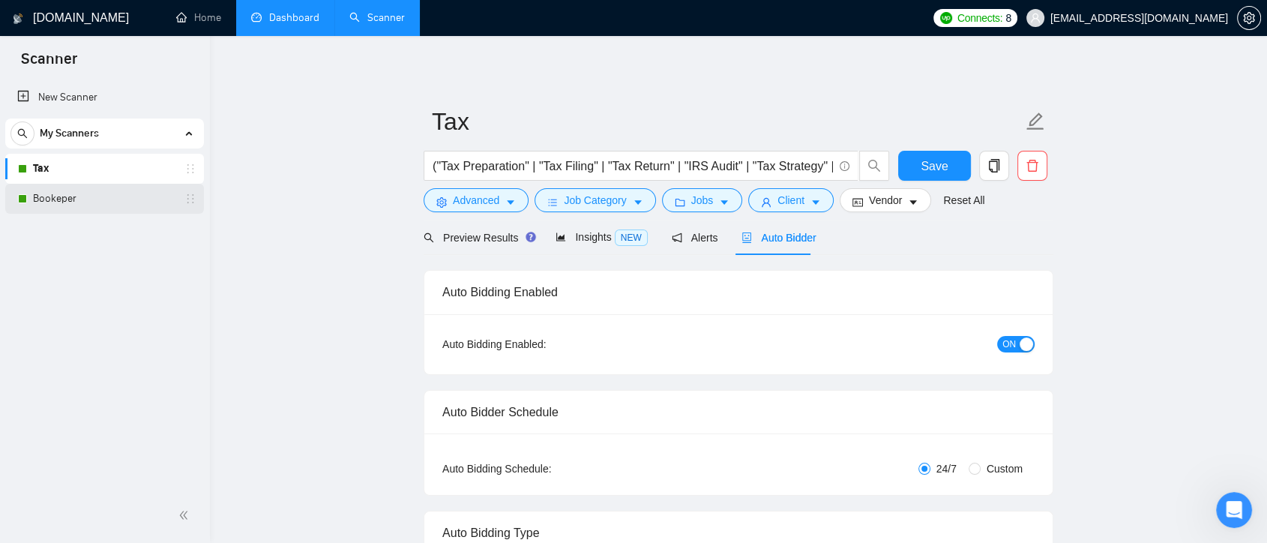
click at [71, 205] on link "Bookeper" at bounding box center [104, 199] width 142 height 30
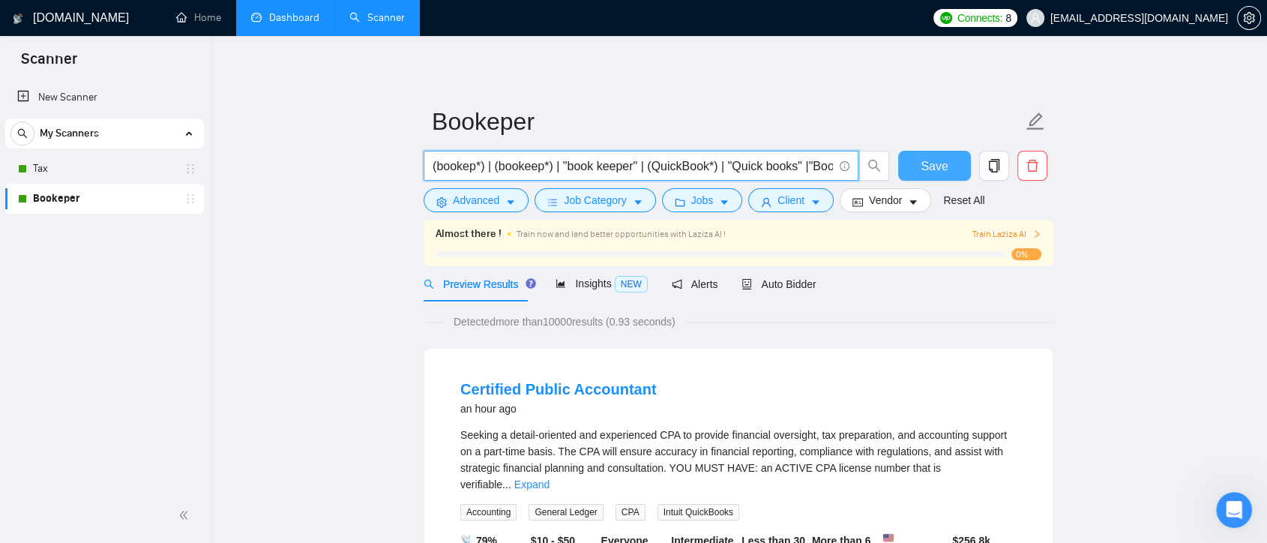
scroll to position [0, 142]
drag, startPoint x: 474, startPoint y: 169, endPoint x: 920, endPoint y: 168, distance: 446.2
click at [920, 168] on div "(bookep*) | (bookeep*) | "book keeper" | (QuickBook*) | "Quick books" |"Bookkee…" at bounding box center [736, 169] width 630 height 37
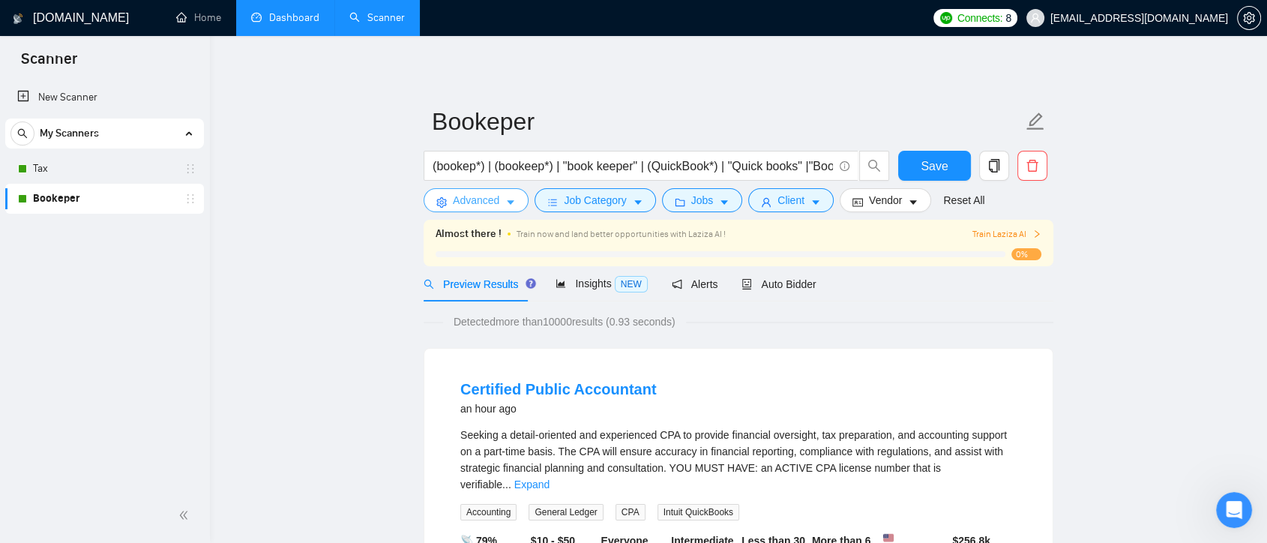
click at [473, 209] on button "Advanced" at bounding box center [476, 200] width 105 height 24
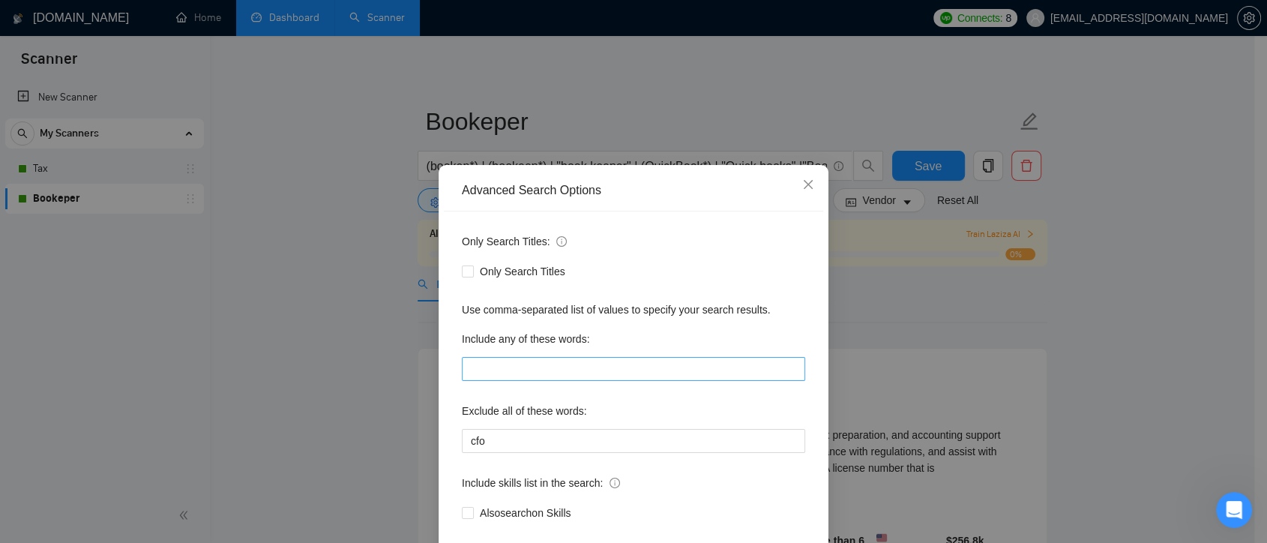
scroll to position [81, 0]
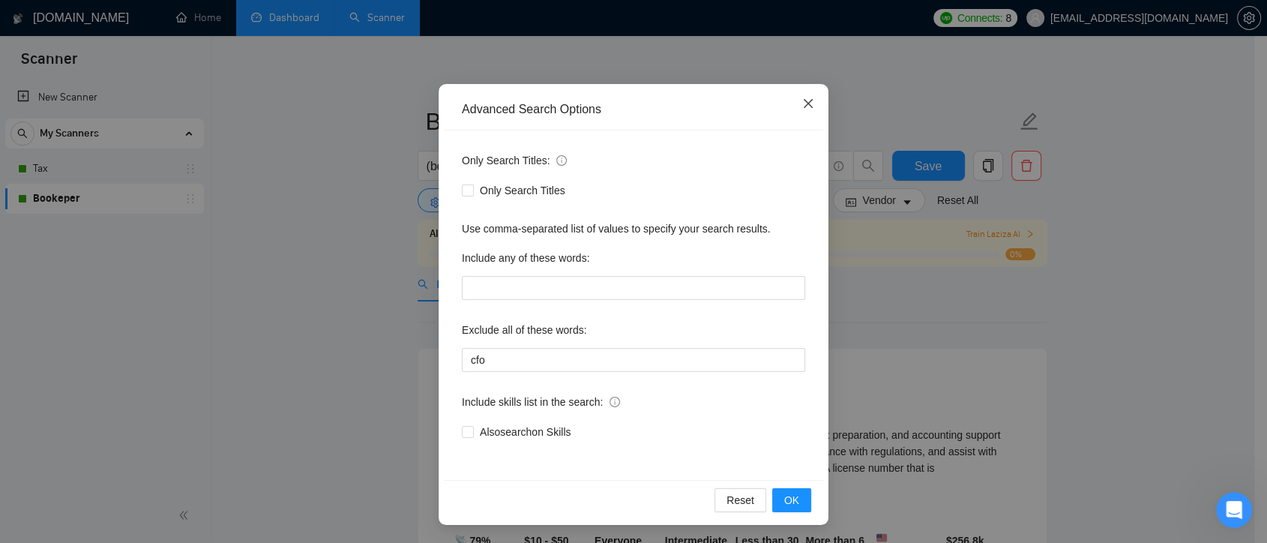
click at [805, 97] on span "Close" at bounding box center [808, 104] width 40 height 40
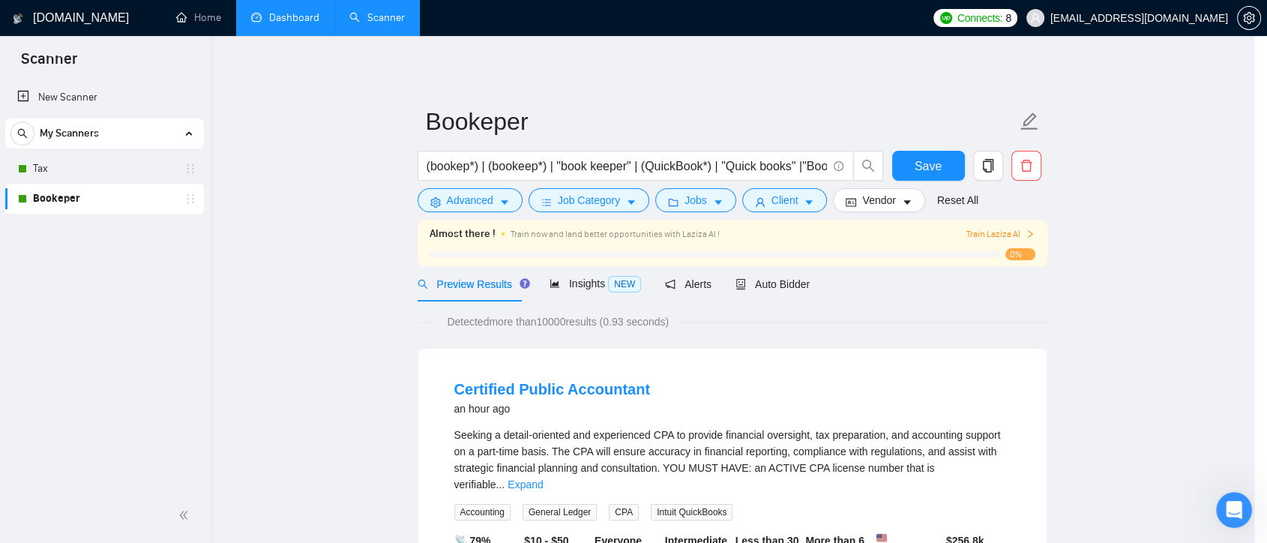
scroll to position [6, 0]
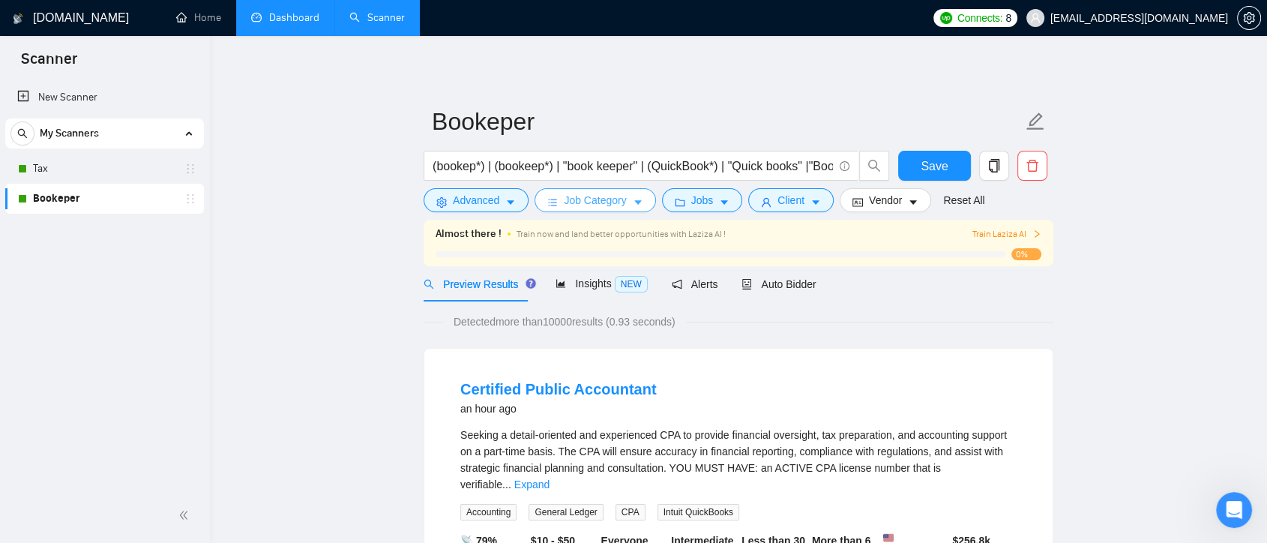
click at [613, 198] on span "Job Category" at bounding box center [595, 200] width 62 height 16
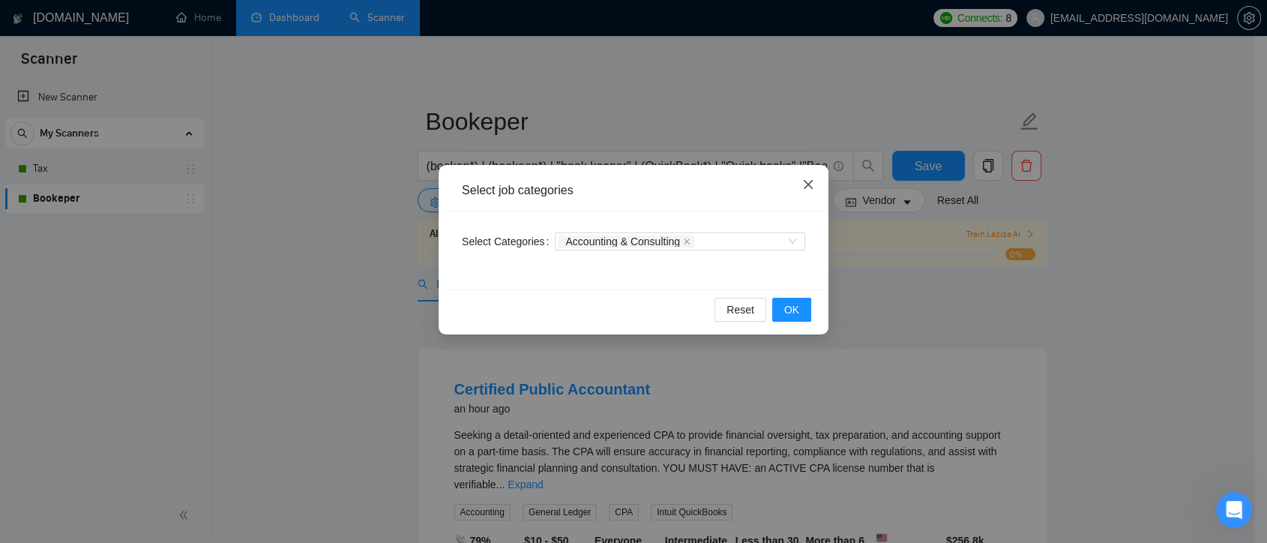
click at [813, 190] on icon "close" at bounding box center [808, 184] width 12 height 12
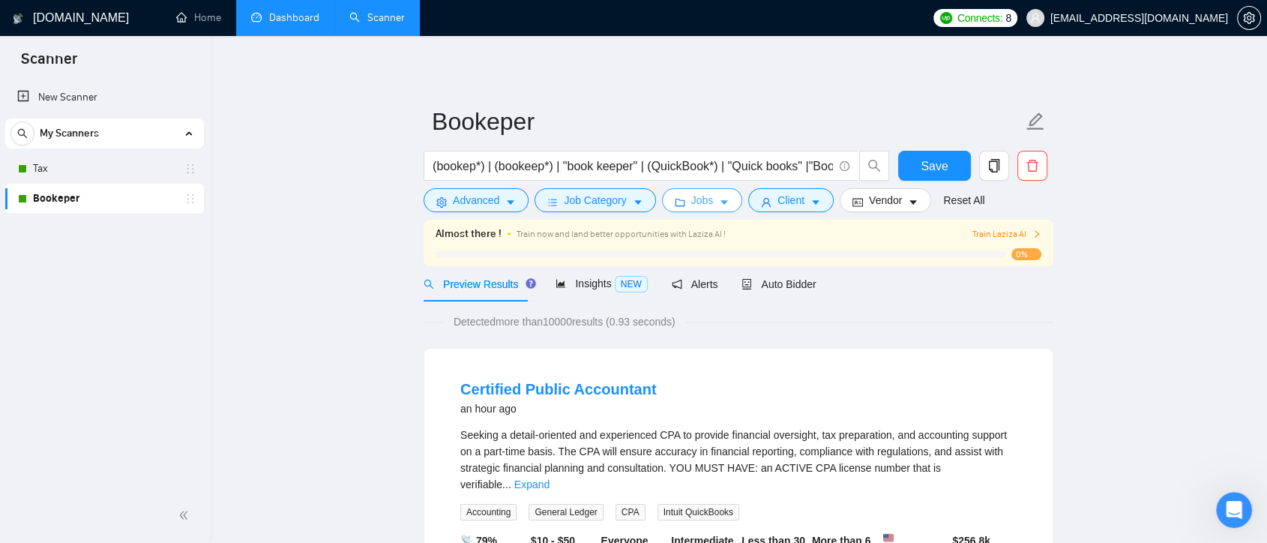
click at [708, 199] on span "Jobs" at bounding box center [702, 200] width 22 height 16
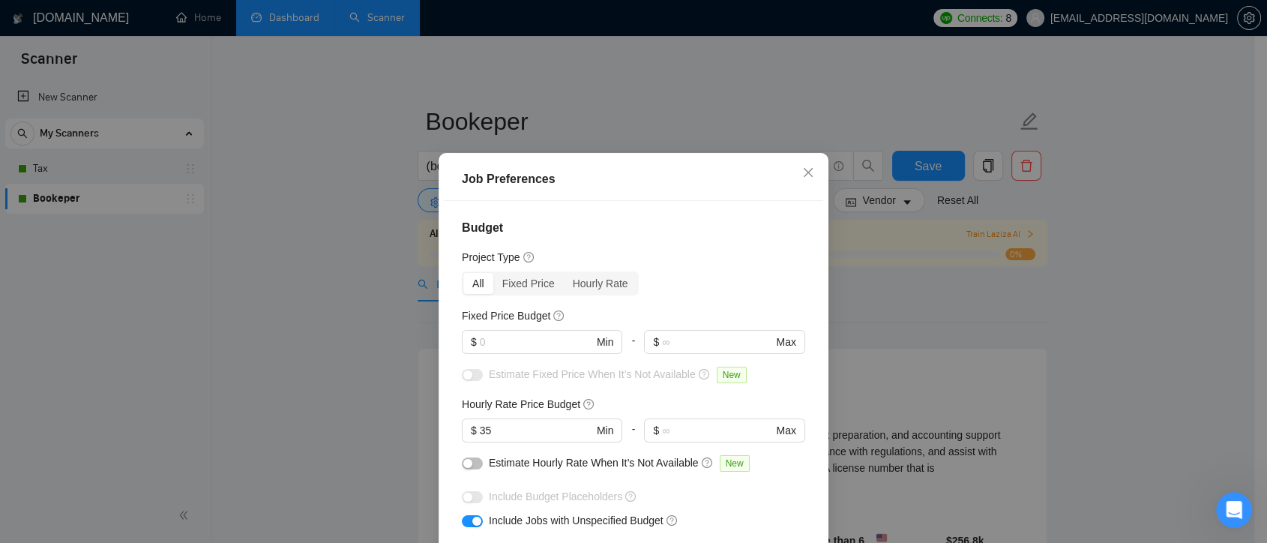
scroll to position [416, 0]
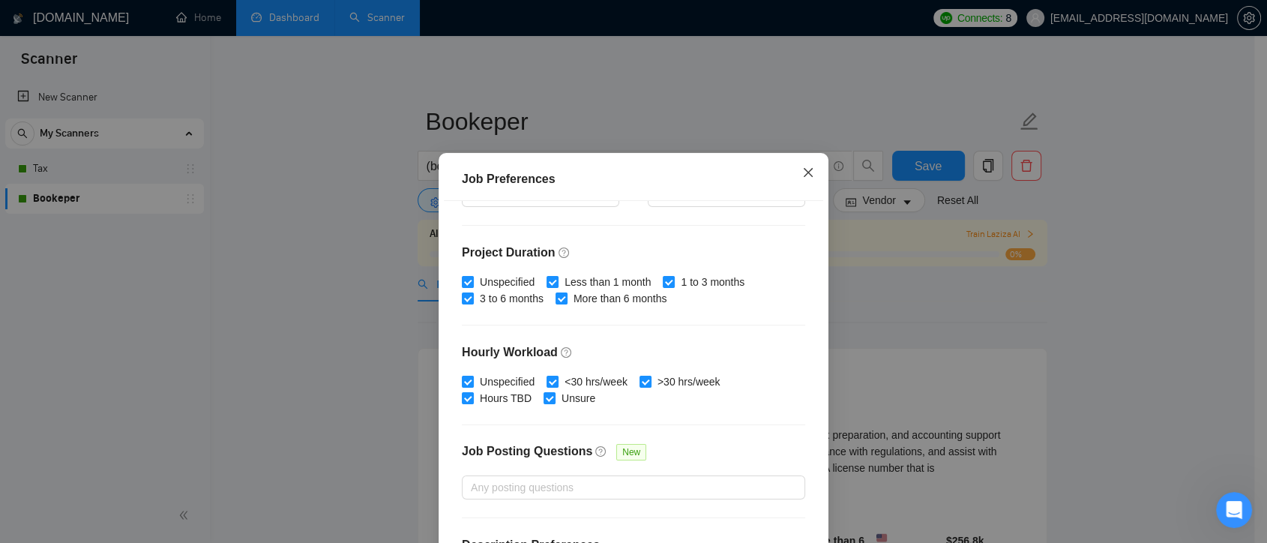
click at [802, 167] on icon "close" at bounding box center [808, 172] width 12 height 12
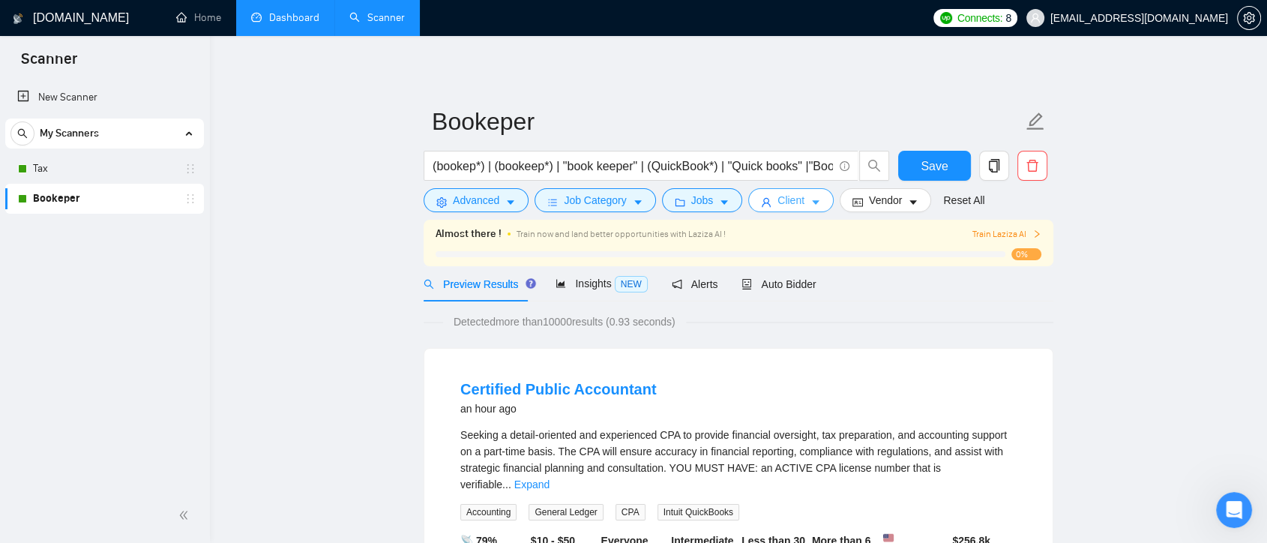
click at [788, 196] on span "Client" at bounding box center [791, 200] width 27 height 16
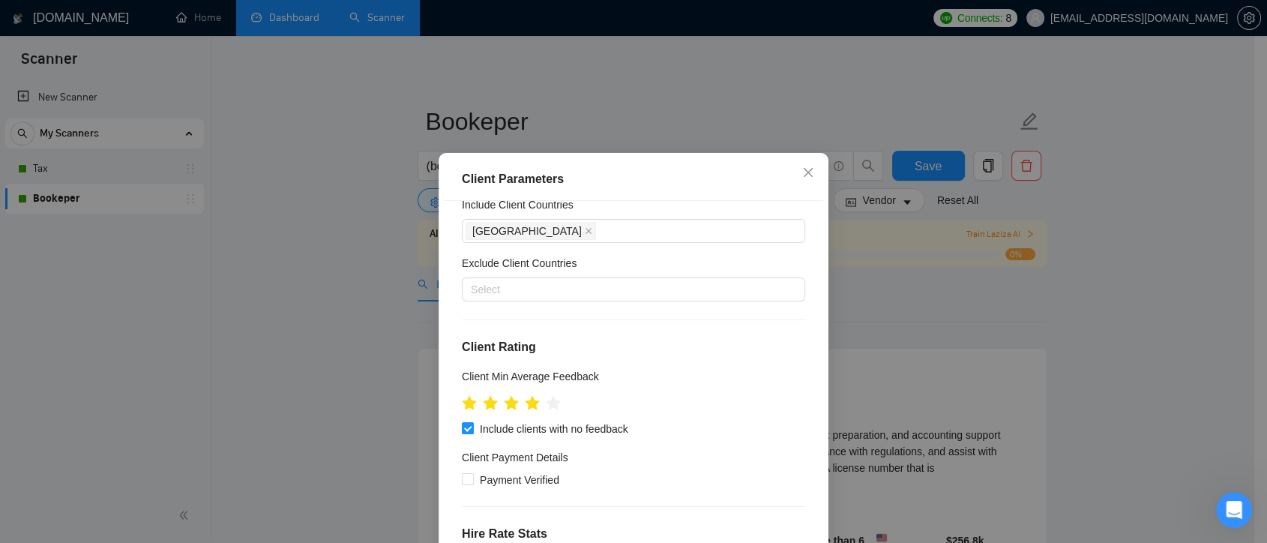
scroll to position [0, 0]
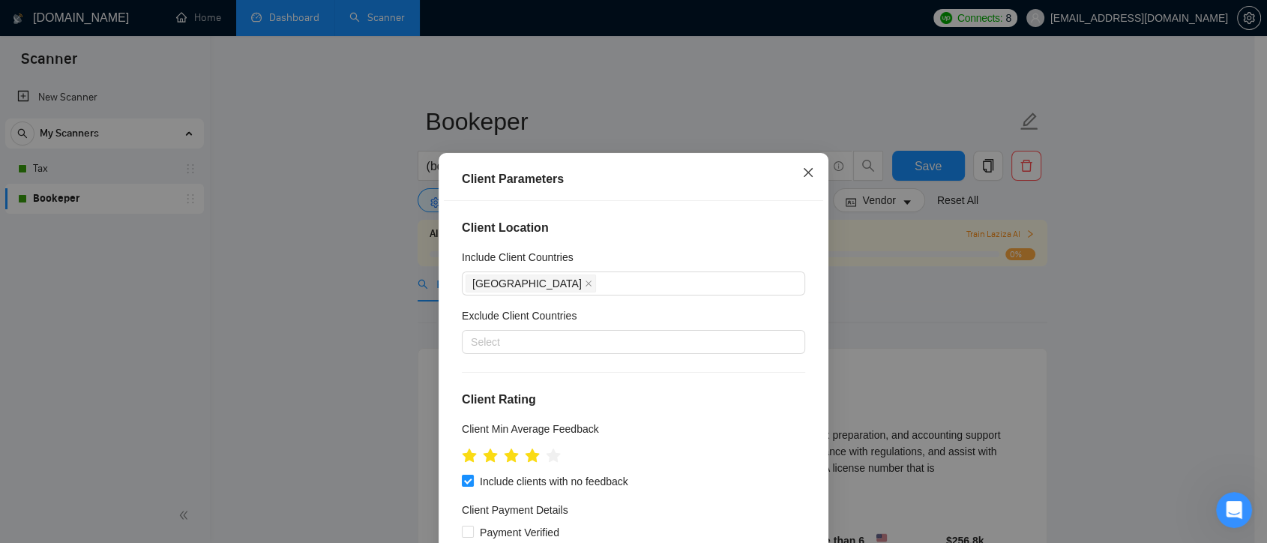
click at [805, 180] on span "Close" at bounding box center [808, 173] width 40 height 40
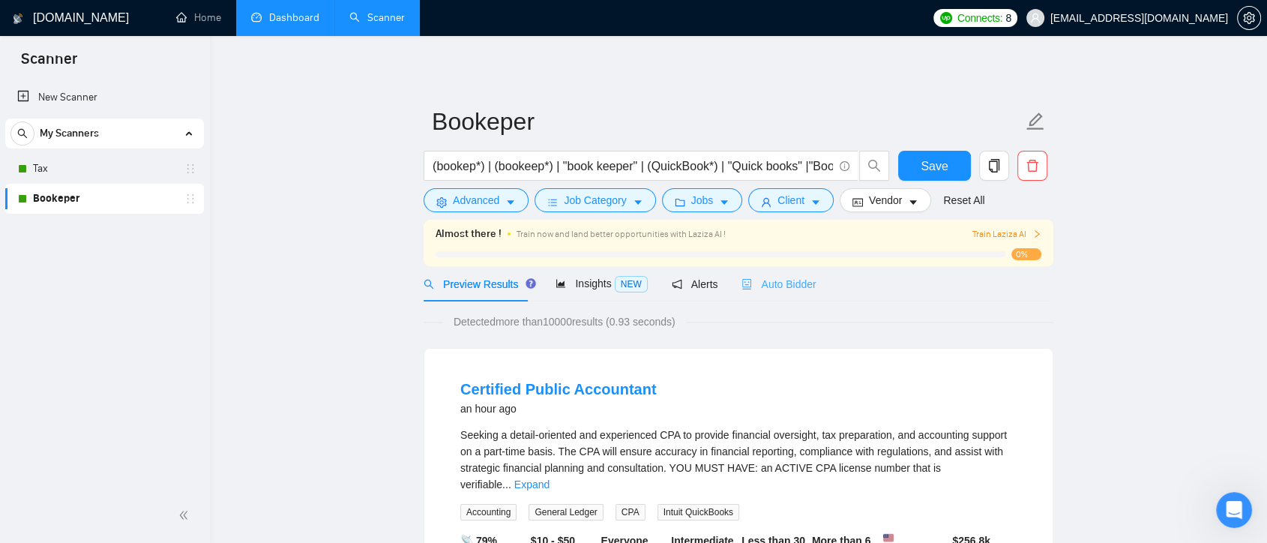
click at [773, 293] on div "Auto Bidder" at bounding box center [779, 283] width 74 height 35
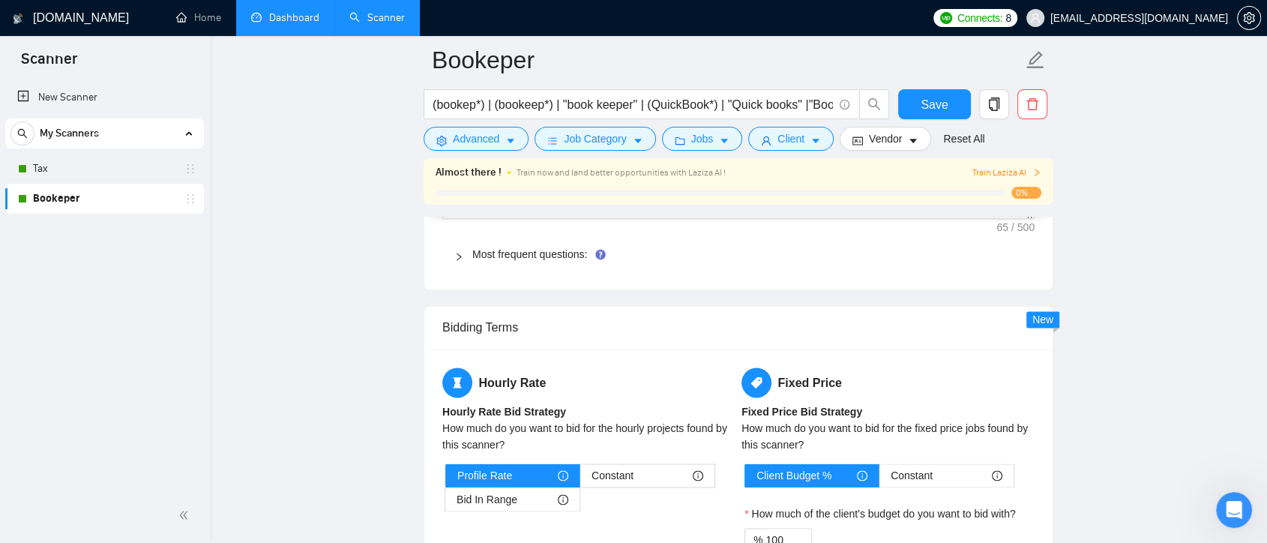
scroll to position [2082, 0]
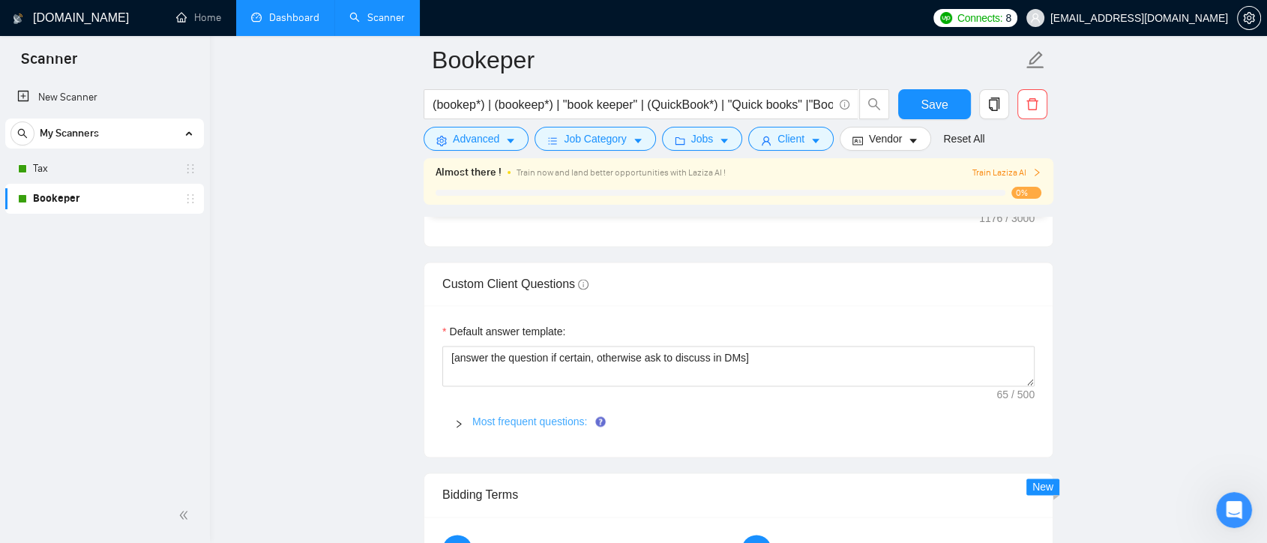
click at [553, 415] on link "Most frequent questions:" at bounding box center [529, 421] width 115 height 12
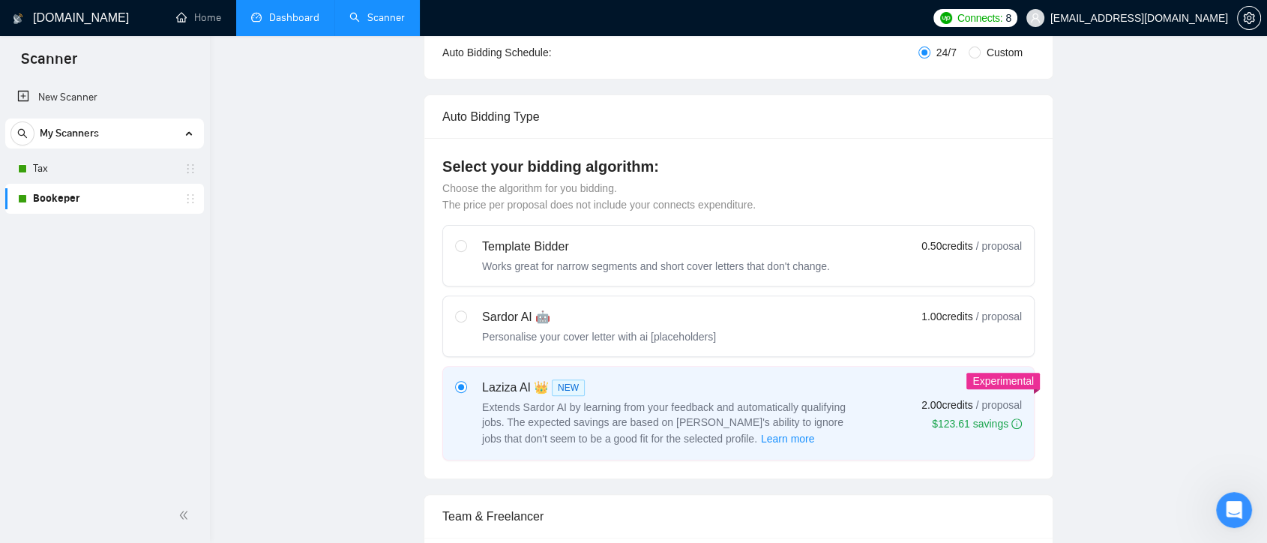
scroll to position [0, 0]
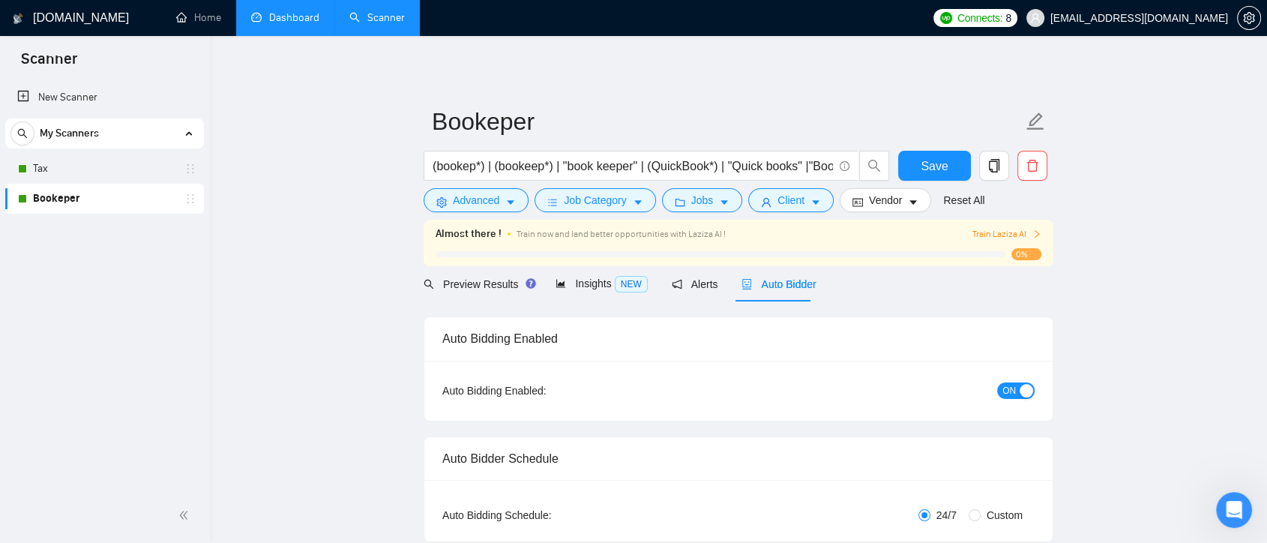
click at [271, 11] on link "Dashboard" at bounding box center [285, 17] width 68 height 13
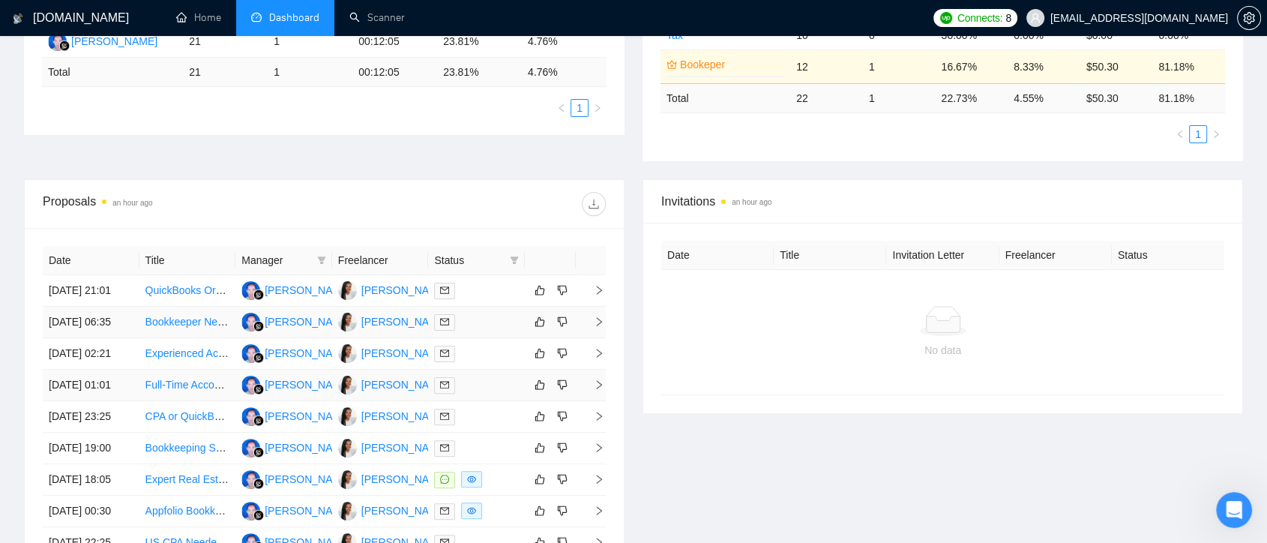
scroll to position [416, 0]
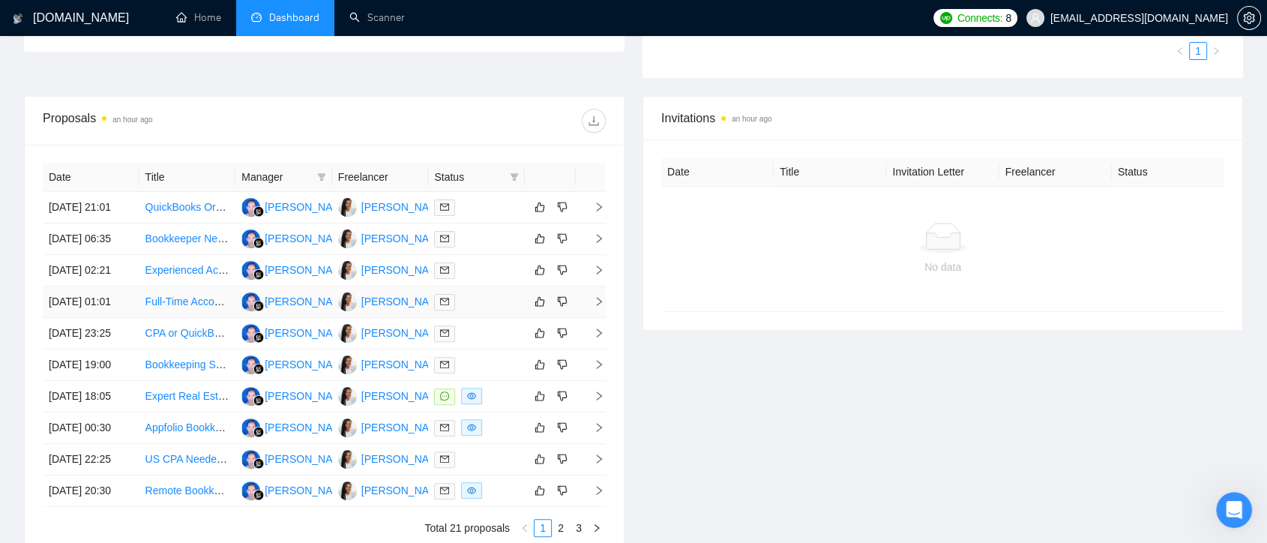
click at [395, 318] on td "[PERSON_NAME]" at bounding box center [380, 301] width 97 height 31
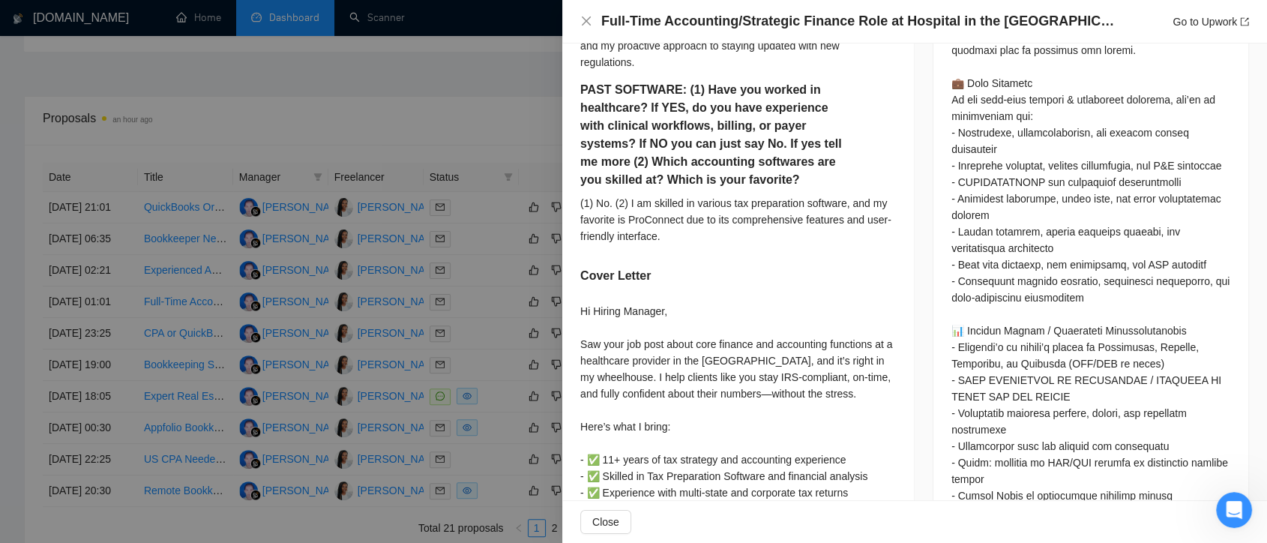
scroll to position [1249, 0]
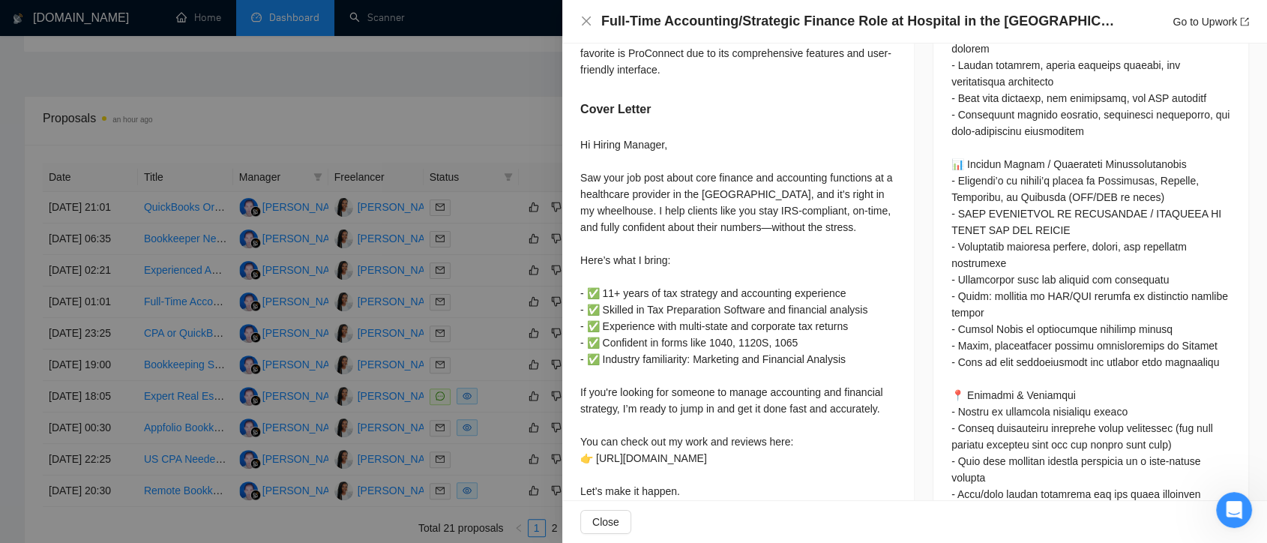
click at [454, 127] on div at bounding box center [633, 271] width 1267 height 543
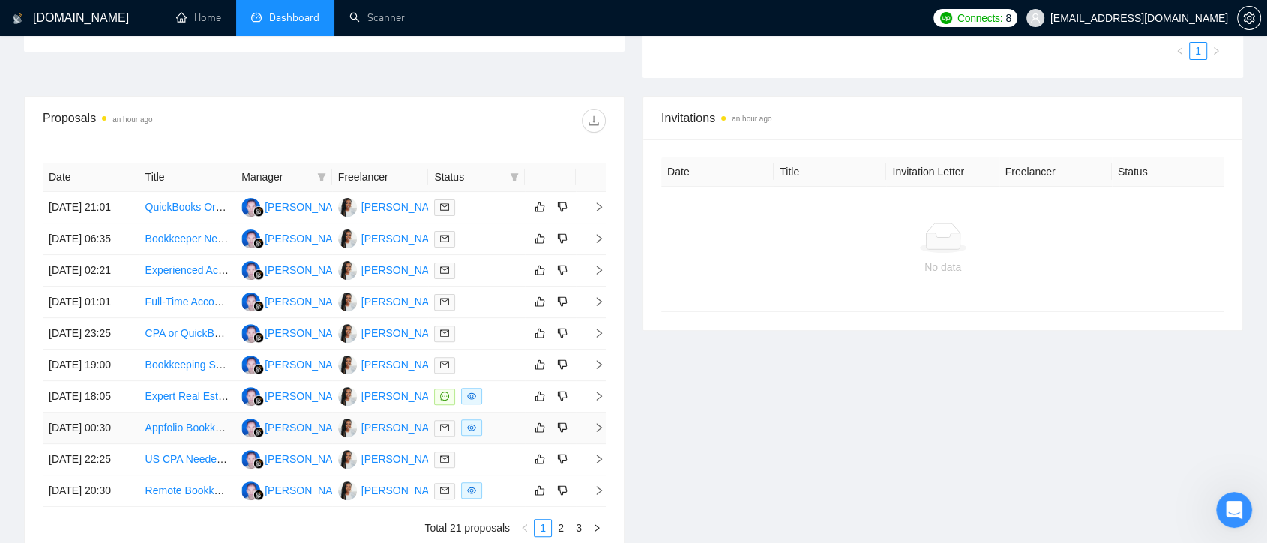
scroll to position [583, 0]
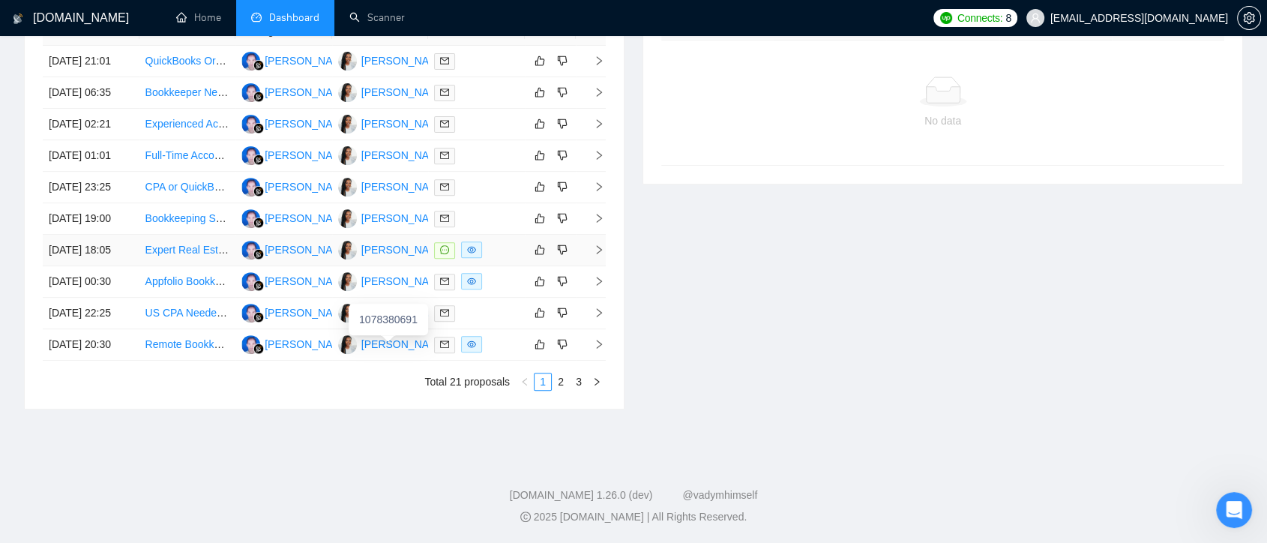
click at [396, 259] on div "[PERSON_NAME]" at bounding box center [392, 250] width 109 height 19
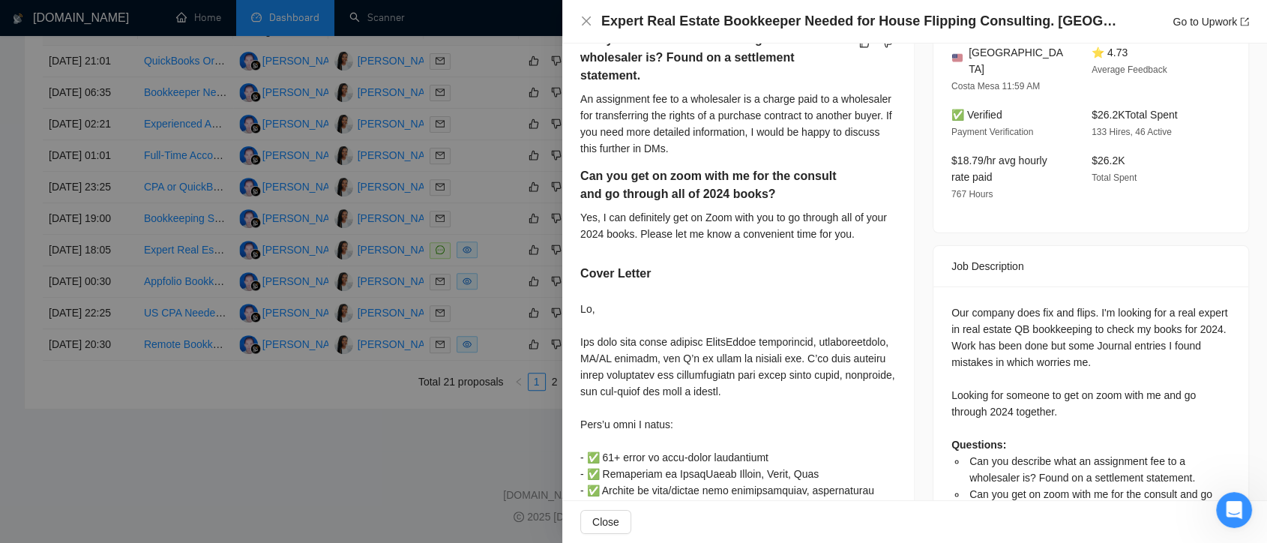
scroll to position [240, 0]
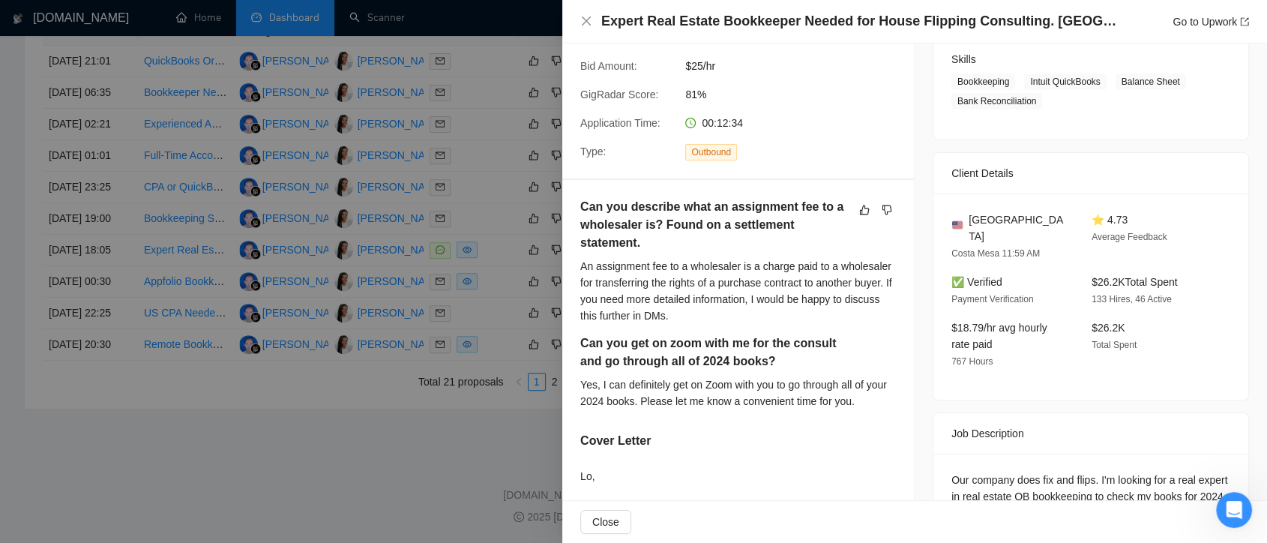
click at [508, 254] on div at bounding box center [633, 271] width 1267 height 543
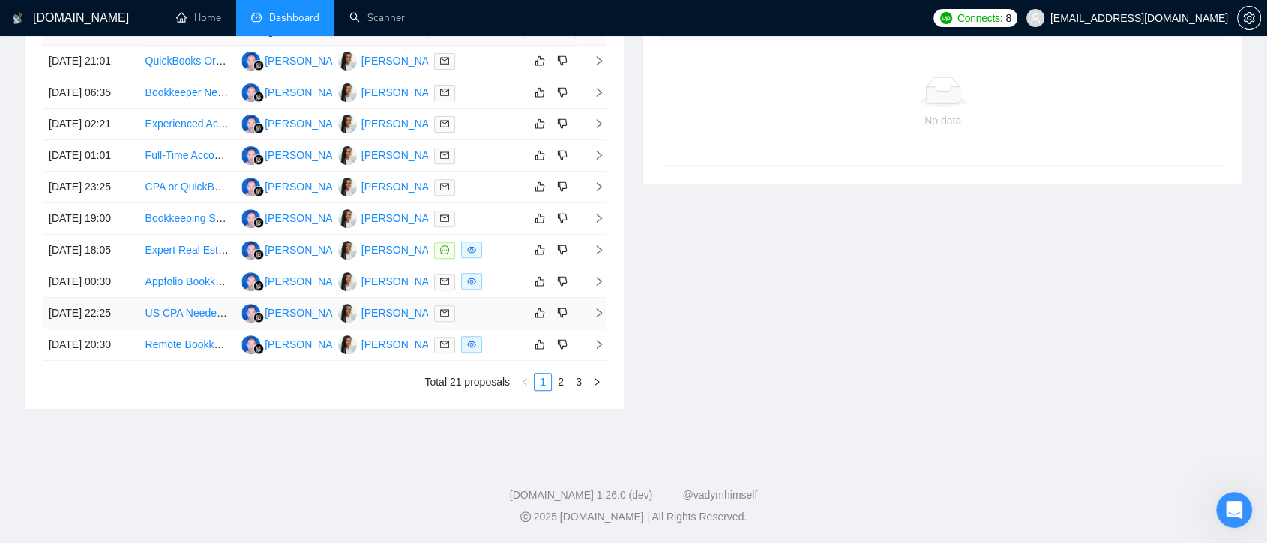
click at [370, 329] on td "[PERSON_NAME]" at bounding box center [380, 313] width 97 height 31
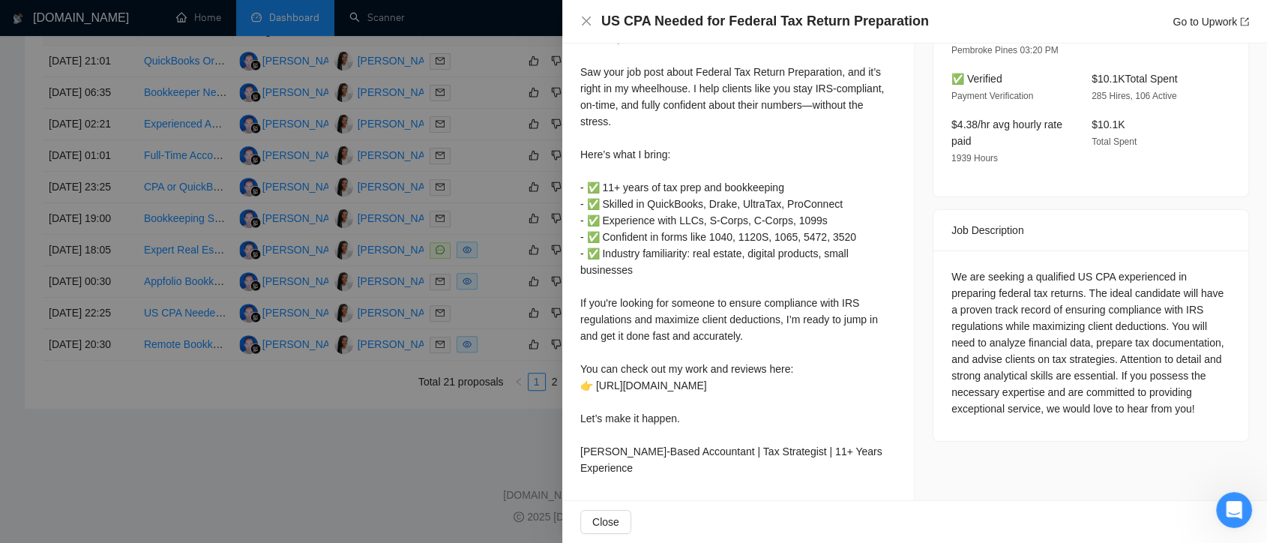
scroll to position [308, 0]
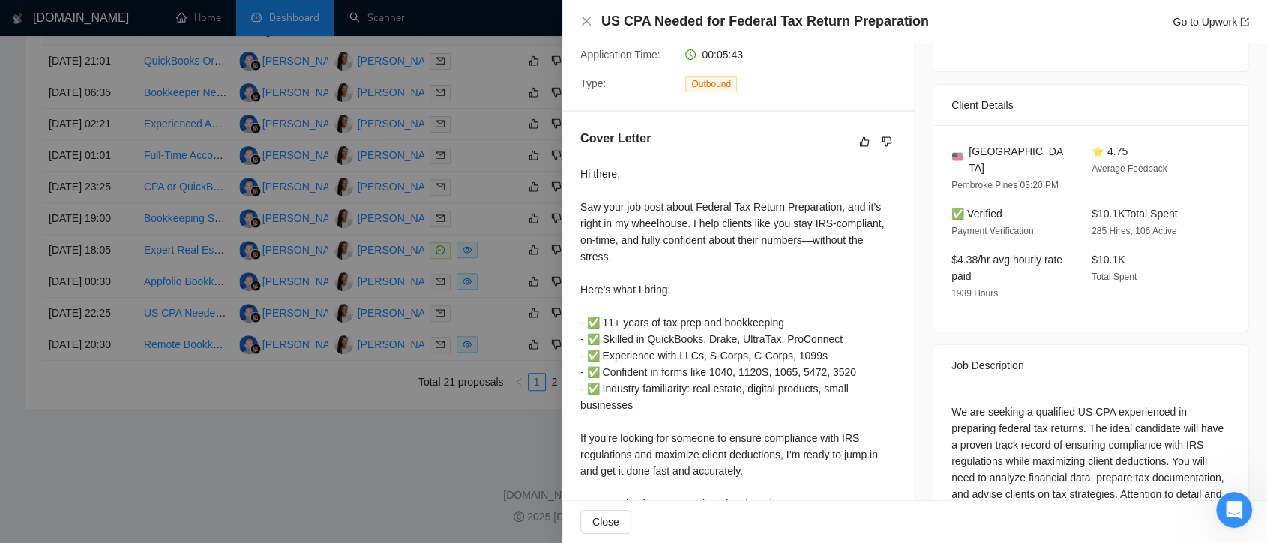
click at [502, 217] on div at bounding box center [633, 271] width 1267 height 543
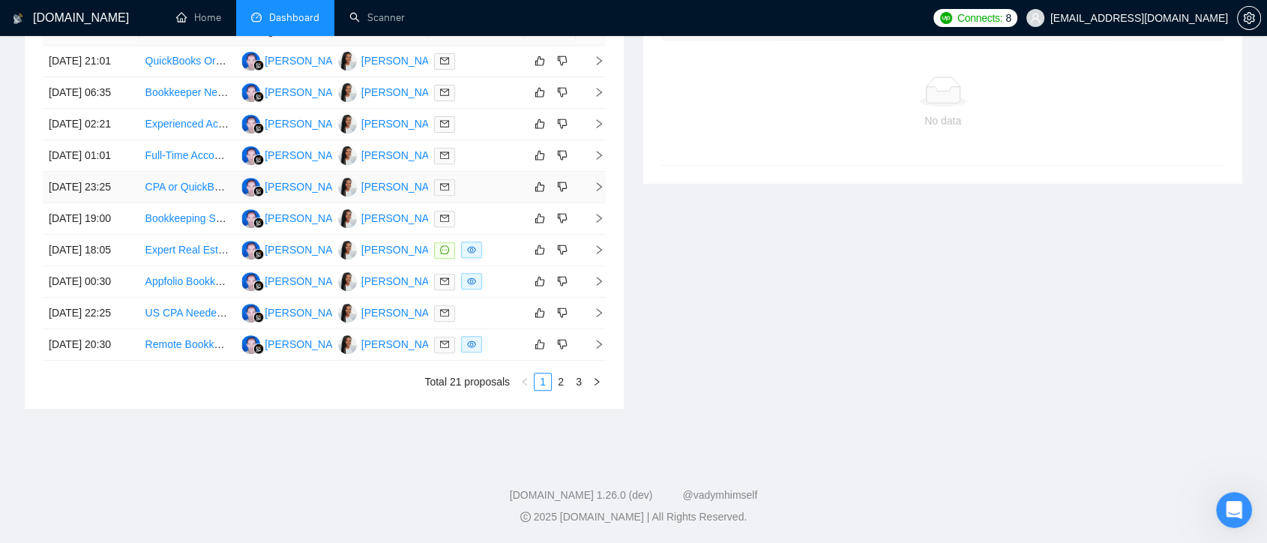
scroll to position [0, 0]
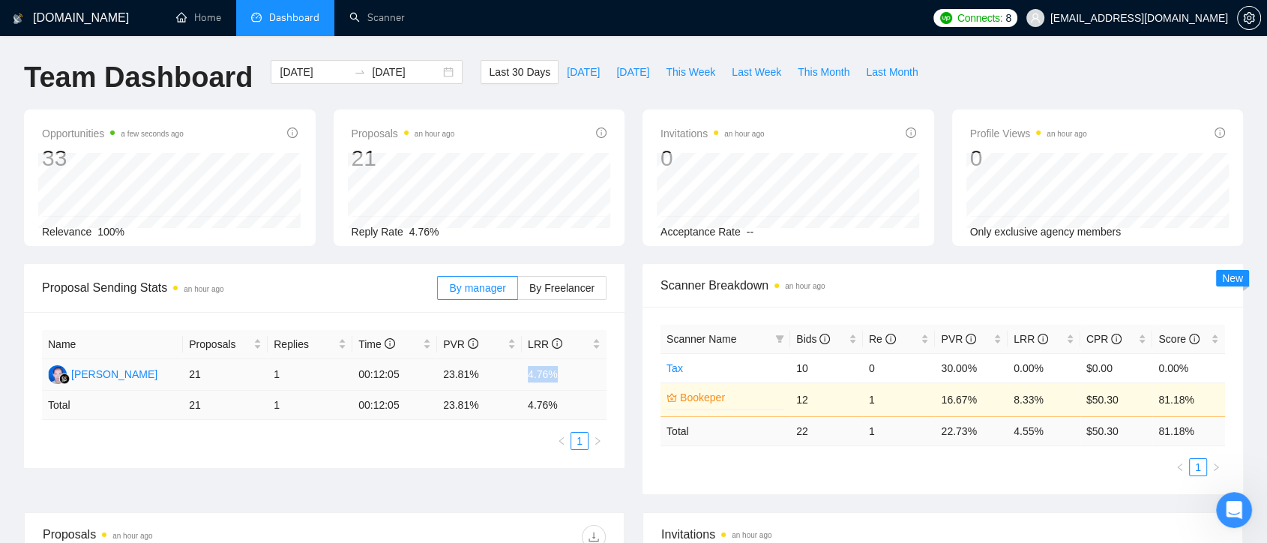
drag, startPoint x: 528, startPoint y: 374, endPoint x: 571, endPoint y: 377, distance: 43.6
click at [571, 377] on td "4.76%" at bounding box center [564, 374] width 85 height 31
click at [563, 376] on td "4.76%" at bounding box center [564, 374] width 85 height 31
drag, startPoint x: 563, startPoint y: 373, endPoint x: 517, endPoint y: 370, distance: 45.8
click at [517, 370] on tr "[PERSON_NAME] 21 1 00:12:05 23.81% 4.76%" at bounding box center [324, 374] width 565 height 31
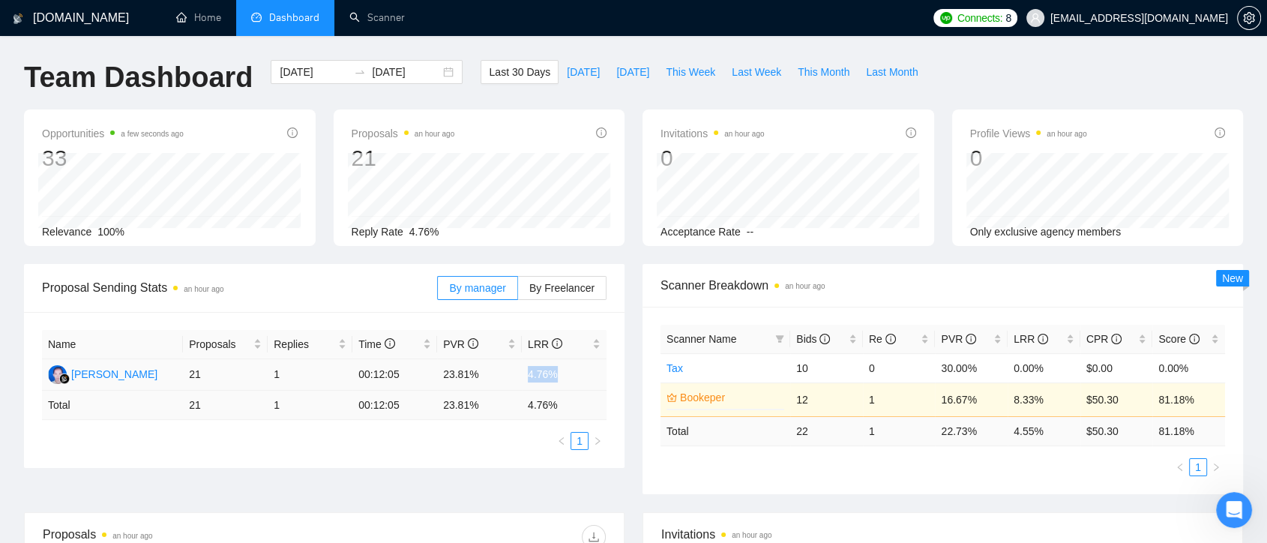
click at [570, 376] on td "4.76%" at bounding box center [564, 374] width 85 height 31
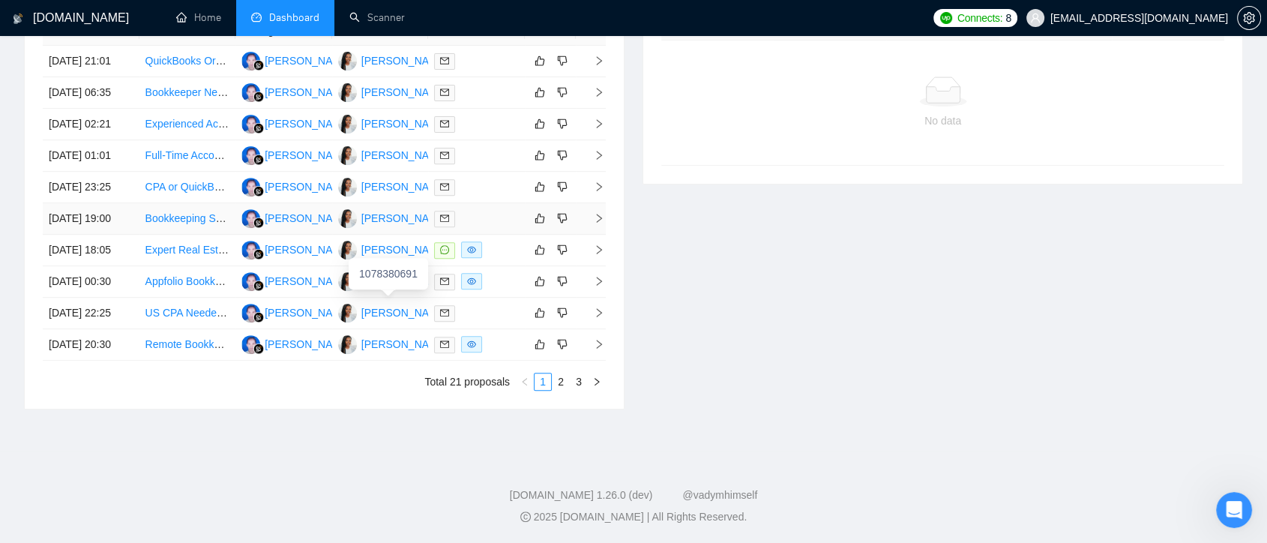
scroll to position [166, 0]
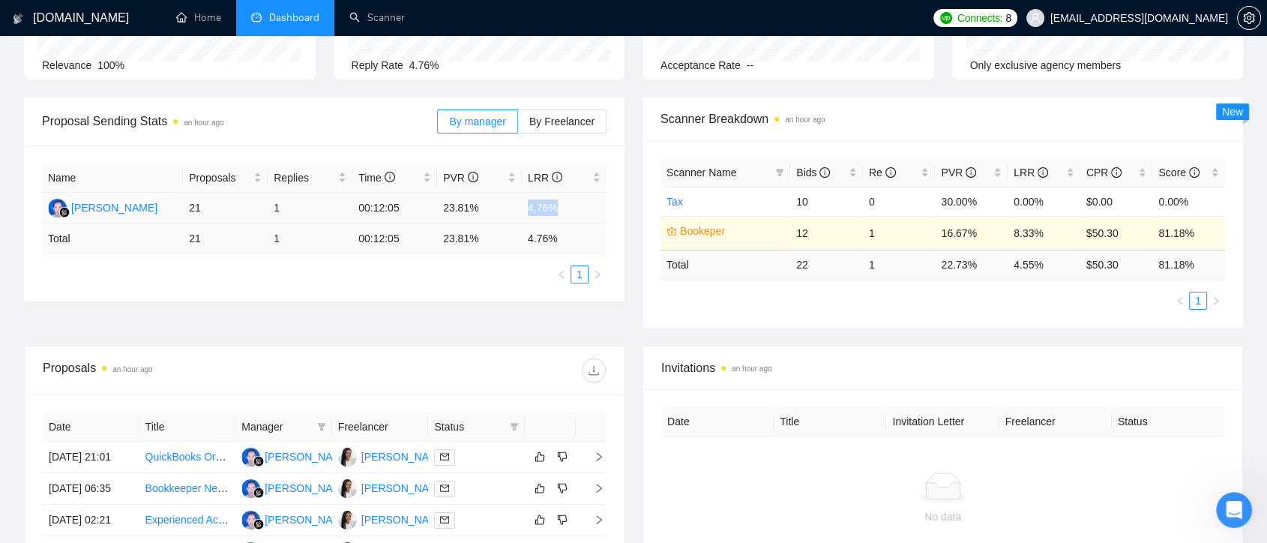
drag, startPoint x: 565, startPoint y: 202, endPoint x: 525, endPoint y: 202, distance: 39.7
click at [525, 202] on td "4.76%" at bounding box center [564, 208] width 85 height 31
click at [447, 286] on div "Name Proposals Replies Time PVR LRR Alfani Alfani 21 1 00:12:05 23.81% 4.76% To…" at bounding box center [324, 223] width 601 height 156
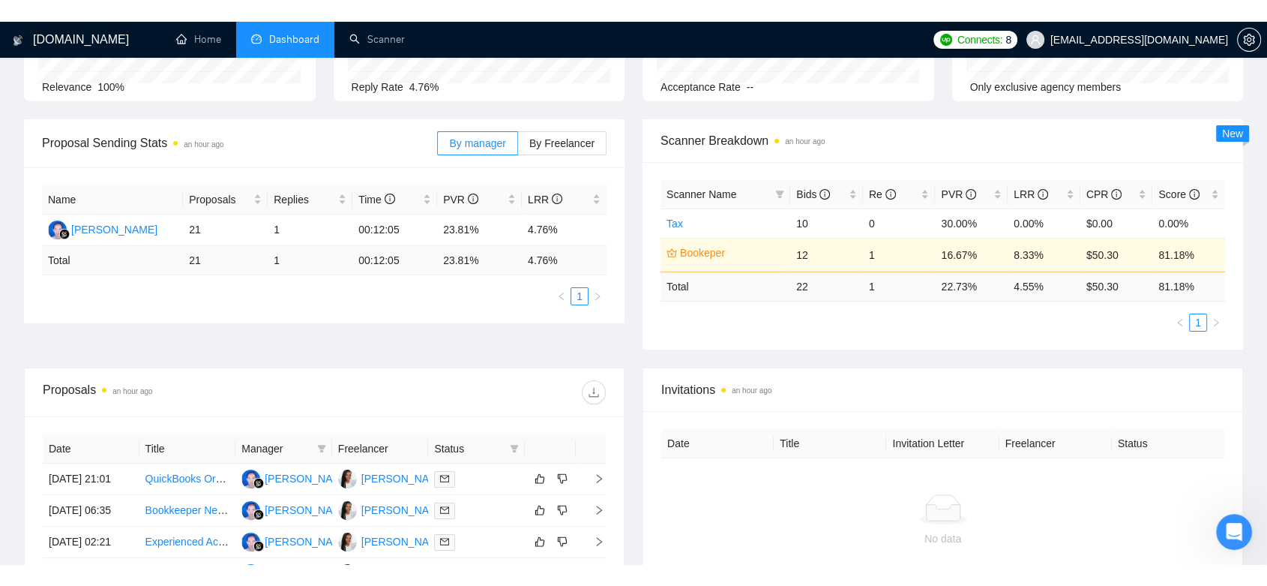
scroll to position [0, 0]
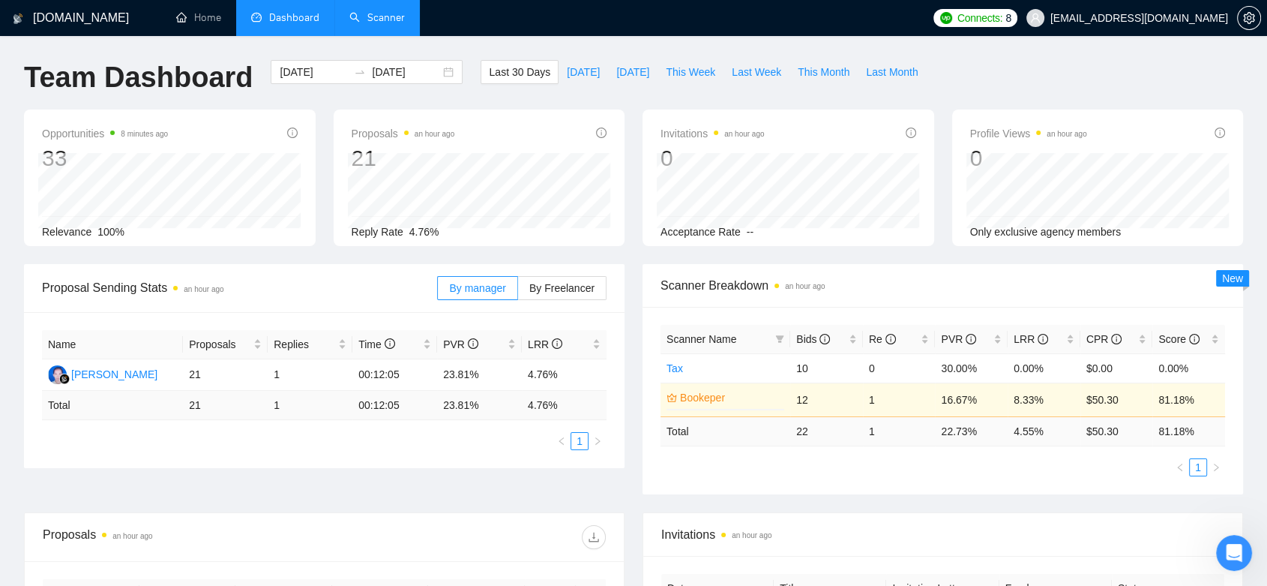
click at [388, 11] on link "Scanner" at bounding box center [376, 17] width 55 height 13
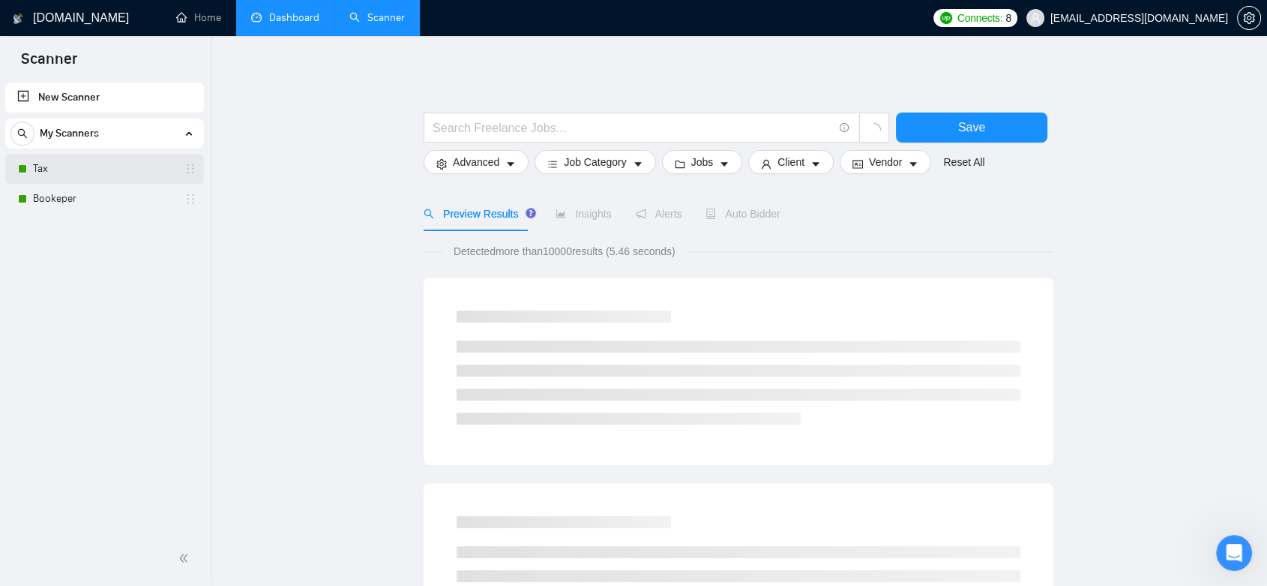
click at [94, 174] on link "Tax" at bounding box center [104, 169] width 142 height 30
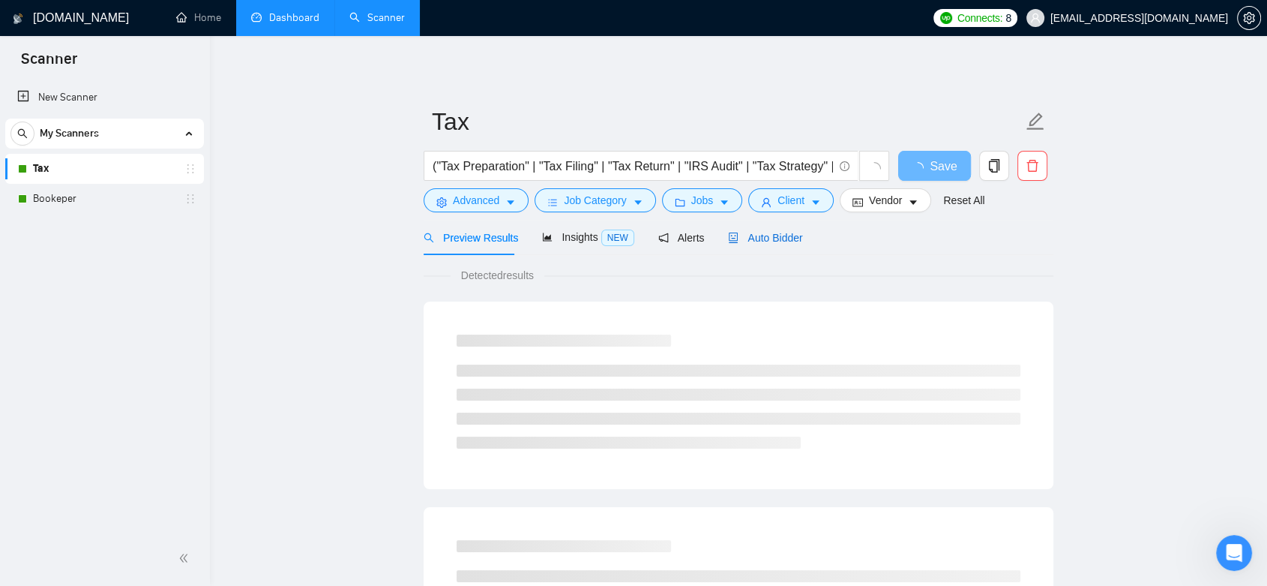
click at [774, 240] on span "Auto Bidder" at bounding box center [765, 238] width 74 height 12
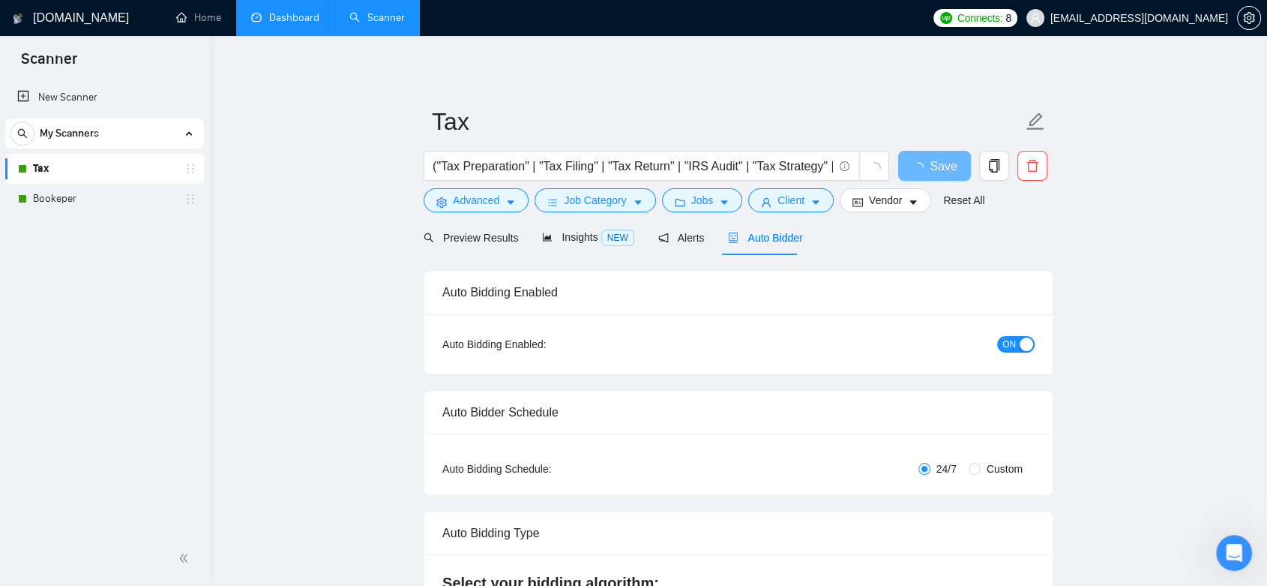
checkbox input "true"
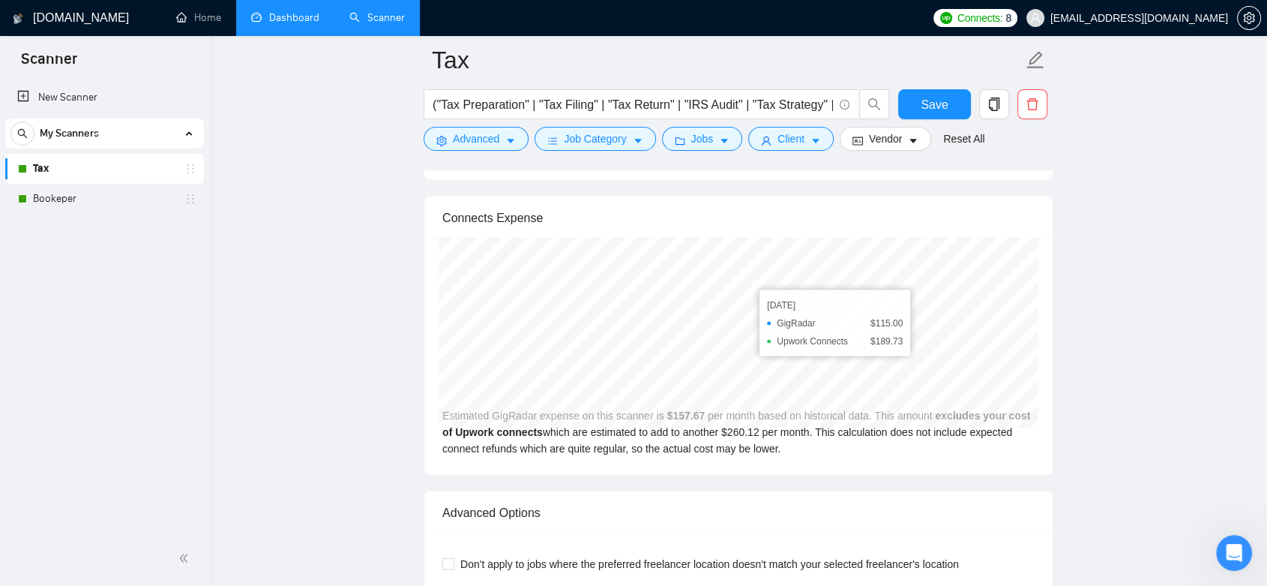
scroll to position [3582, 0]
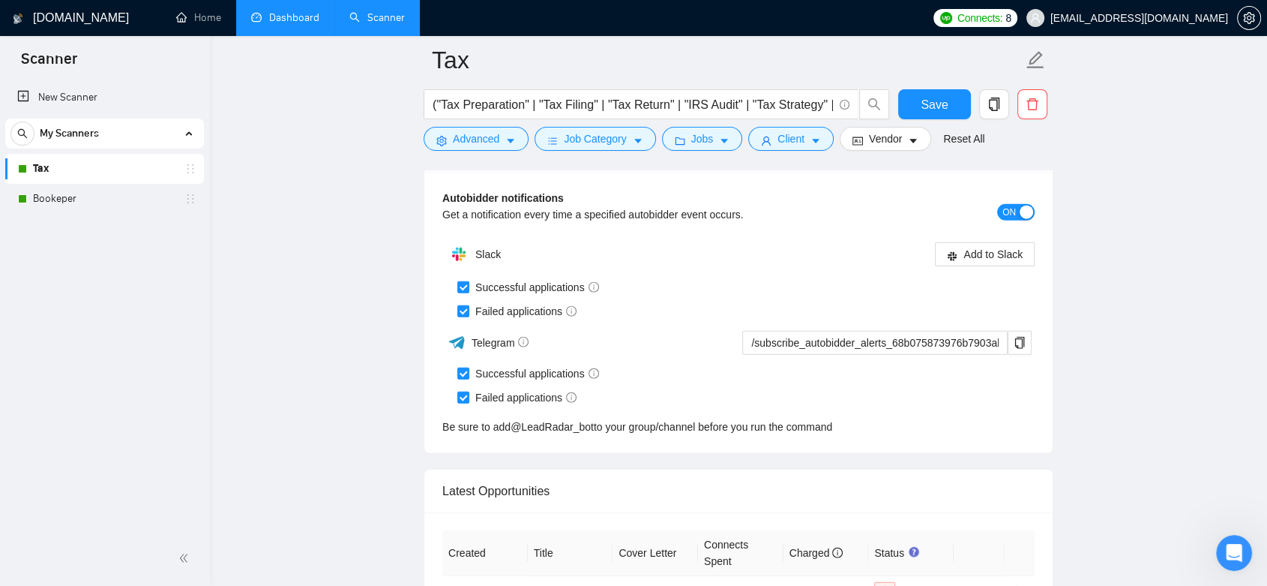
click at [112, 198] on link "Bookeper" at bounding box center [104, 199] width 142 height 30
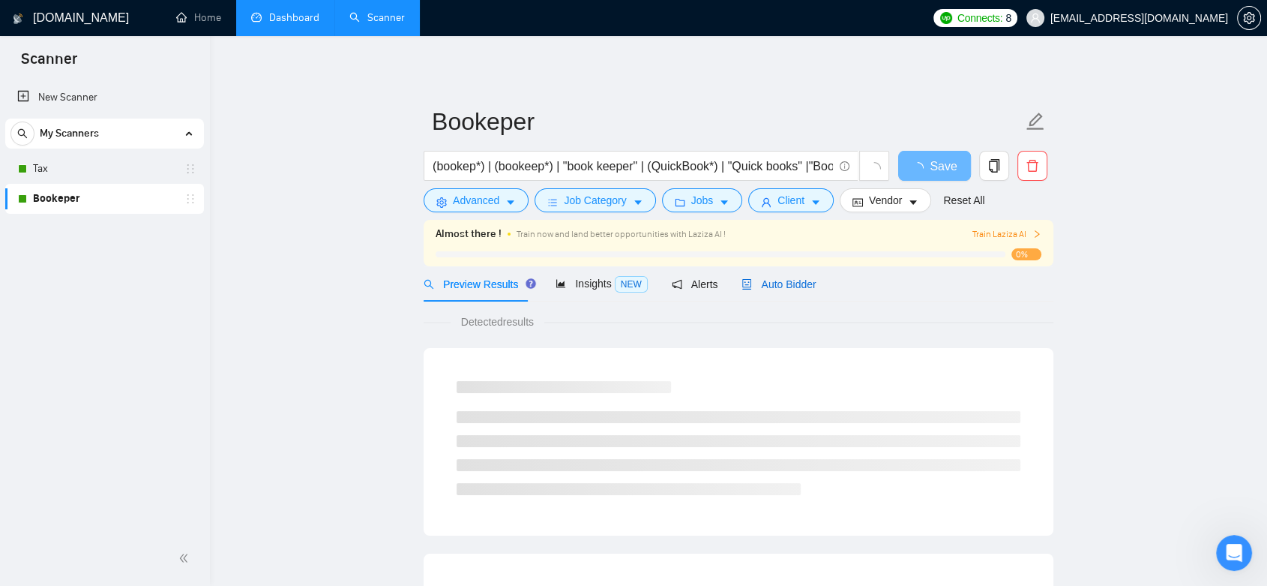
click at [778, 286] on span "Auto Bidder" at bounding box center [779, 284] width 74 height 12
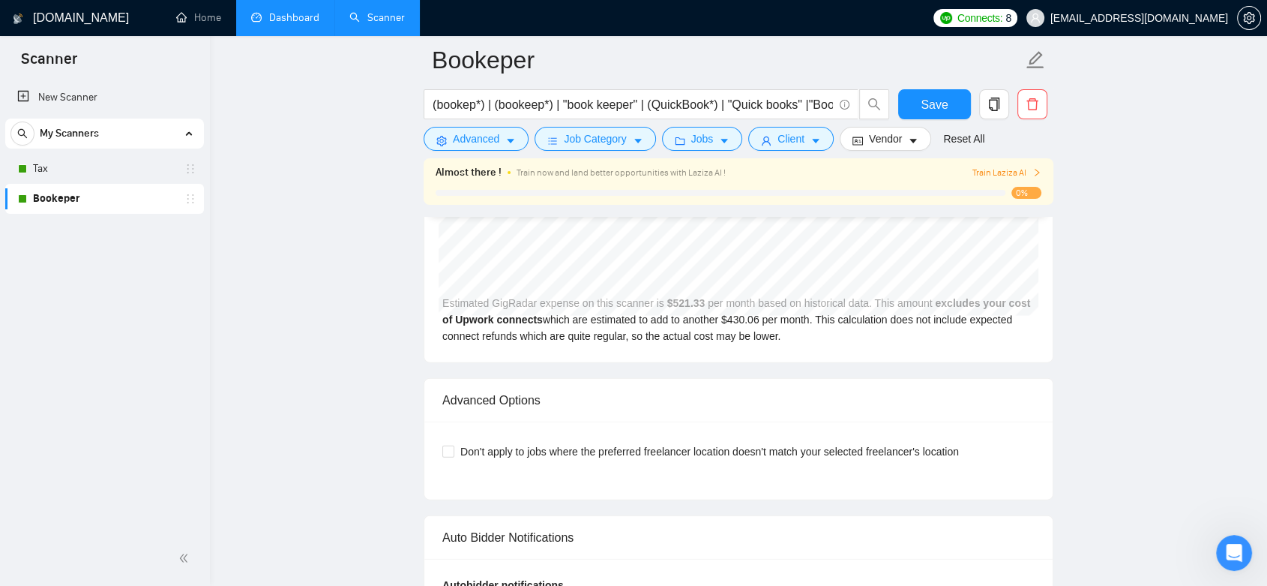
scroll to position [3499, 0]
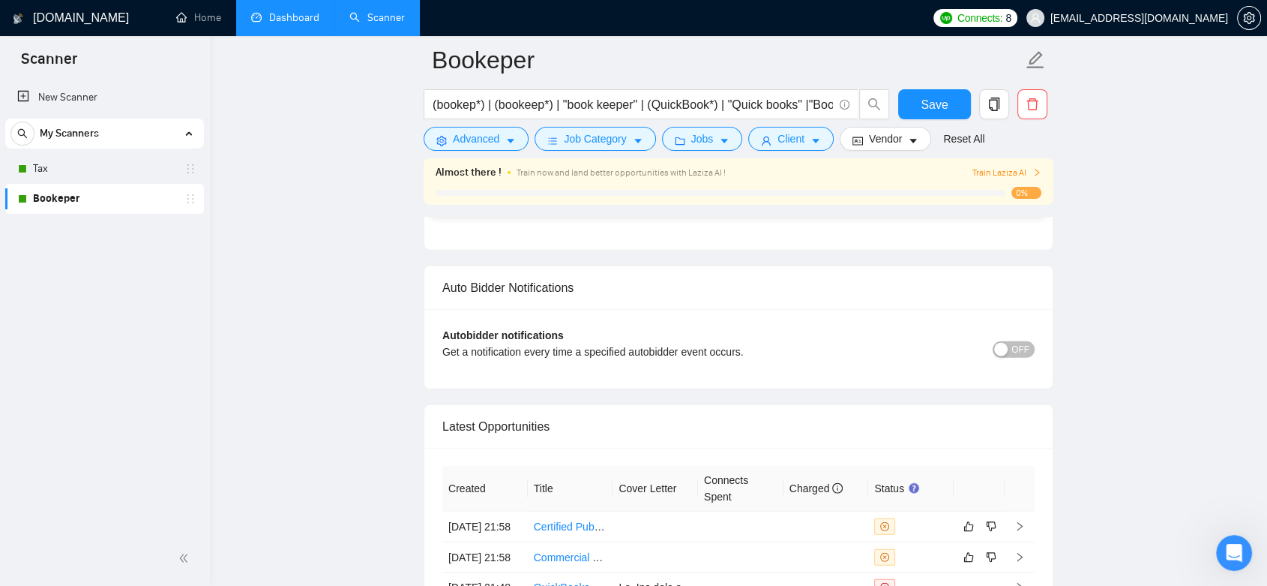
click at [1023, 343] on span "OFF" at bounding box center [1021, 349] width 18 height 16
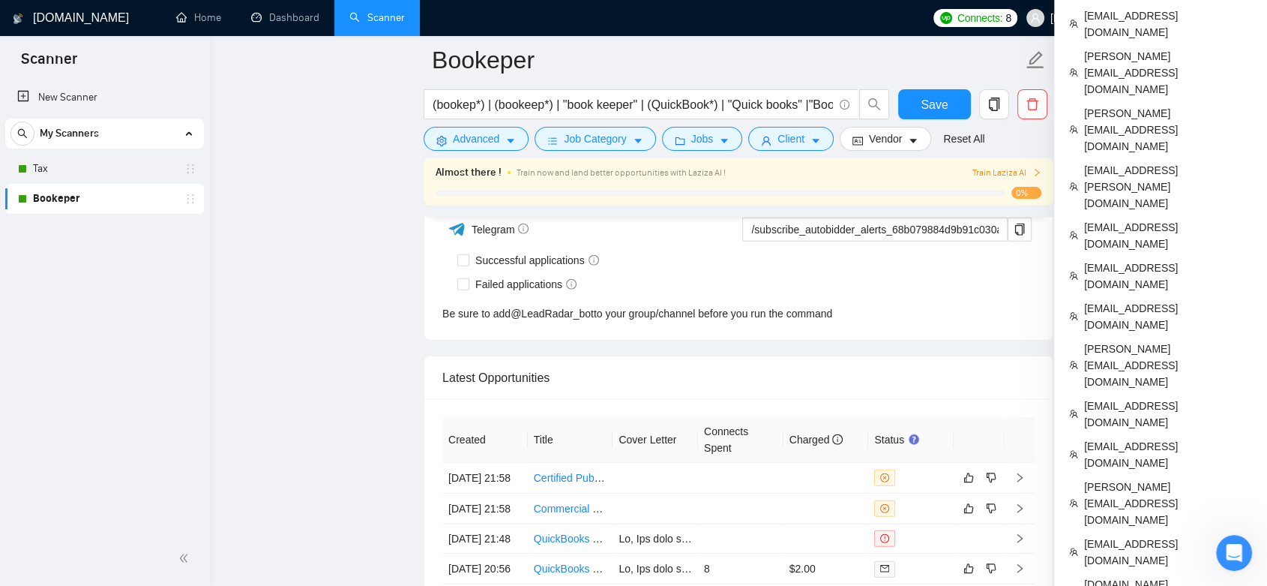
scroll to position [3999, 0]
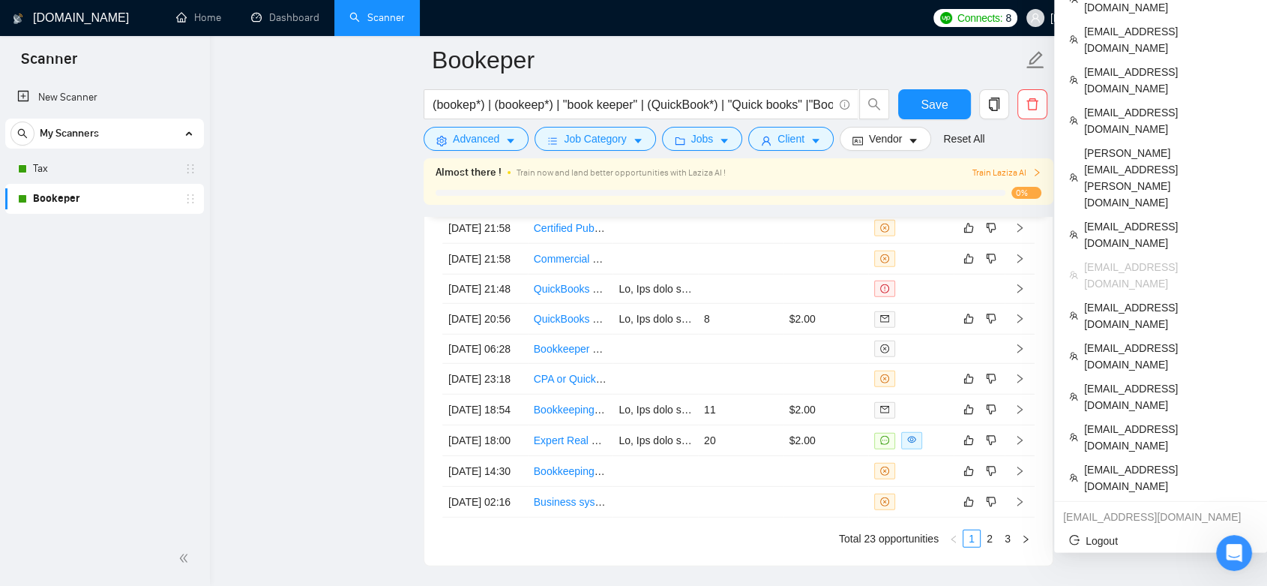
click at [1161, 18] on span "[EMAIL_ADDRESS][DOMAIN_NAME]" at bounding box center [1140, 18] width 178 height 0
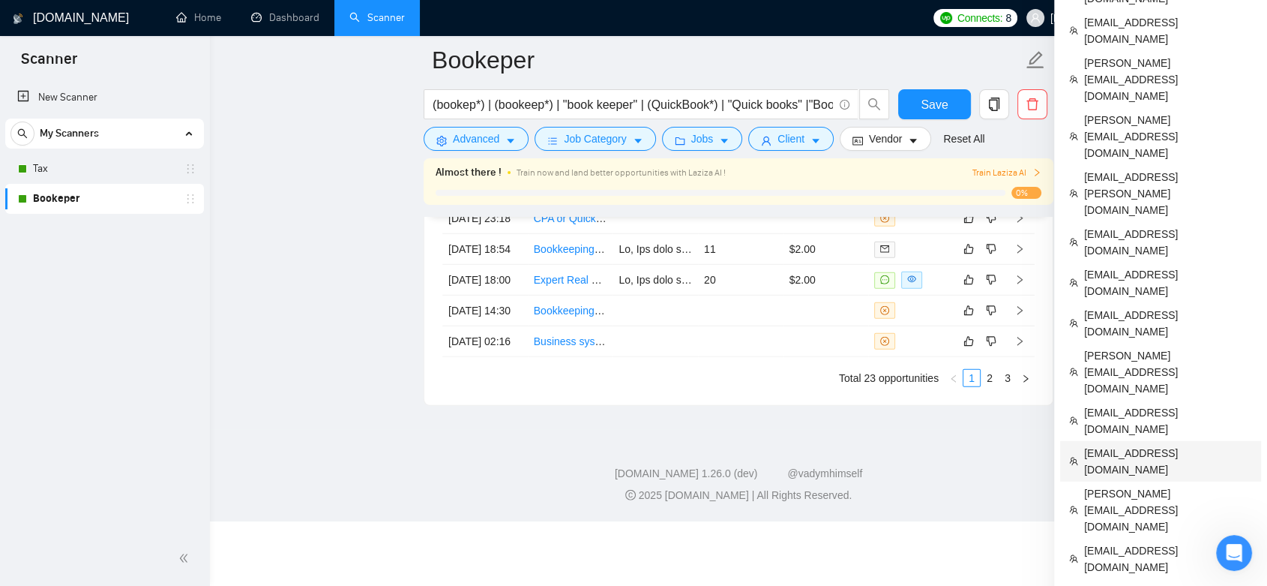
scroll to position [4243, 0]
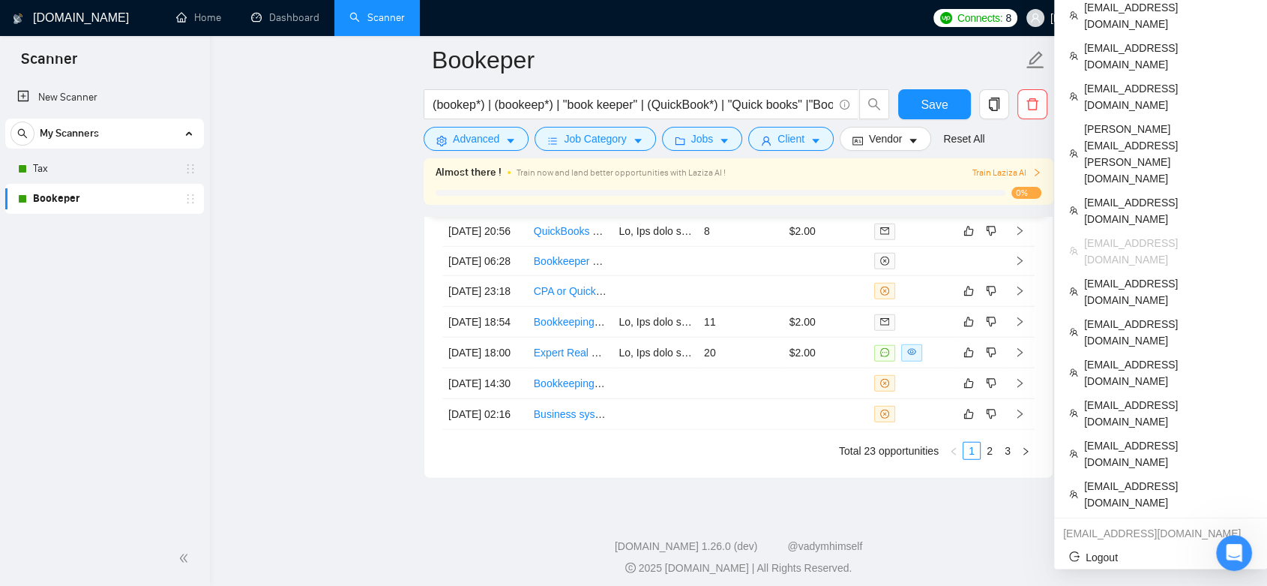
click at [1192, 18] on span "[EMAIL_ADDRESS][DOMAIN_NAME]" at bounding box center [1140, 18] width 178 height 0
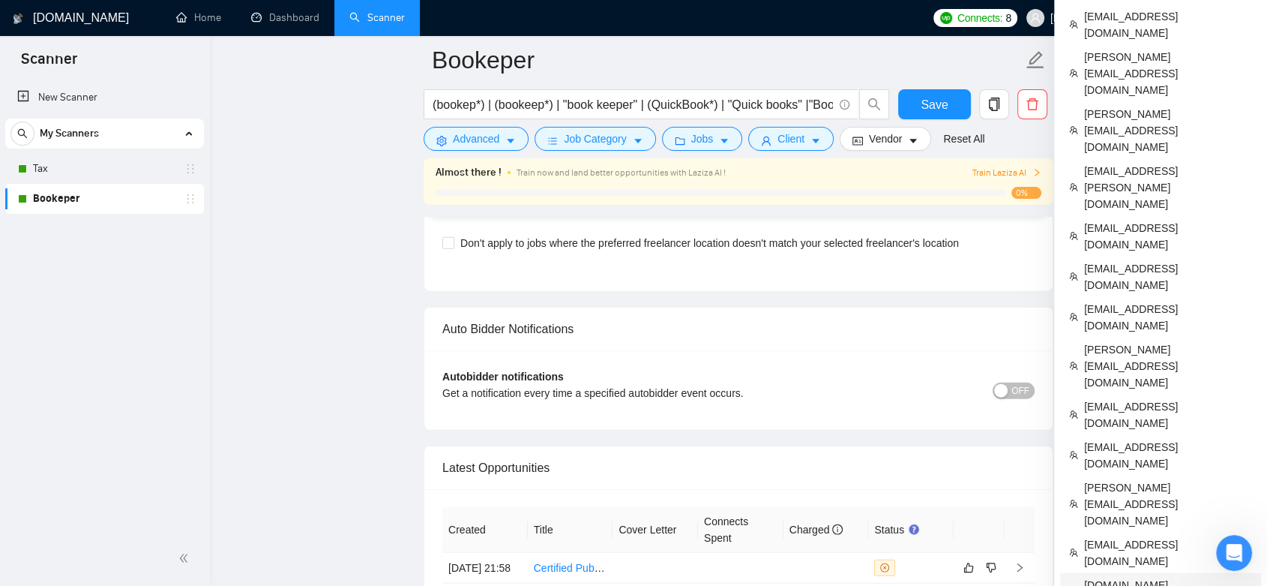
scroll to position [3541, 0]
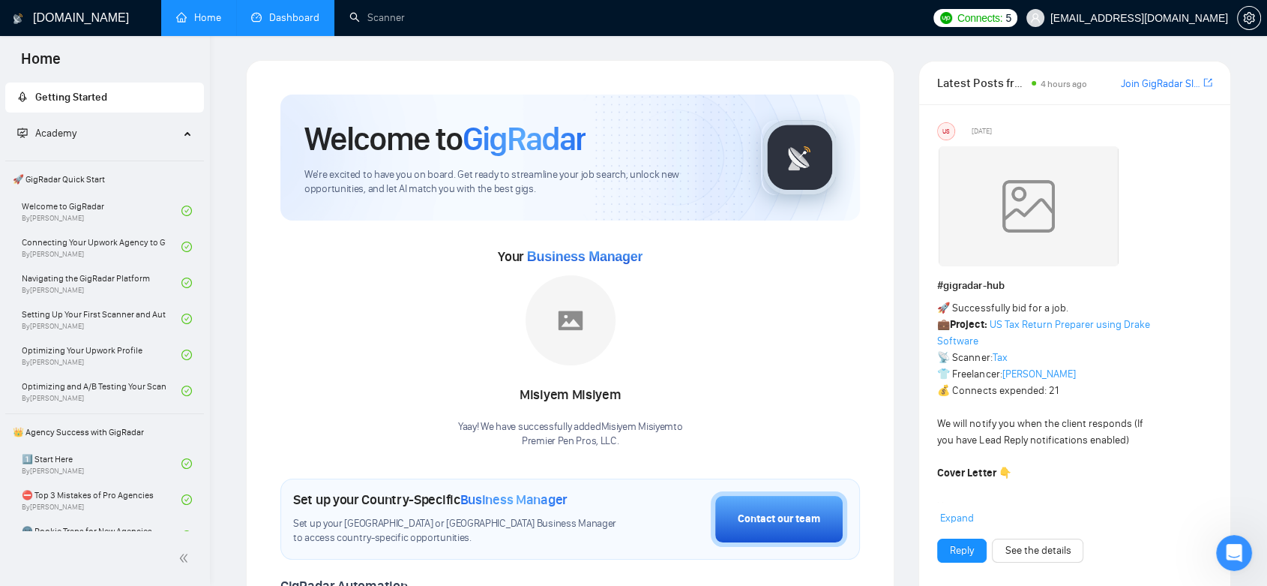
click at [289, 11] on link "Dashboard" at bounding box center [285, 17] width 68 height 13
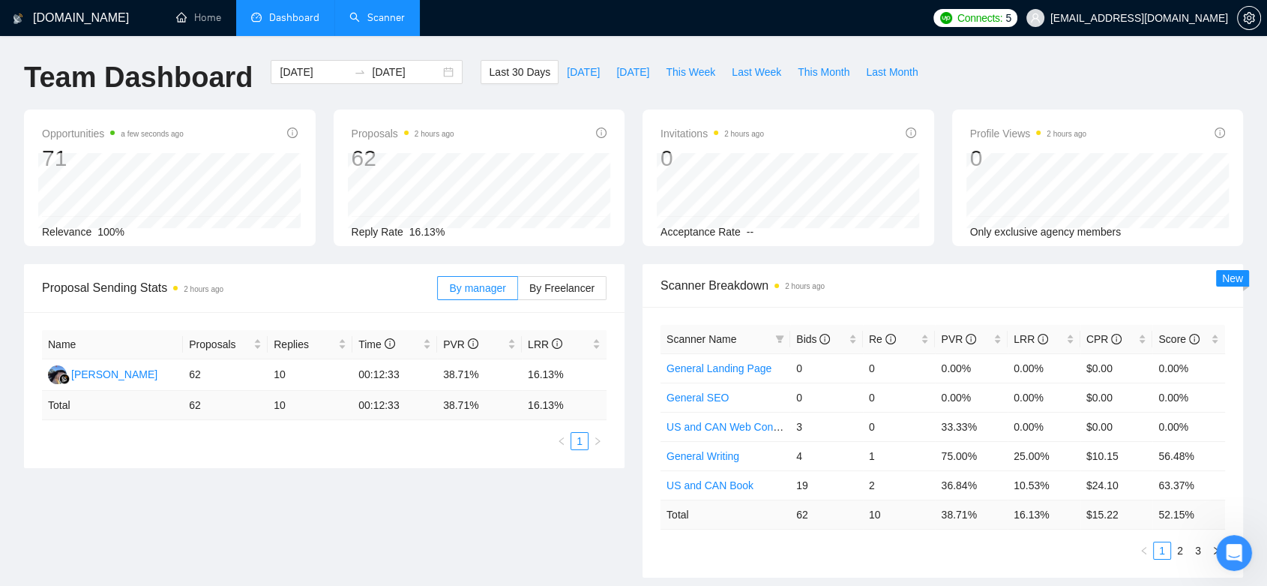
click at [400, 11] on link "Scanner" at bounding box center [376, 17] width 55 height 13
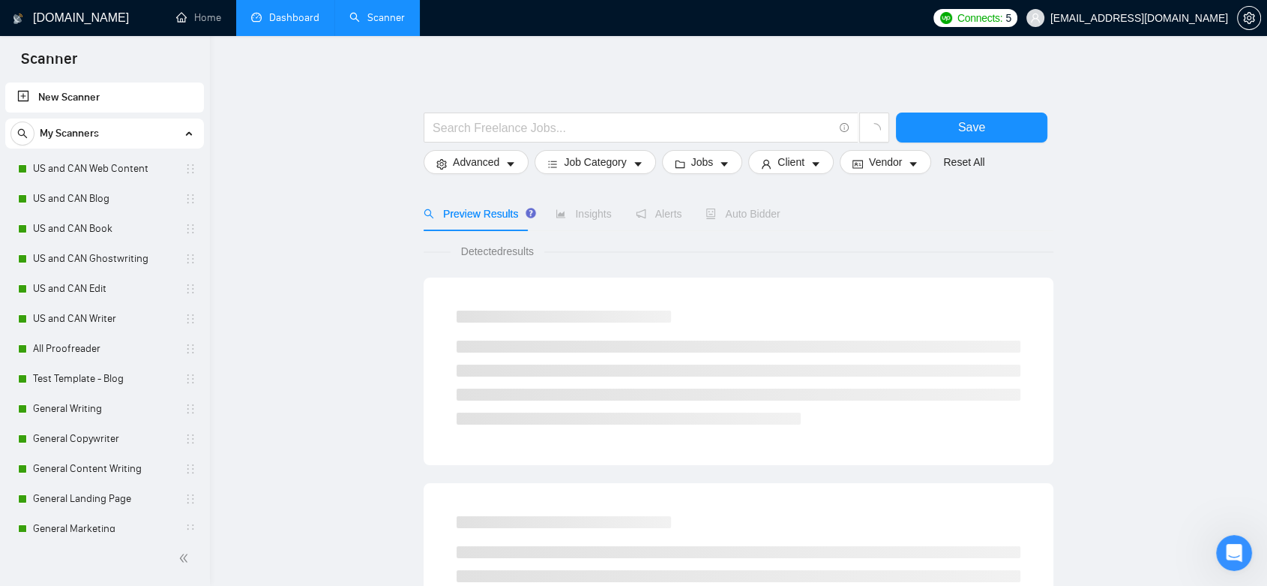
click at [277, 13] on link "Dashboard" at bounding box center [285, 17] width 68 height 13
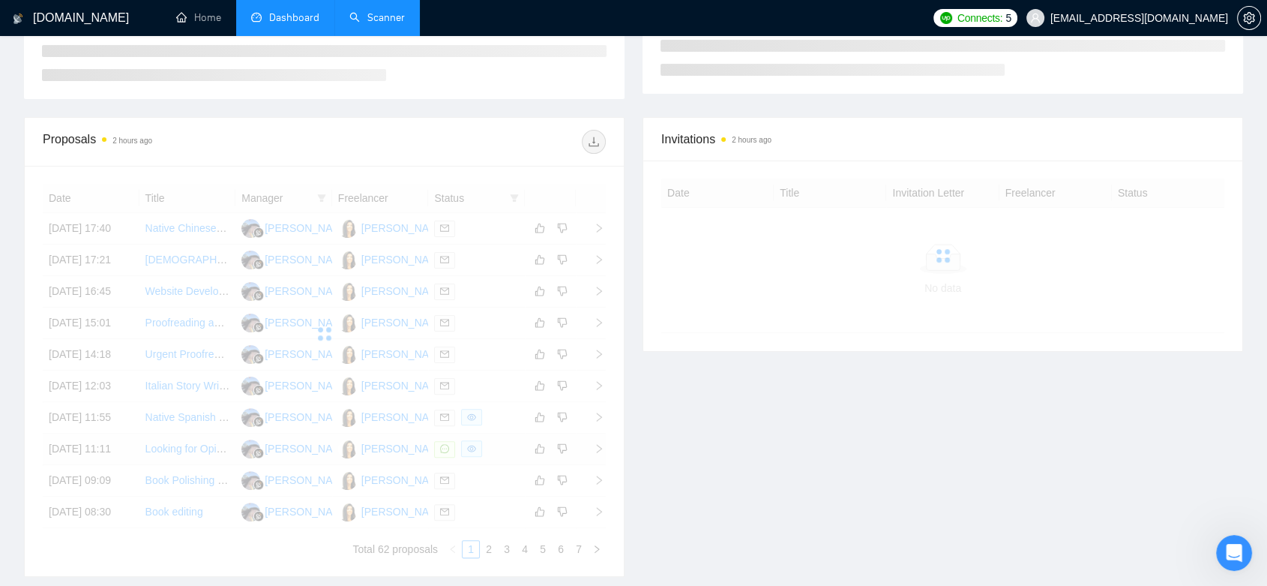
scroll to position [743, 0]
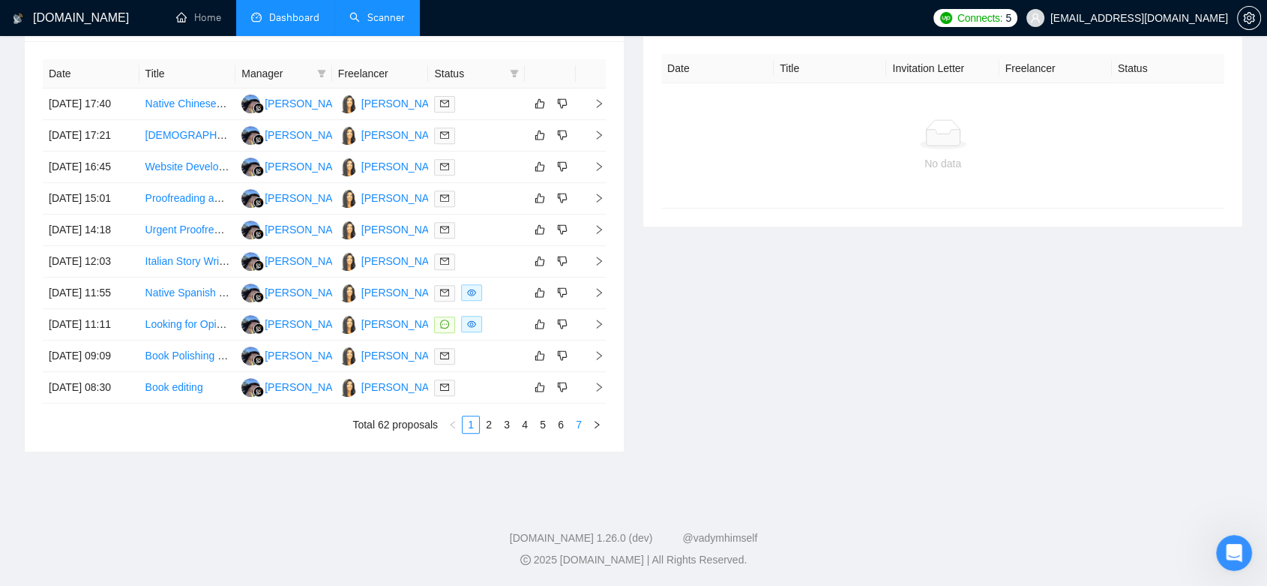
click at [585, 424] on link "7" at bounding box center [579, 424] width 16 height 16
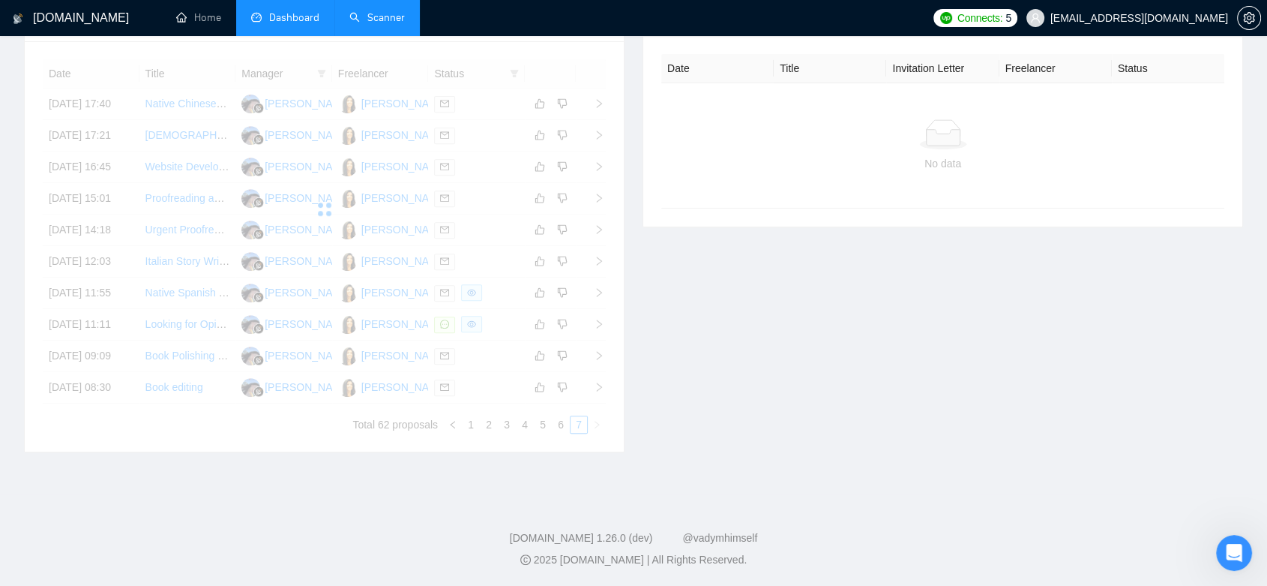
scroll to position [378, 0]
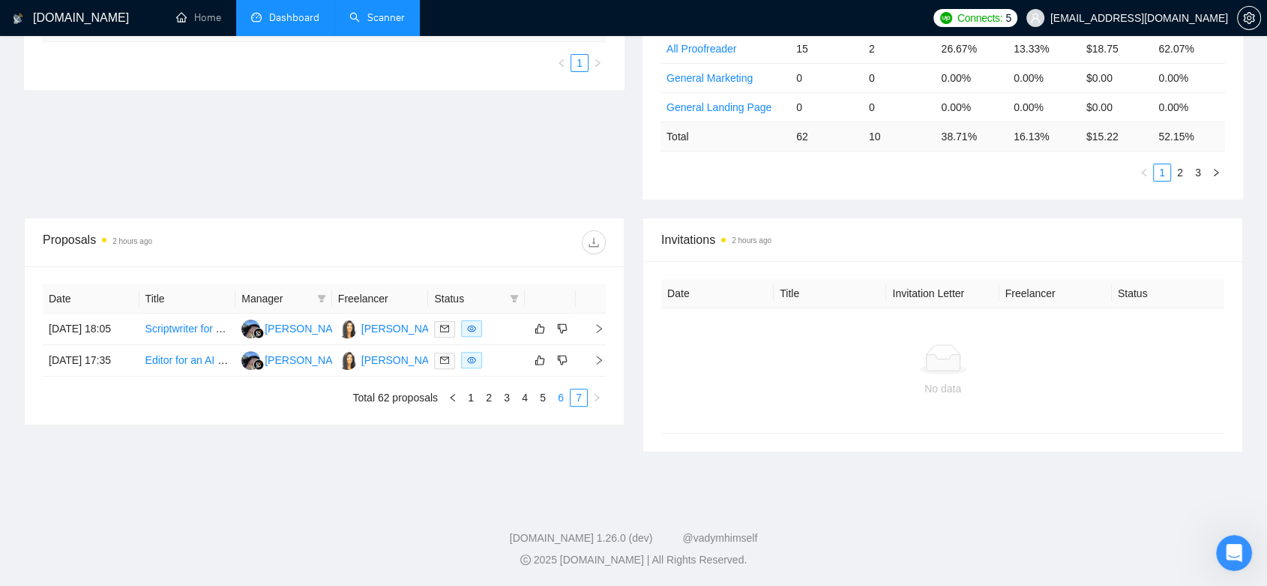
click at [556, 406] on link "6" at bounding box center [561, 397] width 16 height 16
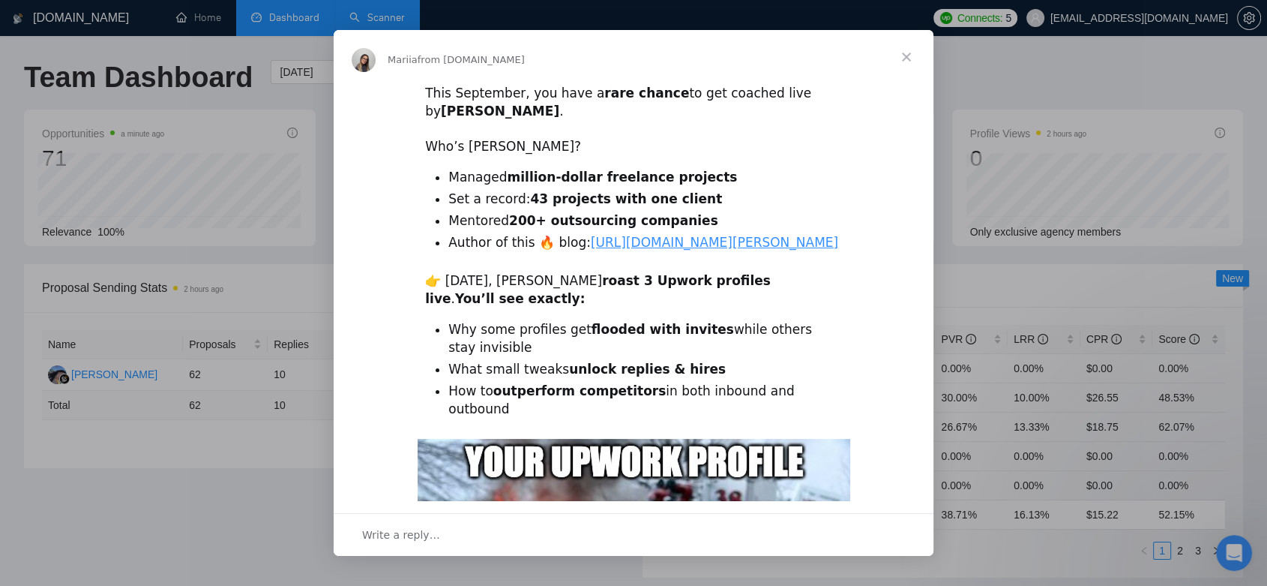
scroll to position [0, 0]
click at [916, 60] on span "Close" at bounding box center [907, 57] width 54 height 54
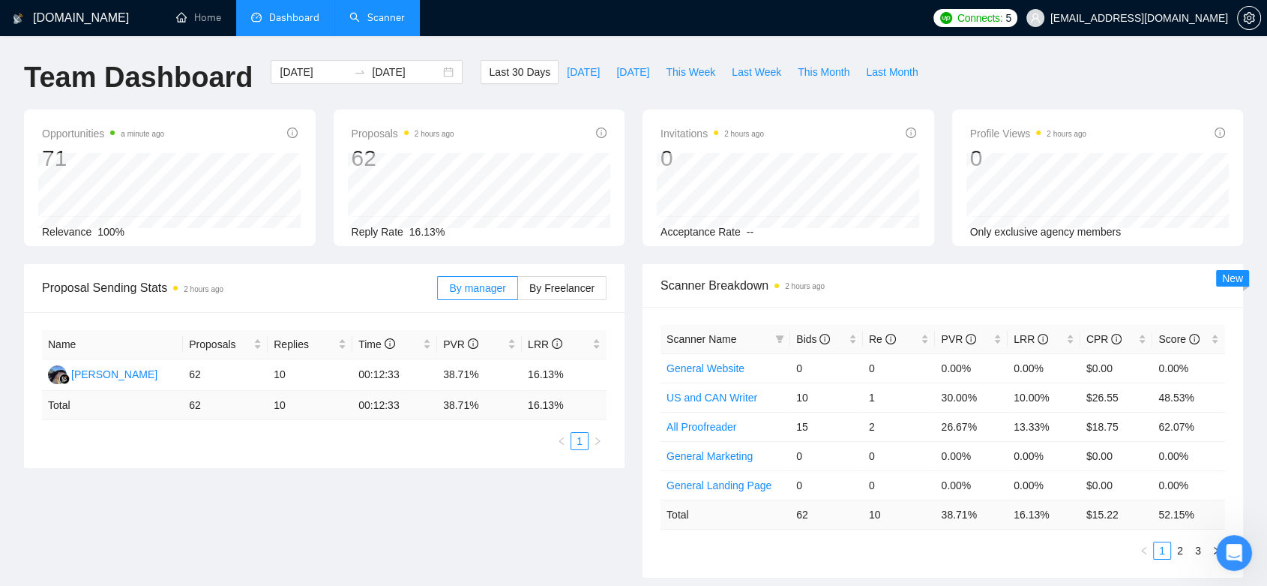
click at [382, 16] on link "Scanner" at bounding box center [376, 17] width 55 height 13
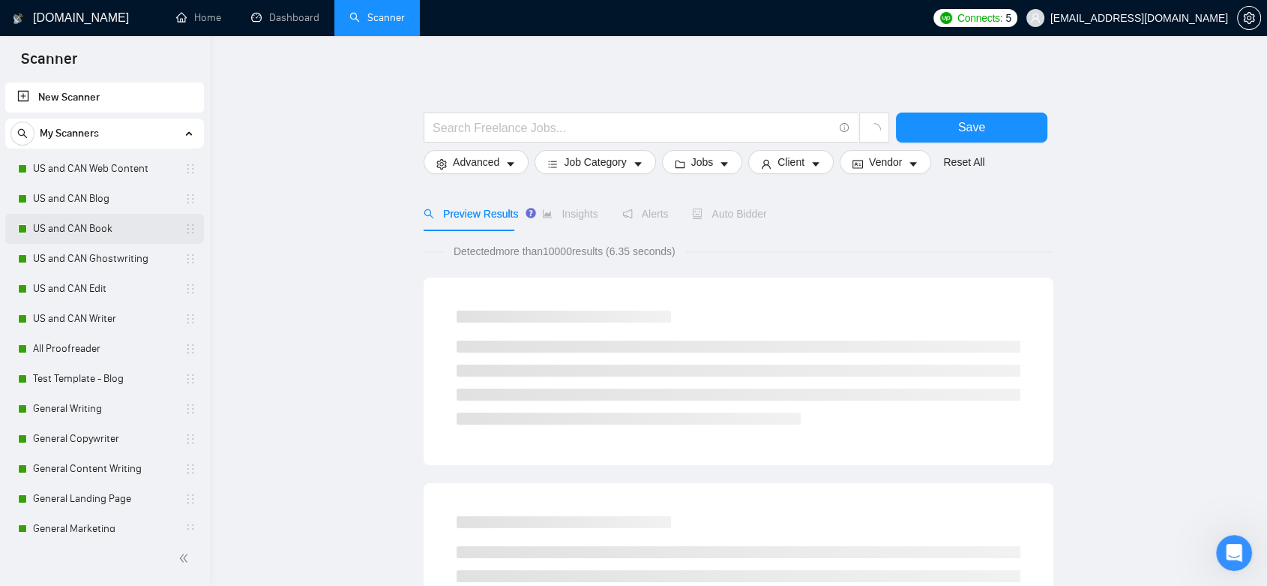
click at [72, 232] on link "US and CAN Book" at bounding box center [104, 229] width 142 height 30
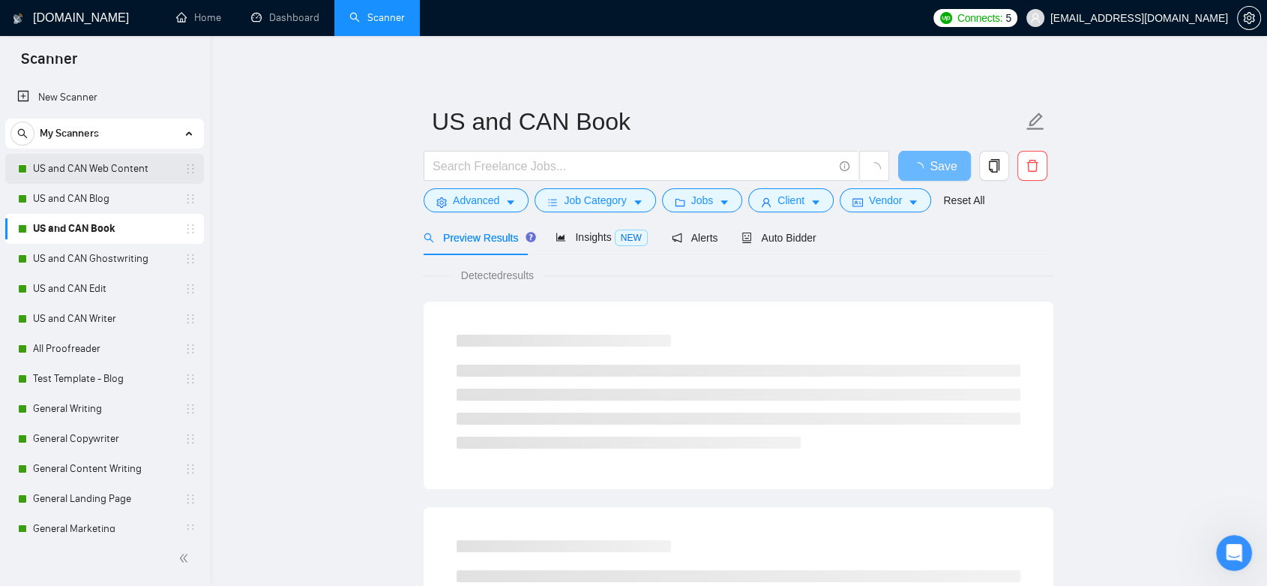
click at [78, 174] on link "US and CAN Web Content" at bounding box center [104, 169] width 142 height 30
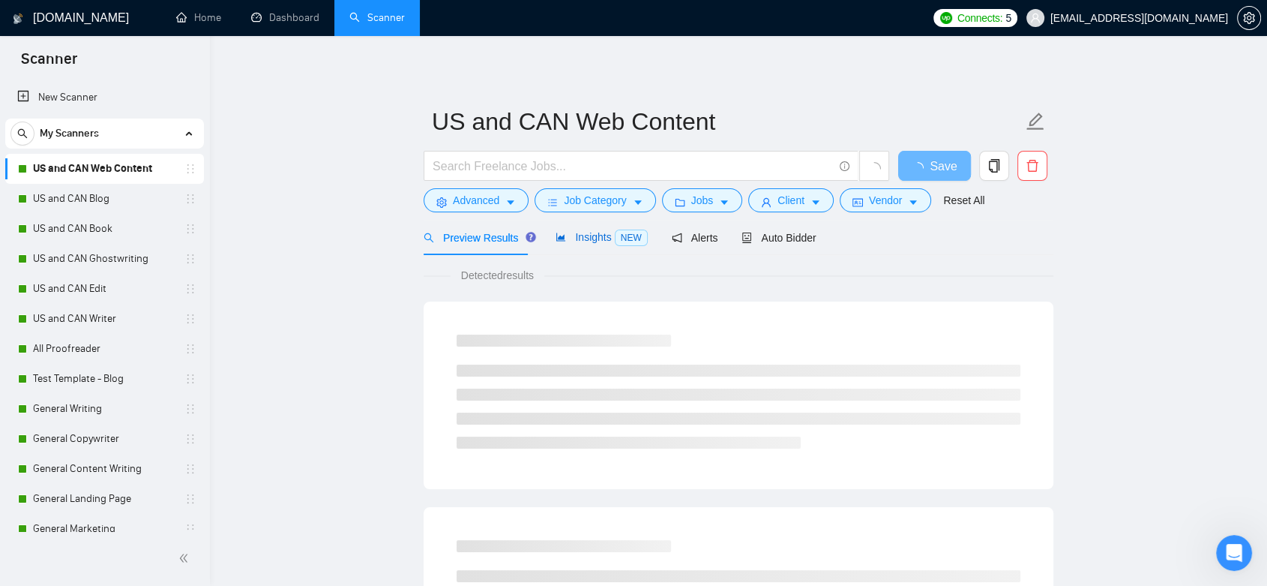
click at [588, 238] on span "Insights NEW" at bounding box center [601, 237] width 91 height 12
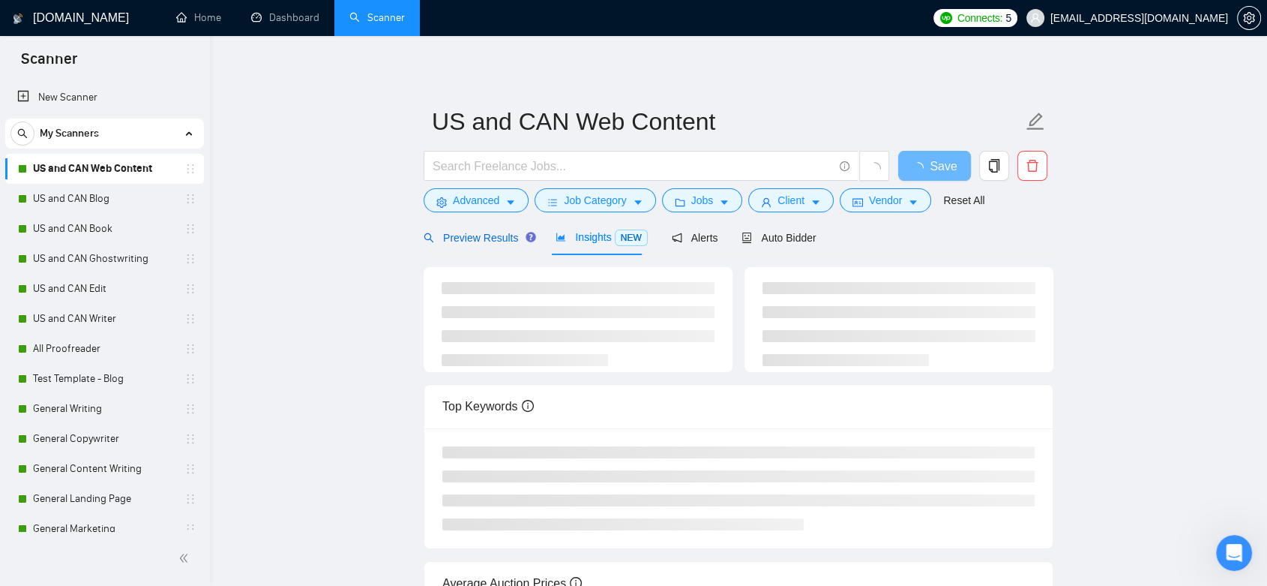
click at [483, 239] on span "Preview Results" at bounding box center [478, 238] width 108 height 12
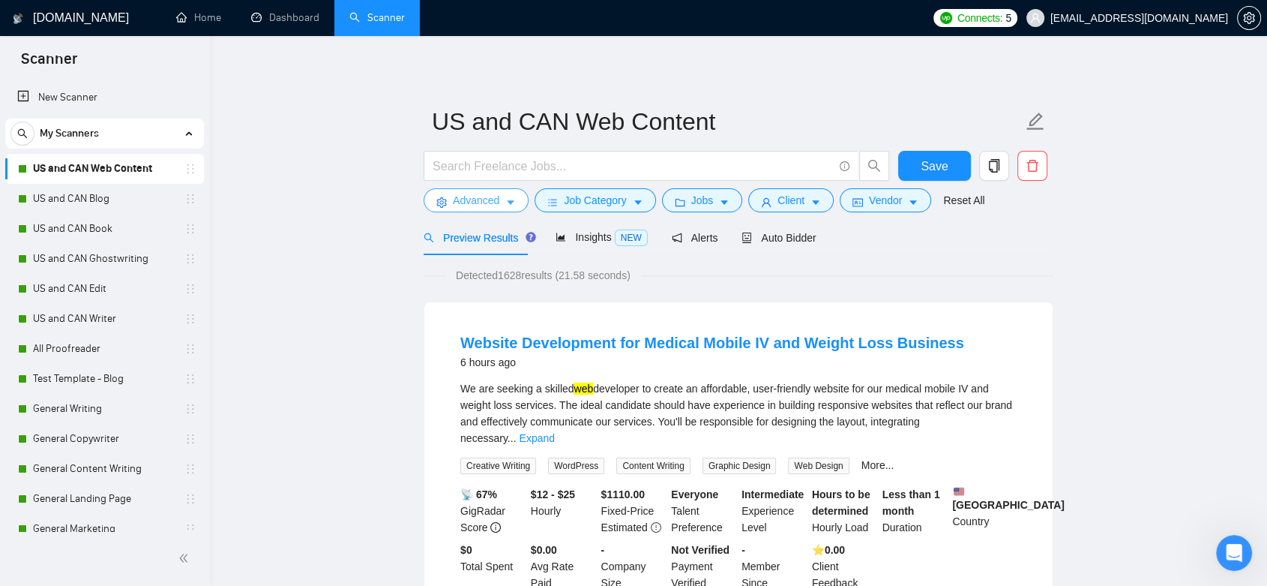
click at [498, 198] on button "Advanced" at bounding box center [476, 200] width 105 height 24
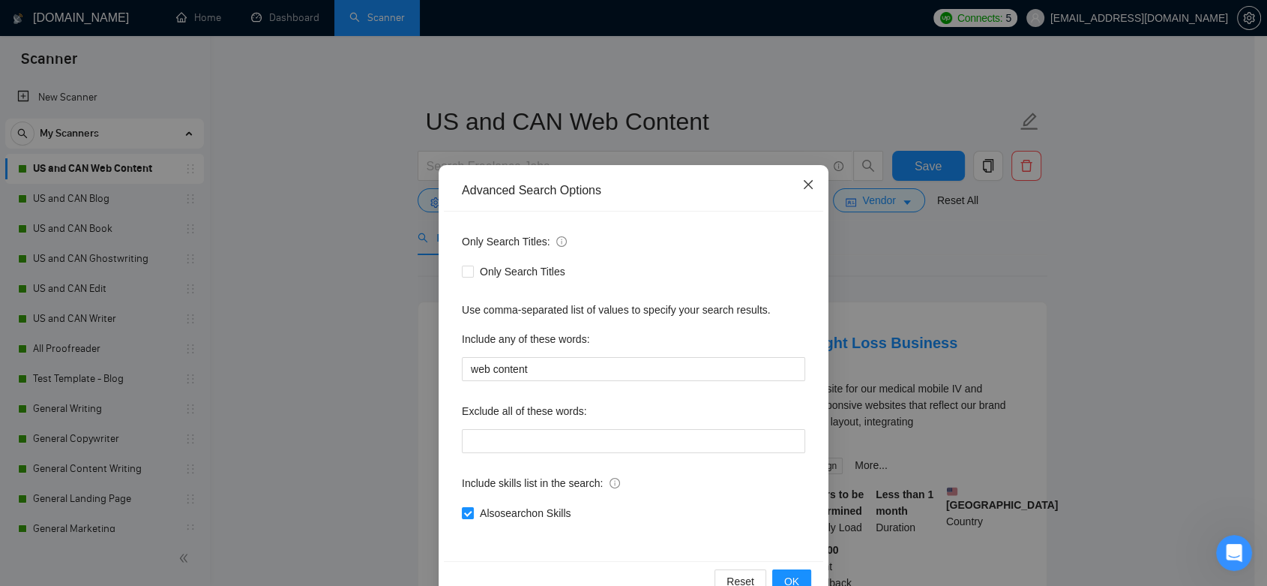
click at [804, 175] on span "Close" at bounding box center [808, 185] width 40 height 40
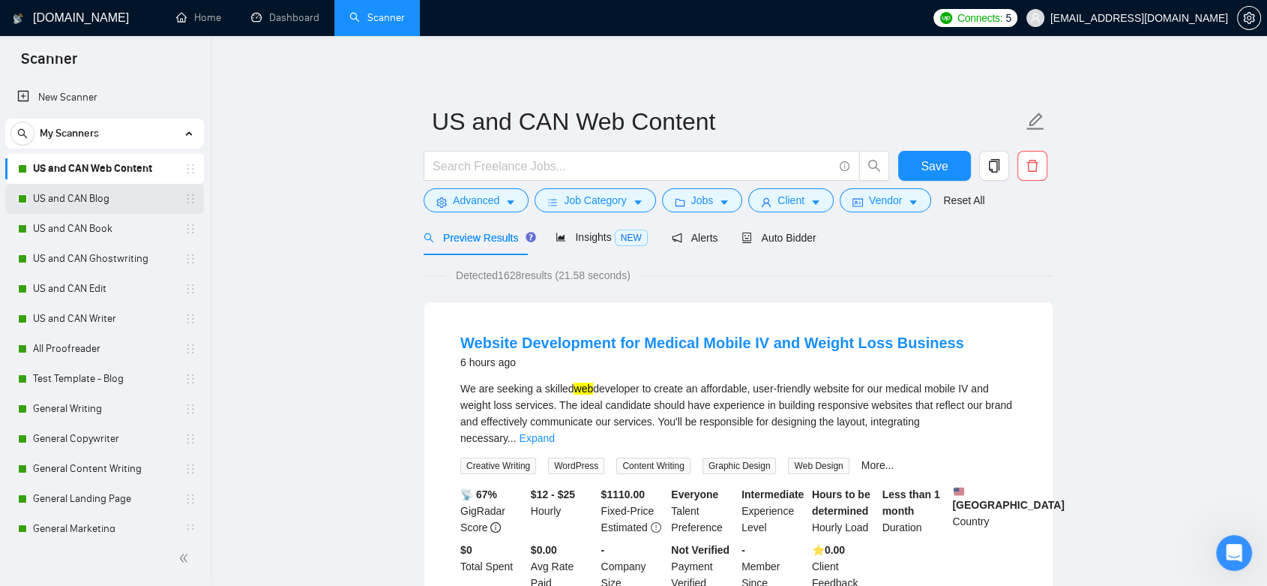
click at [108, 195] on link "US and CAN Blog" at bounding box center [104, 199] width 142 height 30
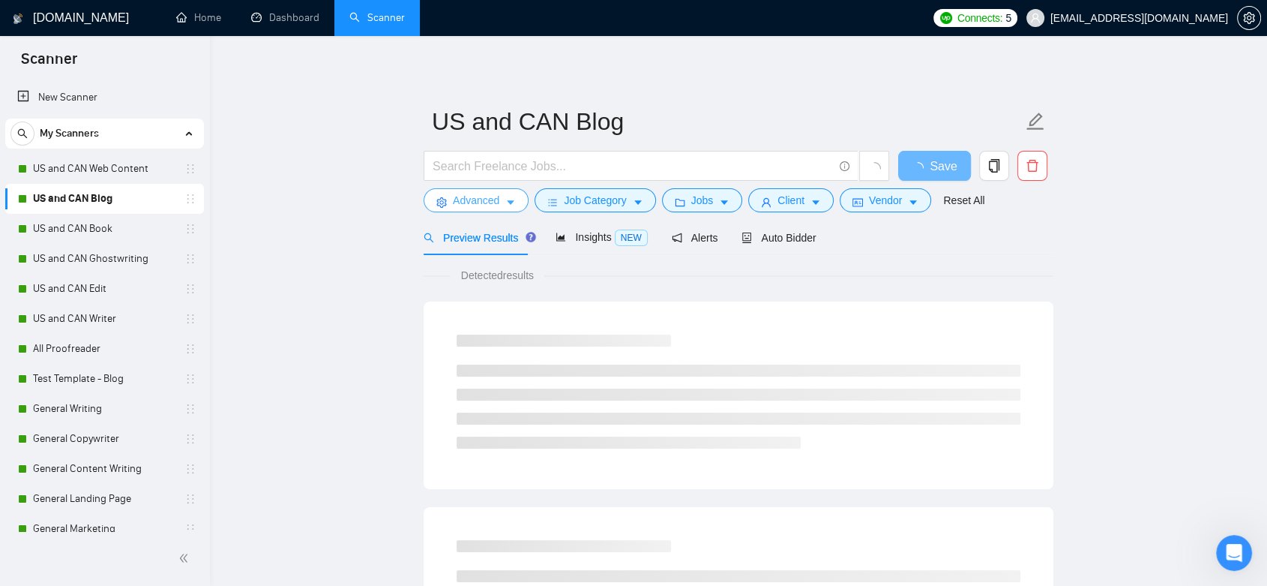
click at [487, 190] on button "Advanced" at bounding box center [476, 200] width 105 height 24
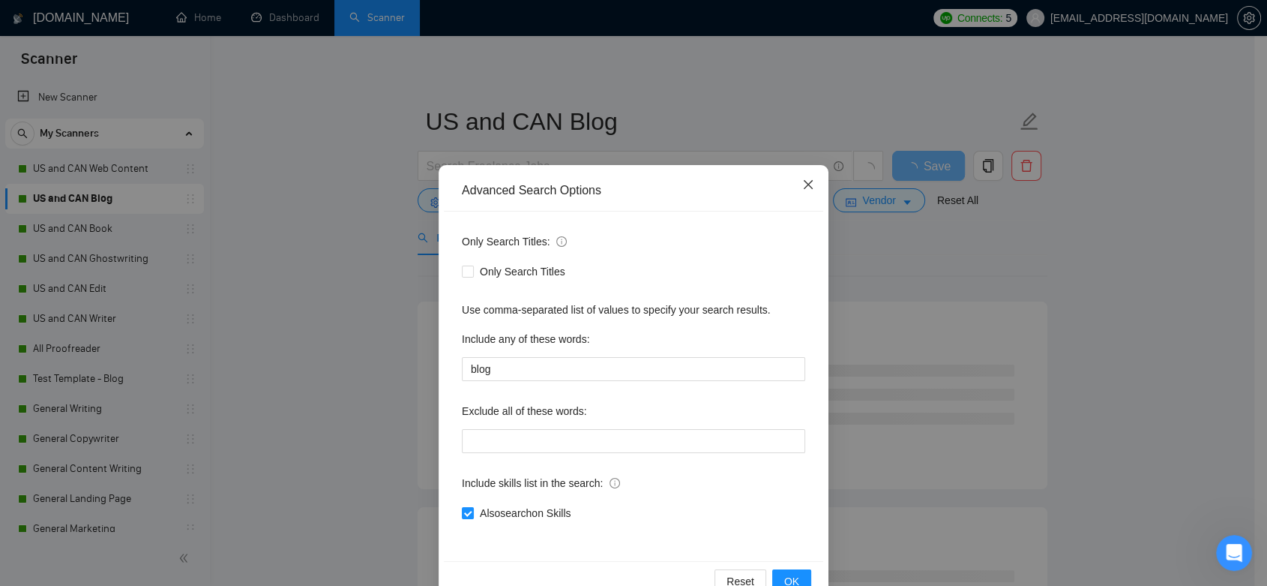
click at [802, 181] on icon "close" at bounding box center [808, 184] width 12 height 12
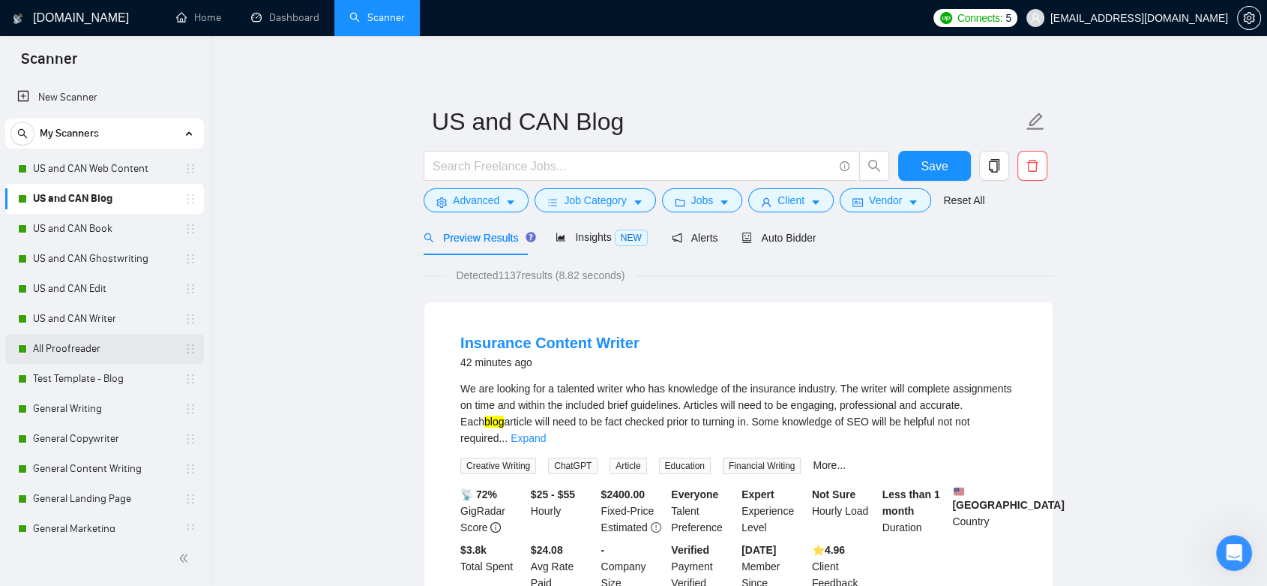
click at [86, 352] on link "All Proofreader" at bounding box center [104, 349] width 142 height 30
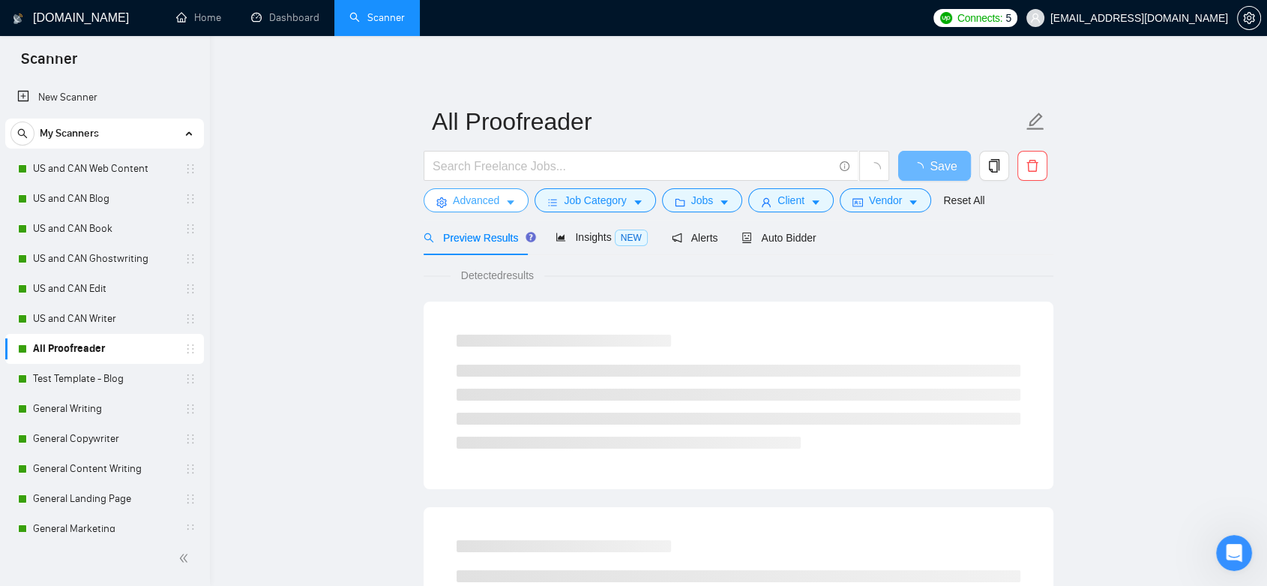
click at [474, 204] on span "Advanced" at bounding box center [476, 200] width 46 height 16
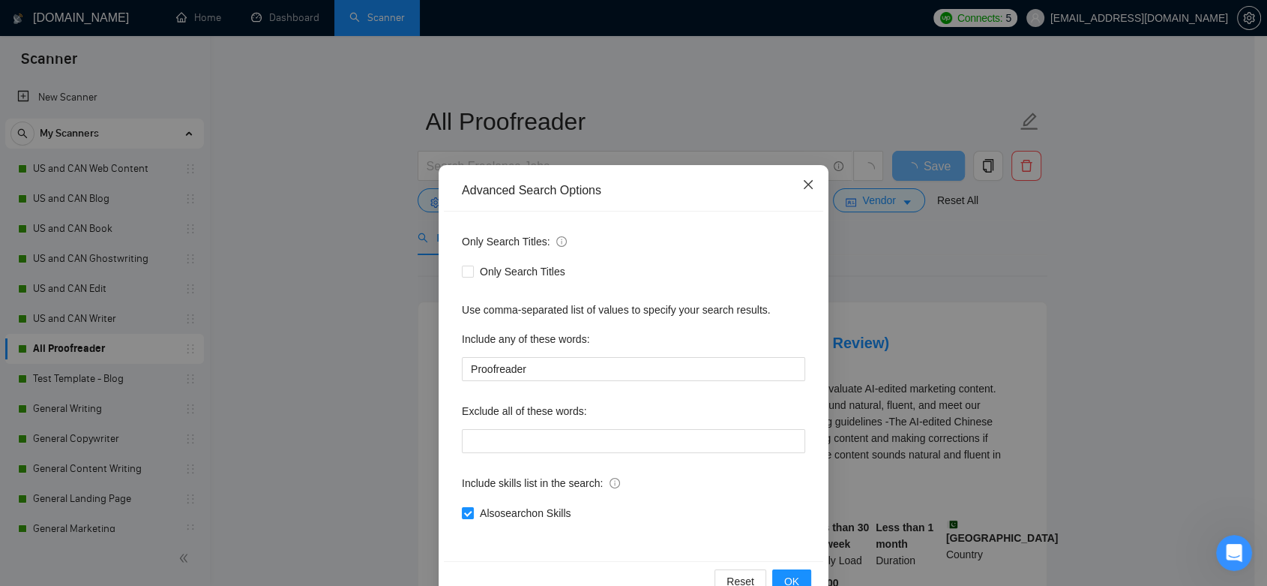
click at [802, 189] on icon "close" at bounding box center [808, 184] width 12 height 12
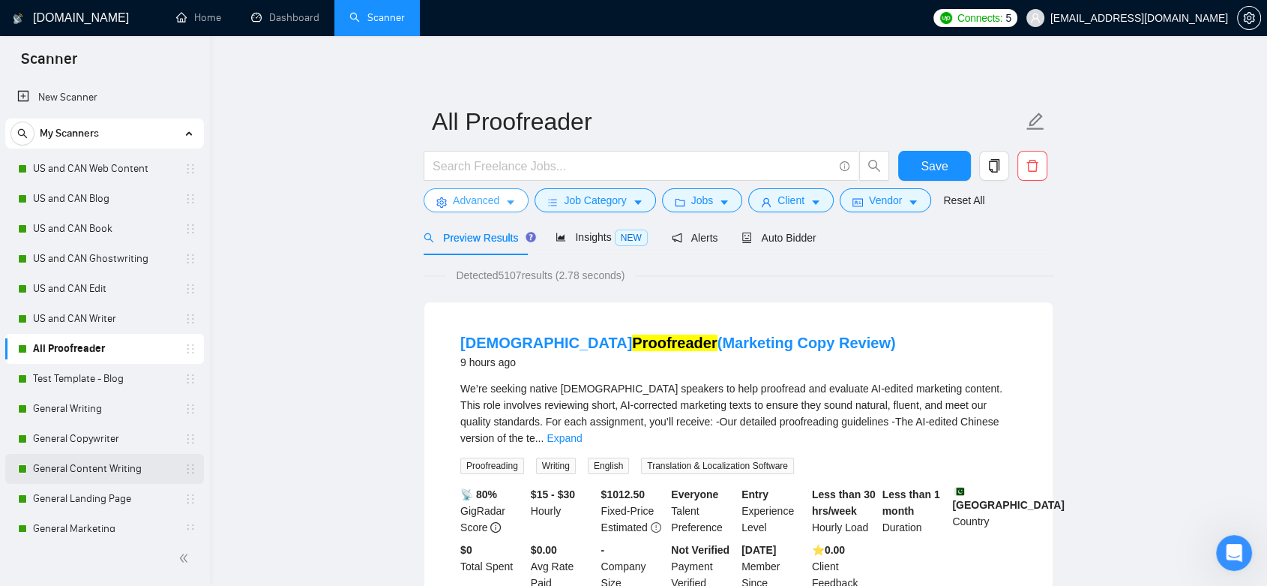
scroll to position [102, 0]
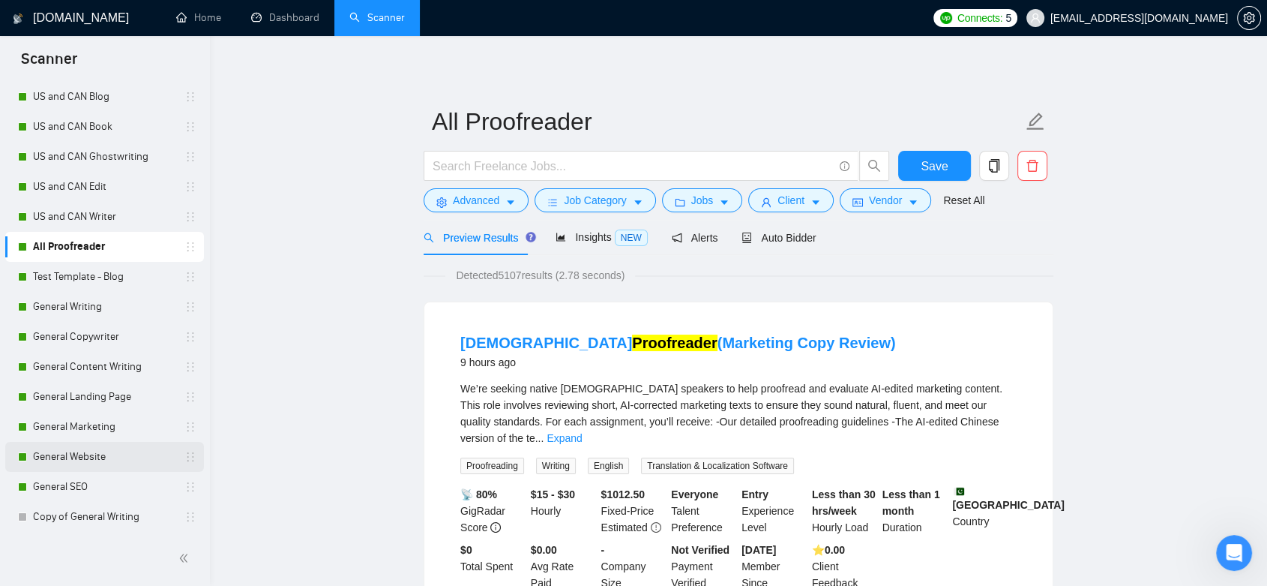
click at [73, 457] on link "General Website" at bounding box center [104, 457] width 142 height 30
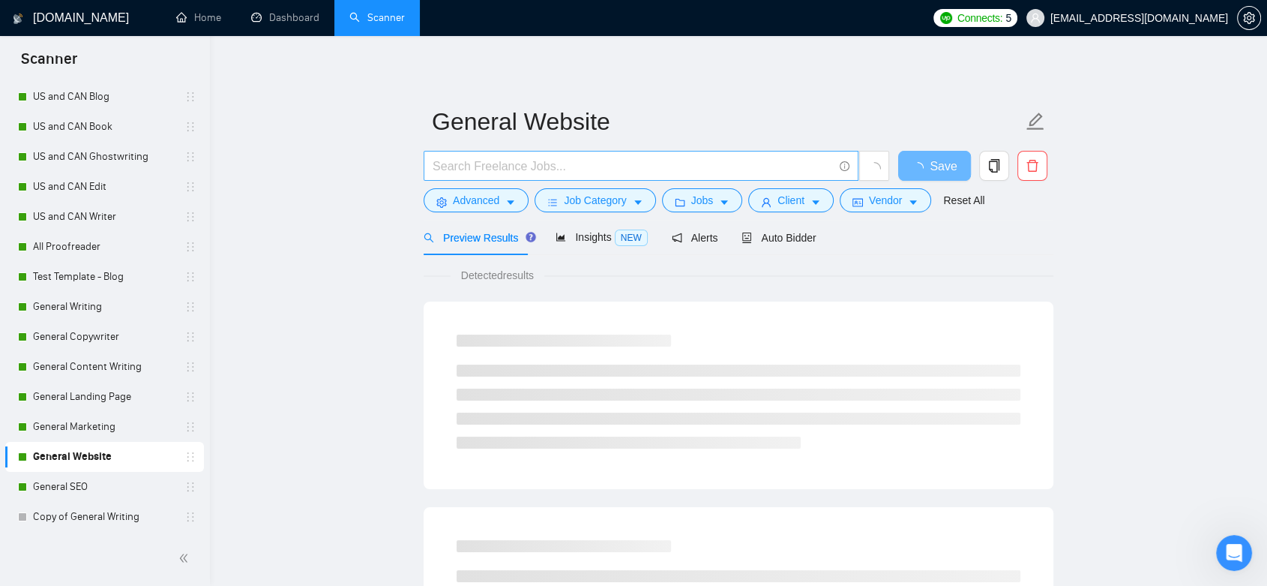
click at [544, 160] on input "text" at bounding box center [633, 166] width 400 height 19
click at [480, 201] on span "Advanced" at bounding box center [476, 200] width 46 height 16
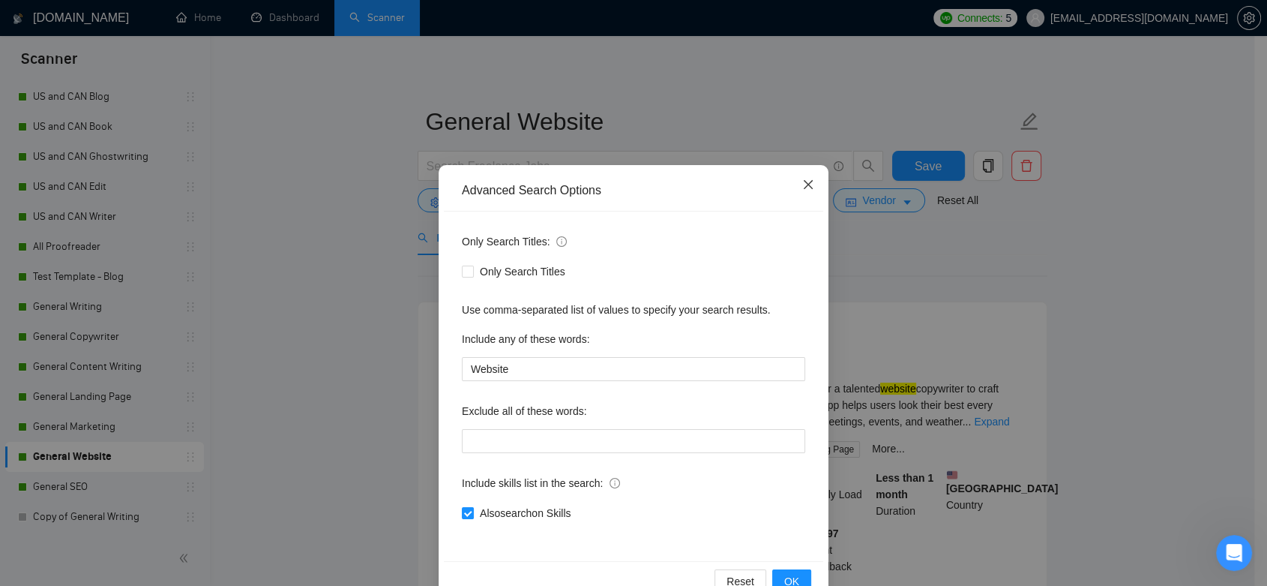
click at [802, 186] on icon "close" at bounding box center [808, 184] width 12 height 12
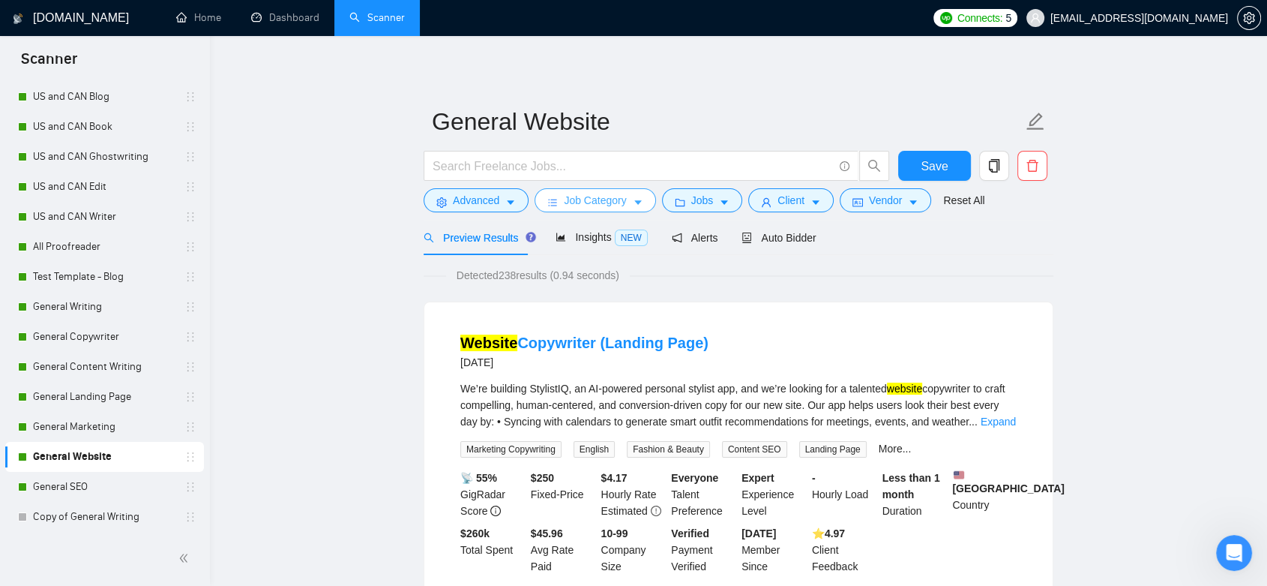
click at [635, 202] on icon "caret-down" at bounding box center [637, 203] width 7 height 4
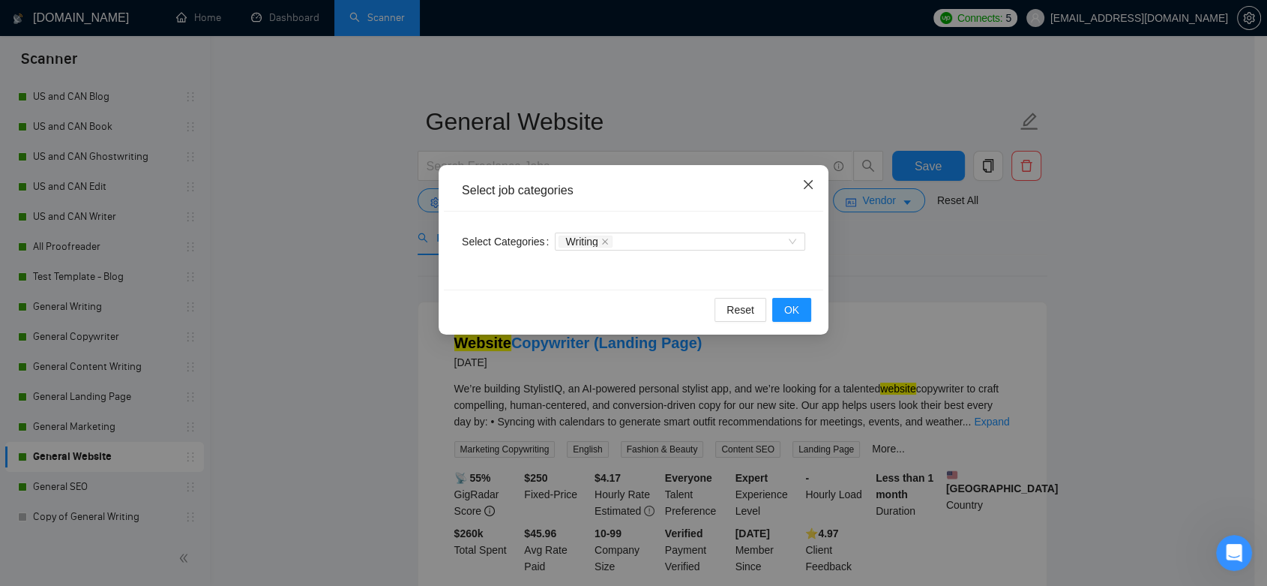
click at [818, 185] on span "Close" at bounding box center [808, 185] width 40 height 40
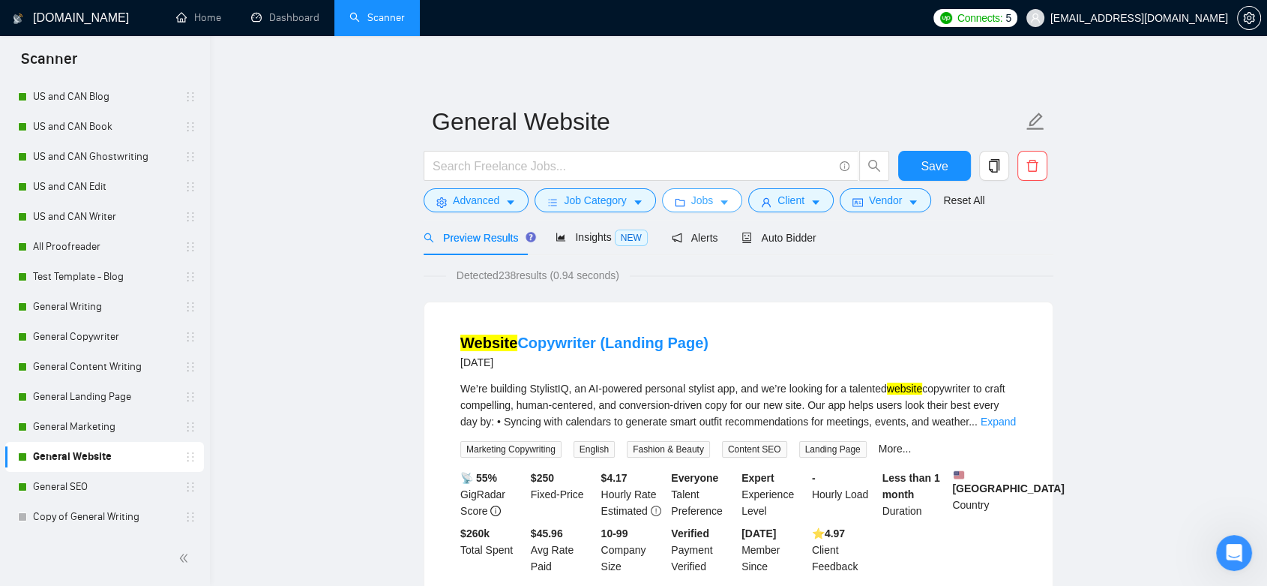
click at [710, 198] on button "Jobs" at bounding box center [702, 200] width 81 height 24
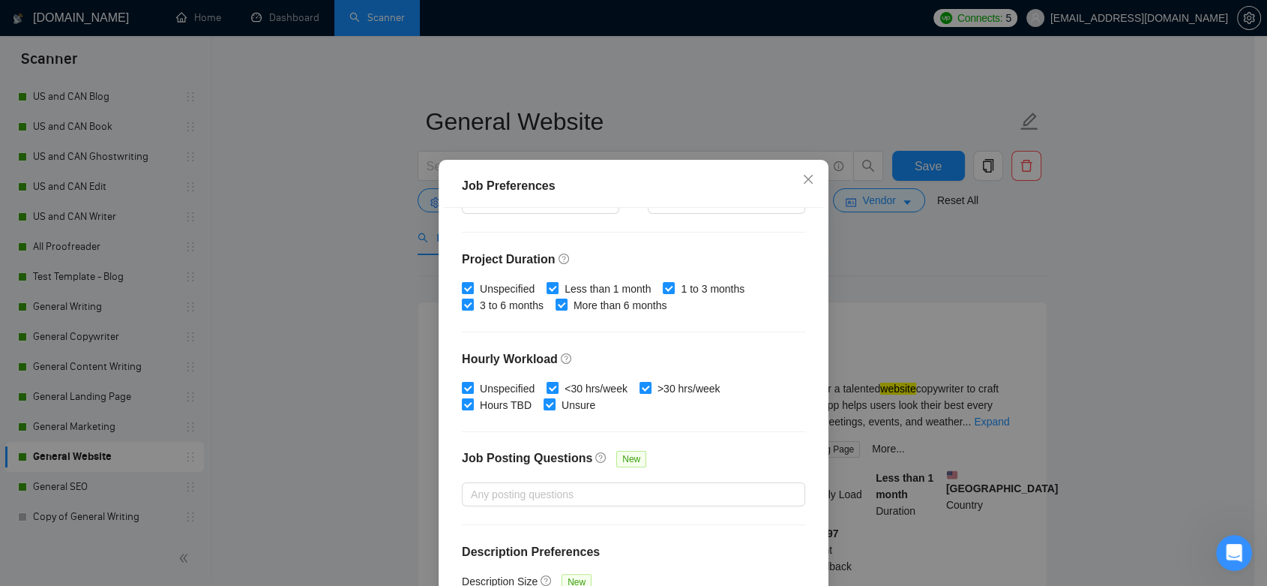
scroll to position [435, 0]
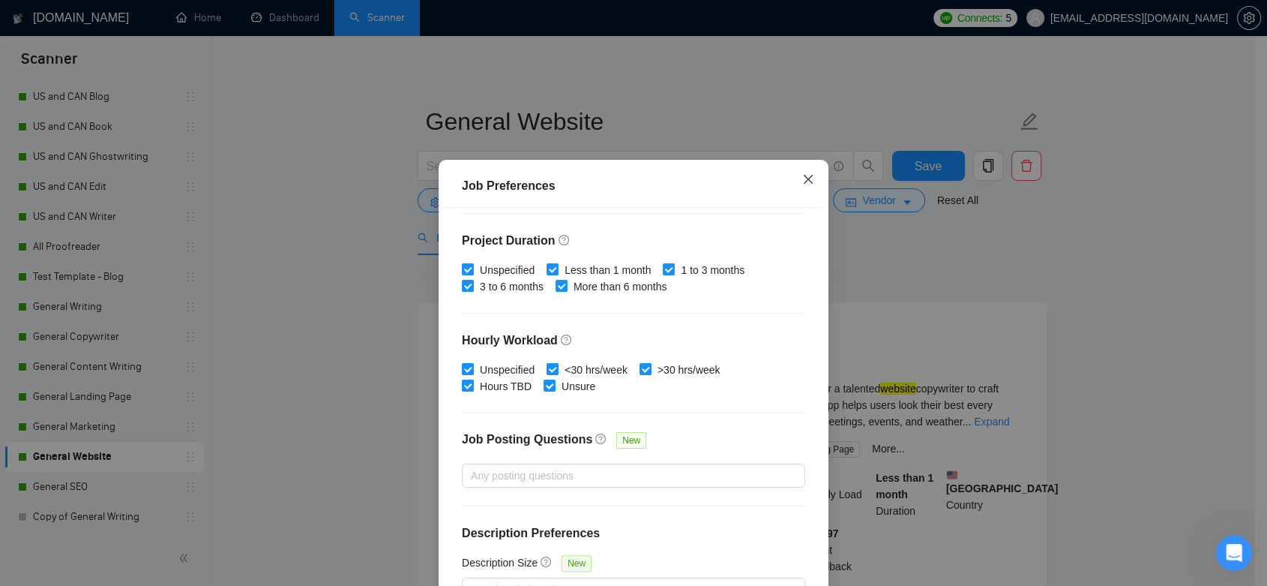
click at [802, 178] on icon "close" at bounding box center [808, 179] width 12 height 12
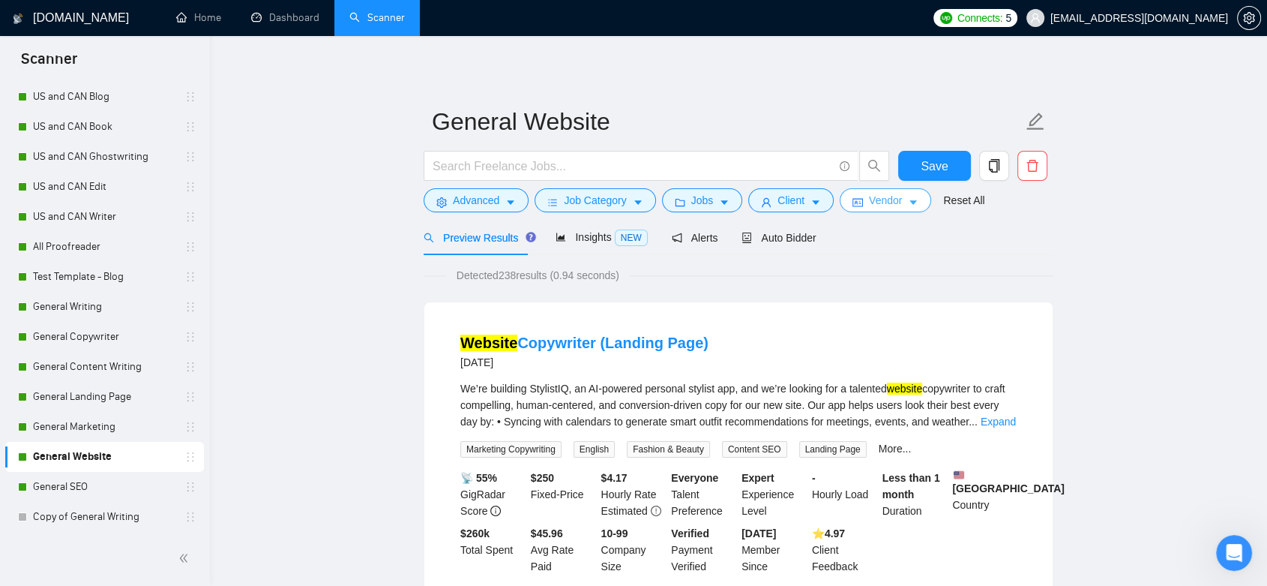
click at [859, 200] on button "Vendor" at bounding box center [885, 200] width 91 height 24
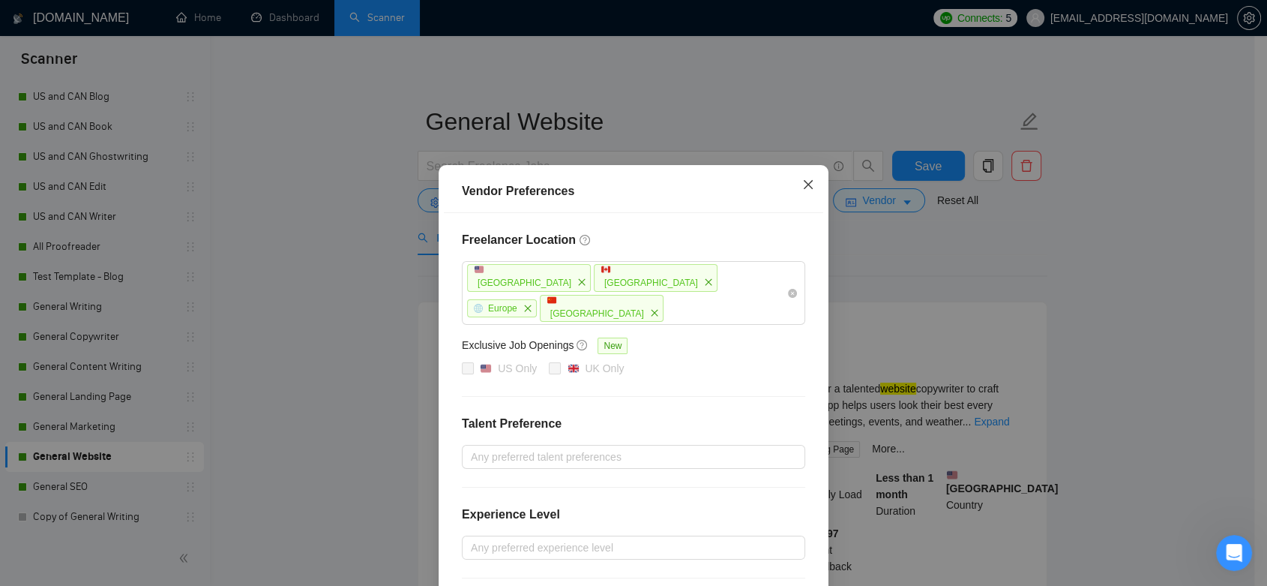
click at [802, 187] on icon "close" at bounding box center [808, 184] width 12 height 12
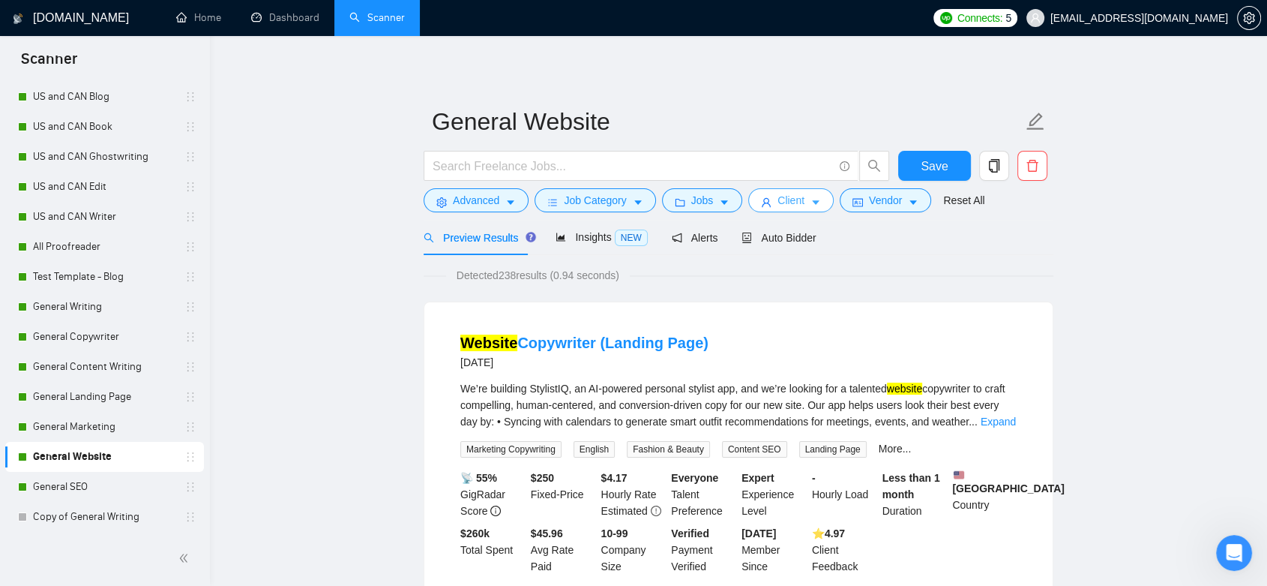
click at [801, 203] on button "Client" at bounding box center [790, 200] width 85 height 24
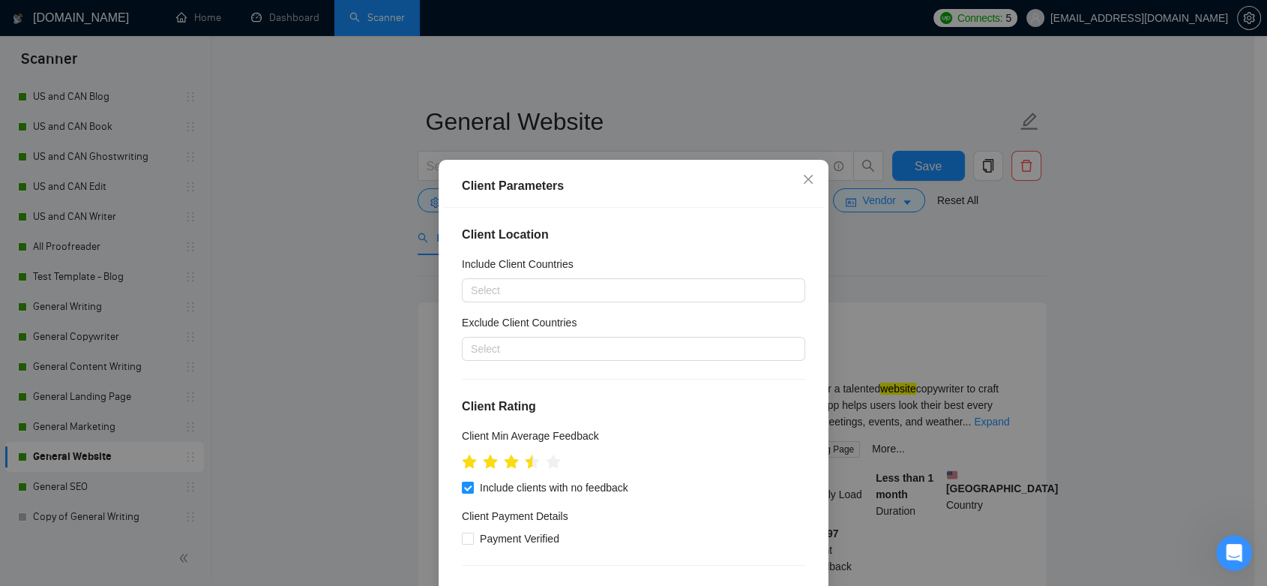
scroll to position [333, 0]
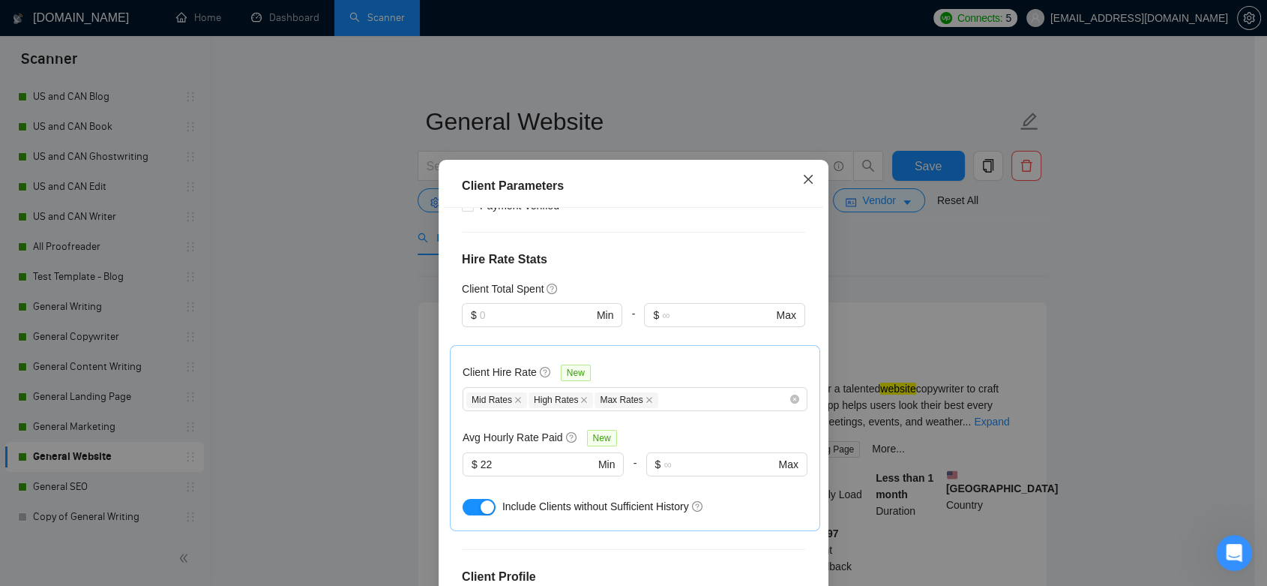
click at [808, 178] on span "Close" at bounding box center [808, 180] width 40 height 40
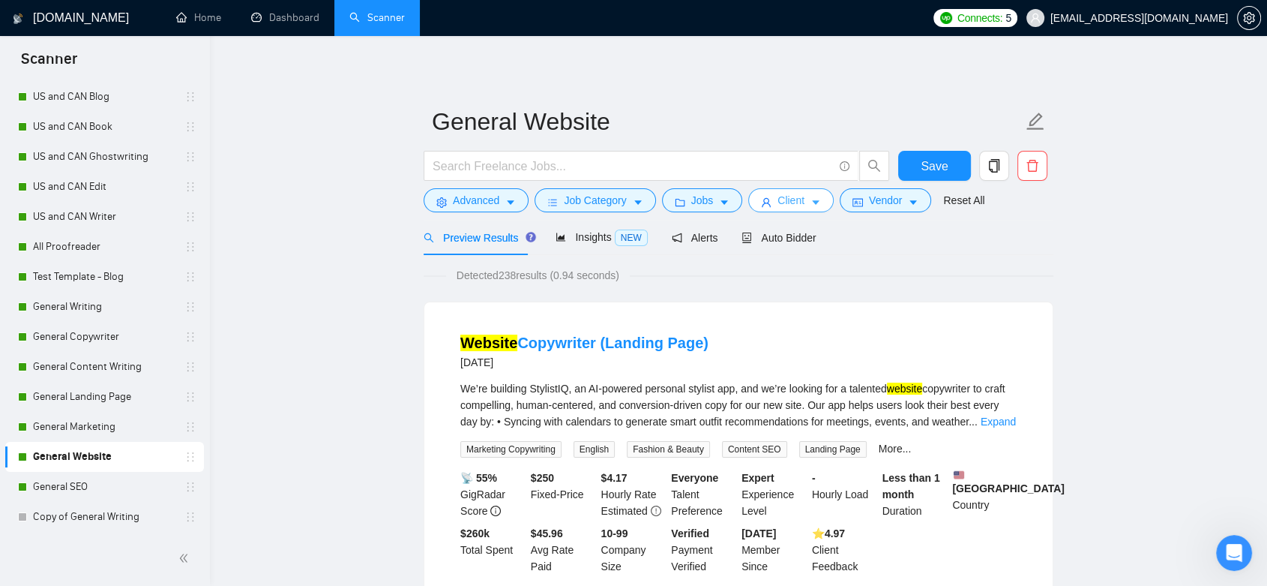
click at [811, 203] on icon "caret-down" at bounding box center [816, 202] width 10 height 10
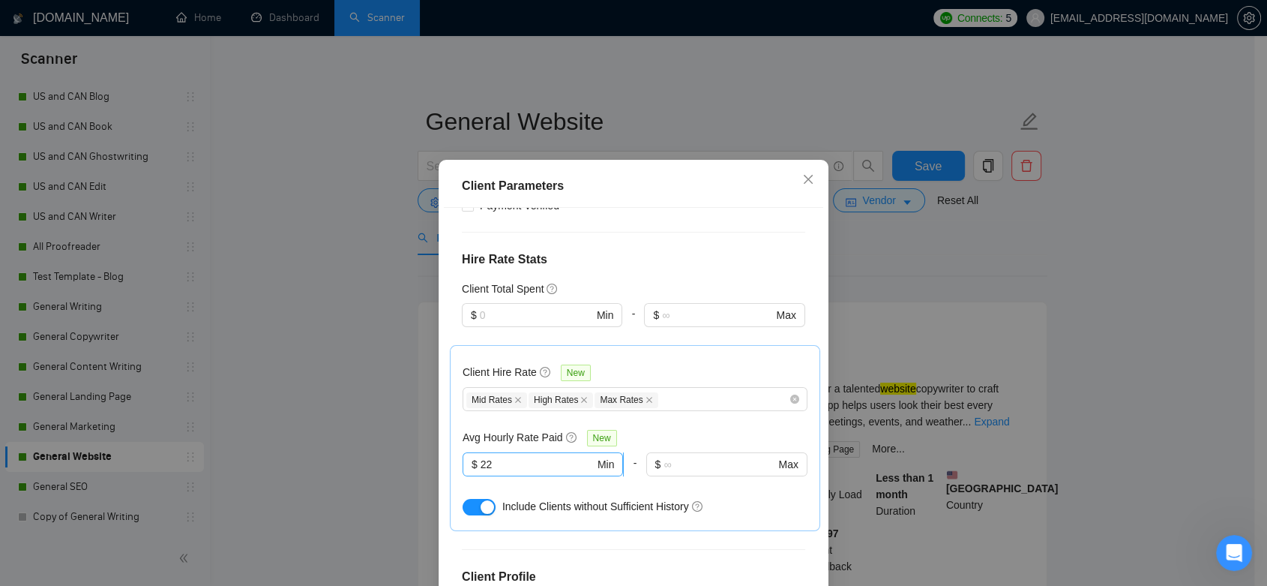
scroll to position [522, 0]
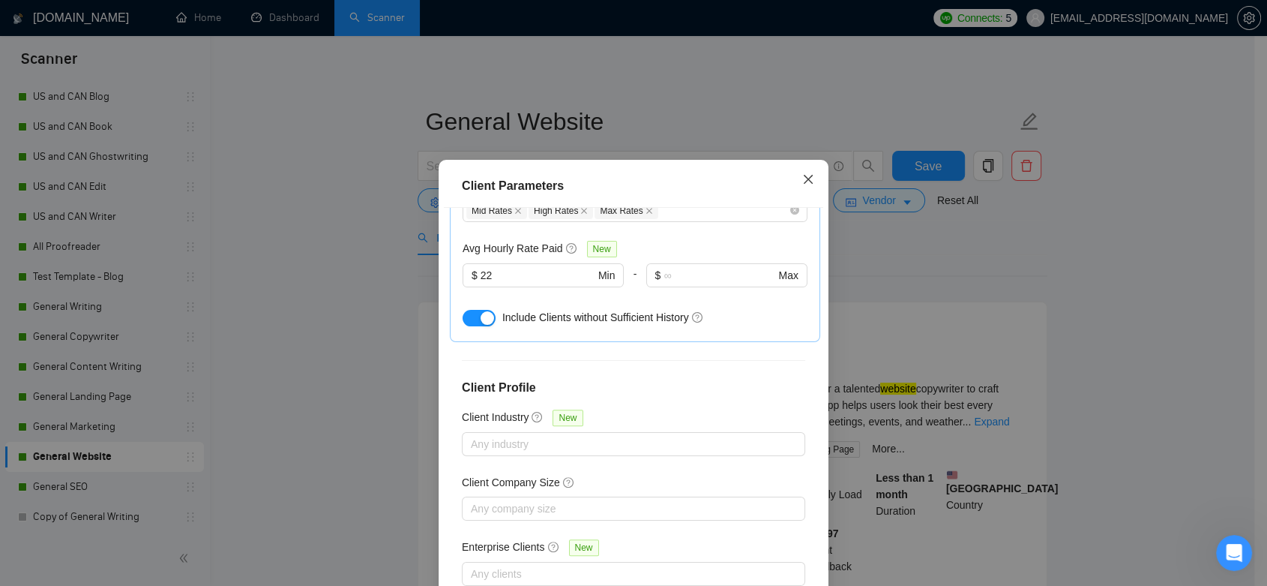
click at [804, 181] on icon "close" at bounding box center [808, 178] width 9 height 9
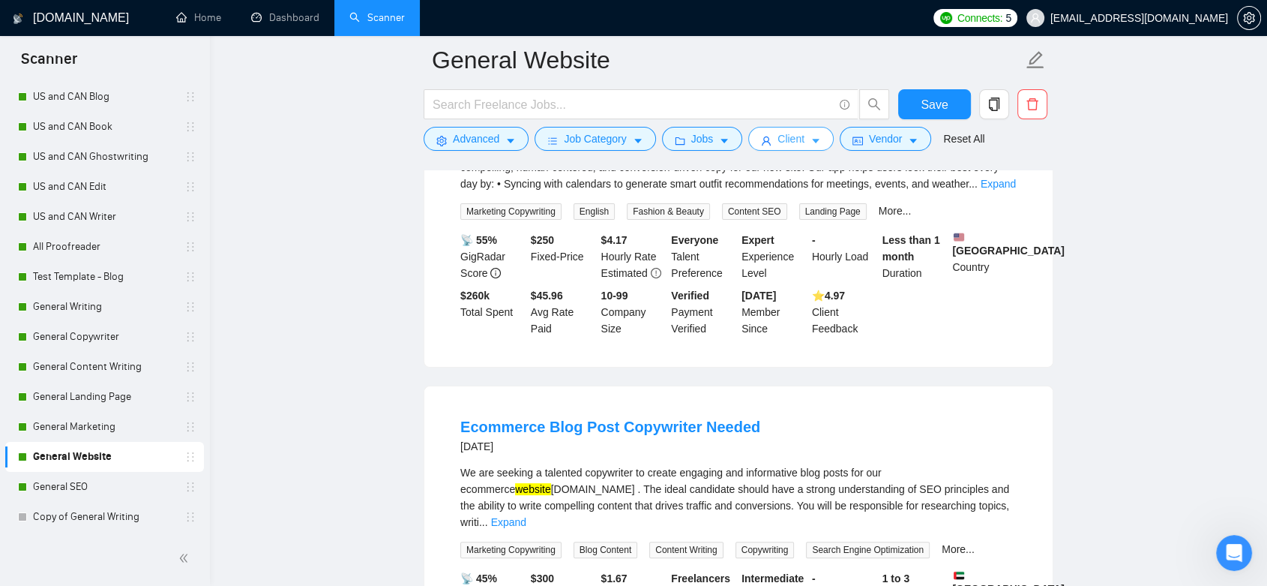
scroll to position [0, 0]
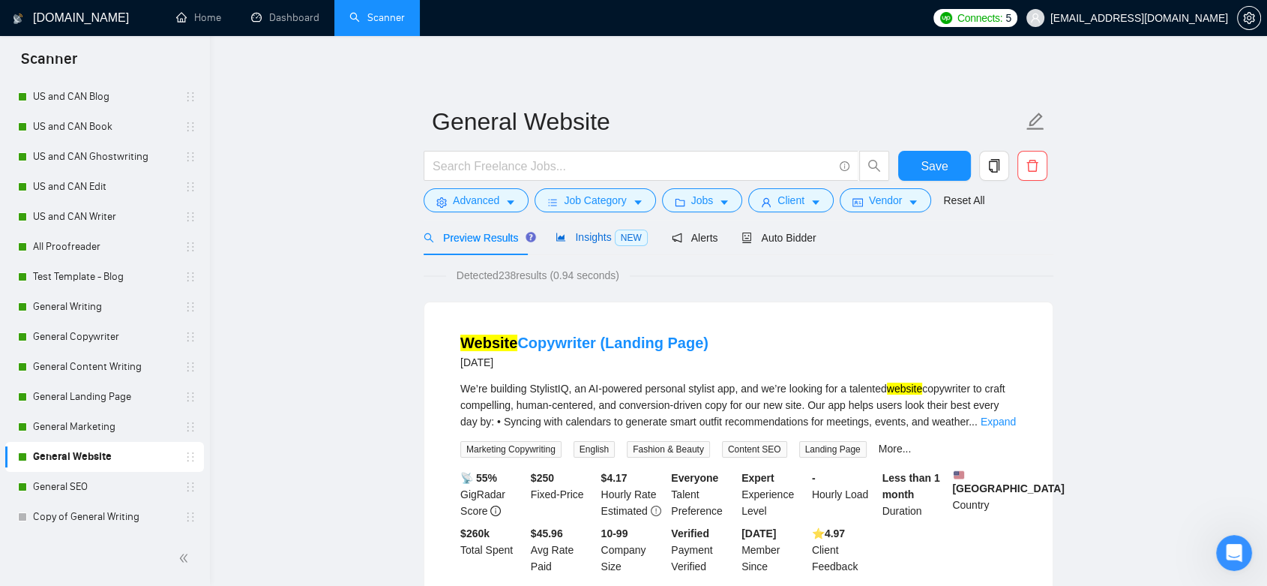
click at [582, 240] on span "Insights NEW" at bounding box center [601, 237] width 91 height 12
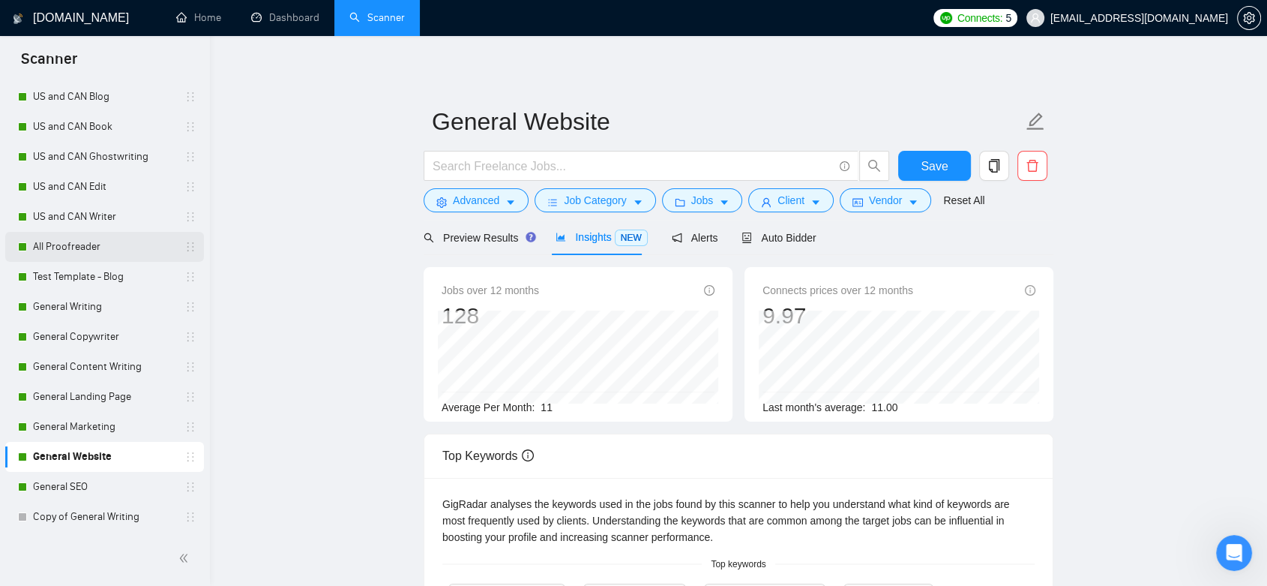
click at [124, 259] on link "All Proofreader" at bounding box center [104, 247] width 142 height 30
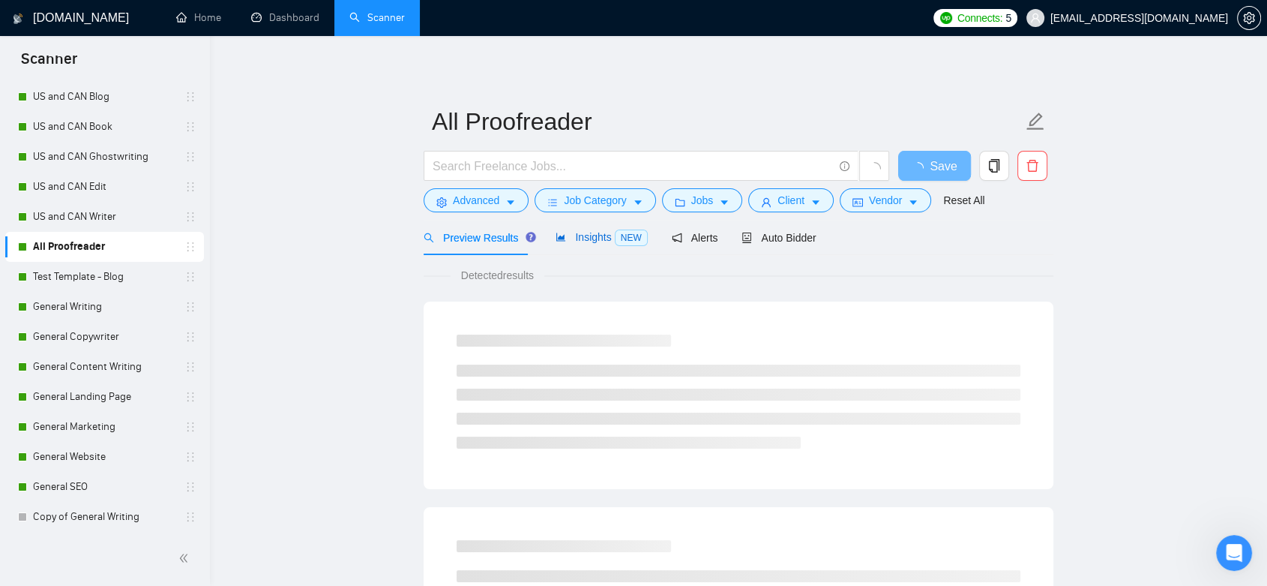
click at [579, 243] on span "Insights NEW" at bounding box center [601, 237] width 91 height 12
